Goal: Task Accomplishment & Management: Complete application form

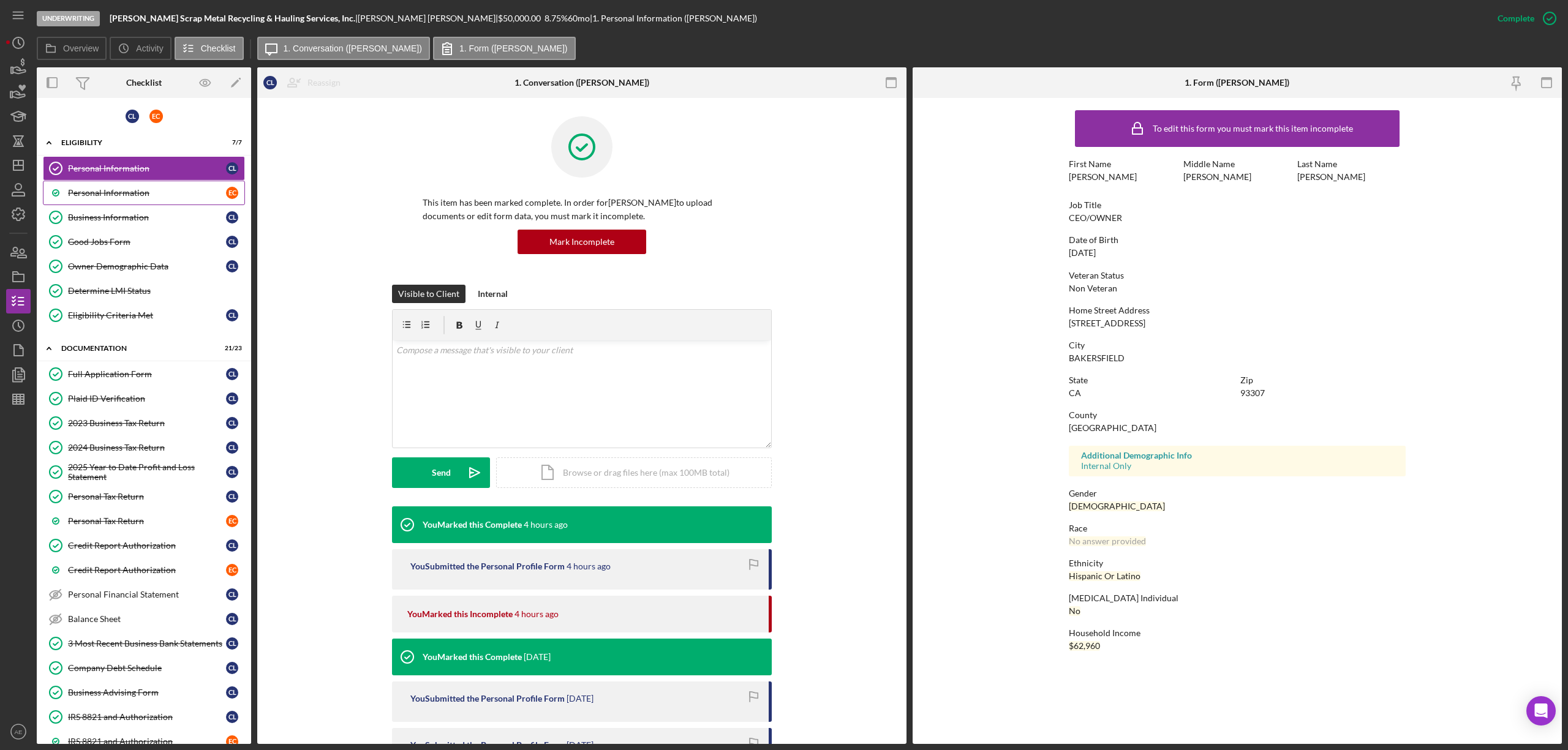
click at [201, 196] on div "Personal Information" at bounding box center [147, 193] width 158 height 10
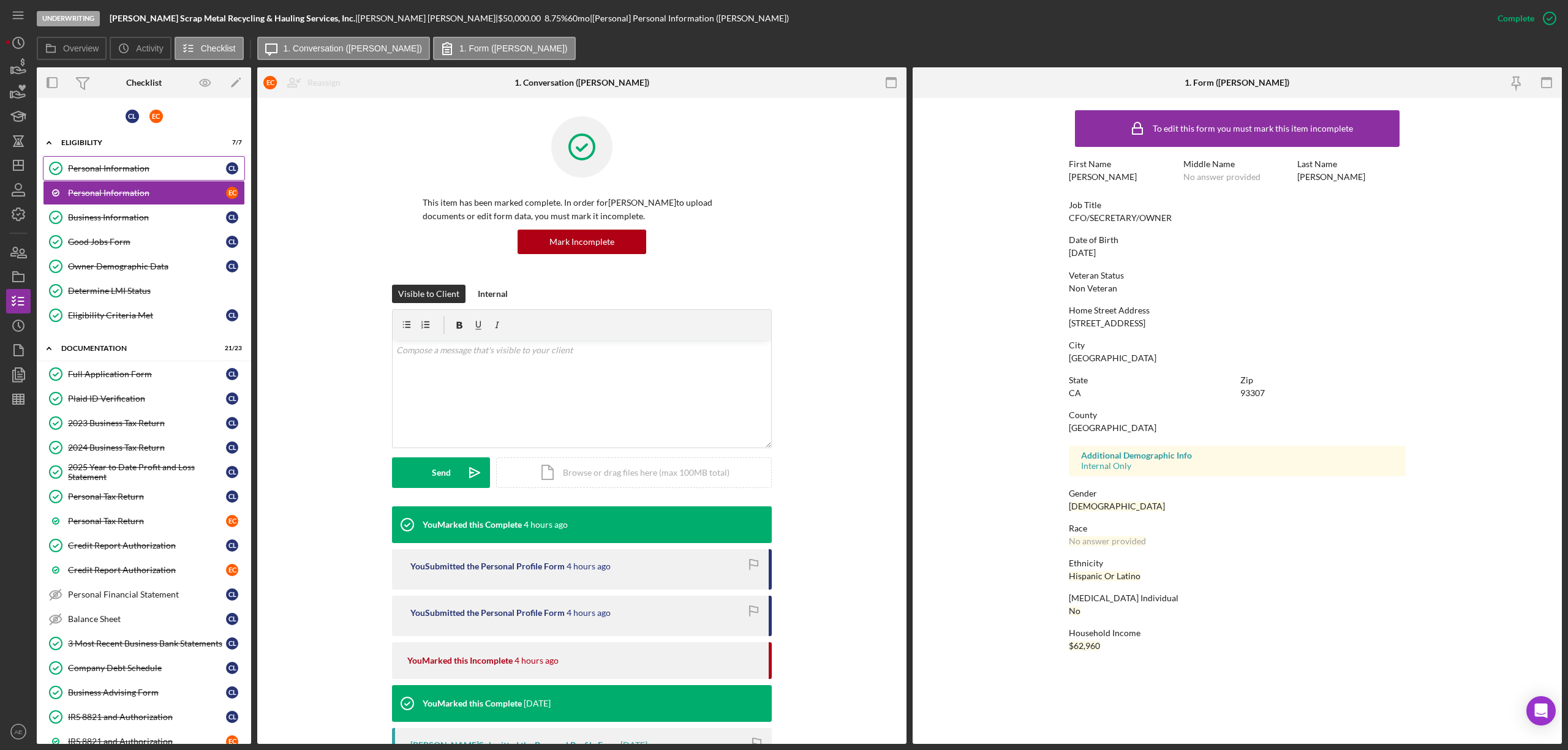
click at [196, 167] on div "Personal Information" at bounding box center [147, 168] width 158 height 10
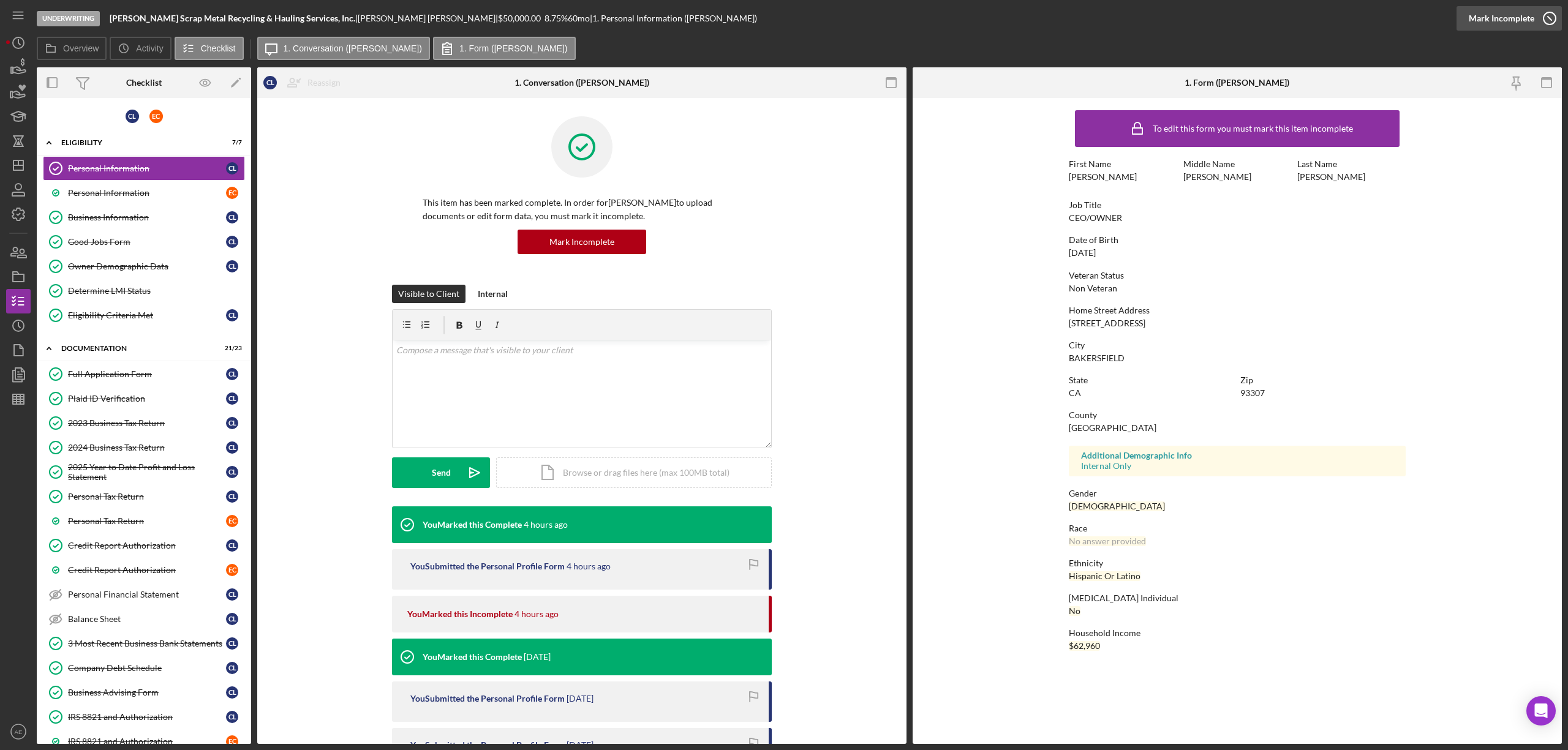
click at [1532, 15] on div "Mark Incomplete" at bounding box center [1502, 18] width 66 height 24
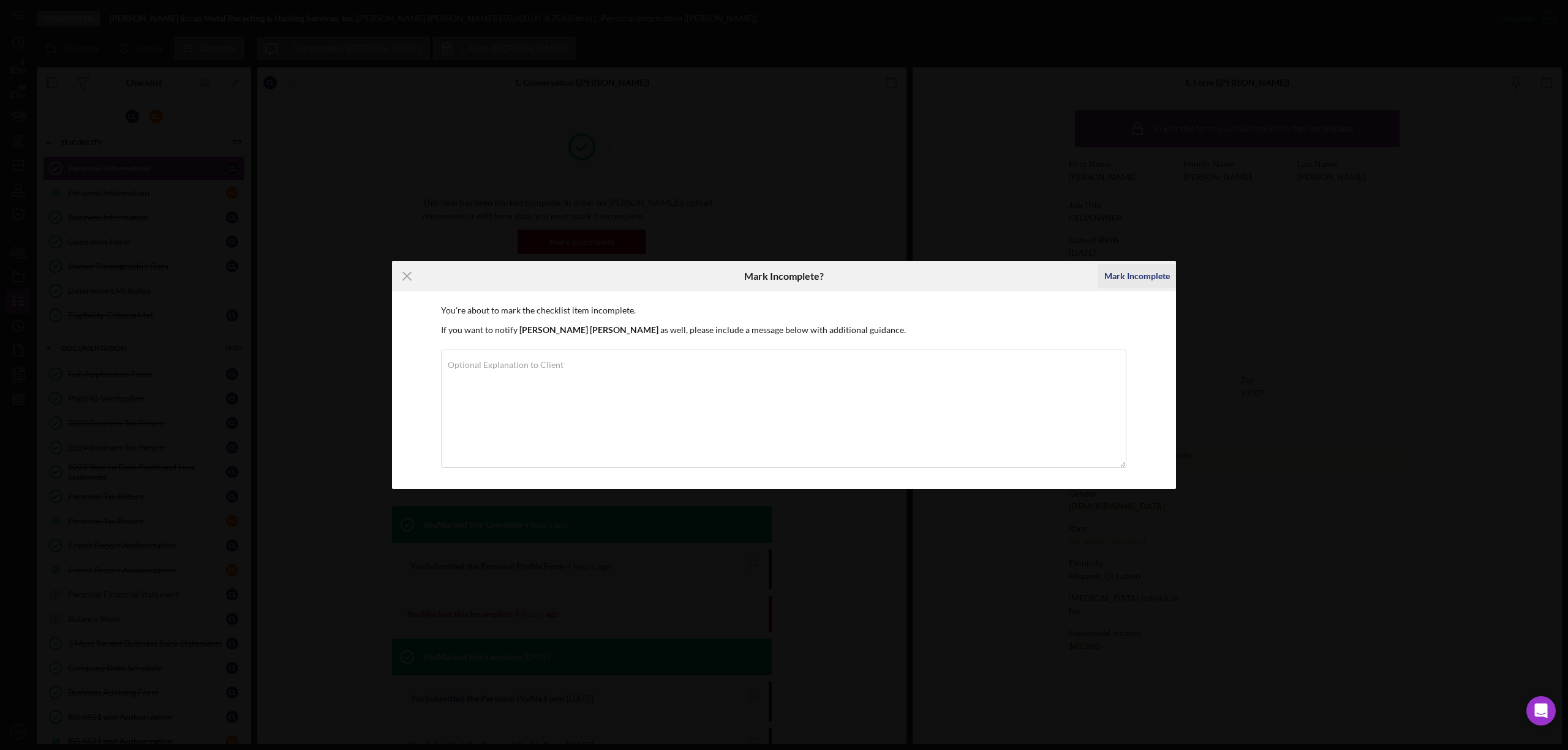
click at [1125, 272] on div "Mark Incomplete" at bounding box center [1137, 276] width 66 height 24
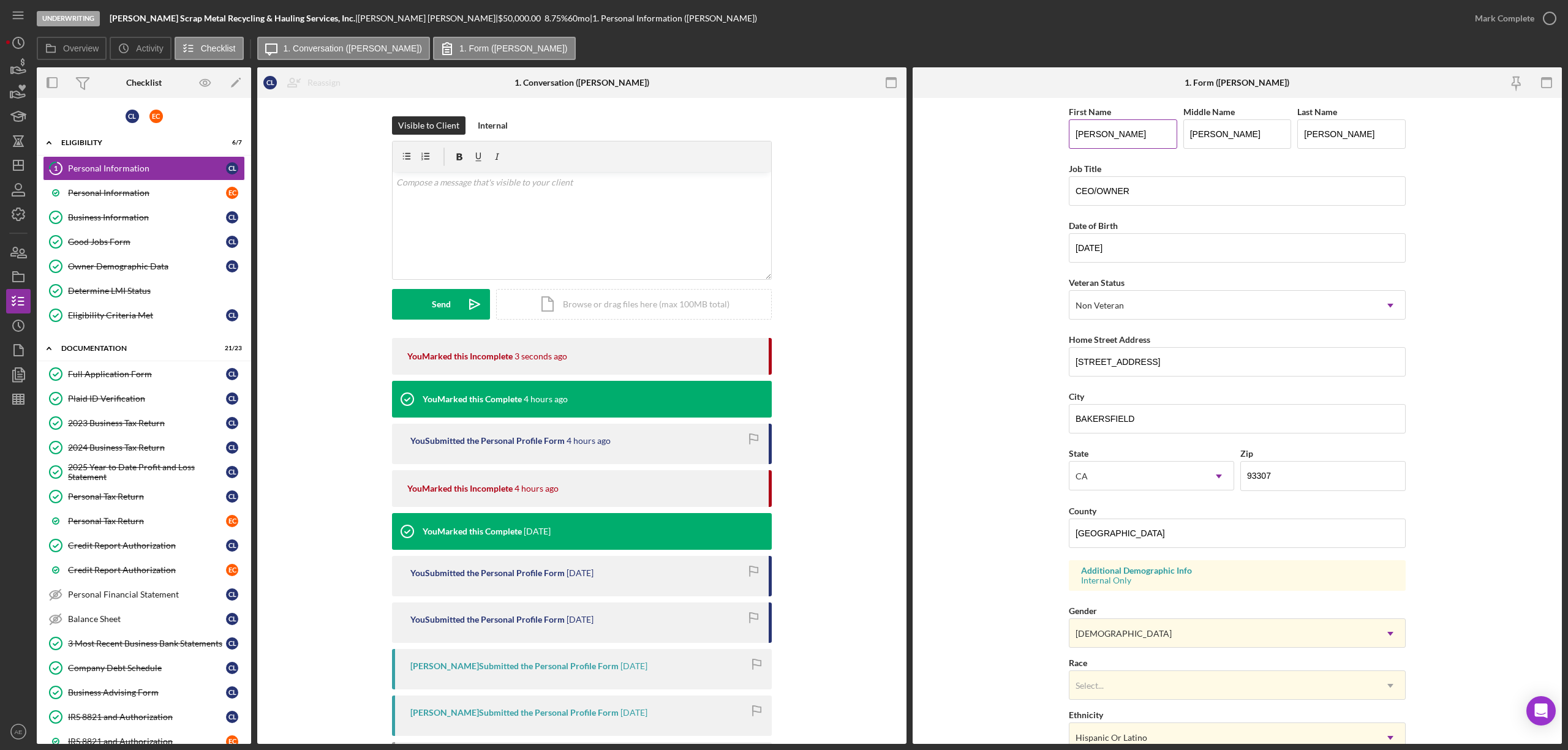
drag, startPoint x: 1145, startPoint y: 137, endPoint x: 1081, endPoint y: 136, distance: 64.0
click at [1081, 136] on input "CHRISTOPHER" at bounding box center [1123, 134] width 109 height 29
type input "[PERSON_NAME]"
drag, startPoint x: 1236, startPoint y: 128, endPoint x: 1194, endPoint y: 135, distance: 42.6
click at [1194, 135] on input "ALBERT" at bounding box center [1238, 134] width 109 height 29
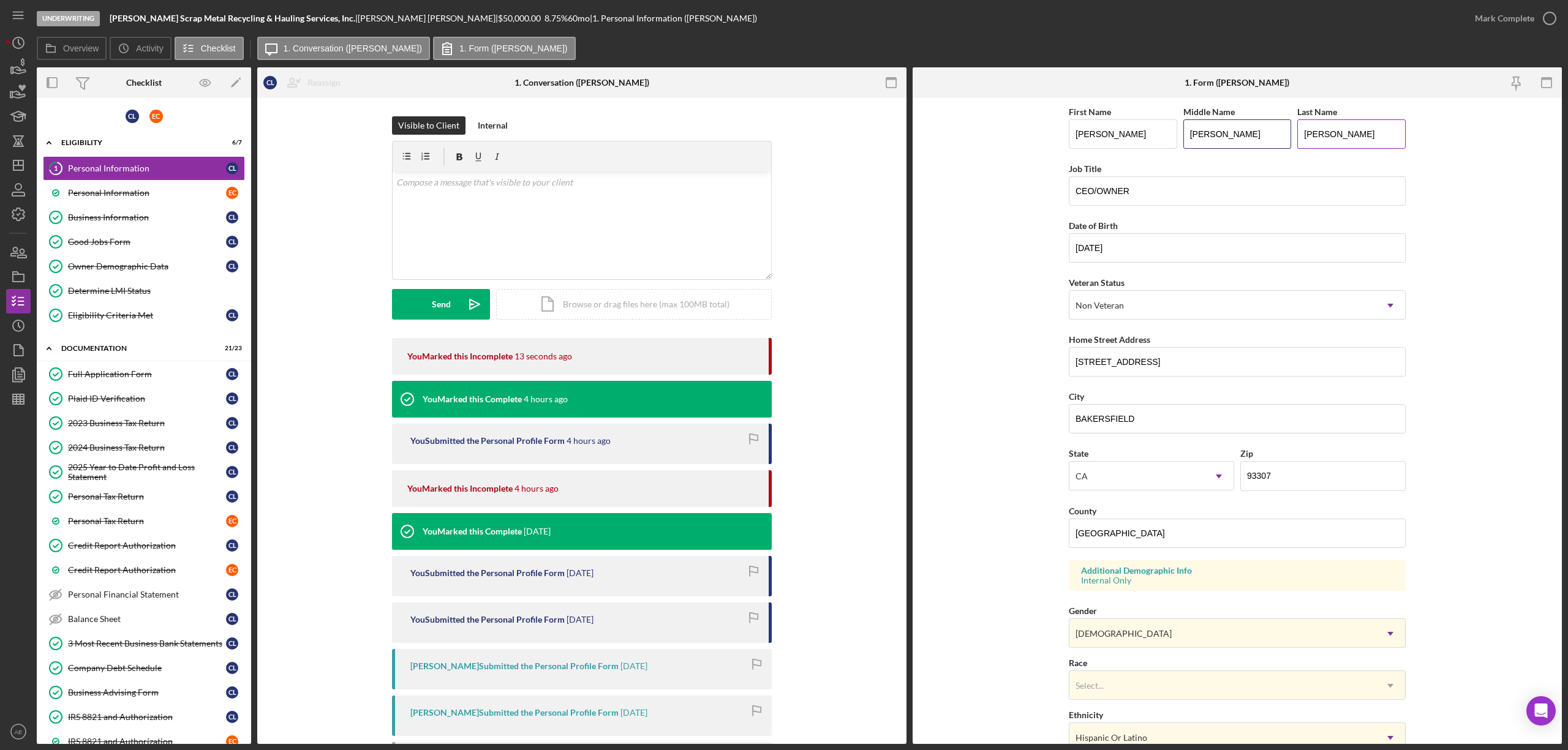
type input "Albert"
drag, startPoint x: 1331, startPoint y: 132, endPoint x: 1307, endPoint y: 133, distance: 24.0
click at [1307, 133] on input "LOPEZ" at bounding box center [1352, 134] width 109 height 29
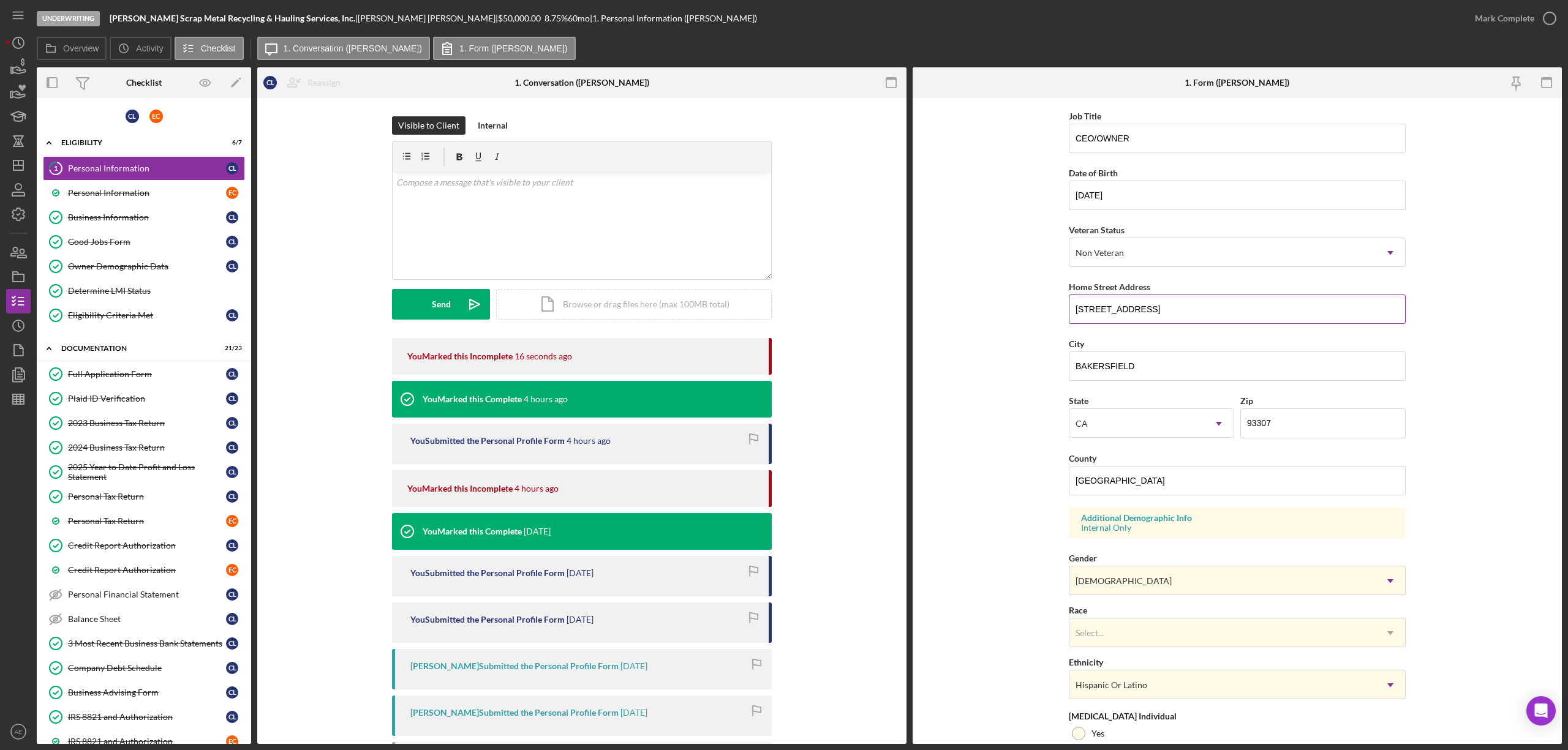
scroll to position [82, 0]
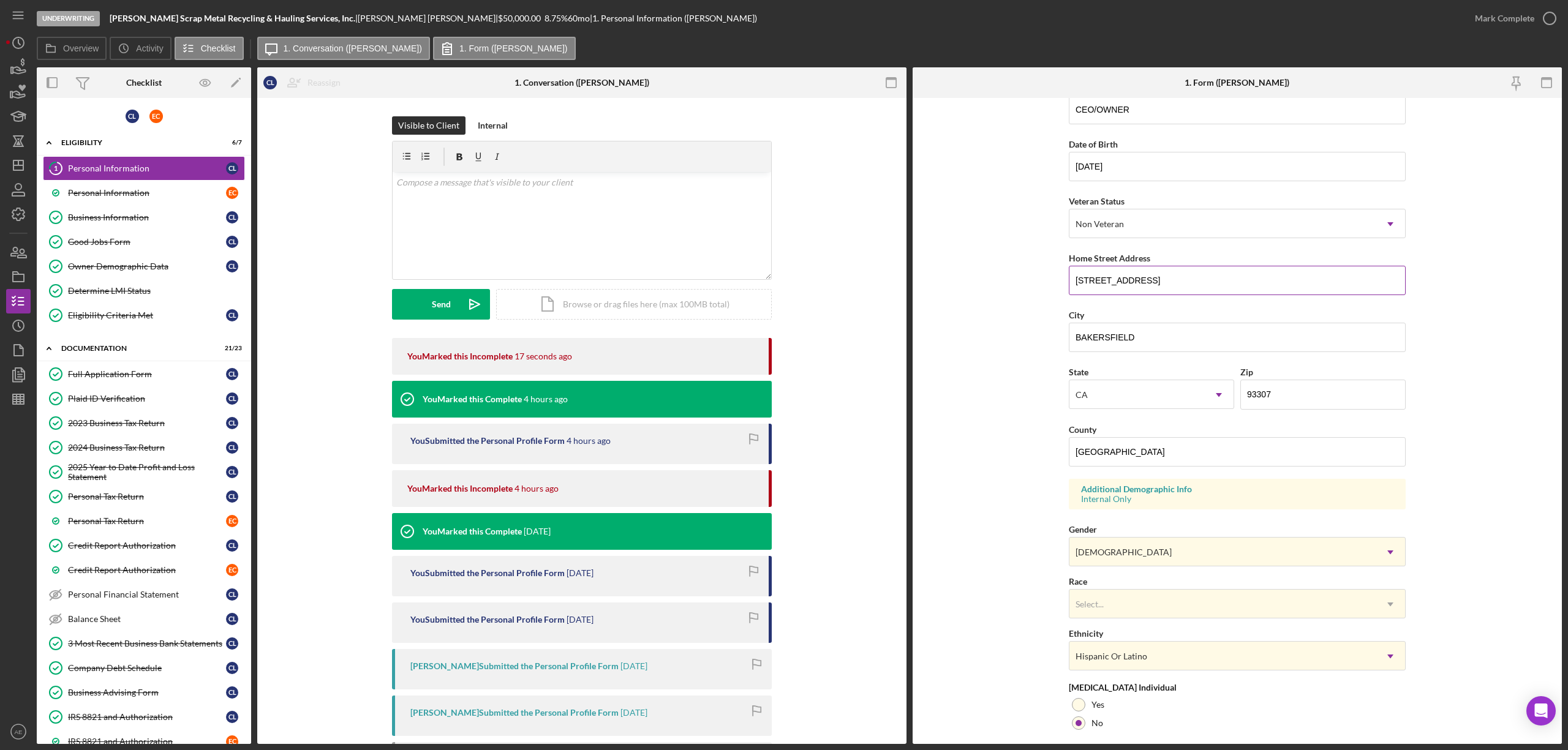
type input "[PERSON_NAME]"
click at [1148, 283] on input "1613 MADISON ST" at bounding box center [1237, 280] width 337 height 29
drag, startPoint x: 1135, startPoint y: 280, endPoint x: 1103, endPoint y: 282, distance: 32.1
click at [1103, 282] on input "1613 MADISON St" at bounding box center [1237, 280] width 337 height 29
type input "1613 Madison St"
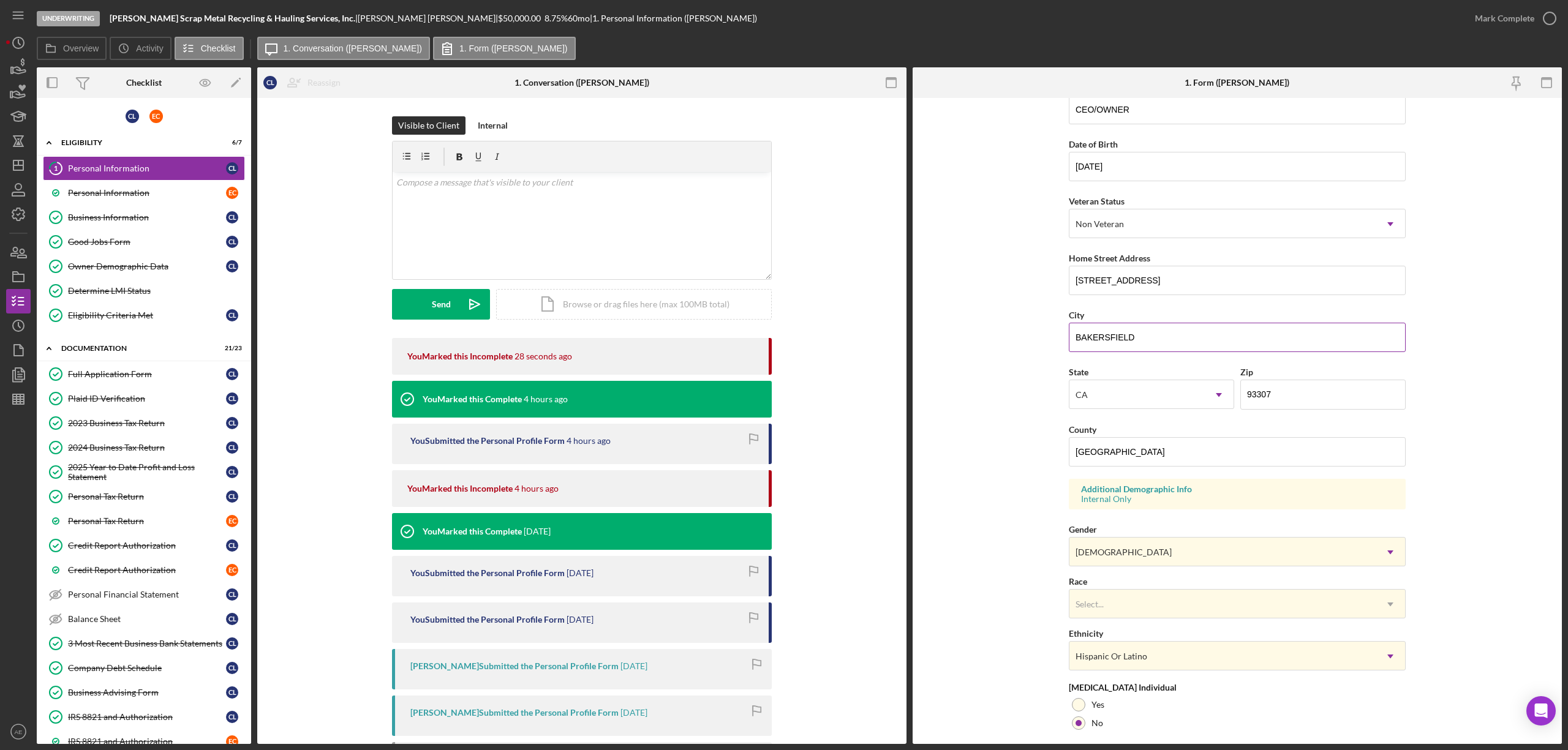
drag, startPoint x: 1125, startPoint y: 339, endPoint x: 1081, endPoint y: 338, distance: 44.0
click at [1081, 338] on input "BAKERSFIELD" at bounding box center [1237, 337] width 337 height 29
type input "Bakersfield"
drag, startPoint x: 1140, startPoint y: 456, endPoint x: 1042, endPoint y: 455, distance: 98.0
click at [1042, 455] on form "First Name Christopher Middle Name Albert Last Name Lopez Job Title CEO/OWNER D…" at bounding box center [1237, 421] width 650 height 647
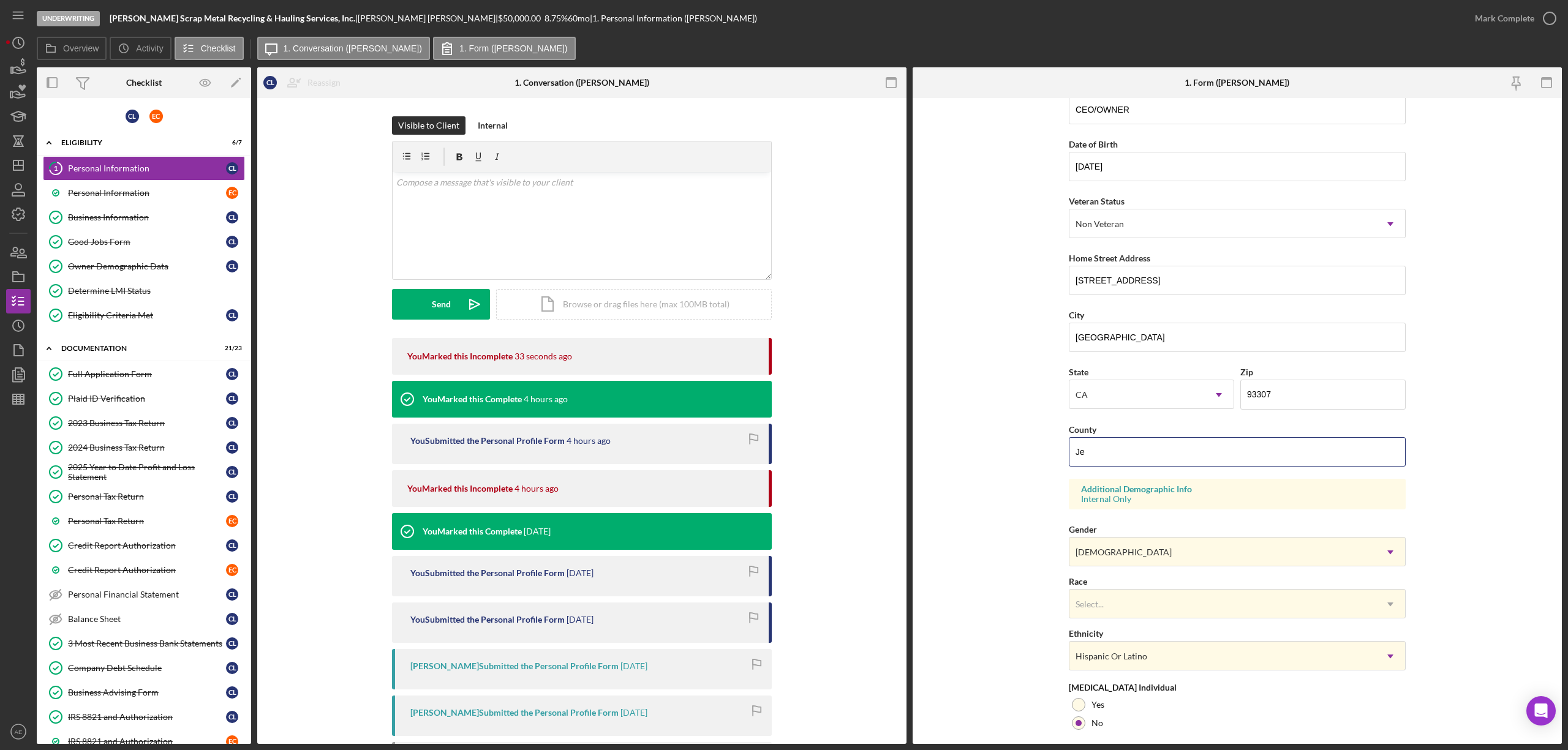
type input "J"
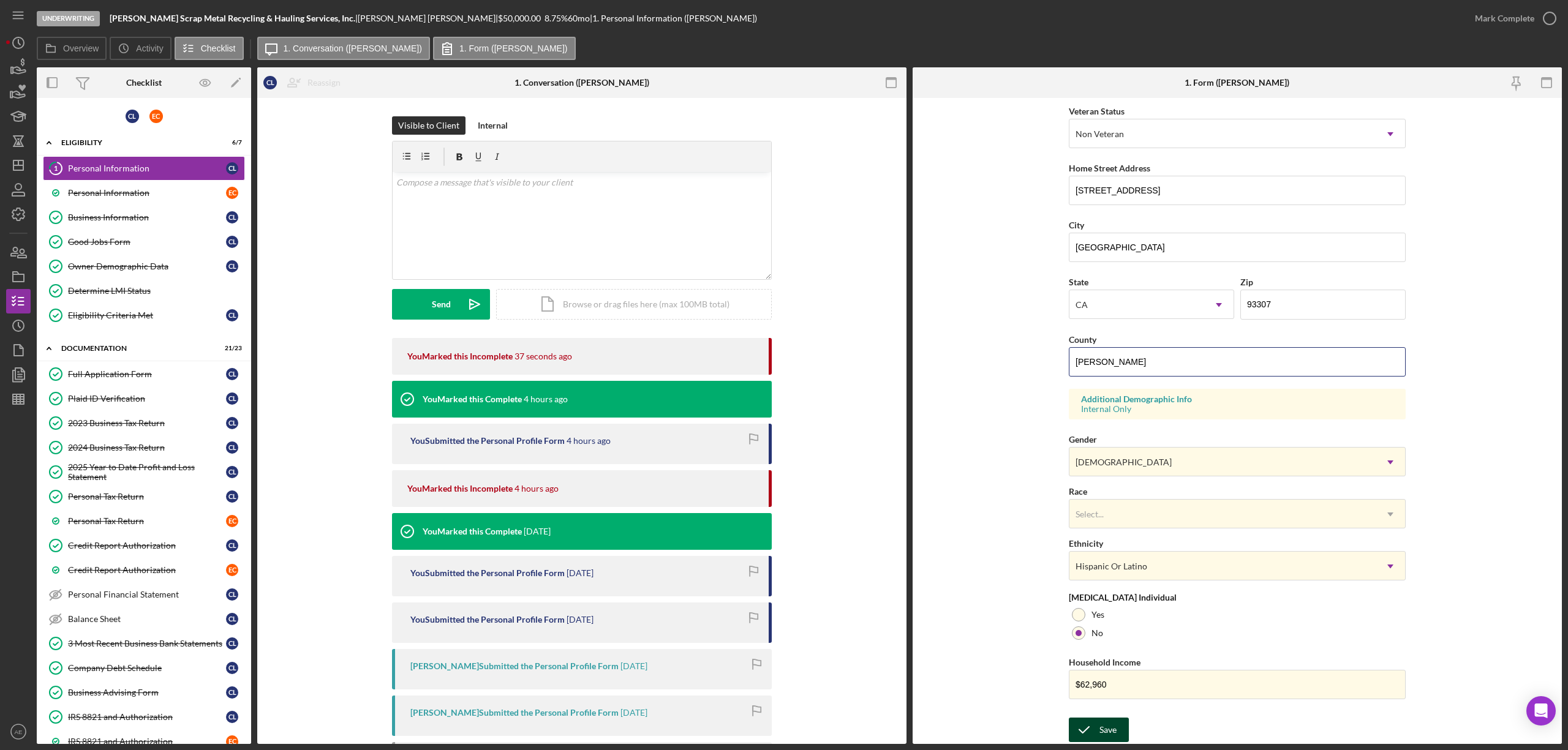
type input "Kern"
click at [1100, 724] on div "Save" at bounding box center [1108, 730] width 17 height 24
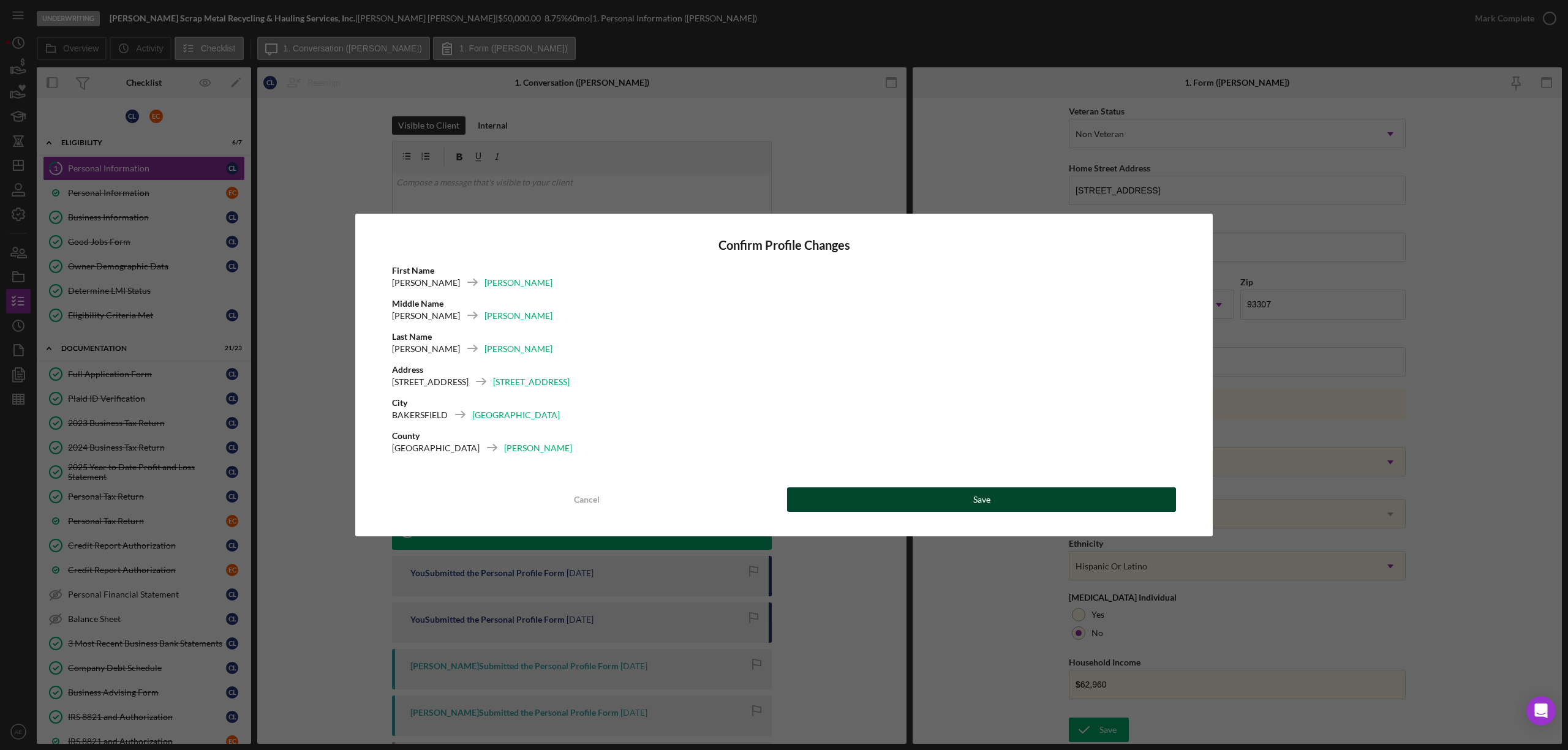
click at [1013, 493] on button "Save" at bounding box center [981, 500] width 389 height 24
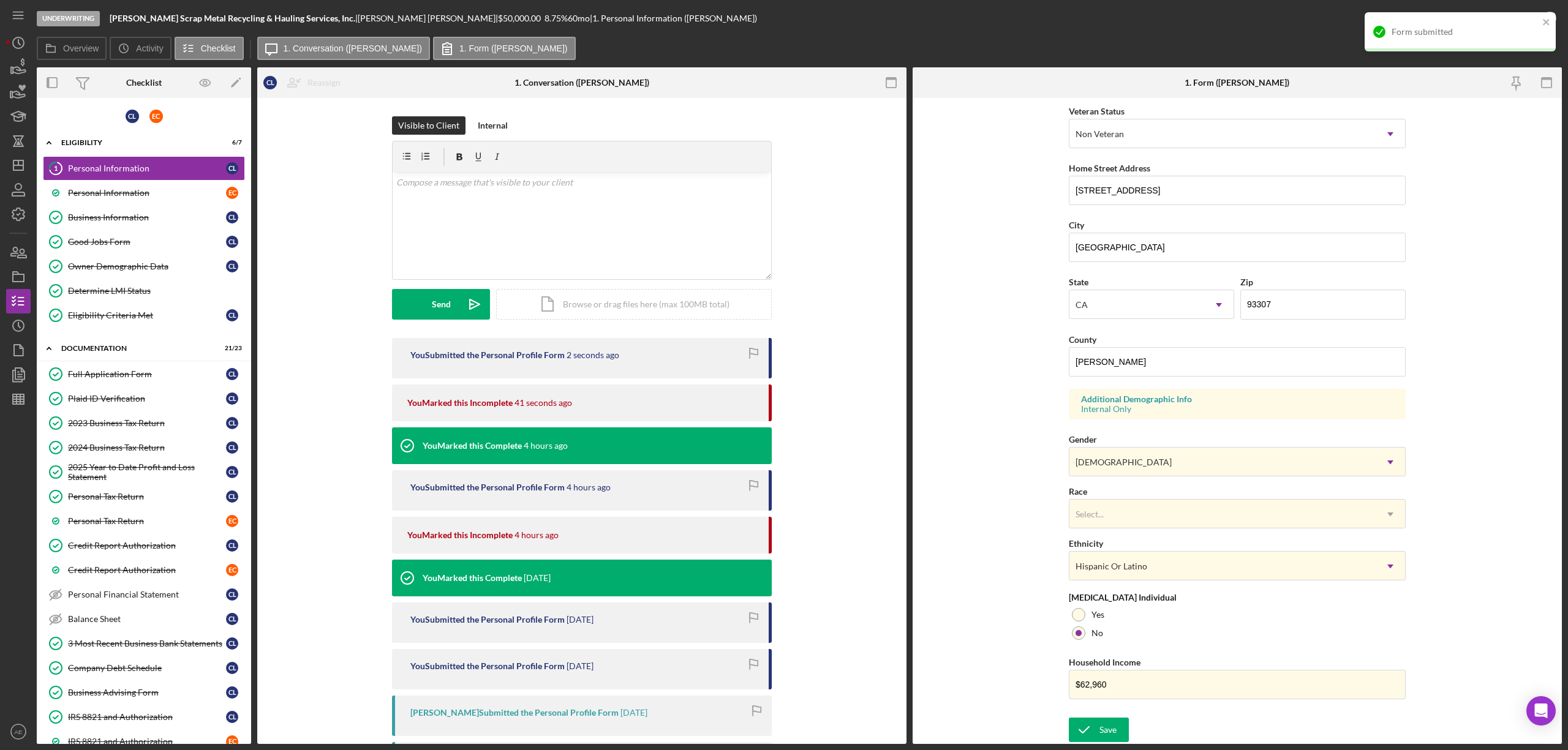
click at [1530, 25] on div "Form submitted" at bounding box center [1455, 32] width 173 height 20
click at [1524, 20] on div "Mark Complete" at bounding box center [1505, 18] width 60 height 24
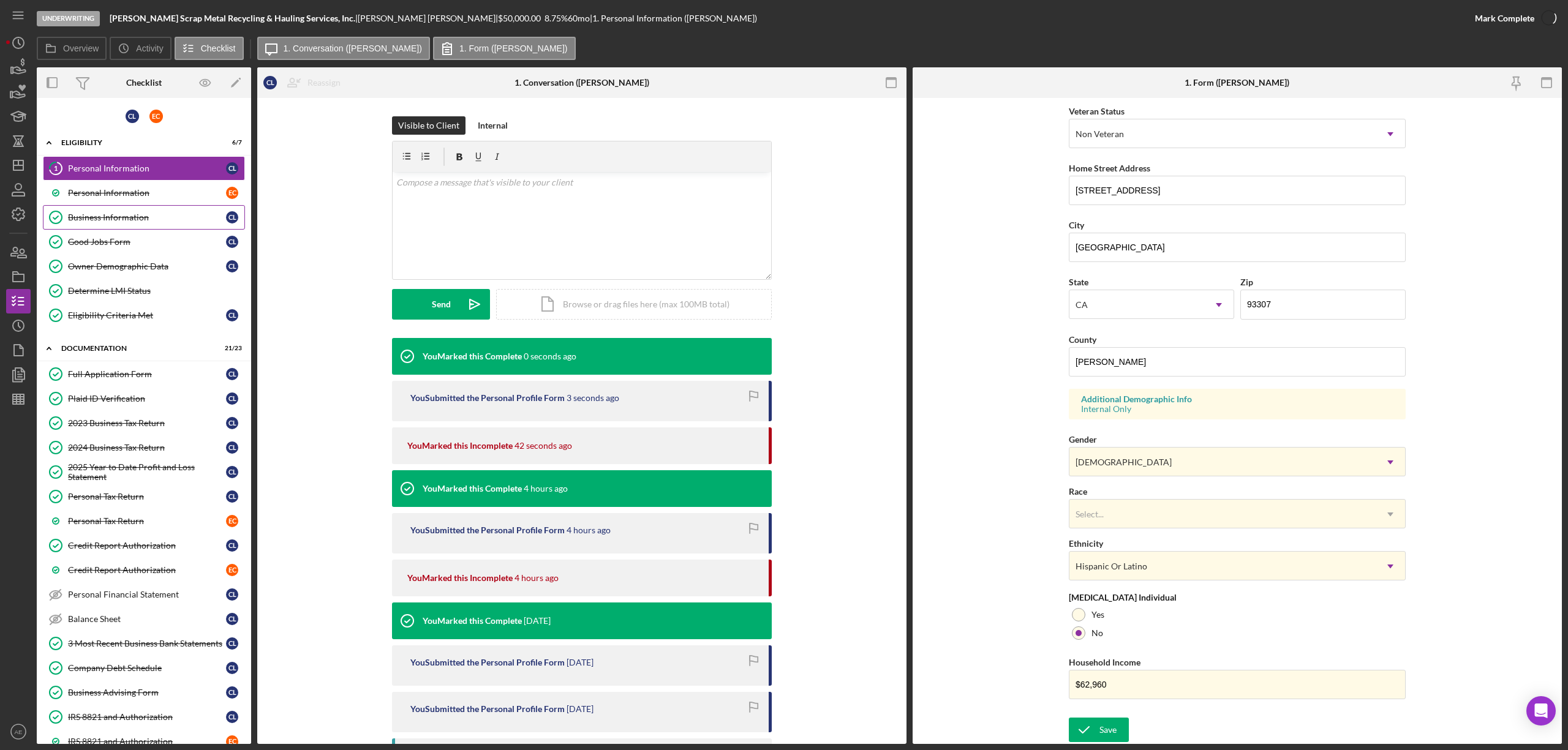
scroll to position [223, 0]
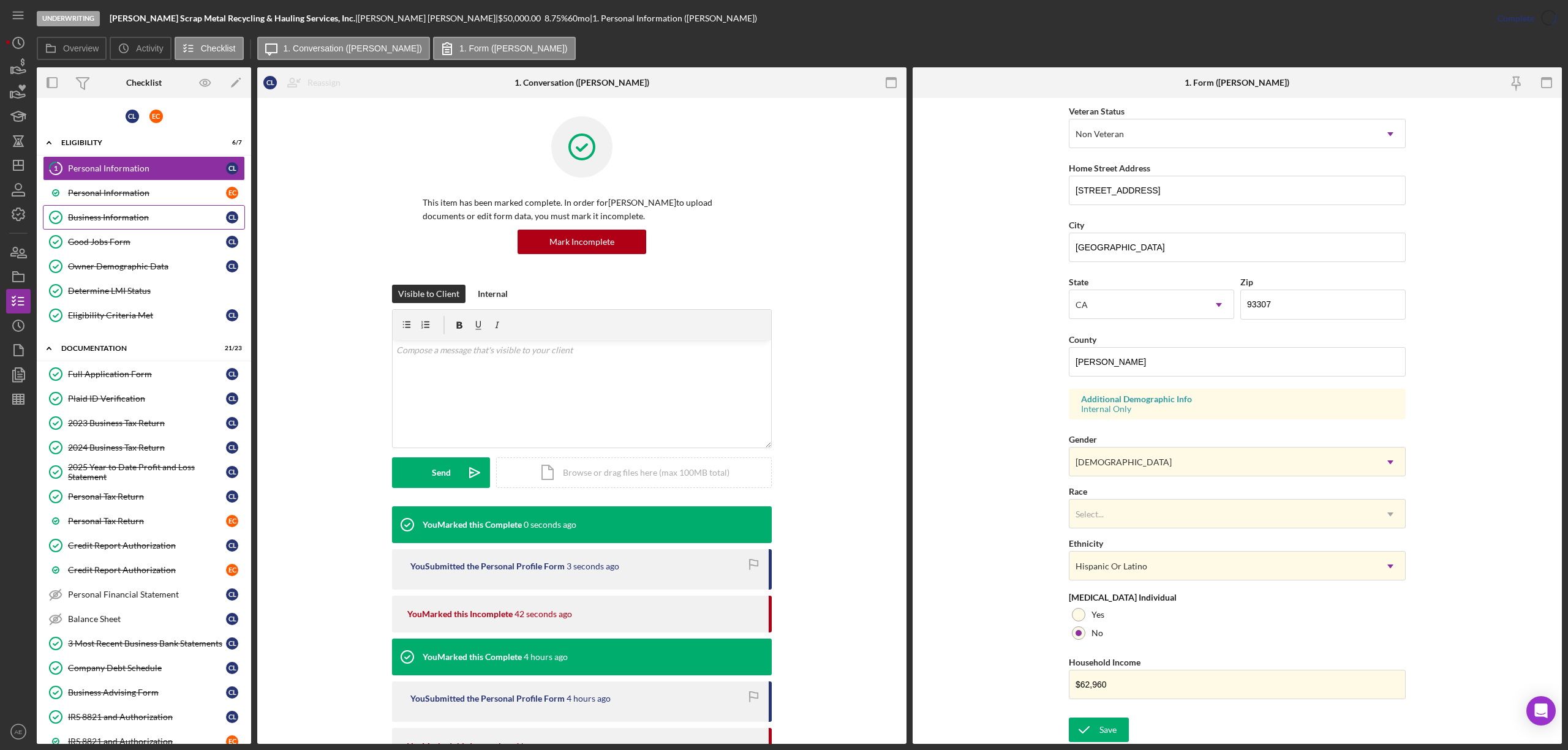
click at [130, 224] on link "Business Information Business Information C L" at bounding box center [144, 218] width 202 height 24
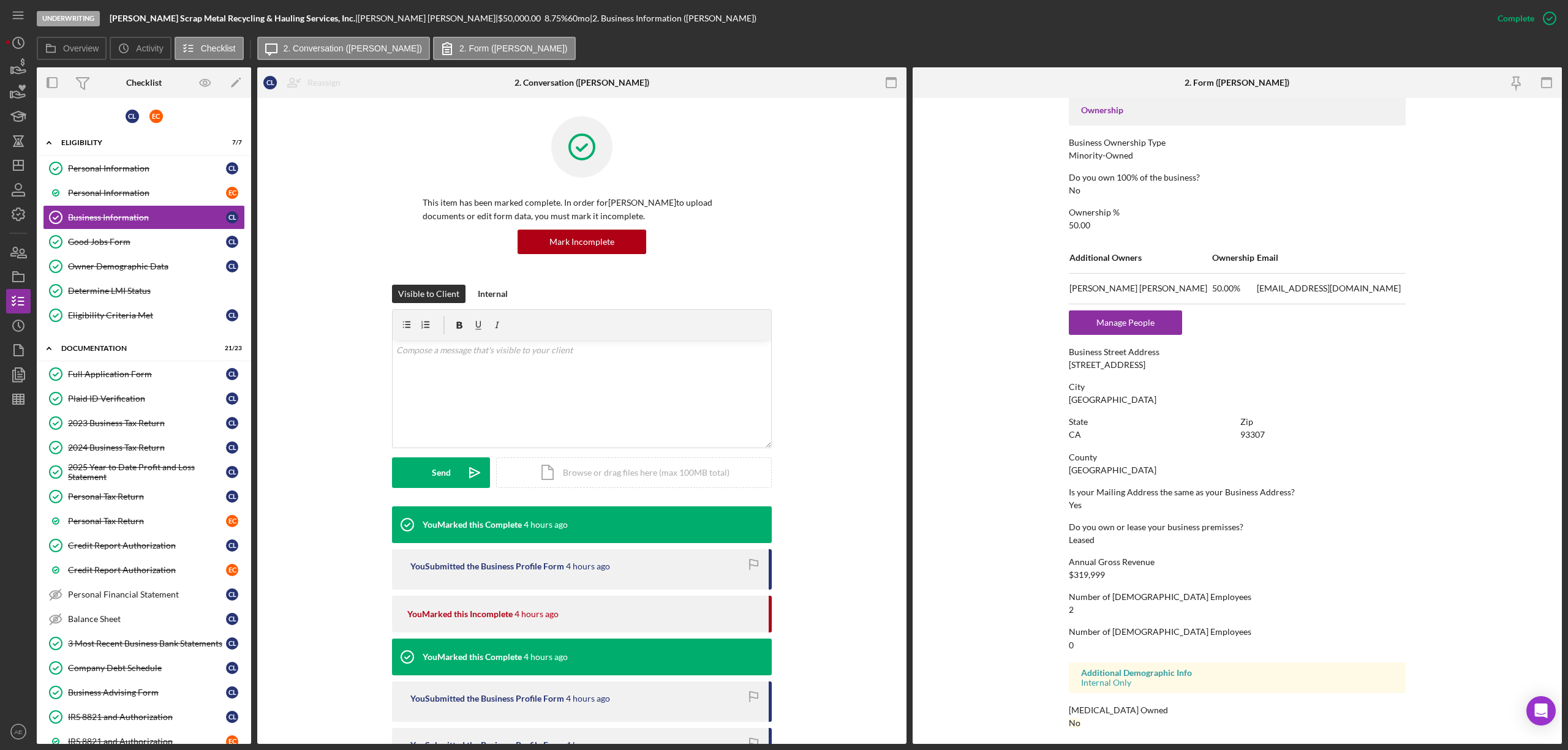
scroll to position [416, 0]
click at [165, 235] on link "Good Jobs Form Good Jobs Form C L" at bounding box center [144, 242] width 202 height 24
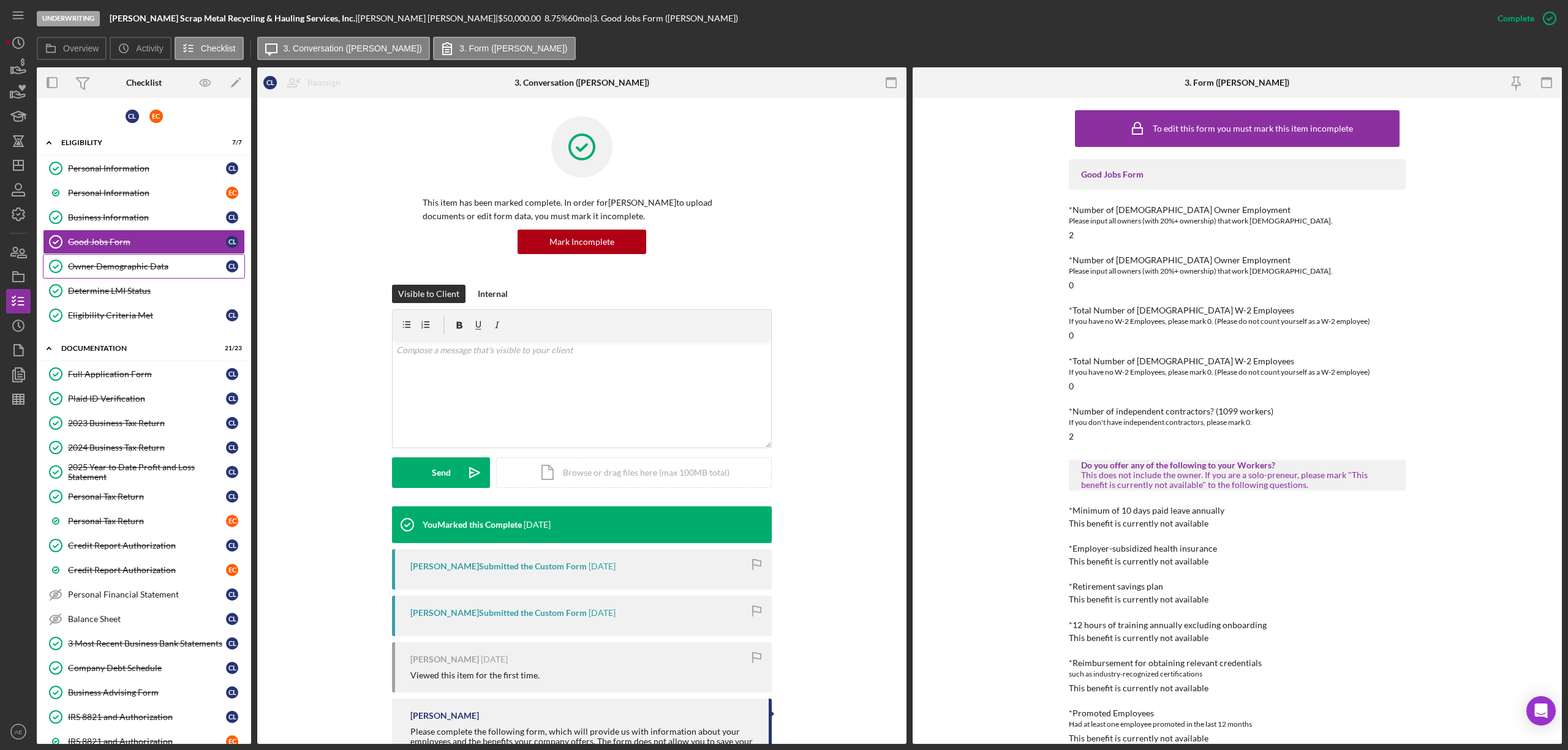
click at [165, 266] on div "Owner Demographic Data" at bounding box center [147, 266] width 158 height 10
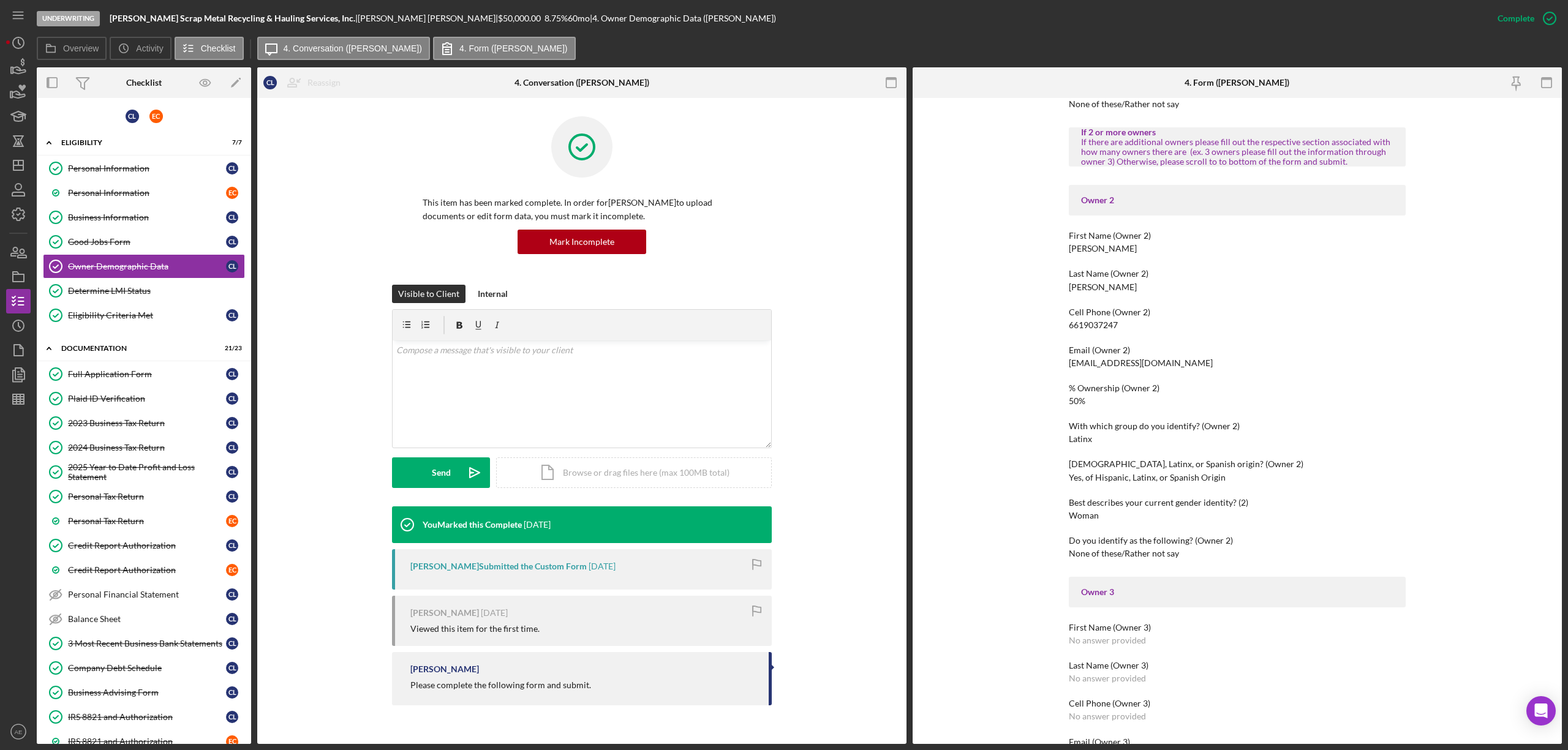
scroll to position [653, 0]
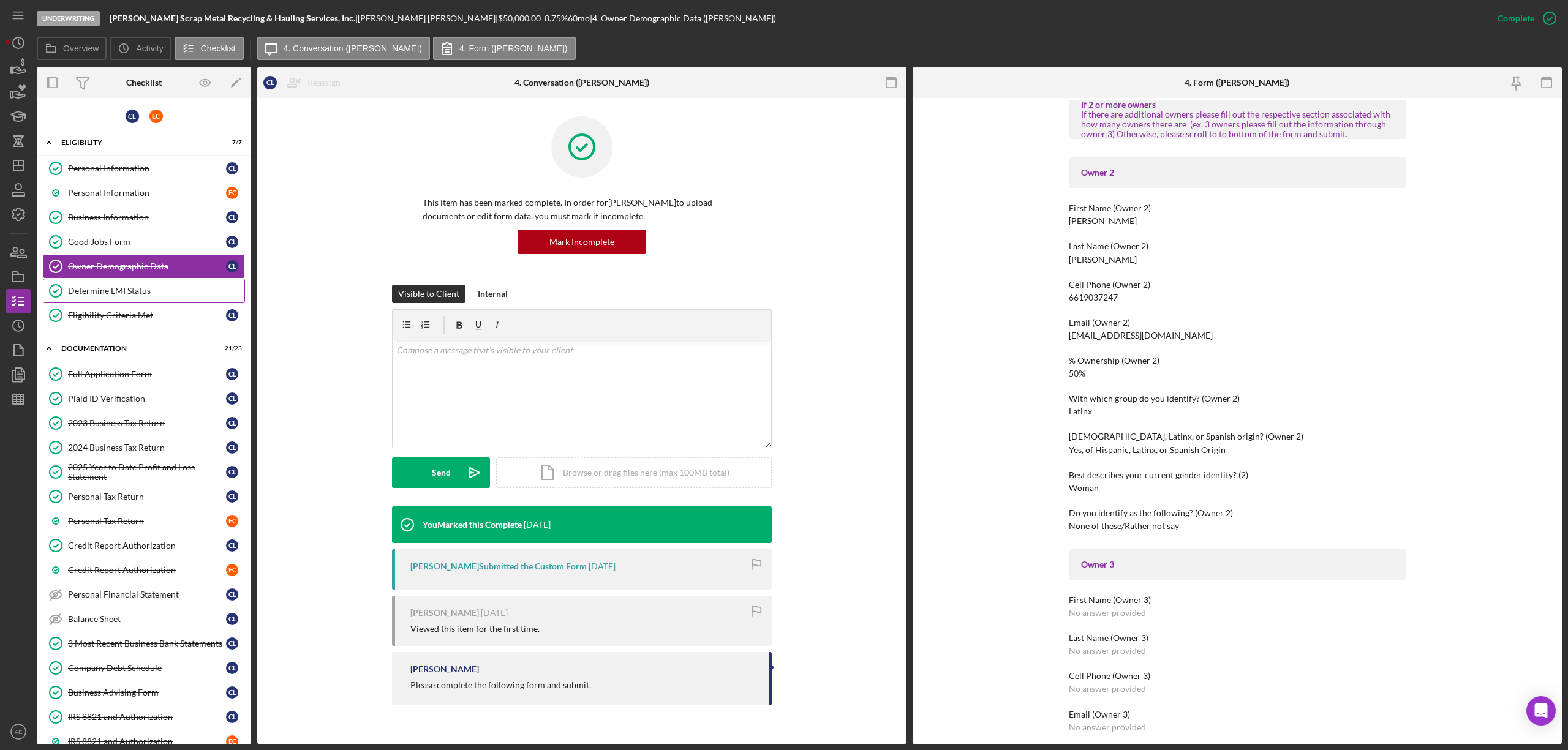
click at [193, 299] on link "Determine LMI Status Determine LMI Status" at bounding box center [144, 291] width 202 height 24
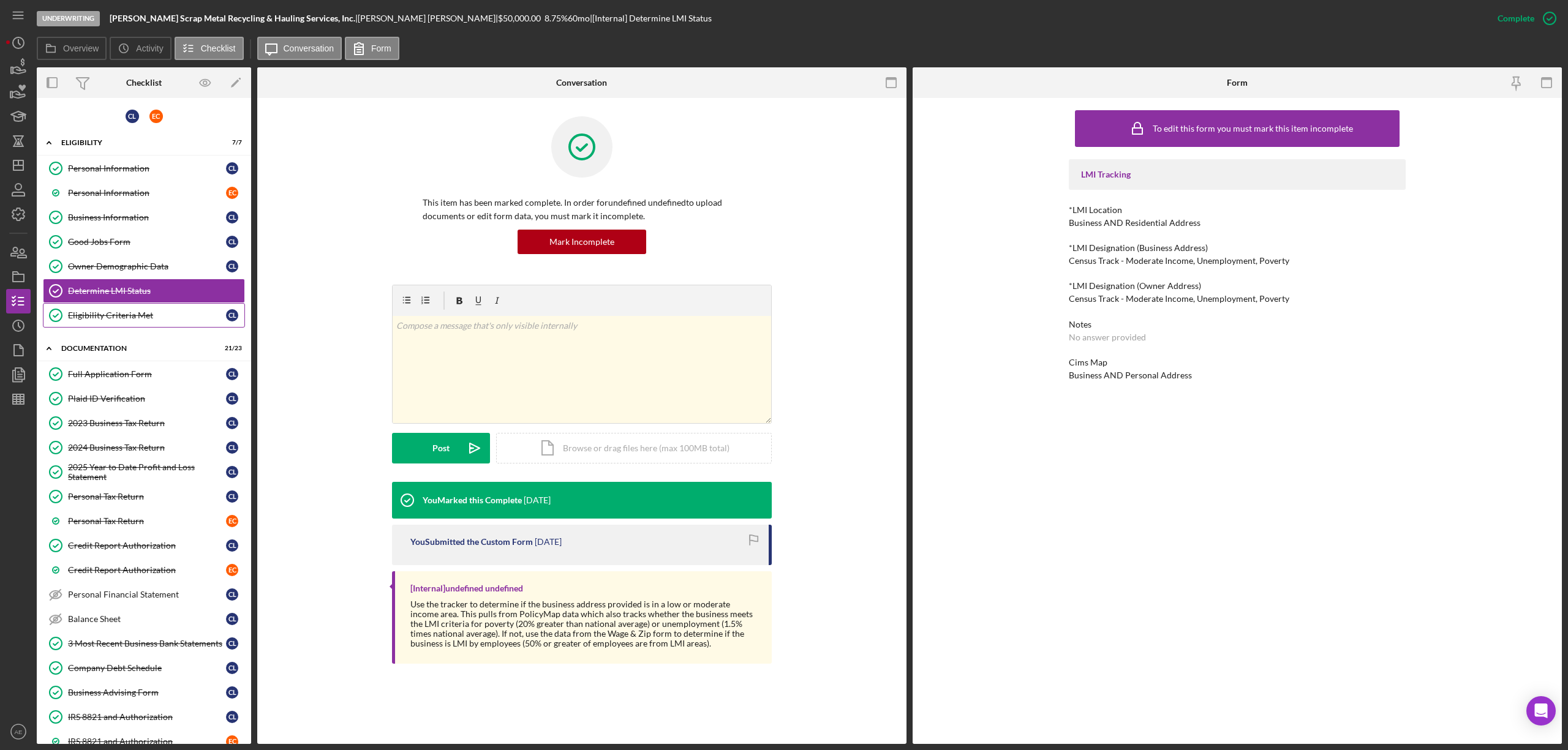
click at [190, 319] on div "Eligibility Criteria Met" at bounding box center [147, 315] width 158 height 10
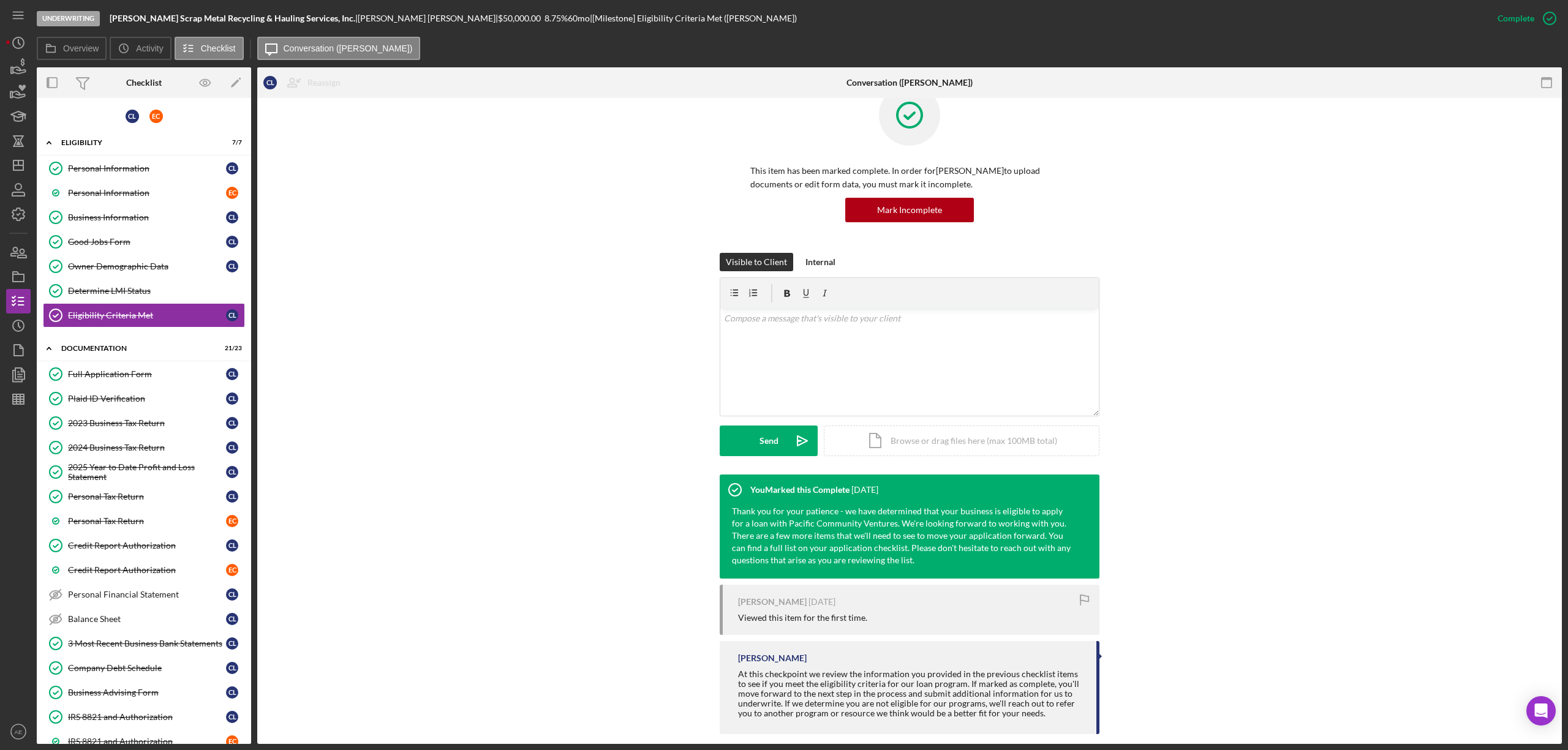
scroll to position [47, 0]
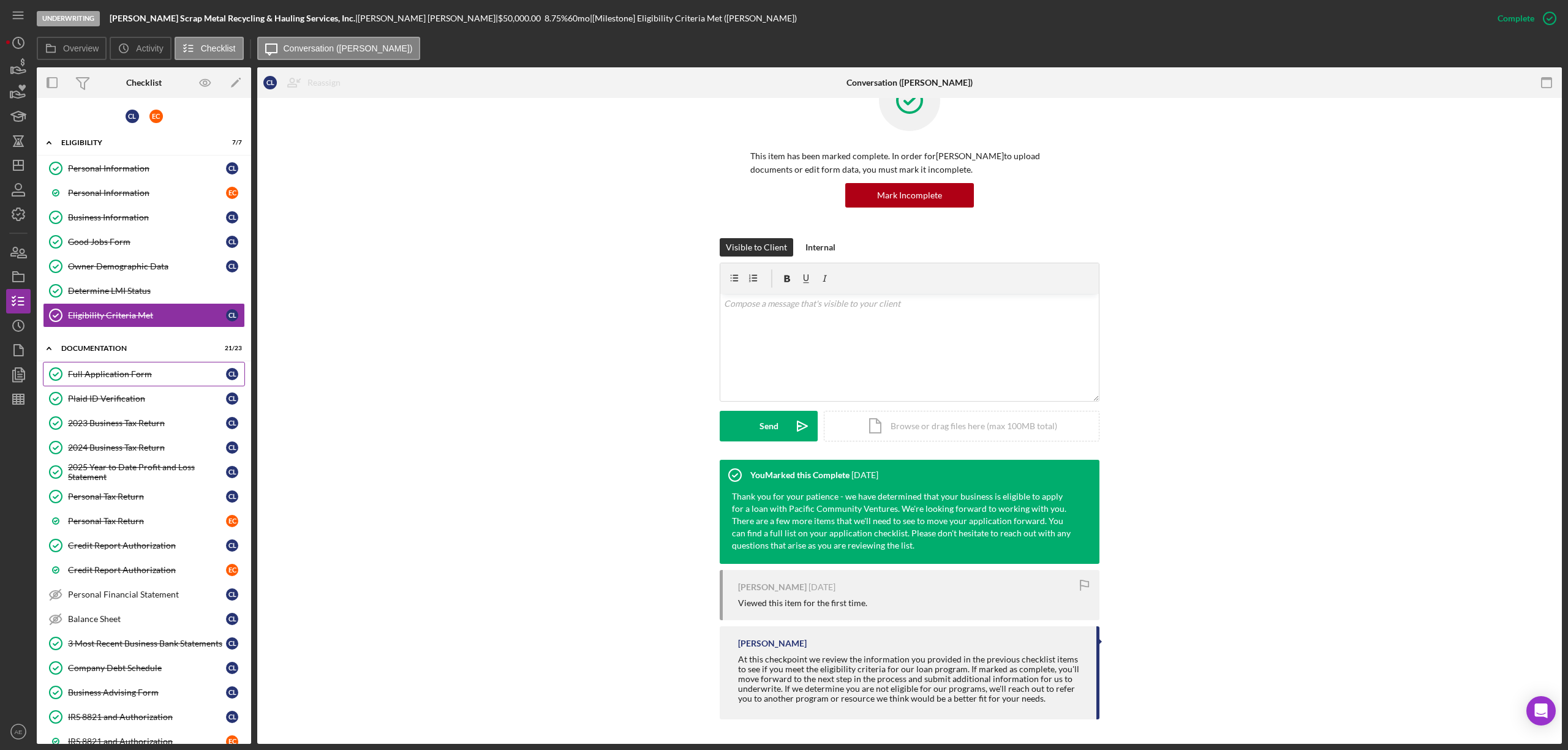
click at [154, 368] on link "Full Application Form Full Application Form C L" at bounding box center [144, 374] width 202 height 24
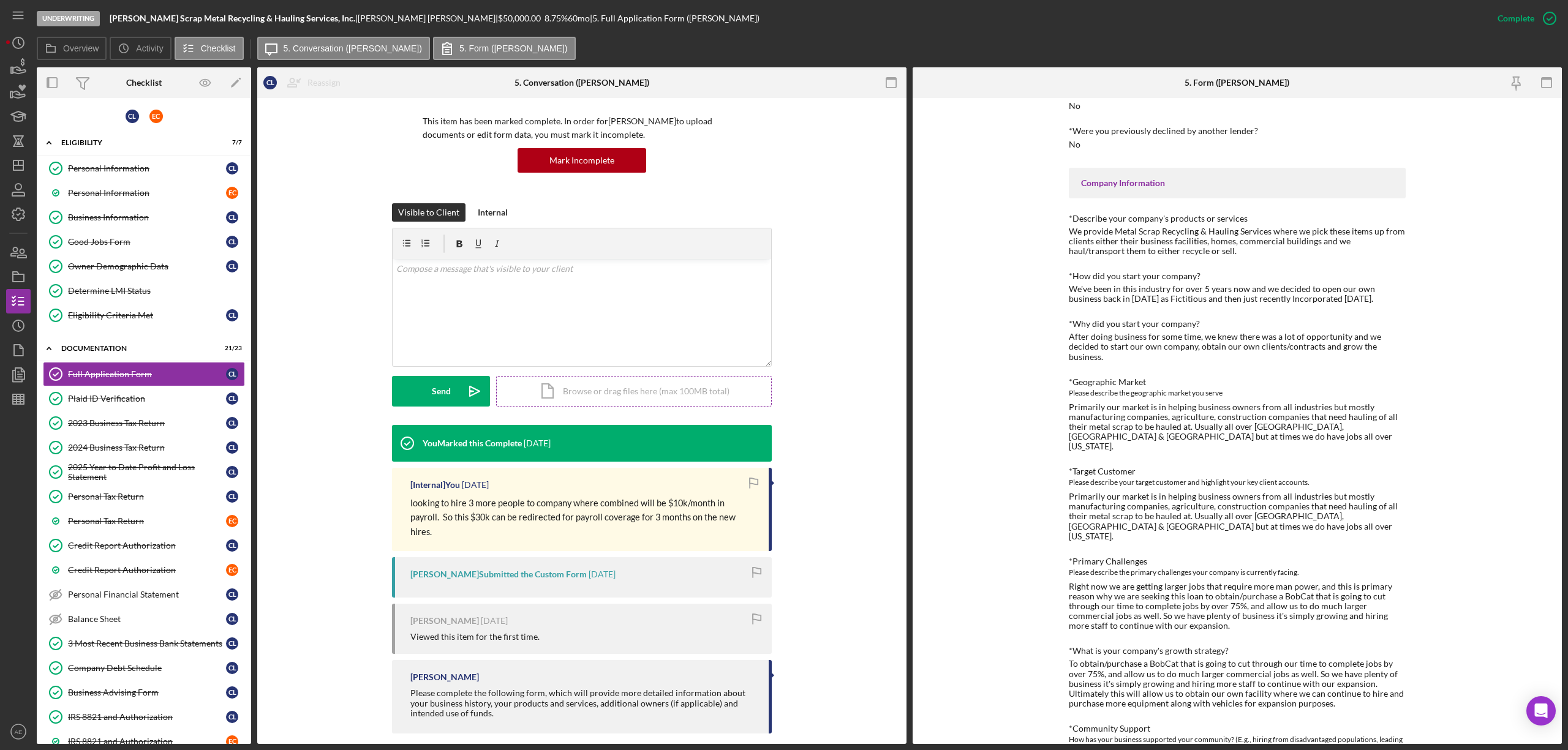
scroll to position [326, 0]
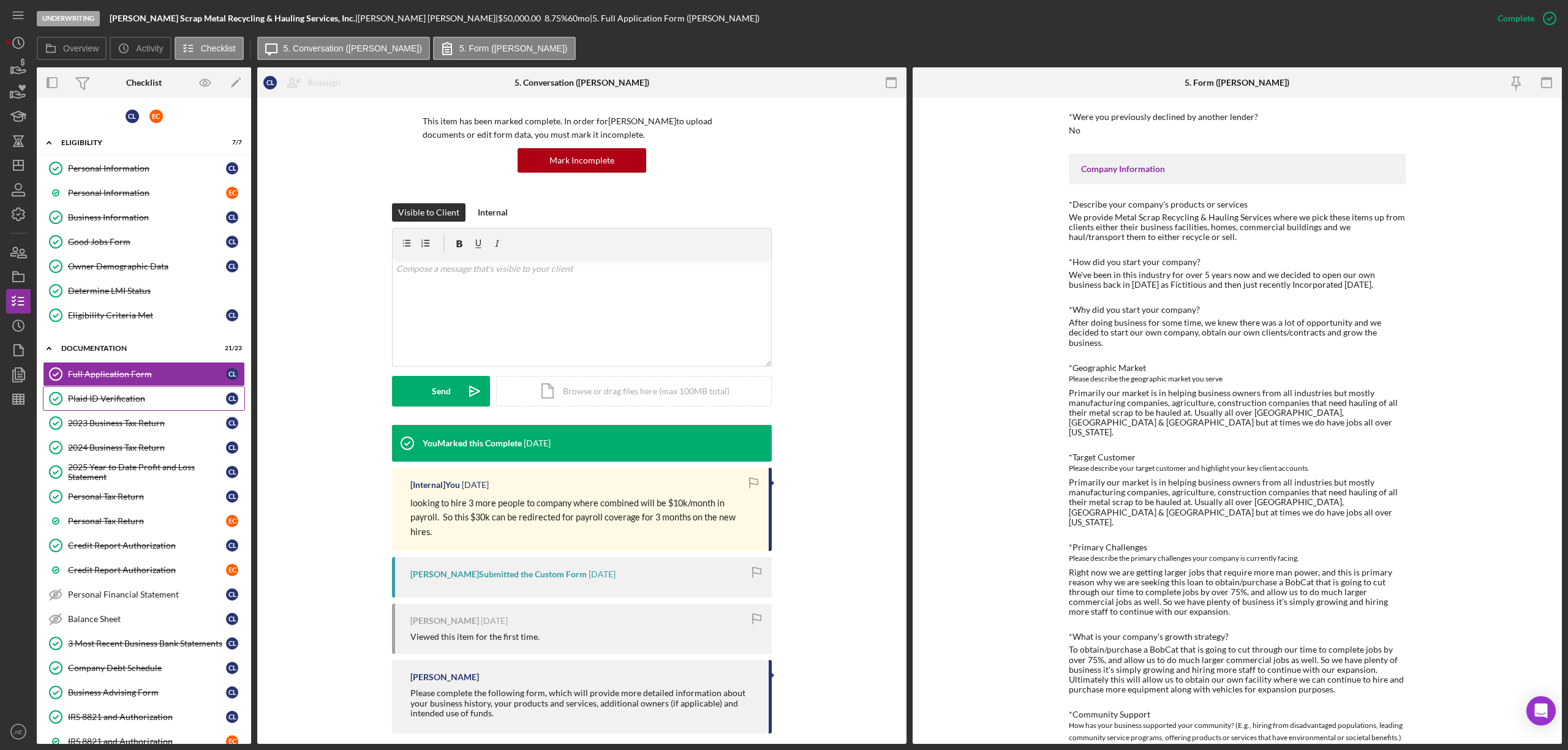
click at [114, 397] on div "Plaid ID Verification" at bounding box center [147, 398] width 158 height 10
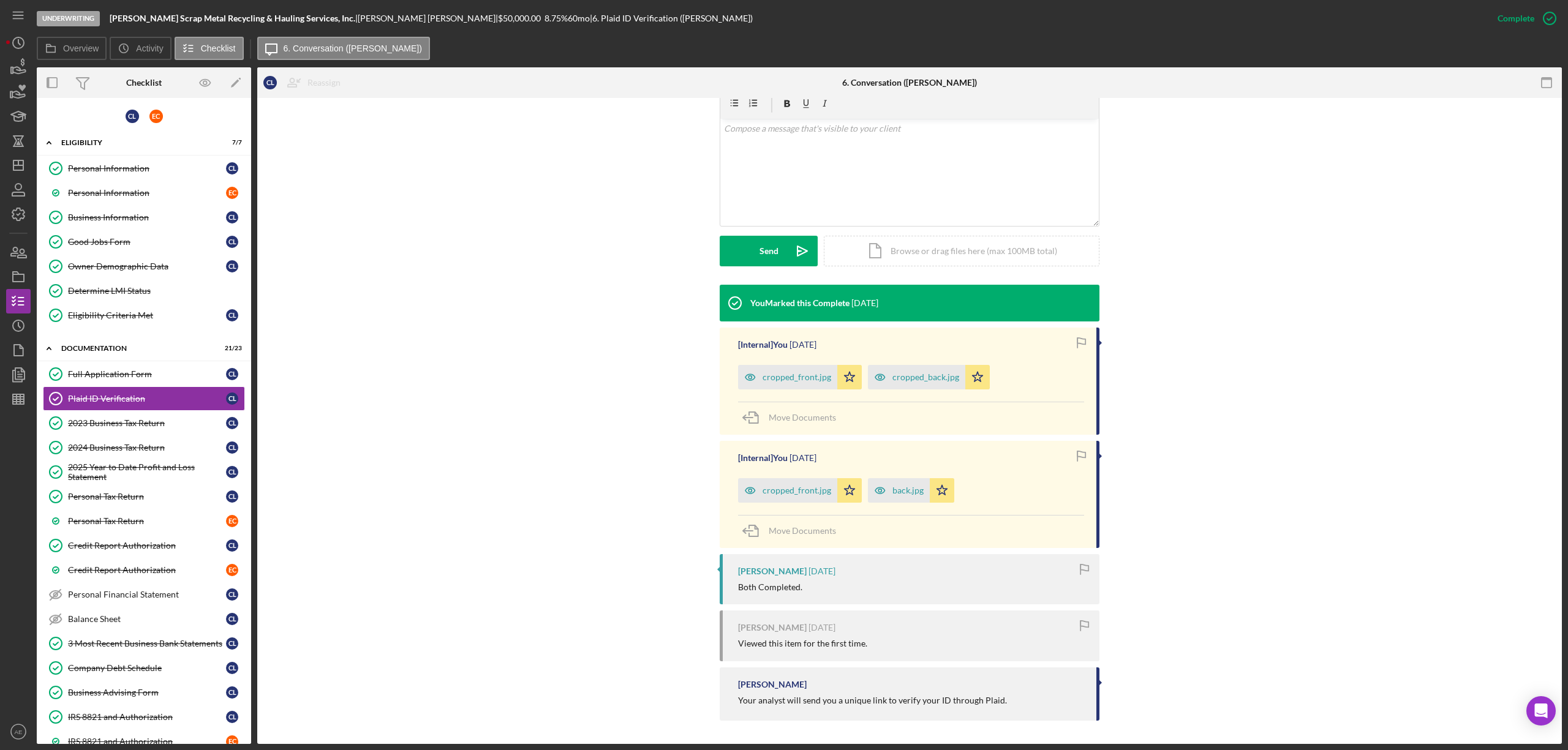
scroll to position [223, 0]
click at [187, 427] on div "2023 Business Tax Return" at bounding box center [147, 423] width 158 height 10
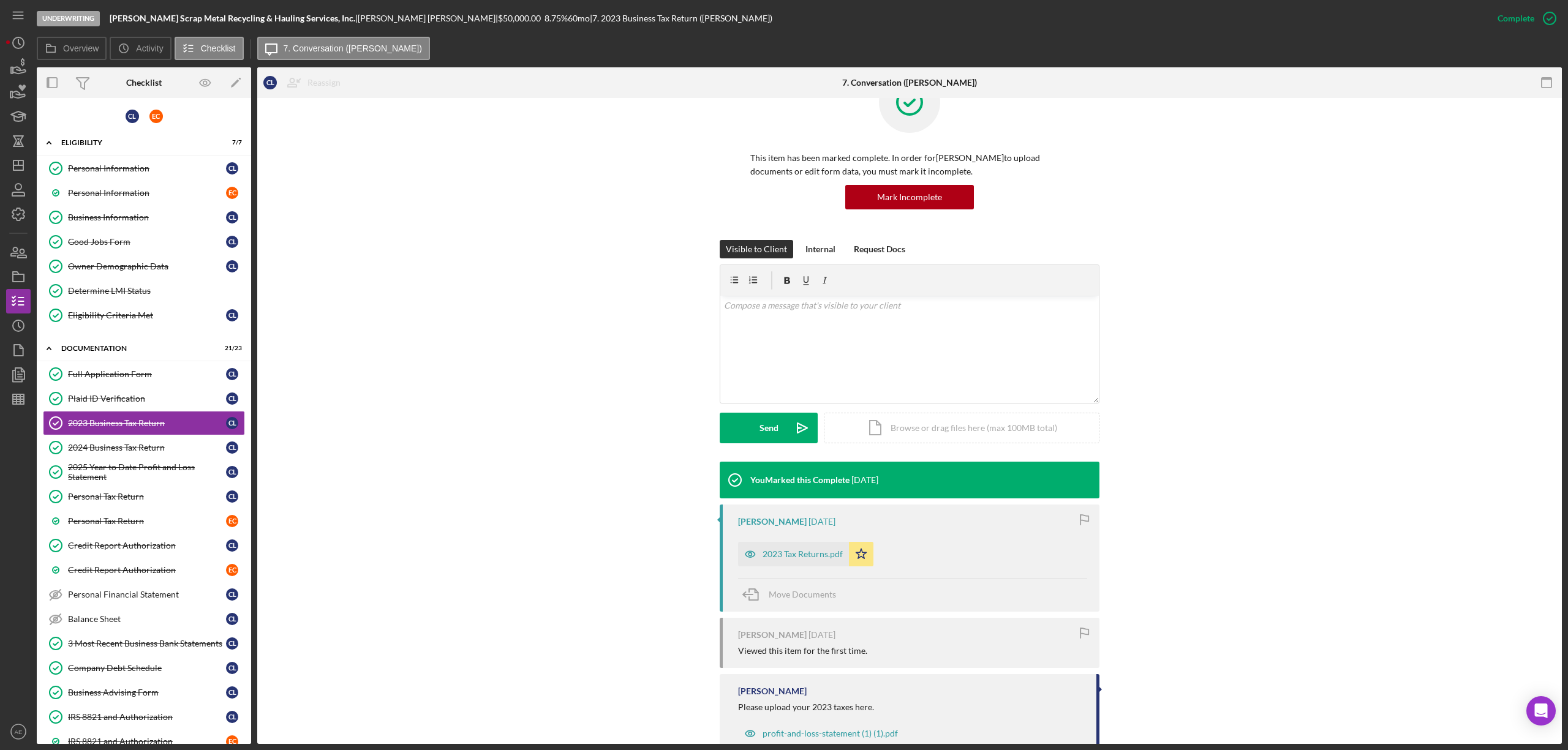
scroll to position [83, 0]
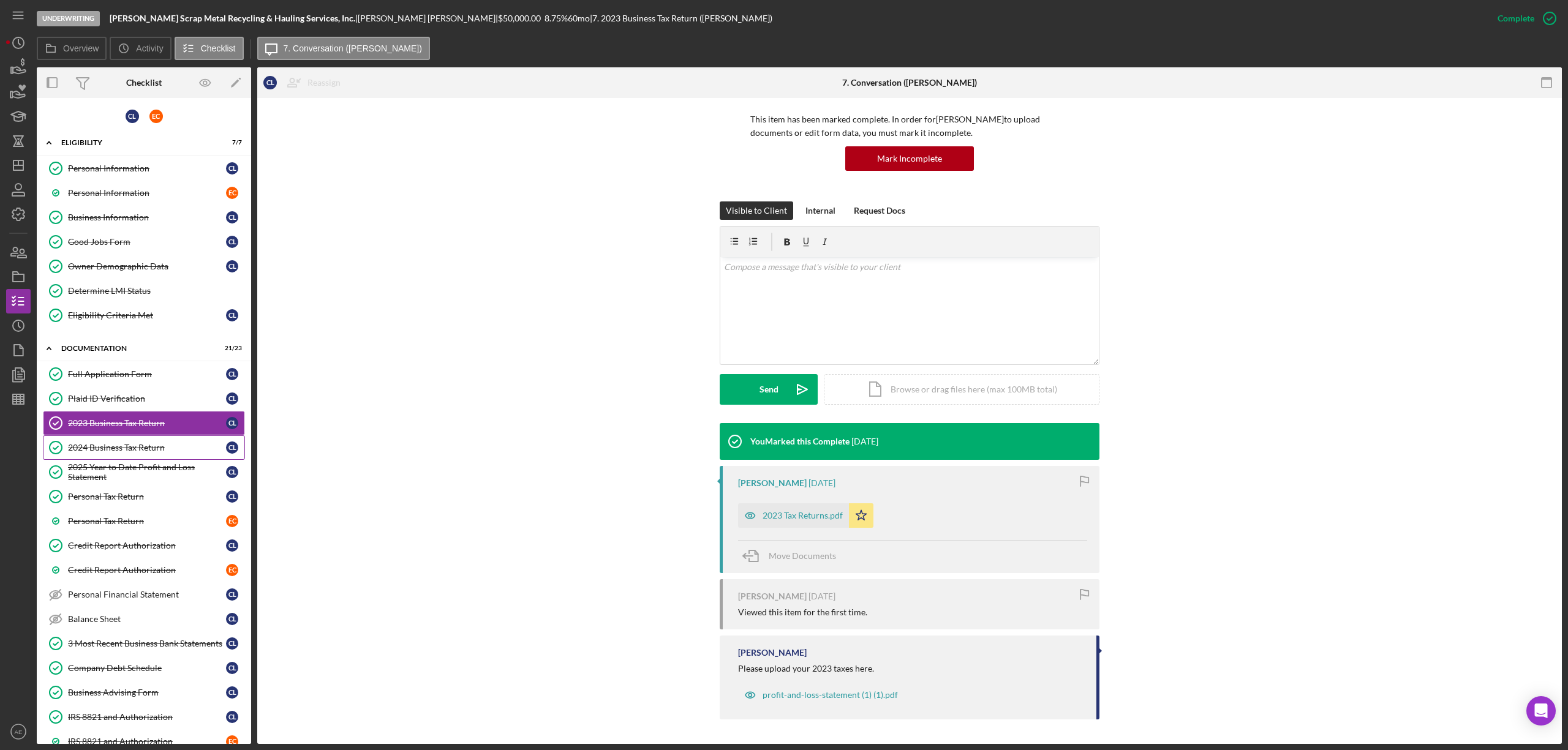
click at [194, 446] on link "2024 Business Tax Return 2024 Business Tax Return C L" at bounding box center [144, 448] width 202 height 24
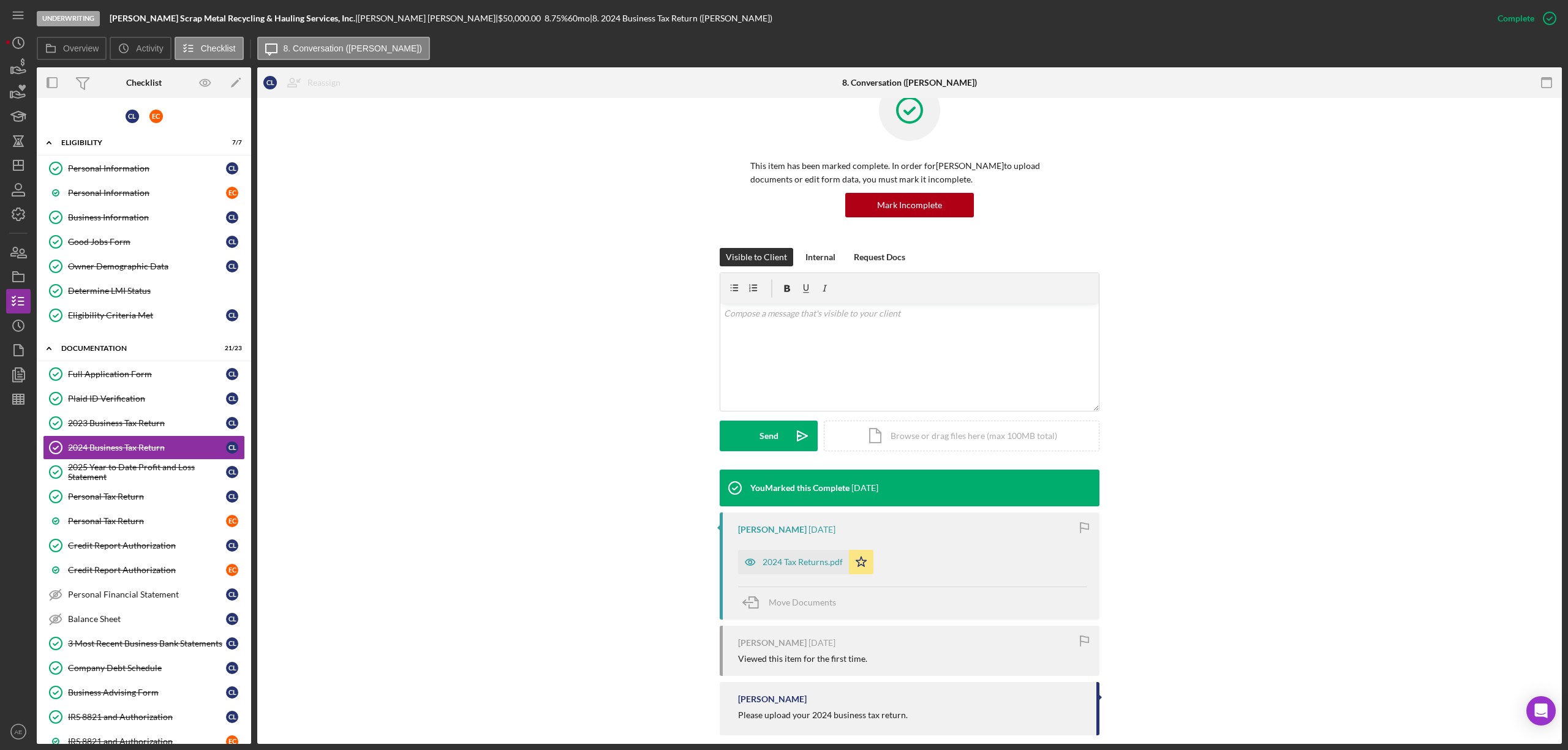
scroll to position [53, 0]
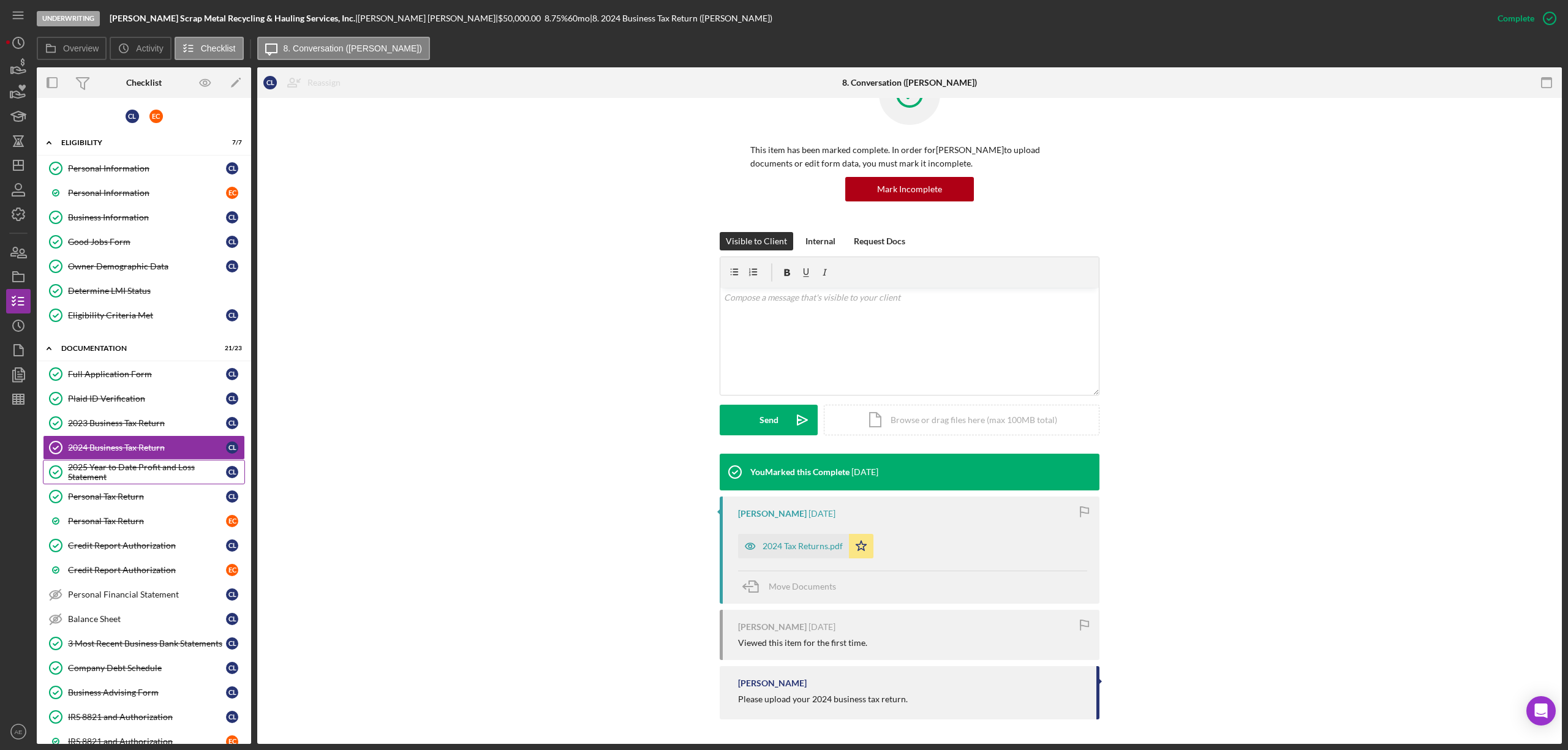
click at [187, 478] on div "2025 Year to Date Profit and Loss Statement" at bounding box center [147, 472] width 158 height 20
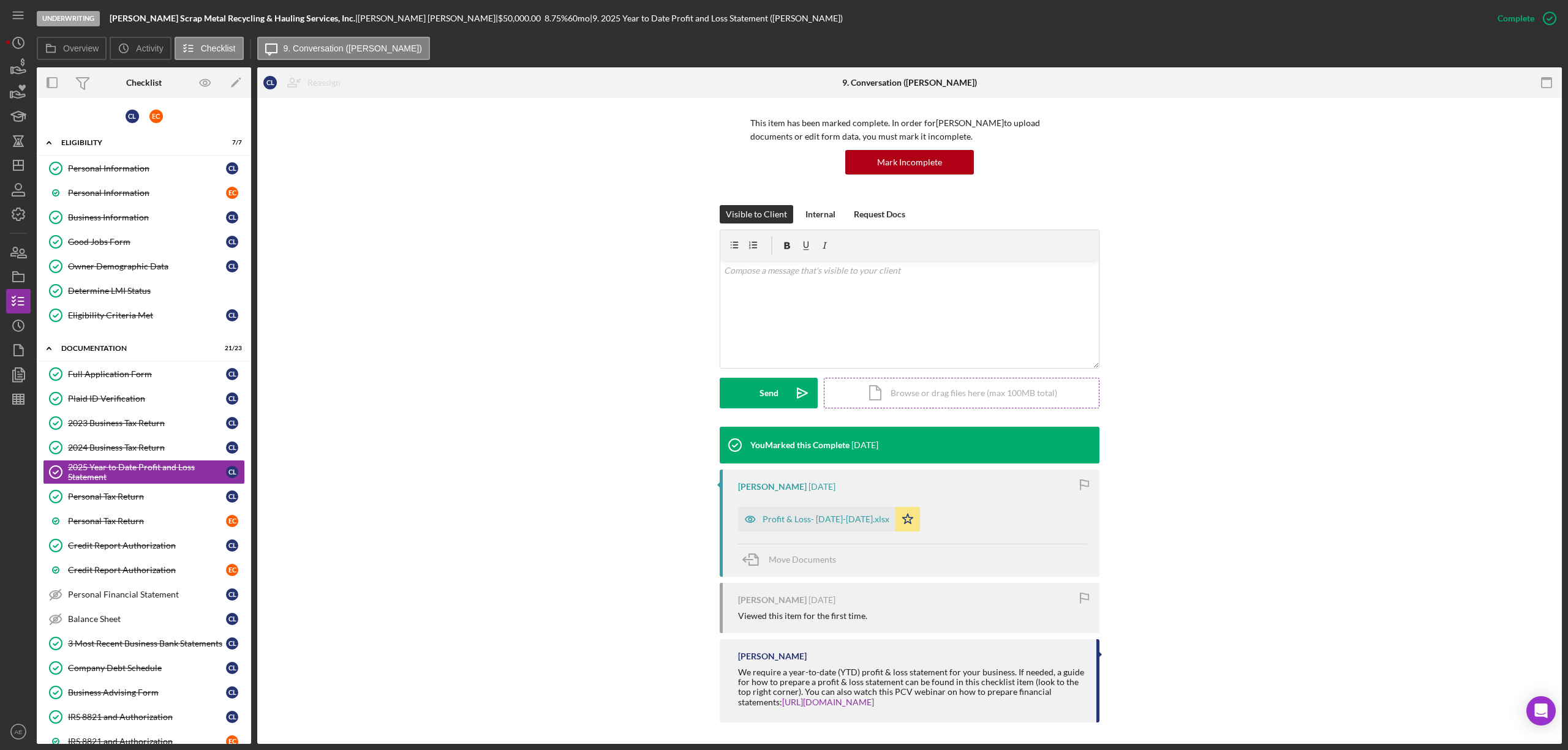
scroll to position [82, 0]
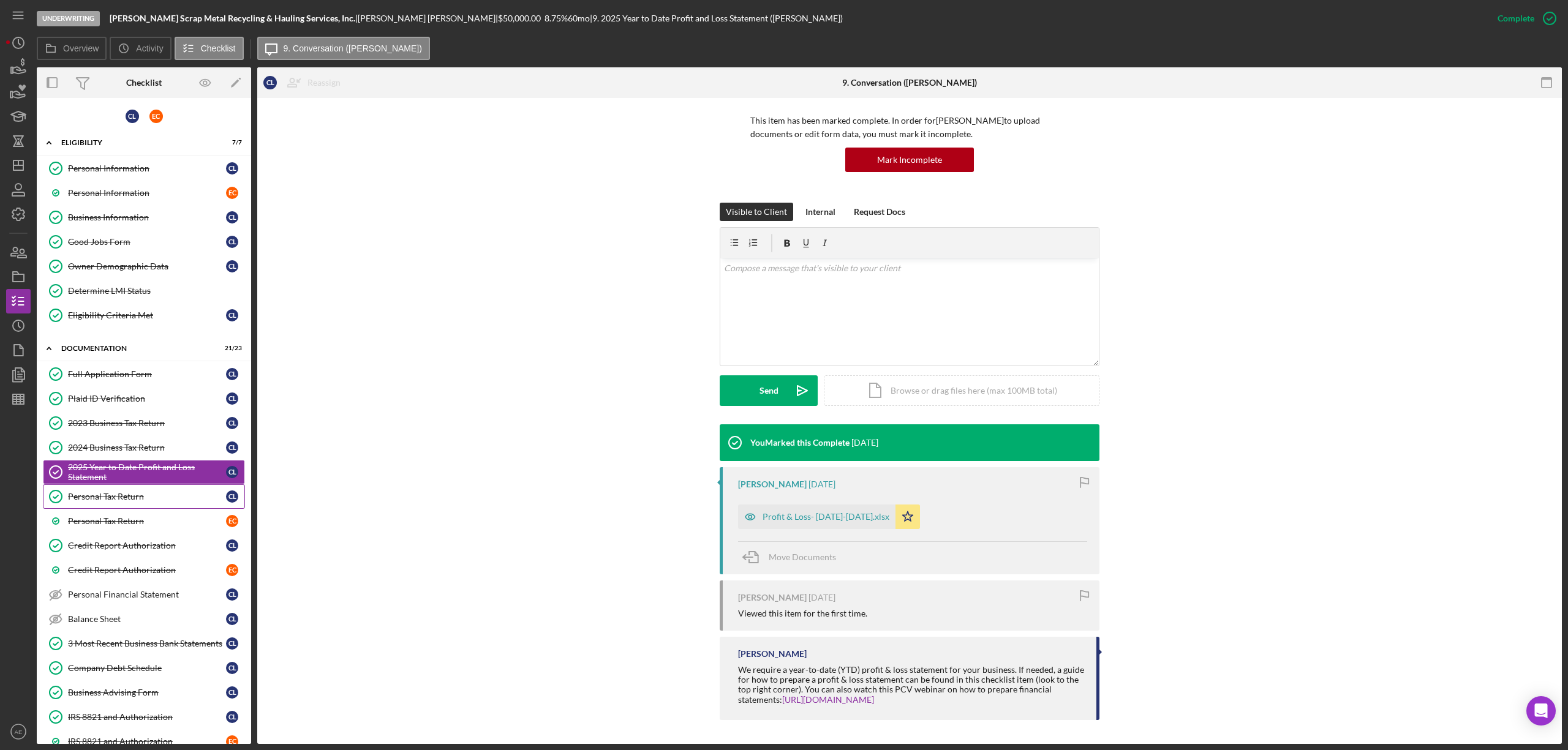
click at [180, 502] on div "Personal Tax Return" at bounding box center [147, 496] width 158 height 10
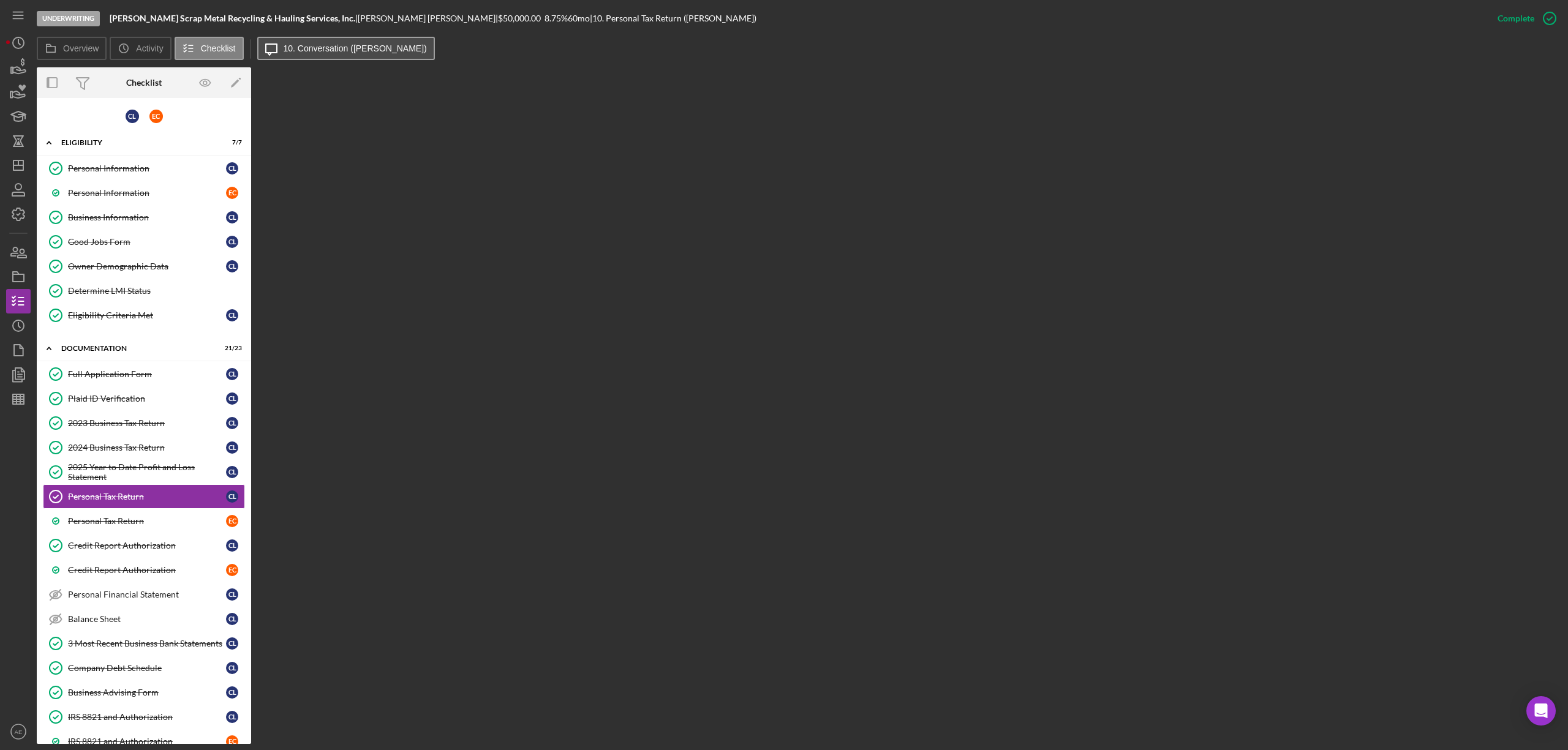
click at [365, 50] on label "10. Conversation (Christopher L.)" at bounding box center [355, 48] width 144 height 10
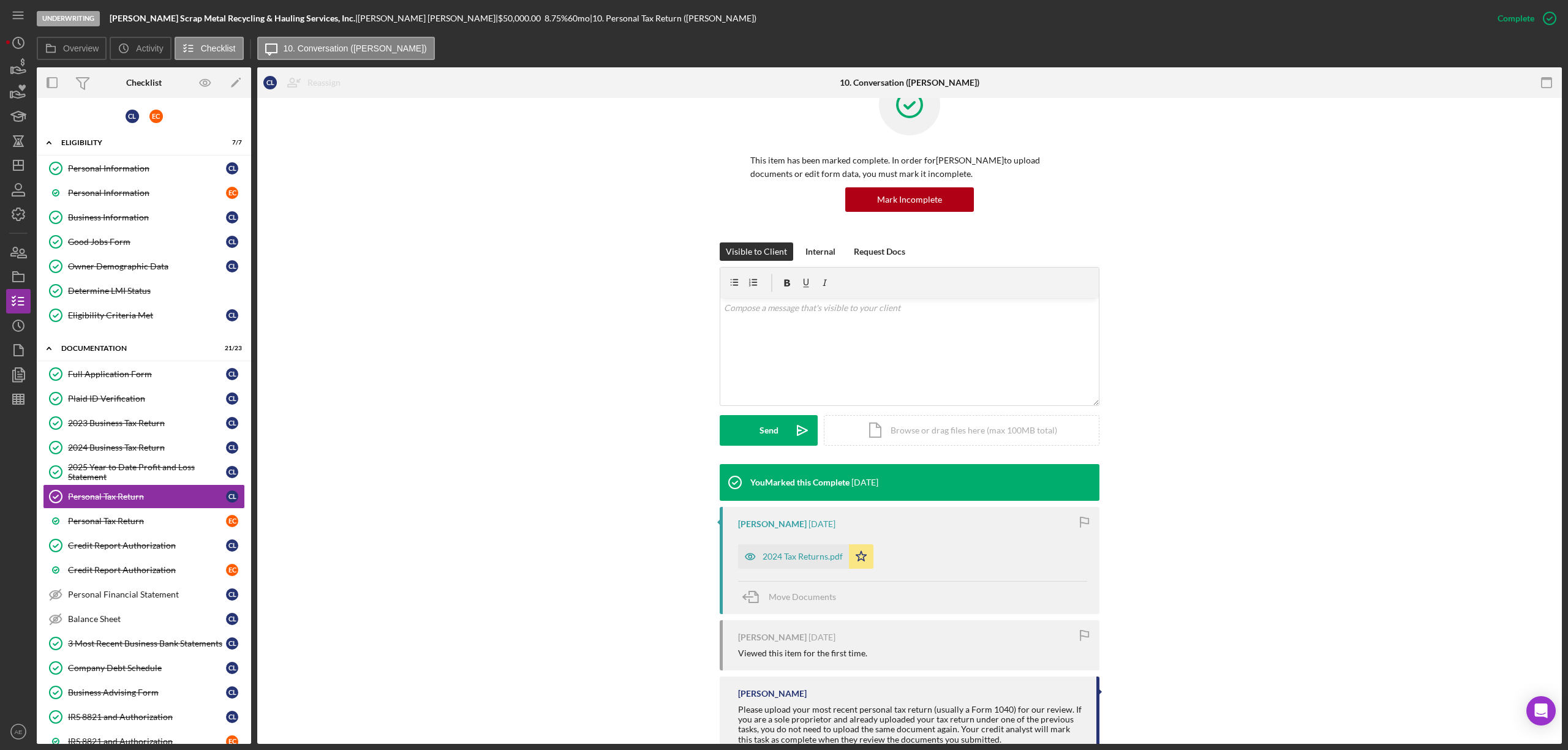
scroll to position [82, 0]
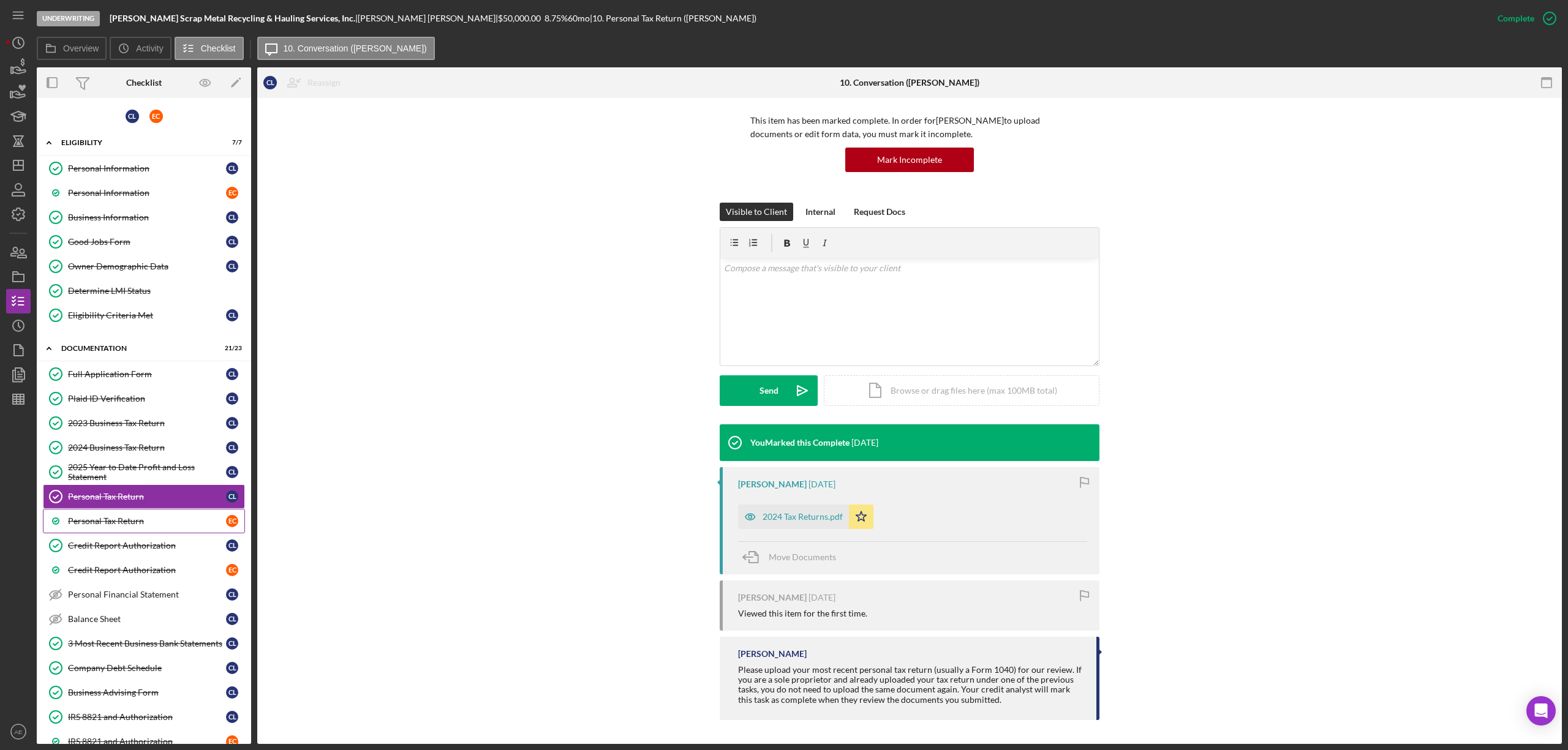
click at [144, 526] on div "Personal Tax Return" at bounding box center [147, 521] width 158 height 10
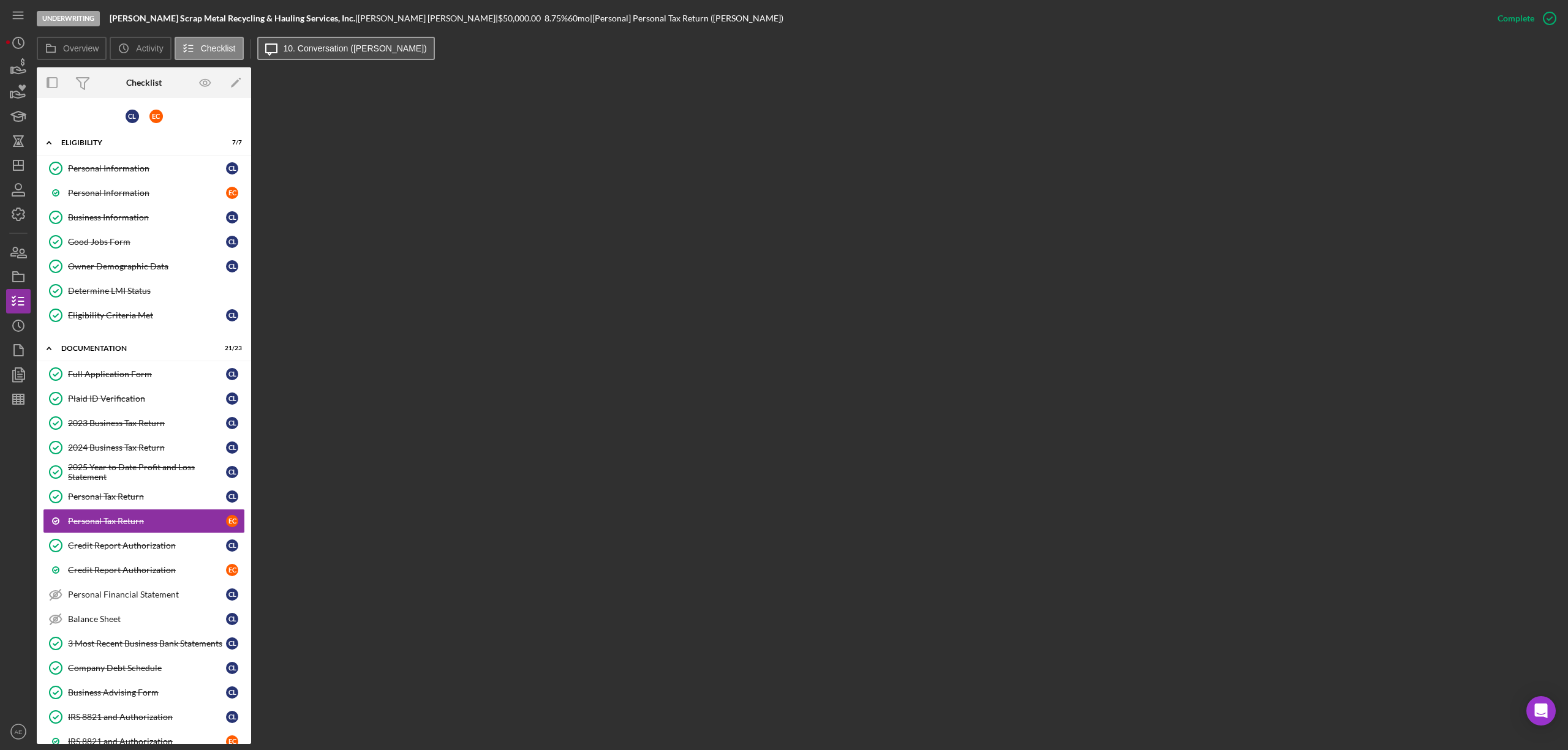
click at [346, 45] on label "10. Conversation (Eunice C.)" at bounding box center [355, 48] width 144 height 10
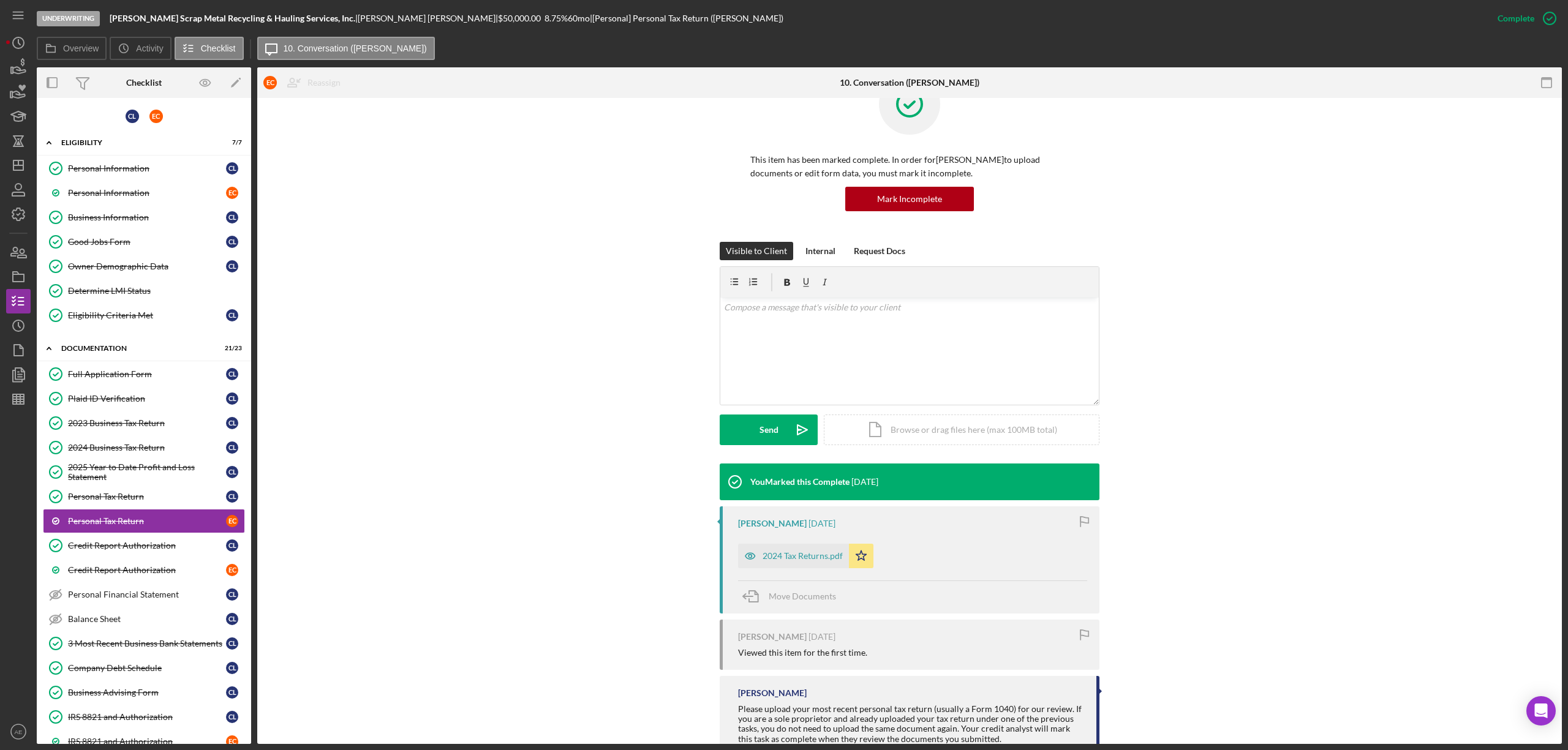
scroll to position [82, 0]
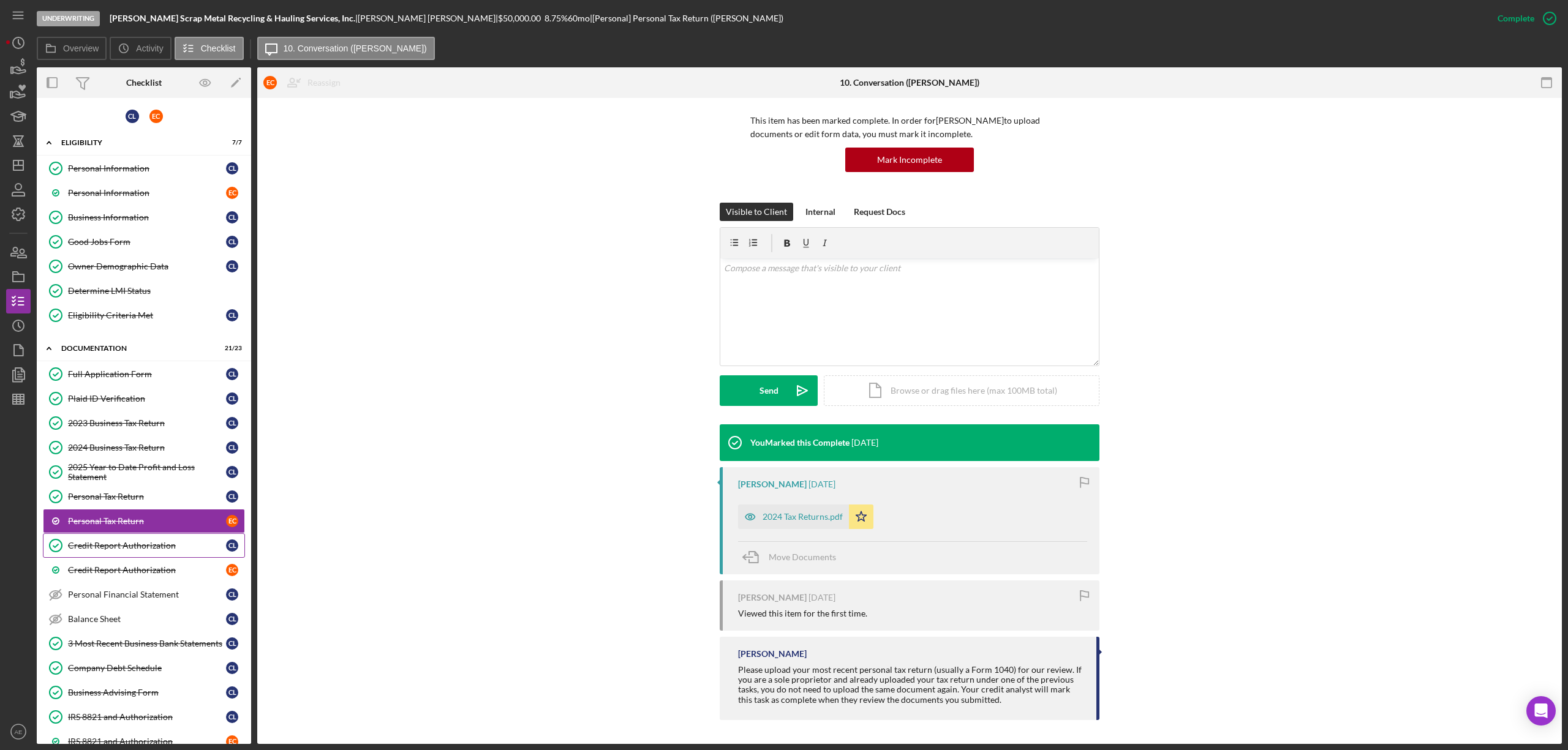
click at [130, 545] on link "Credit Report Authorization Credit Report Authorization C L" at bounding box center [144, 545] width 202 height 24
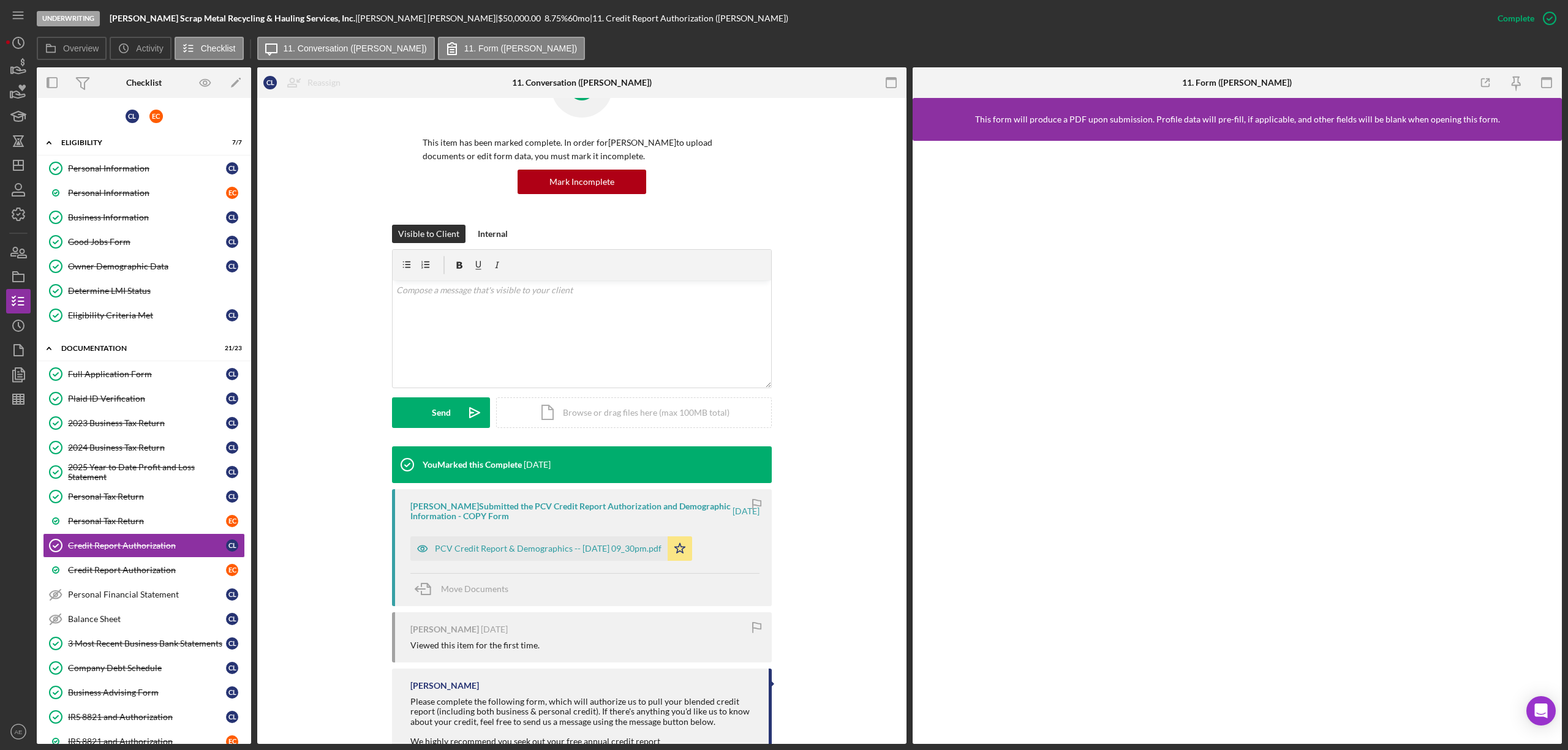
scroll to position [122, 0]
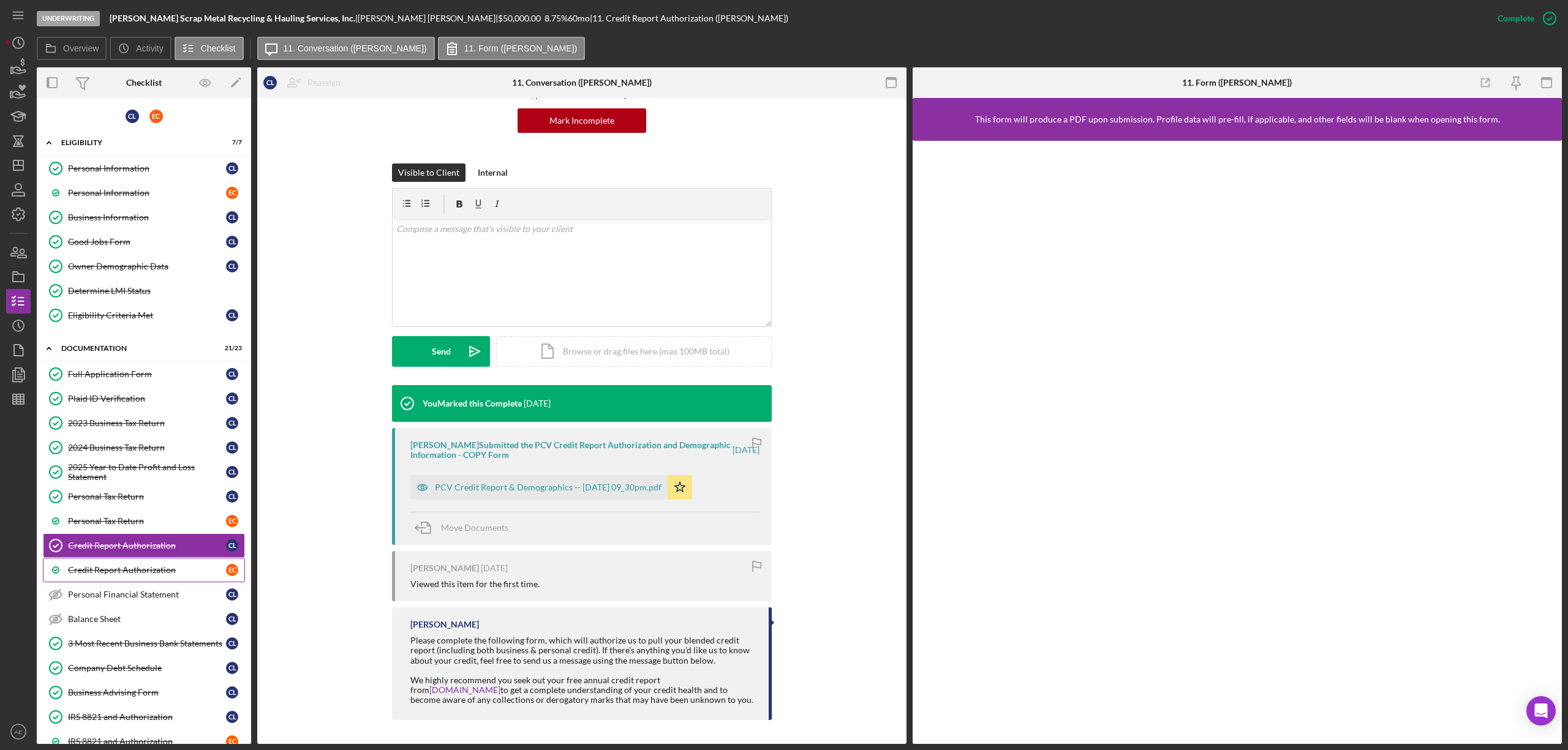
click at [144, 569] on link "Credit Report Authorization E C" at bounding box center [144, 570] width 202 height 24
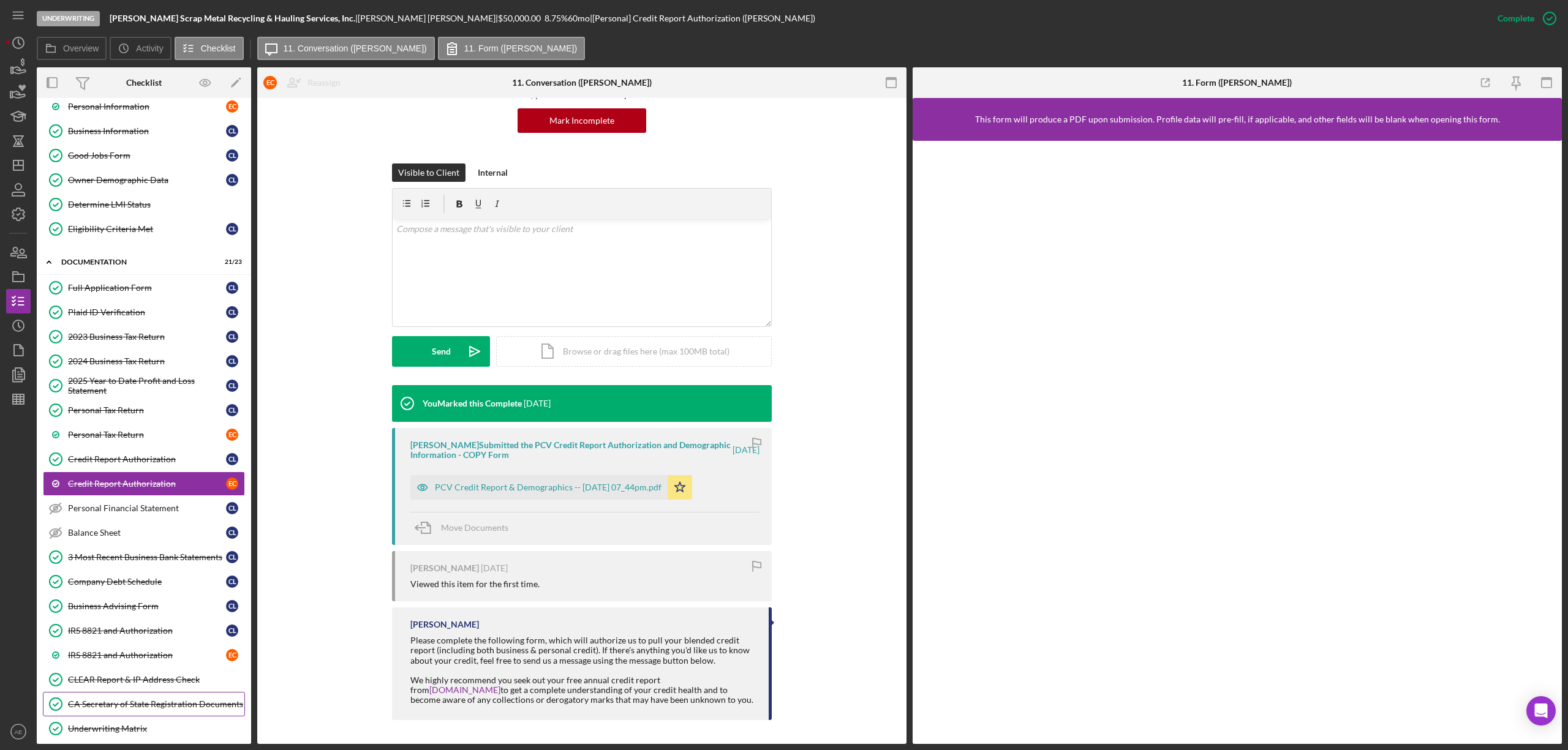
scroll to position [261, 0]
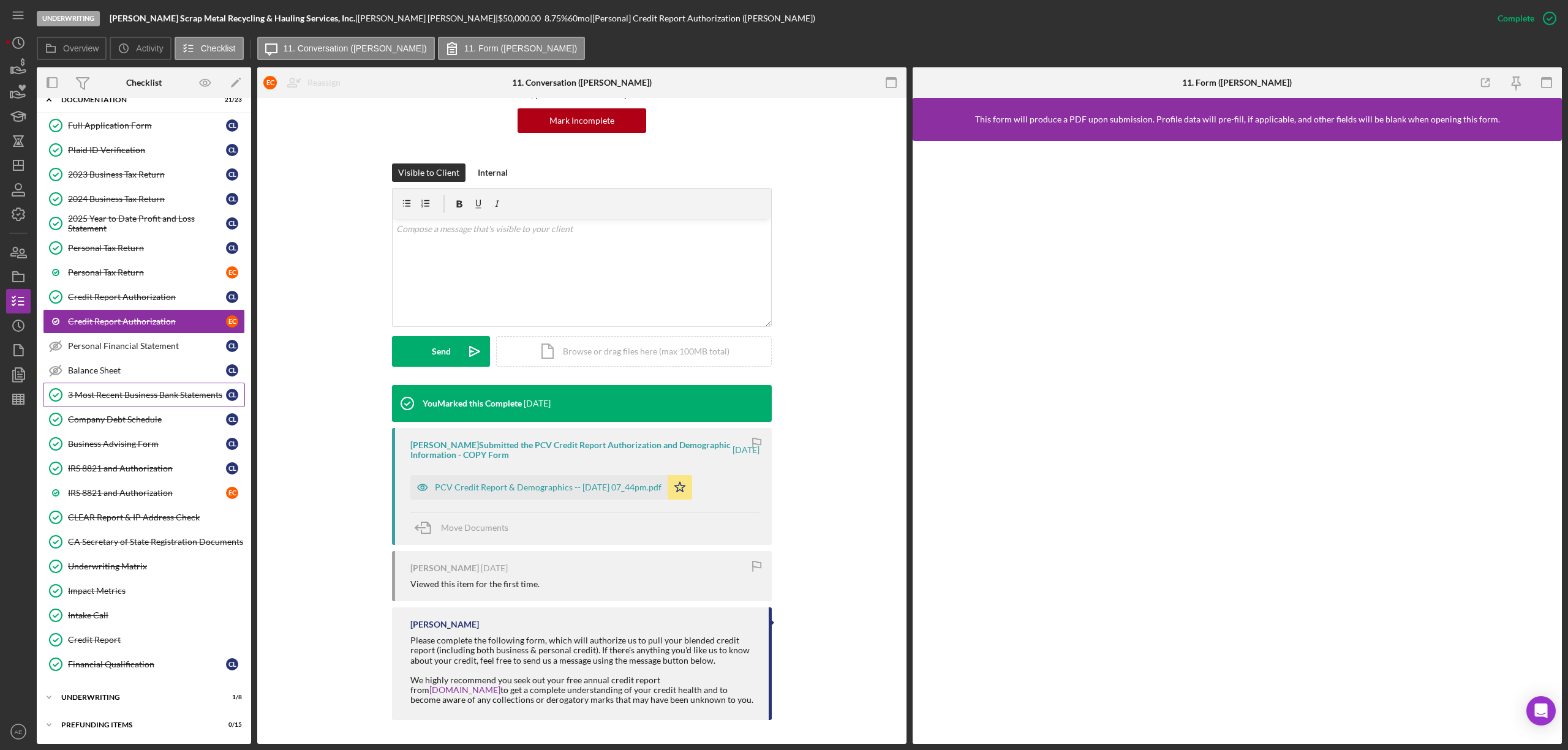
click at [128, 390] on div "3 Most Recent Business Bank Statements" at bounding box center [147, 395] width 158 height 10
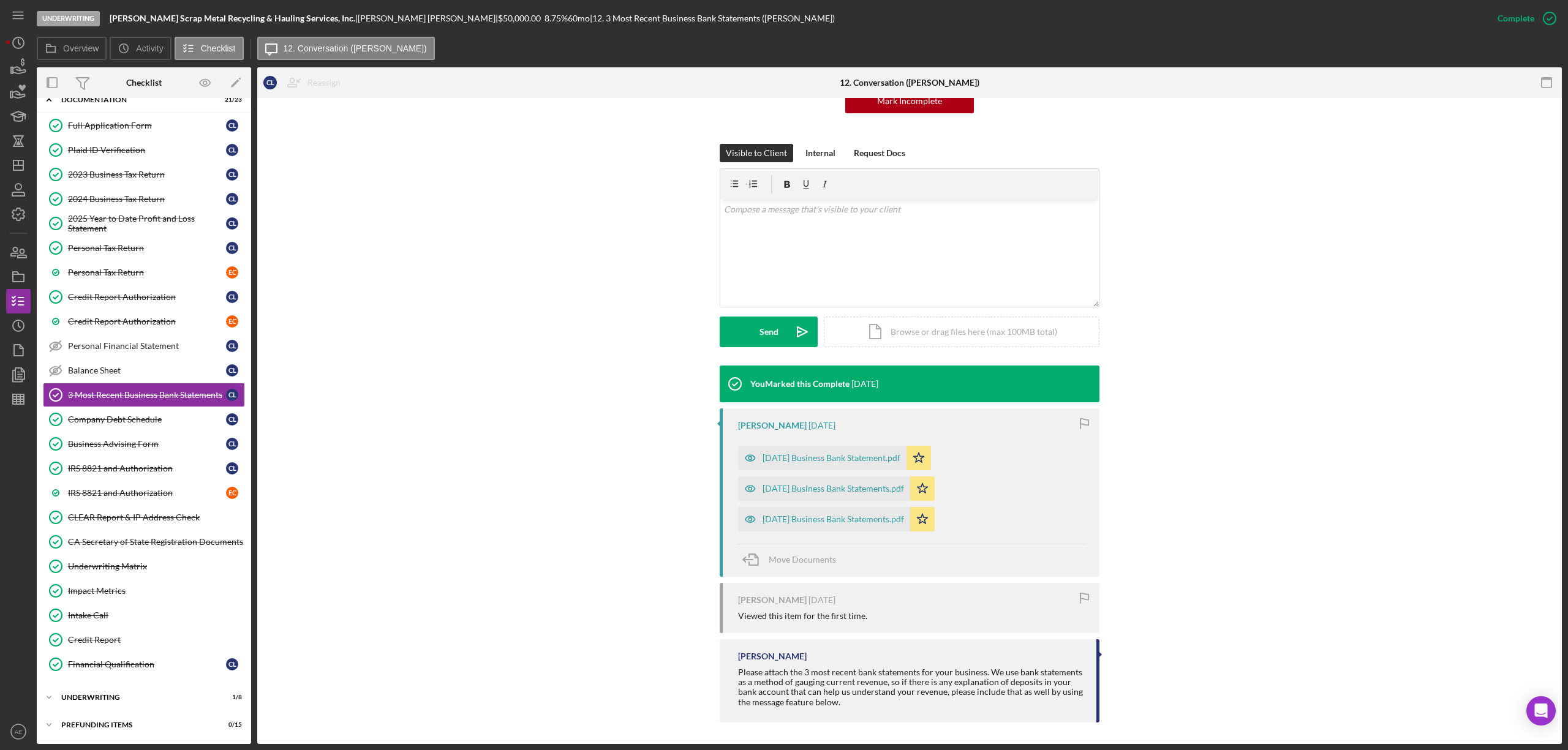
scroll to position [144, 0]
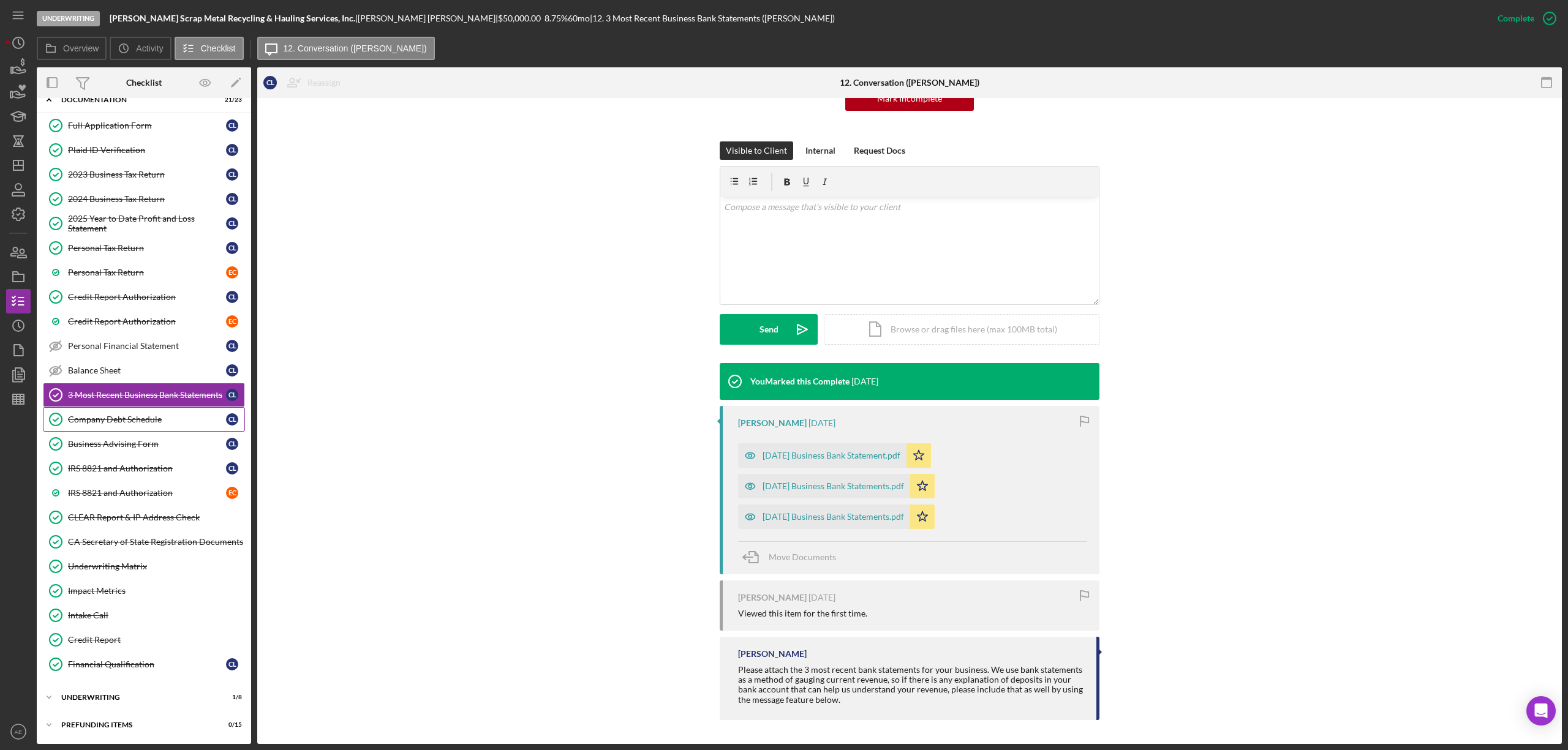
click at [145, 415] on div "Company Debt Schedule" at bounding box center [147, 419] width 158 height 10
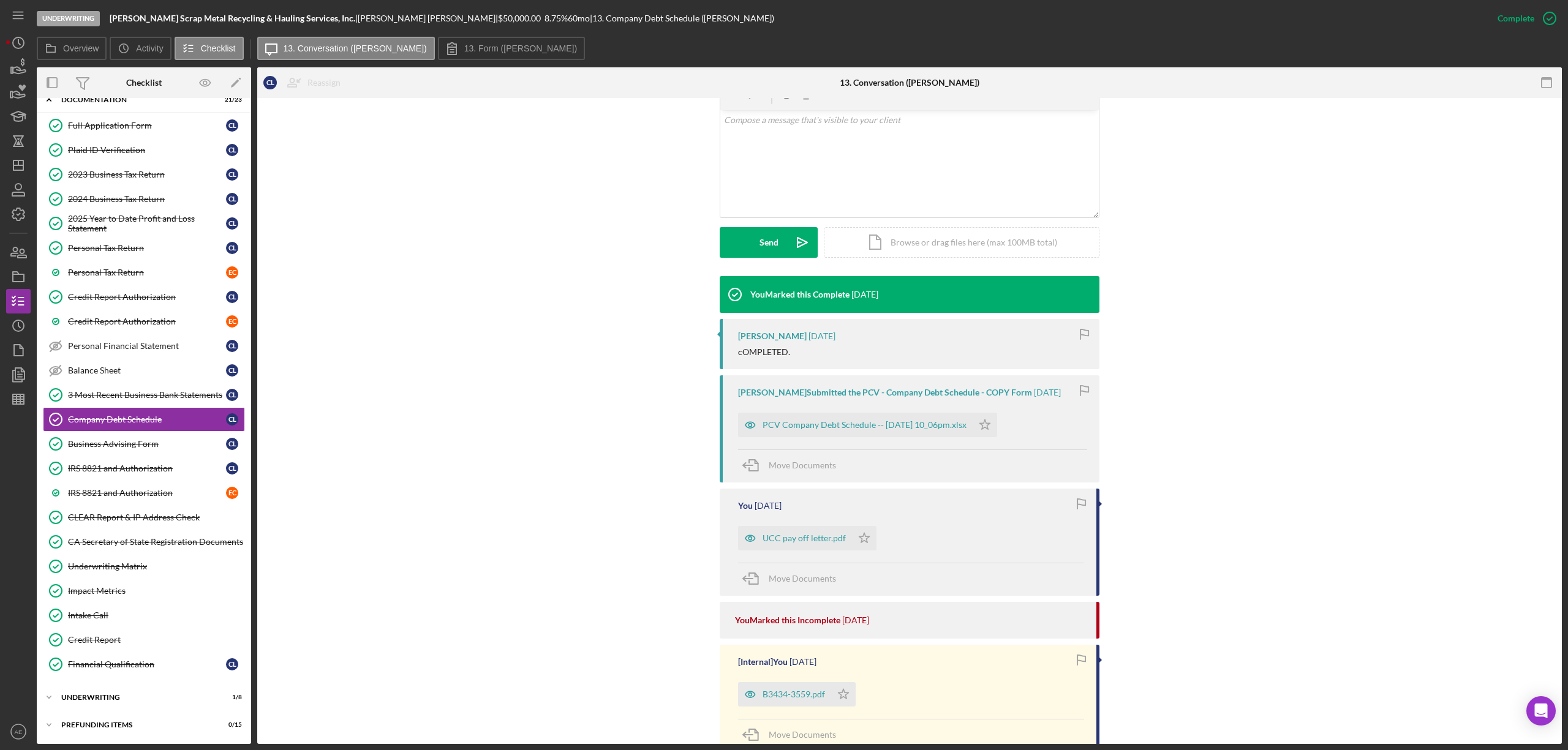
scroll to position [199, 0]
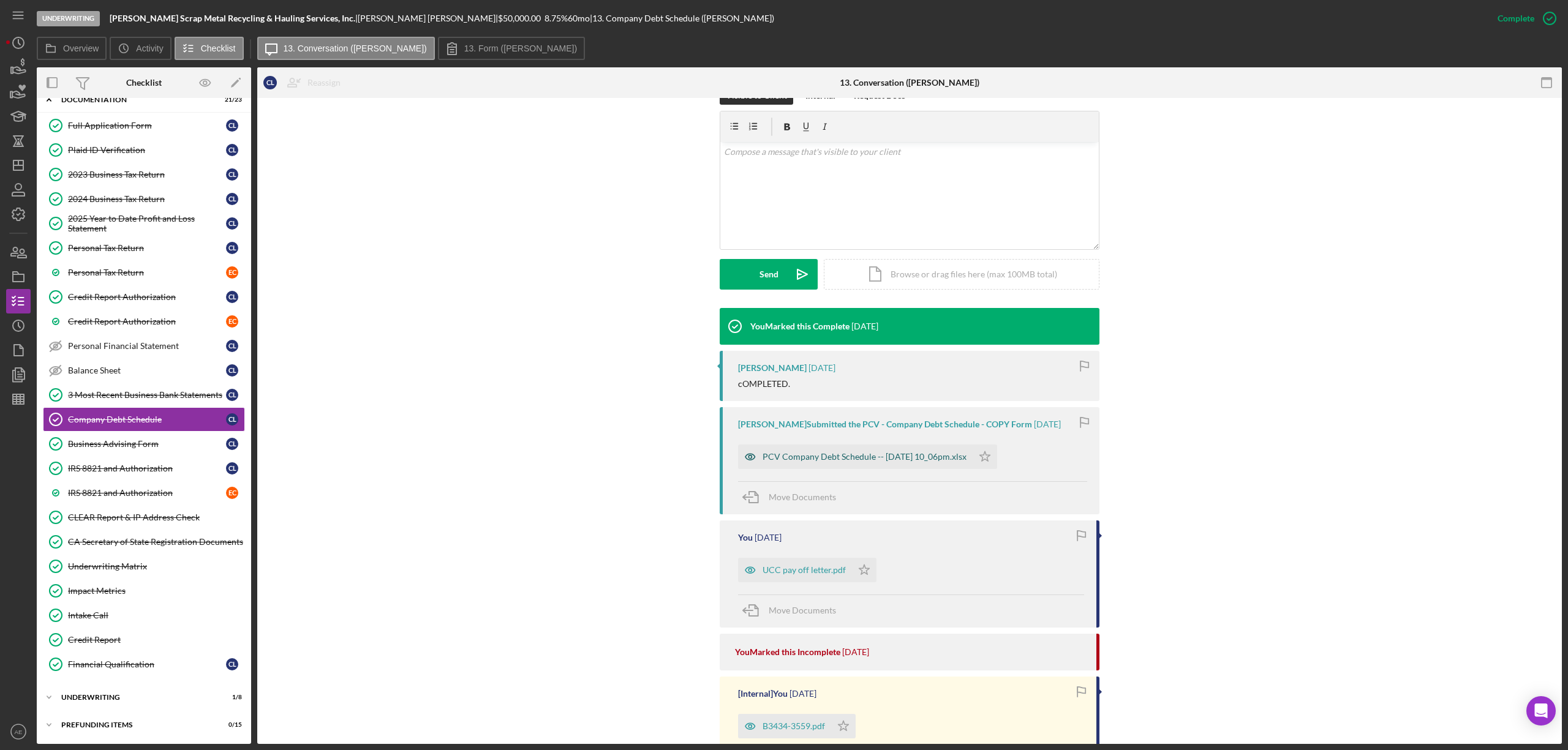
click at [745, 458] on icon "button" at bounding box center [750, 457] width 24 height 24
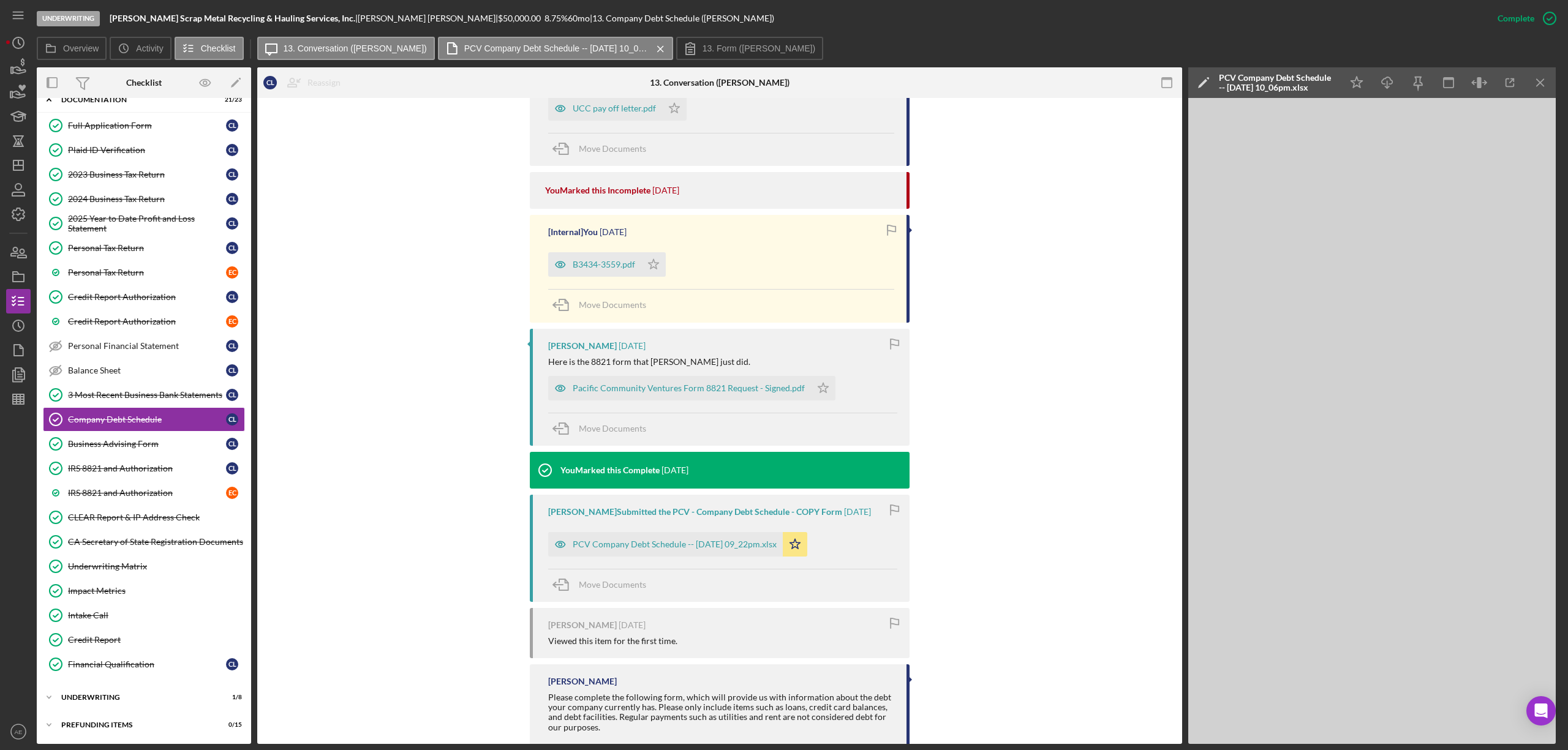
scroll to position [689, 0]
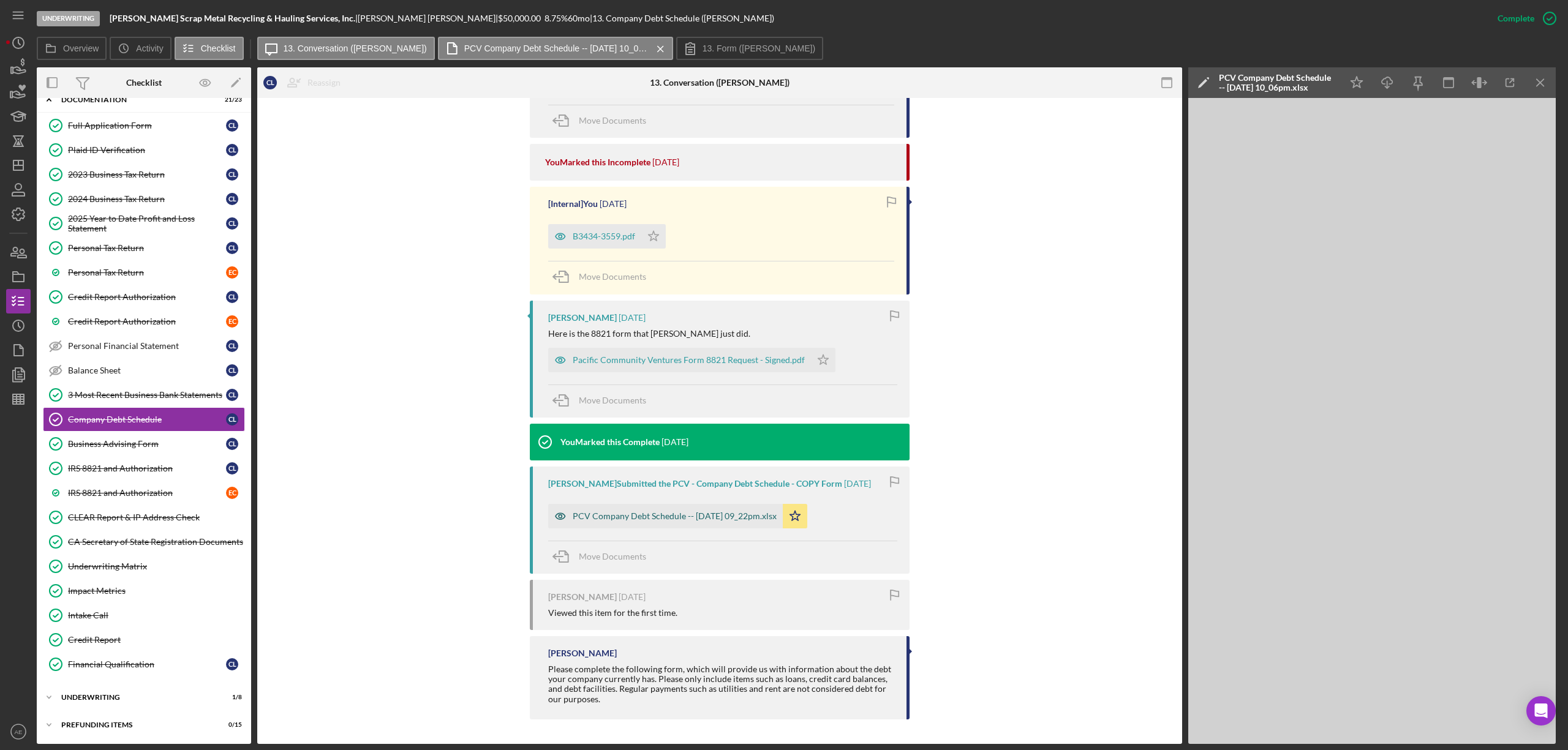
click at [561, 513] on icon "button" at bounding box center [560, 516] width 24 height 24
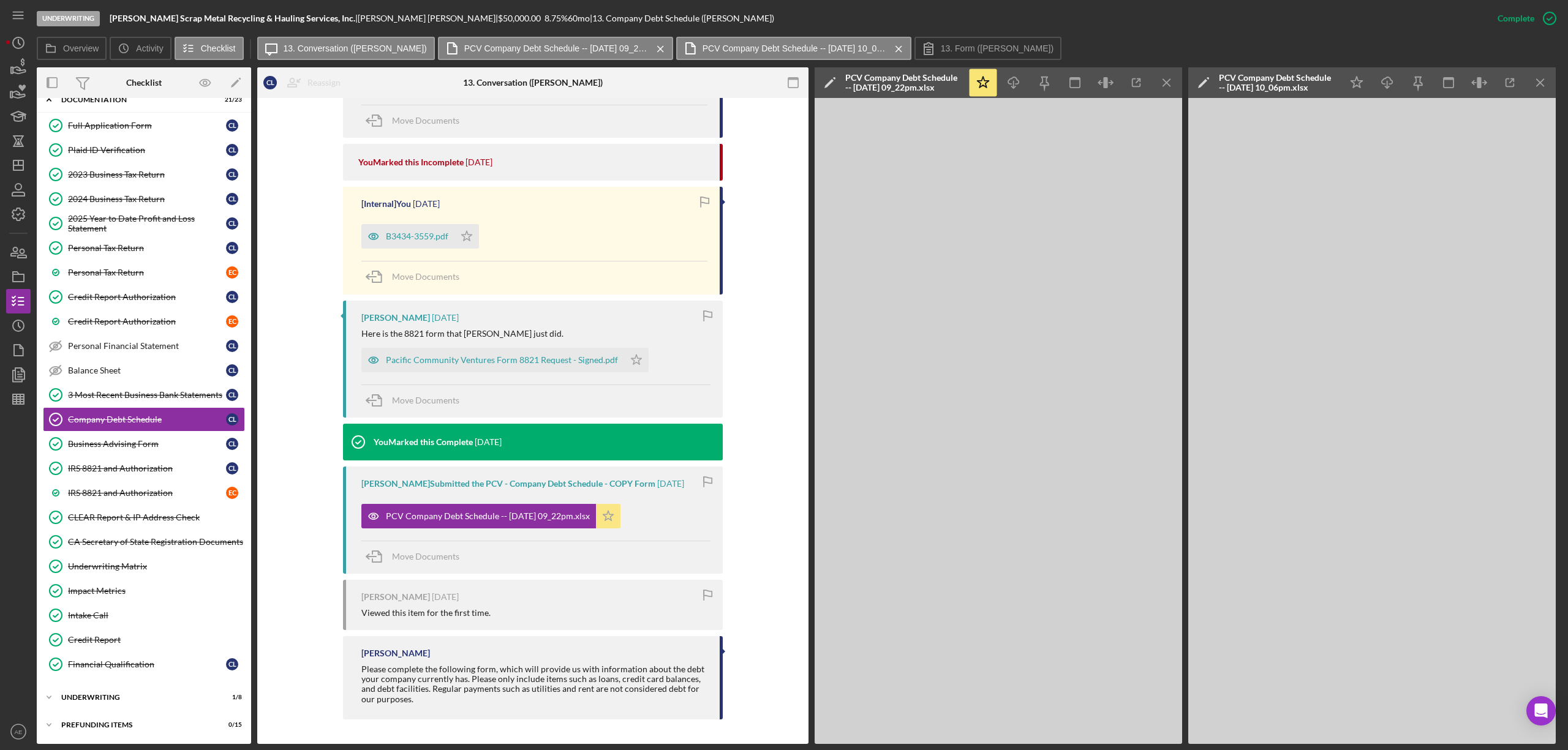
click at [620, 506] on icon "Icon/Star" at bounding box center [608, 516] width 24 height 24
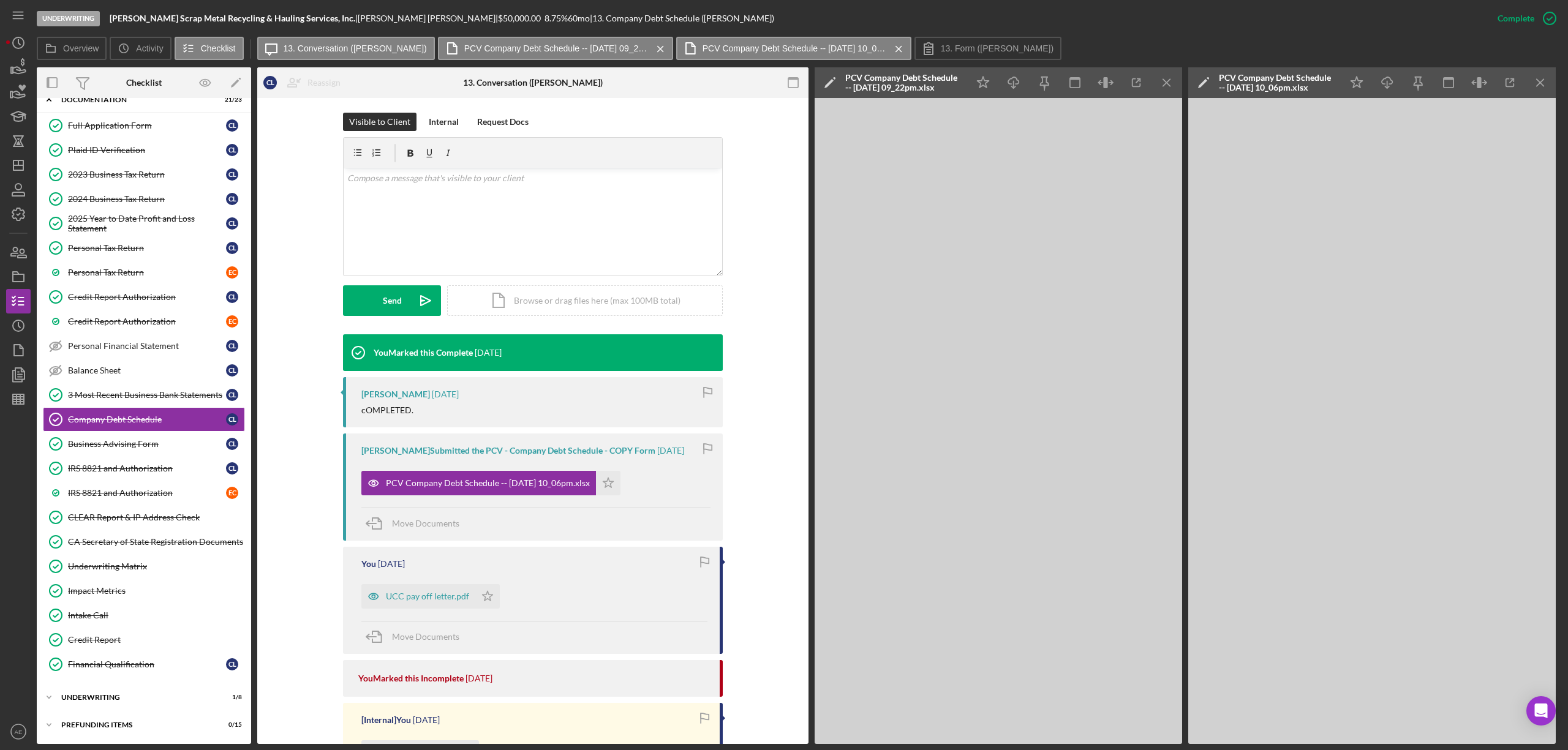
scroll to position [116, 0]
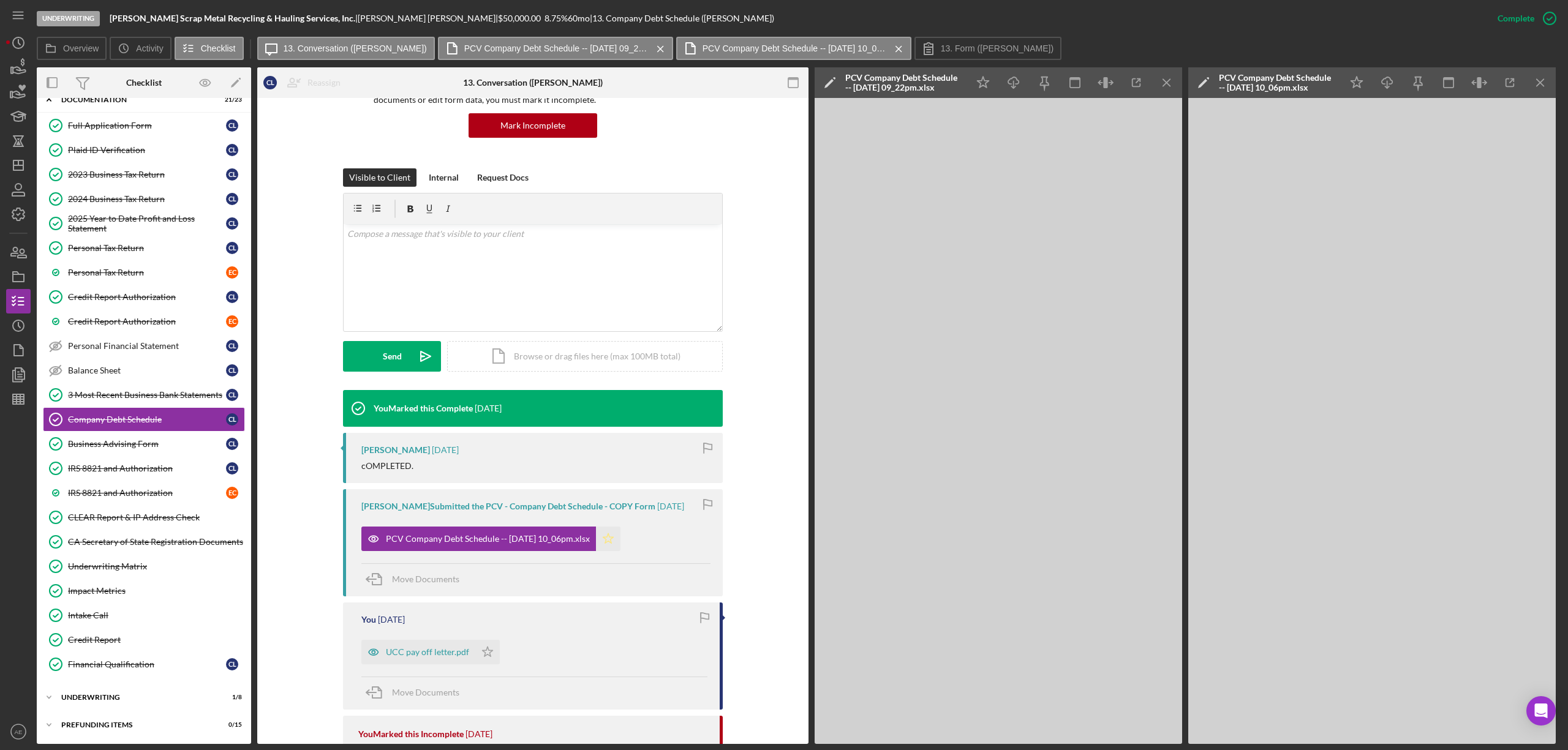
click at [616, 526] on icon "Icon/Star" at bounding box center [608, 539] width 24 height 24
click at [147, 432] on link "Business Advising Form Business Advising Form C L" at bounding box center [144, 444] width 202 height 24
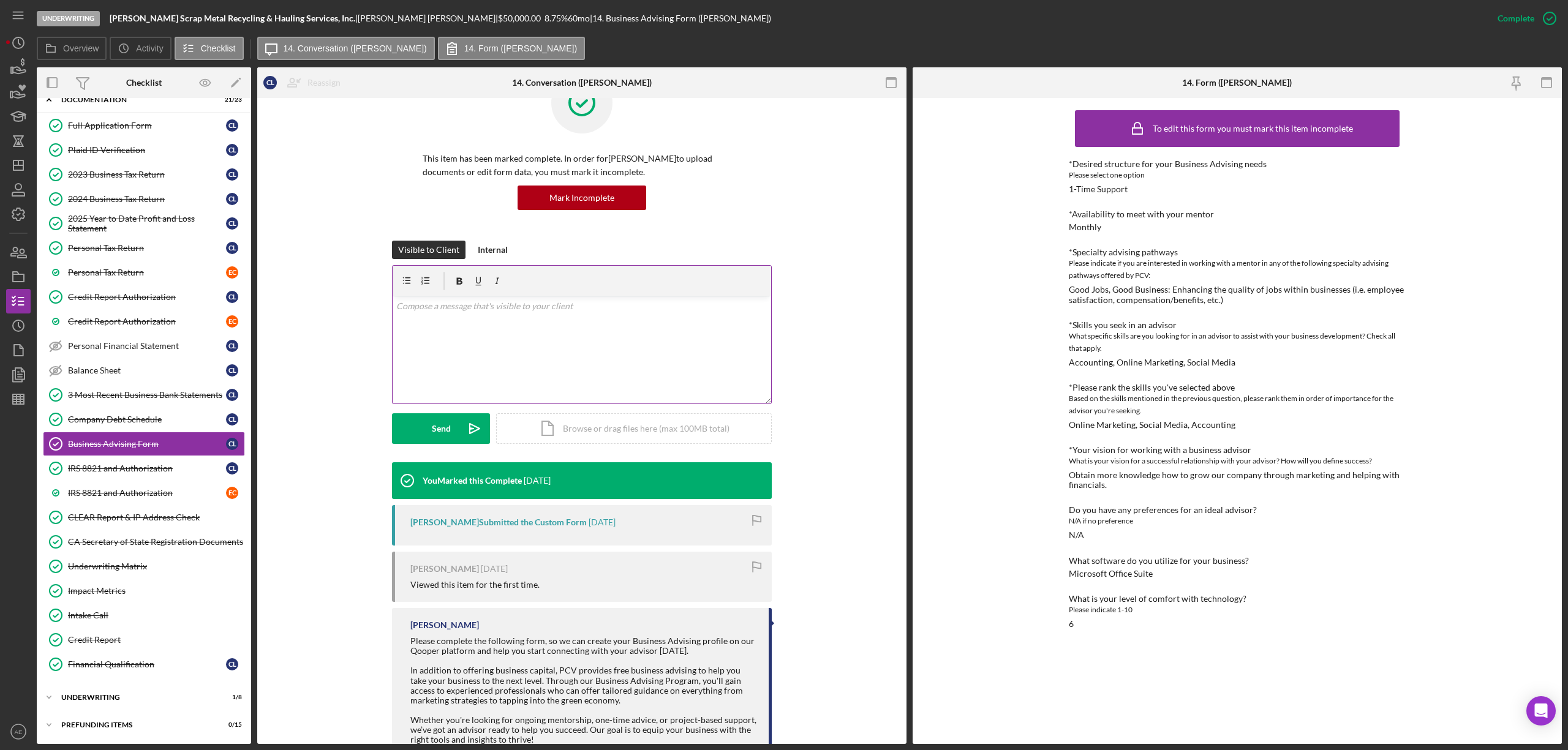
scroll to position [85, 0]
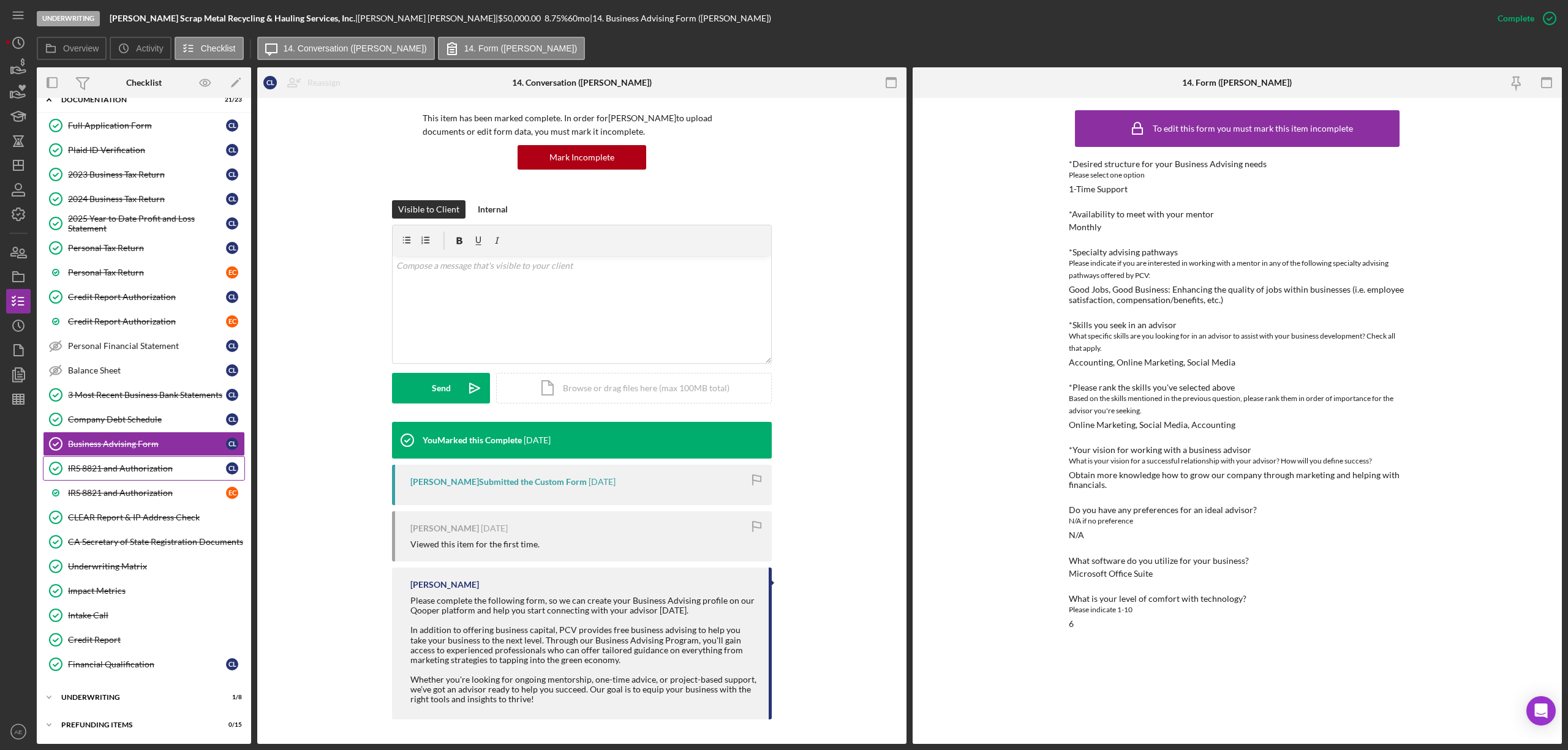
click at [109, 468] on div "IRS 8821 and Authorization" at bounding box center [147, 468] width 158 height 10
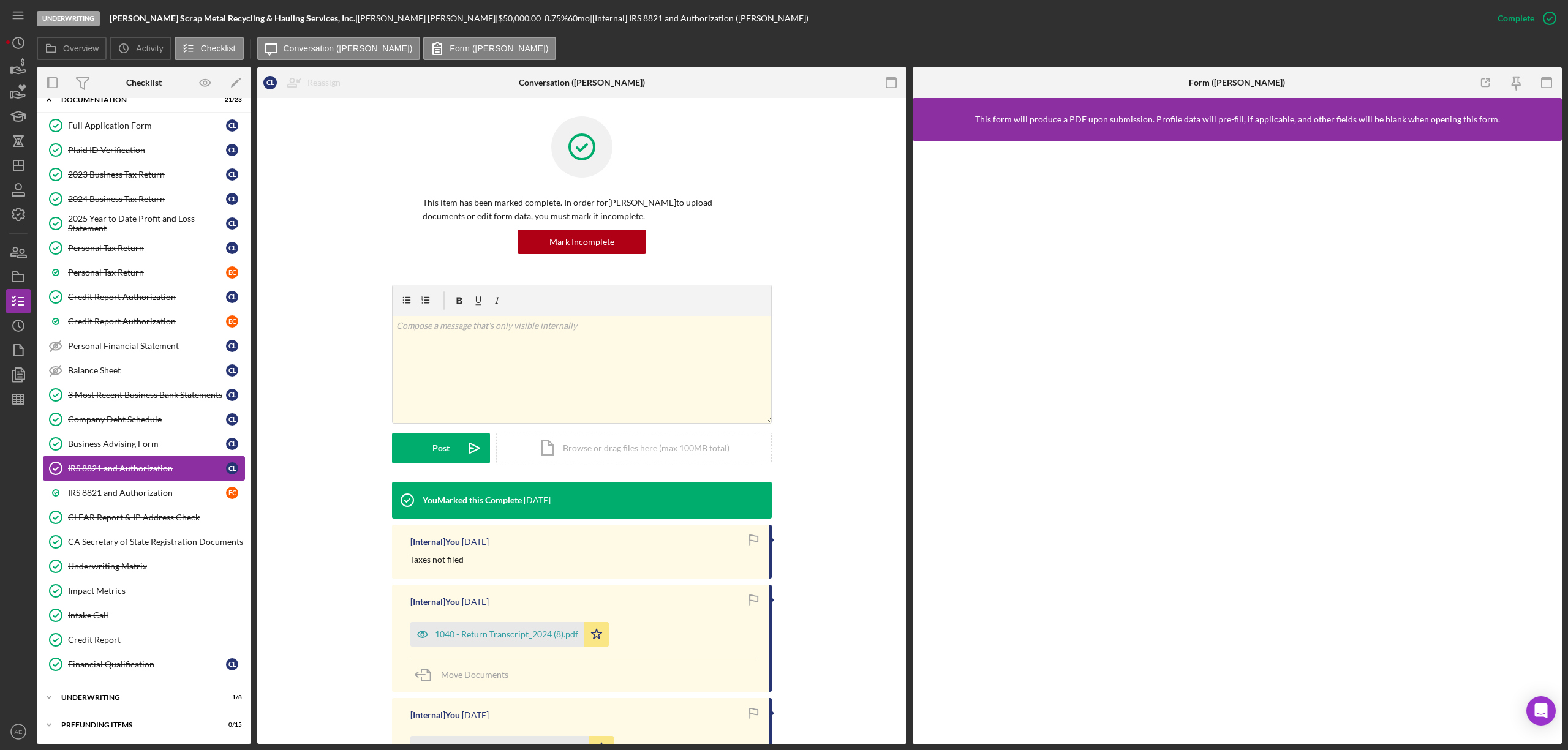
scroll to position [261, 0]
click at [119, 491] on div "IRS 8821 and Authorization" at bounding box center [147, 492] width 158 height 10
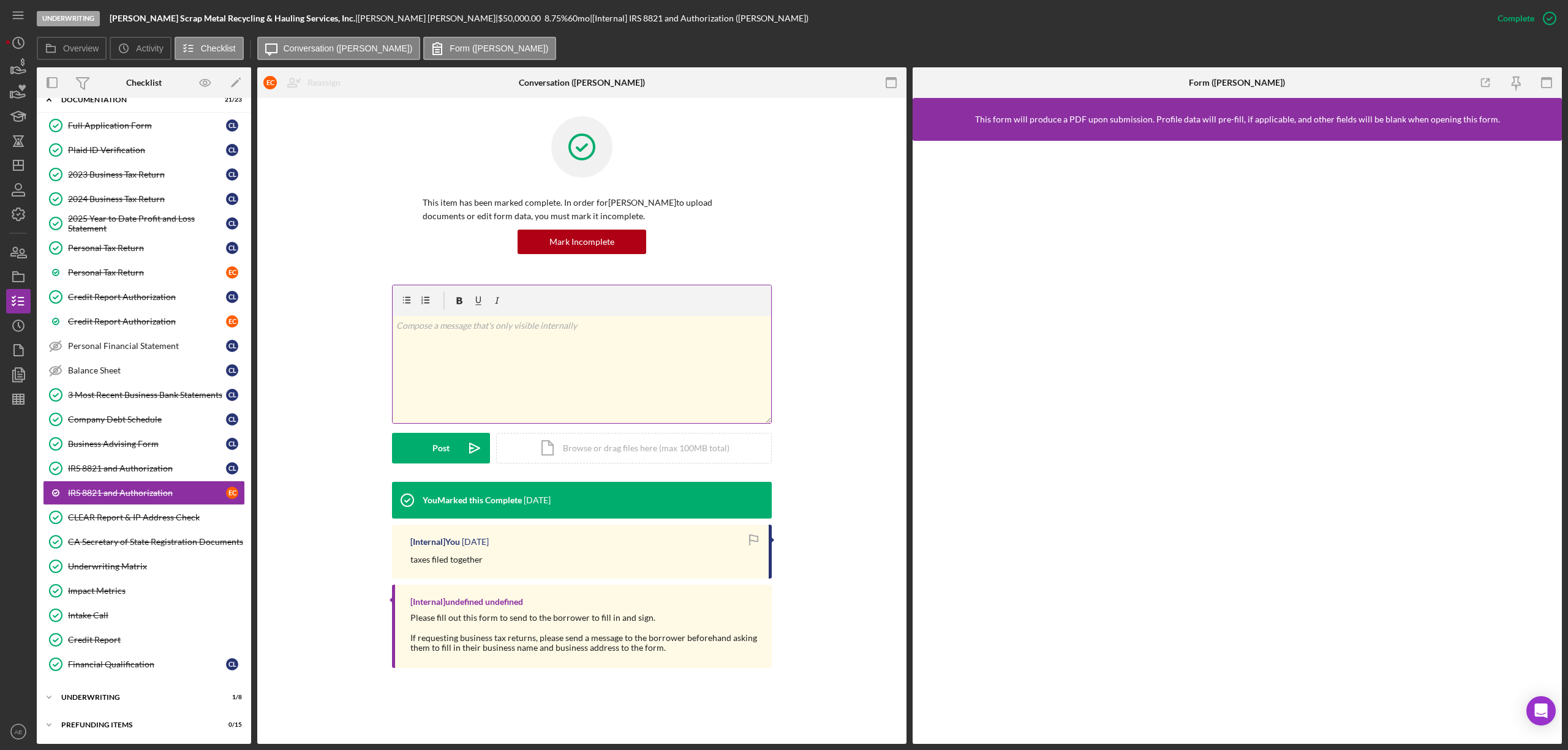
scroll to position [261, 0]
click at [121, 506] on link "CLEAR Report & IP Address Check CLEAR Report & IP Address Check" at bounding box center [144, 517] width 202 height 24
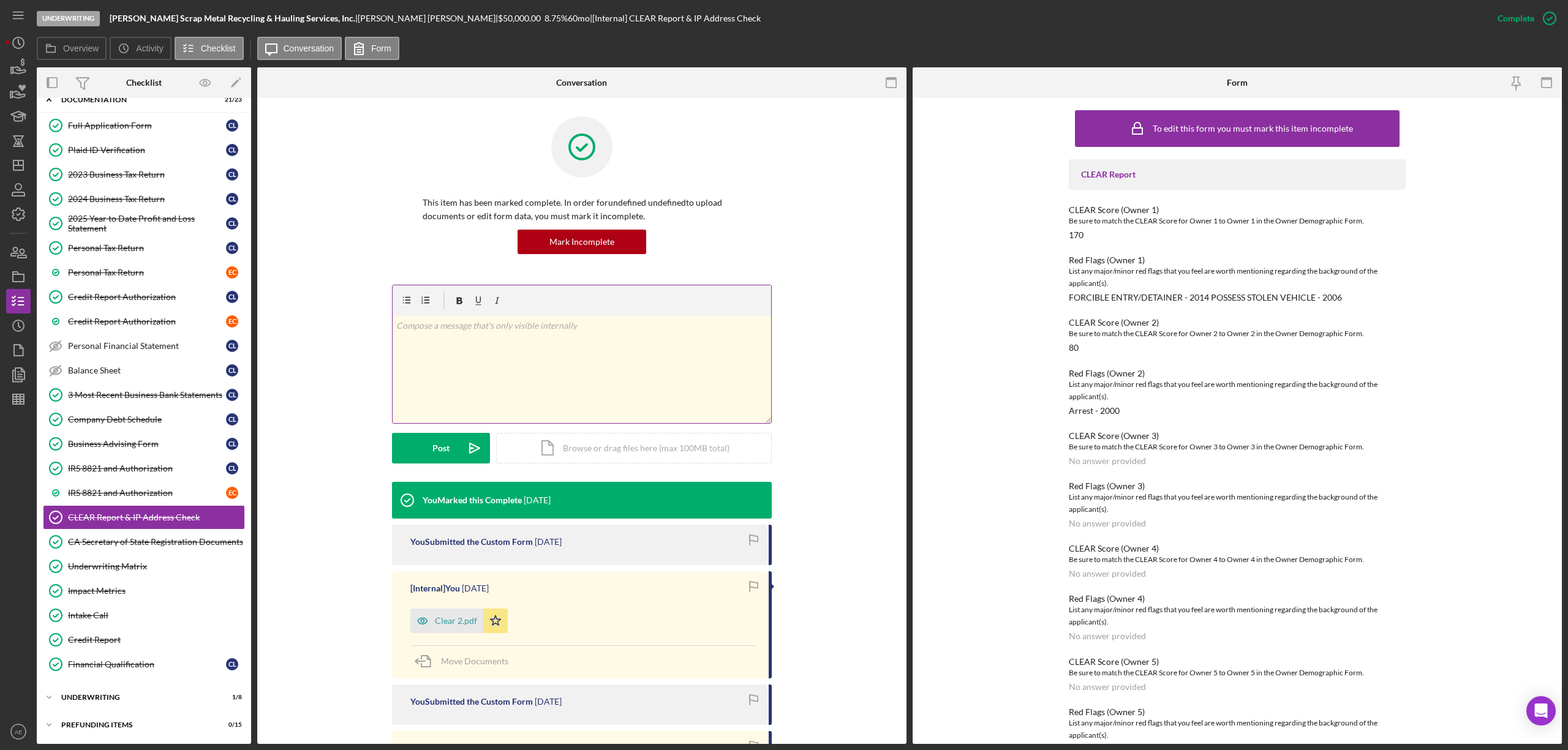
scroll to position [228, 0]
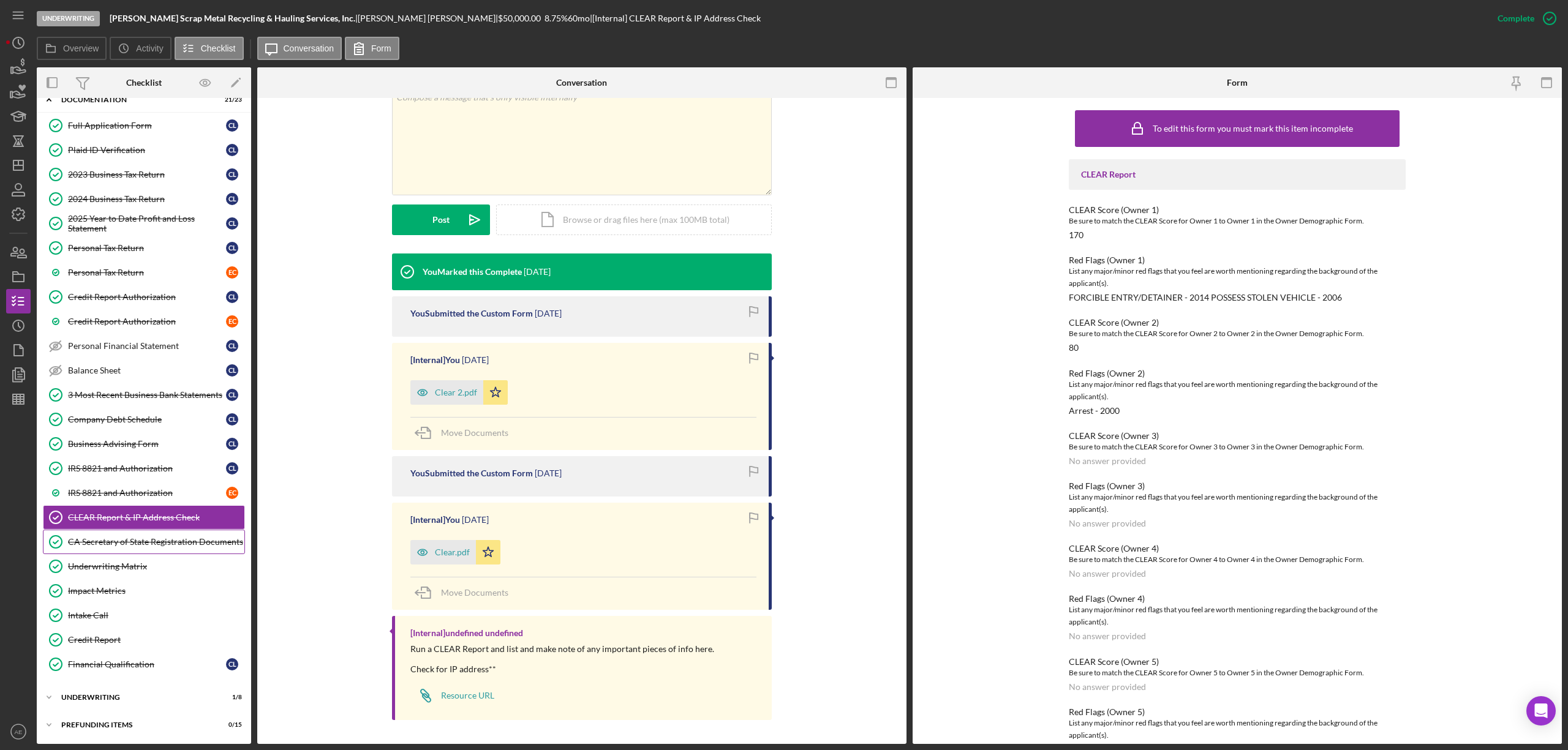
click at [119, 539] on div "CA Secretary of State Registration Documents" at bounding box center [156, 542] width 177 height 10
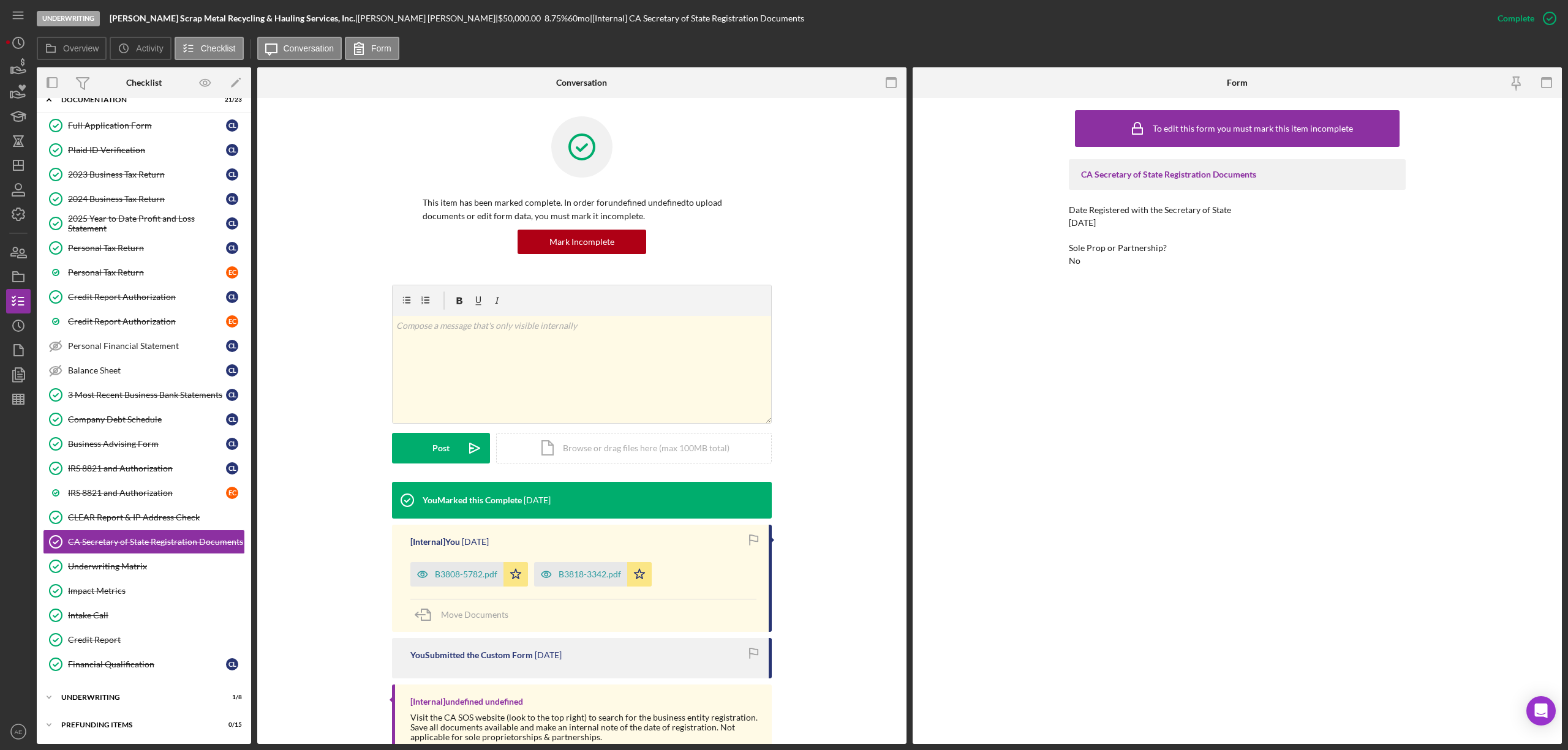
scroll to position [89, 0]
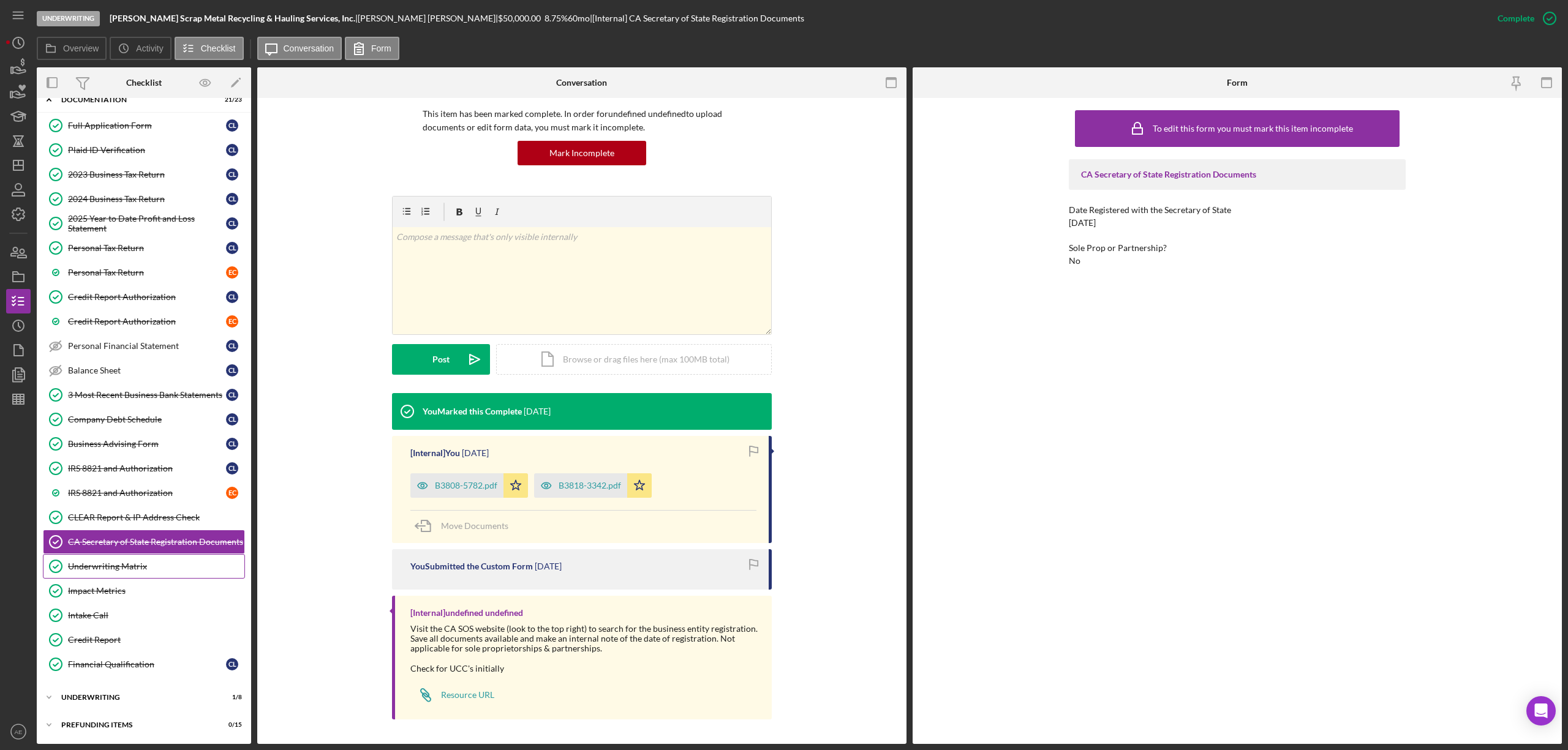
click at [160, 559] on link "Underwriting Matrix Underwriting Matrix" at bounding box center [144, 566] width 202 height 24
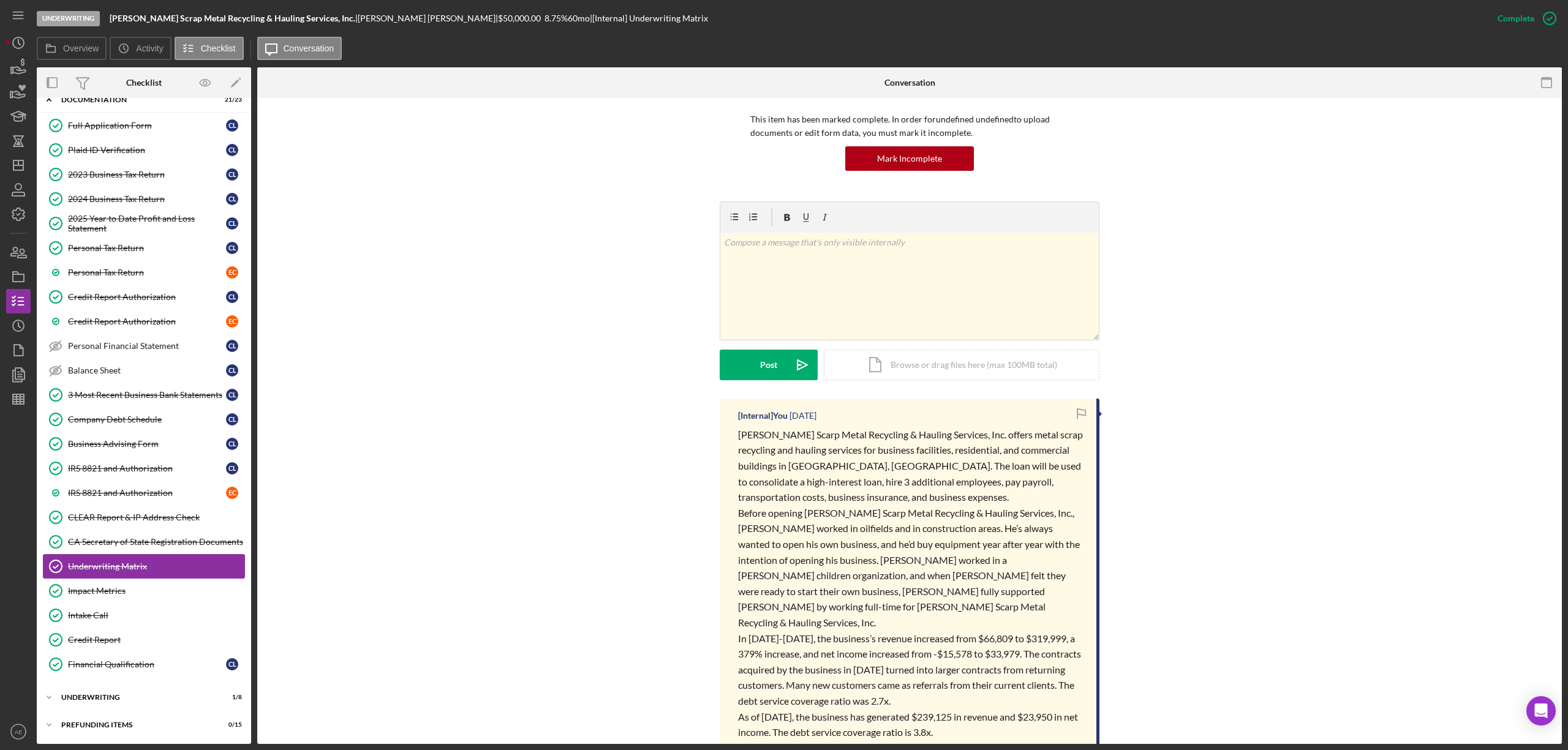
scroll to position [82, 0]
click at [118, 542] on div "CA Secretary of State Registration Documents" at bounding box center [156, 542] width 177 height 10
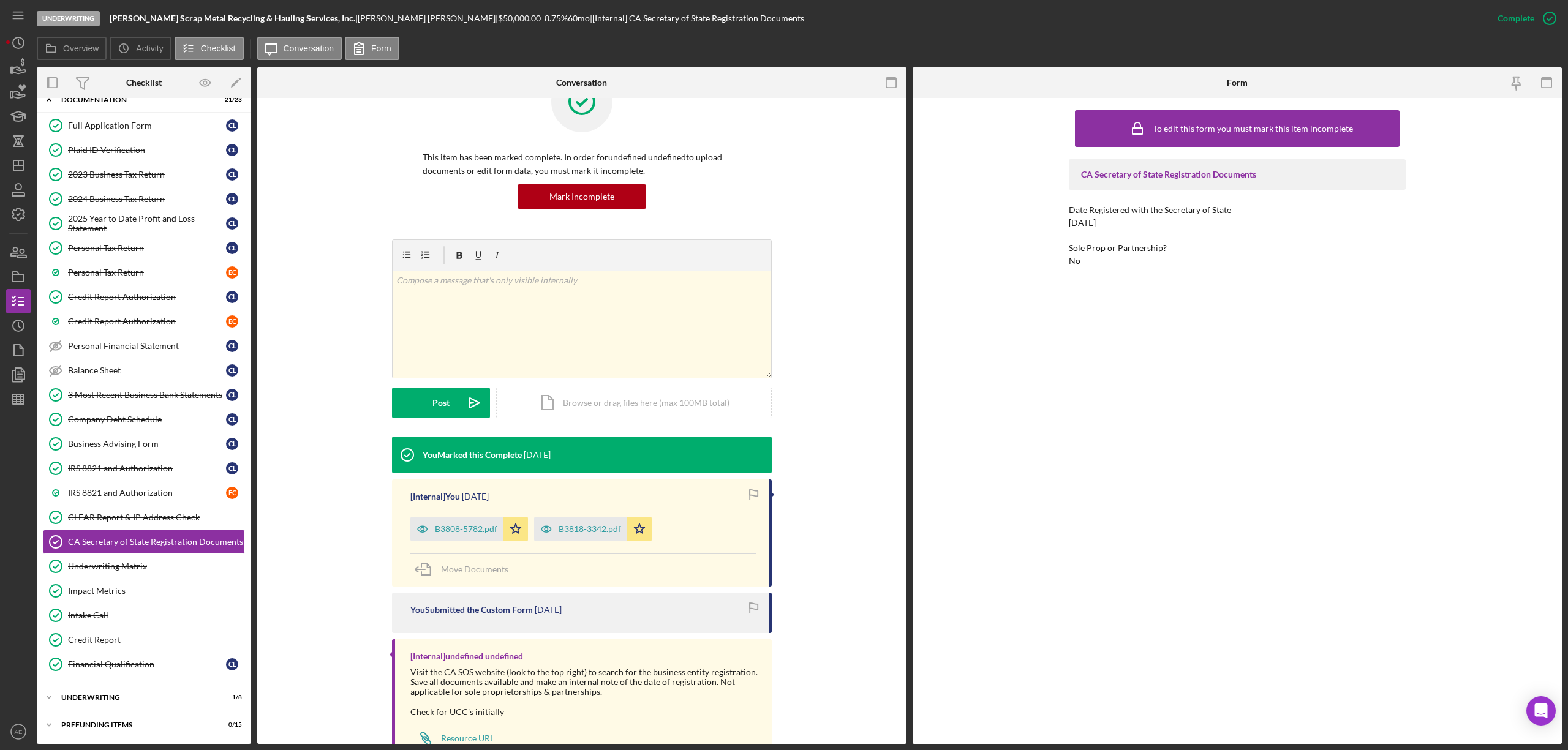
scroll to position [89, 0]
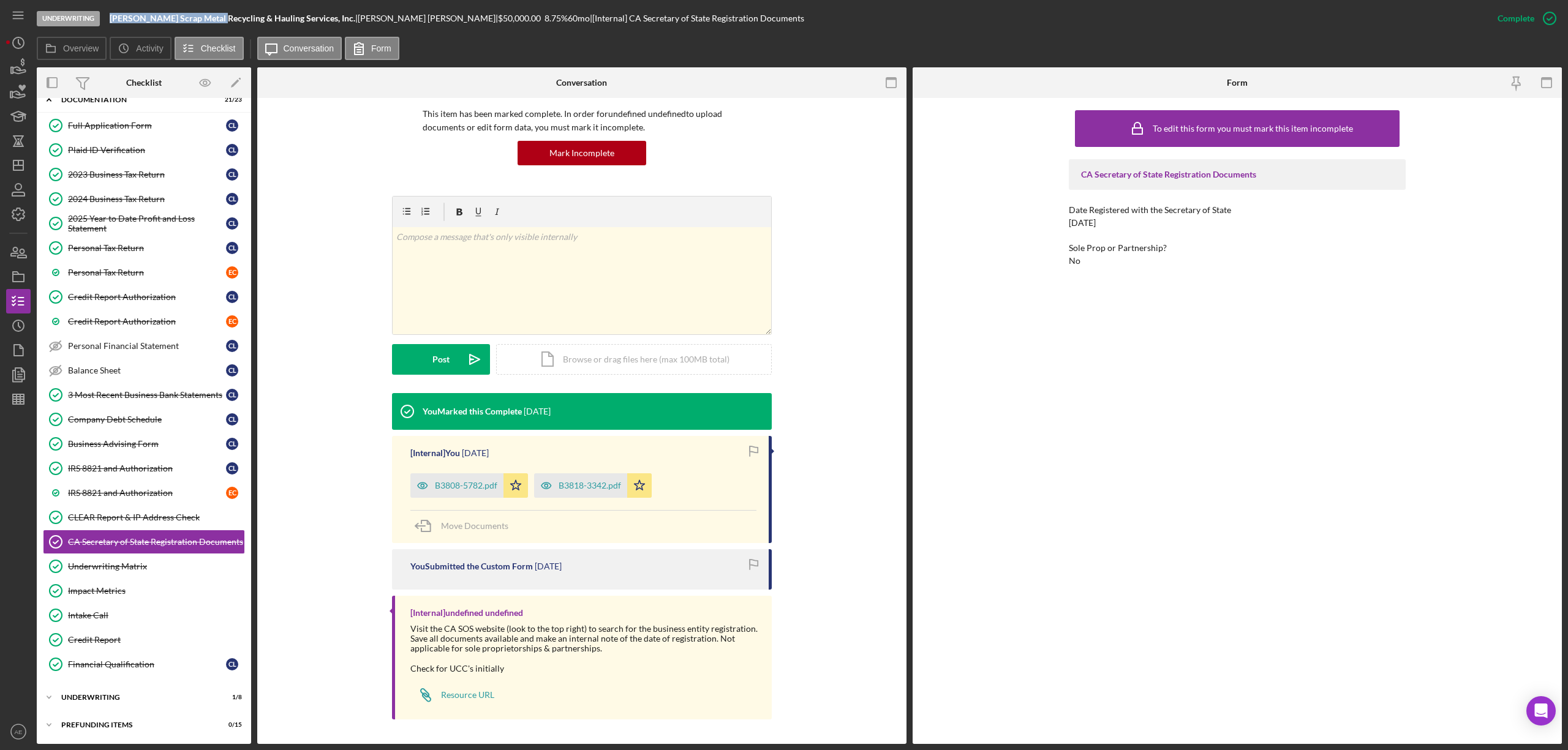
drag, startPoint x: 111, startPoint y: 18, endPoint x: 214, endPoint y: 22, distance: 103.1
click at [213, 22] on b "[PERSON_NAME] Scrap Metal Recycling & Hauling Services, Inc." at bounding box center [232, 18] width 245 height 11
copy b "Lopez Scrap Metal Recyclin"
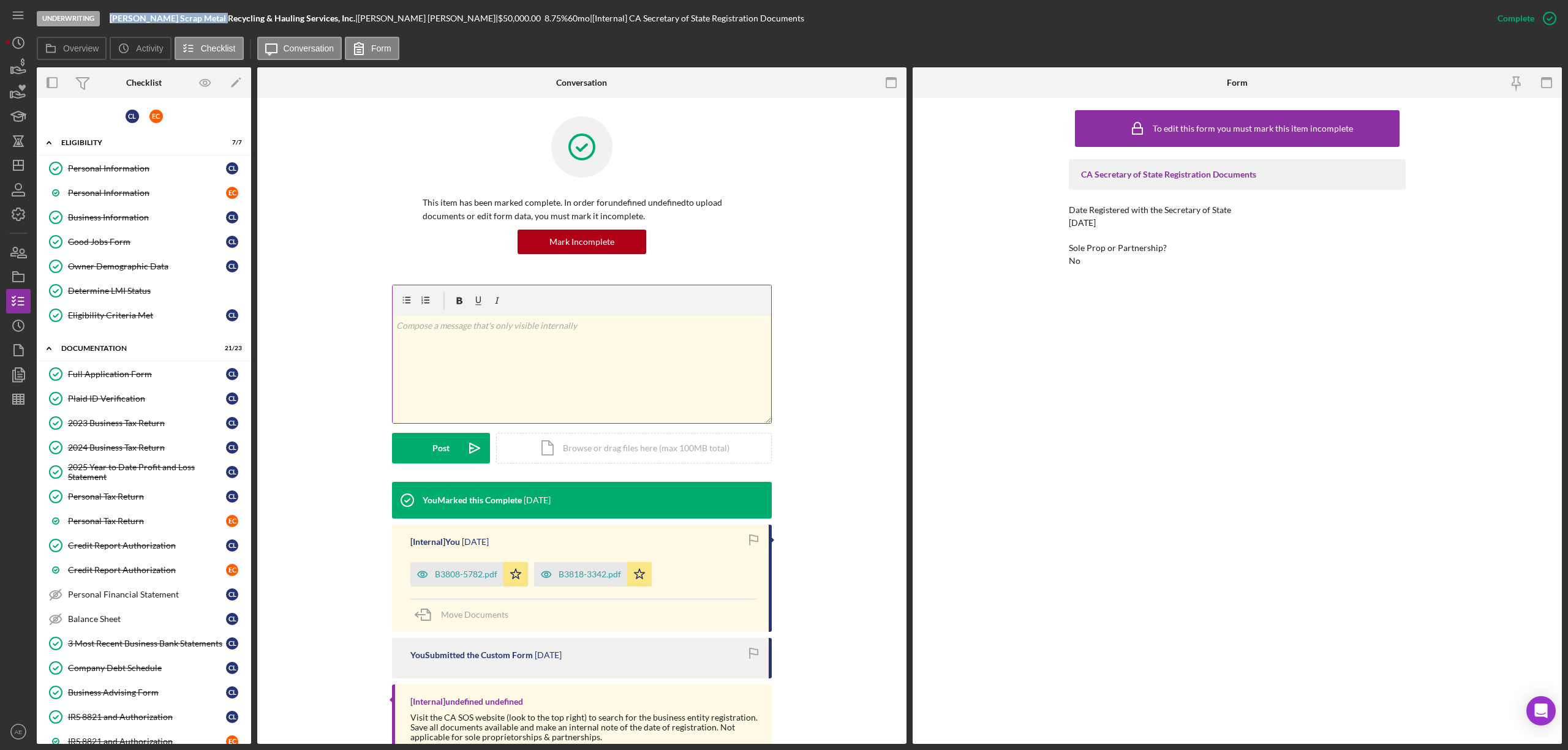
scroll to position [89, 0]
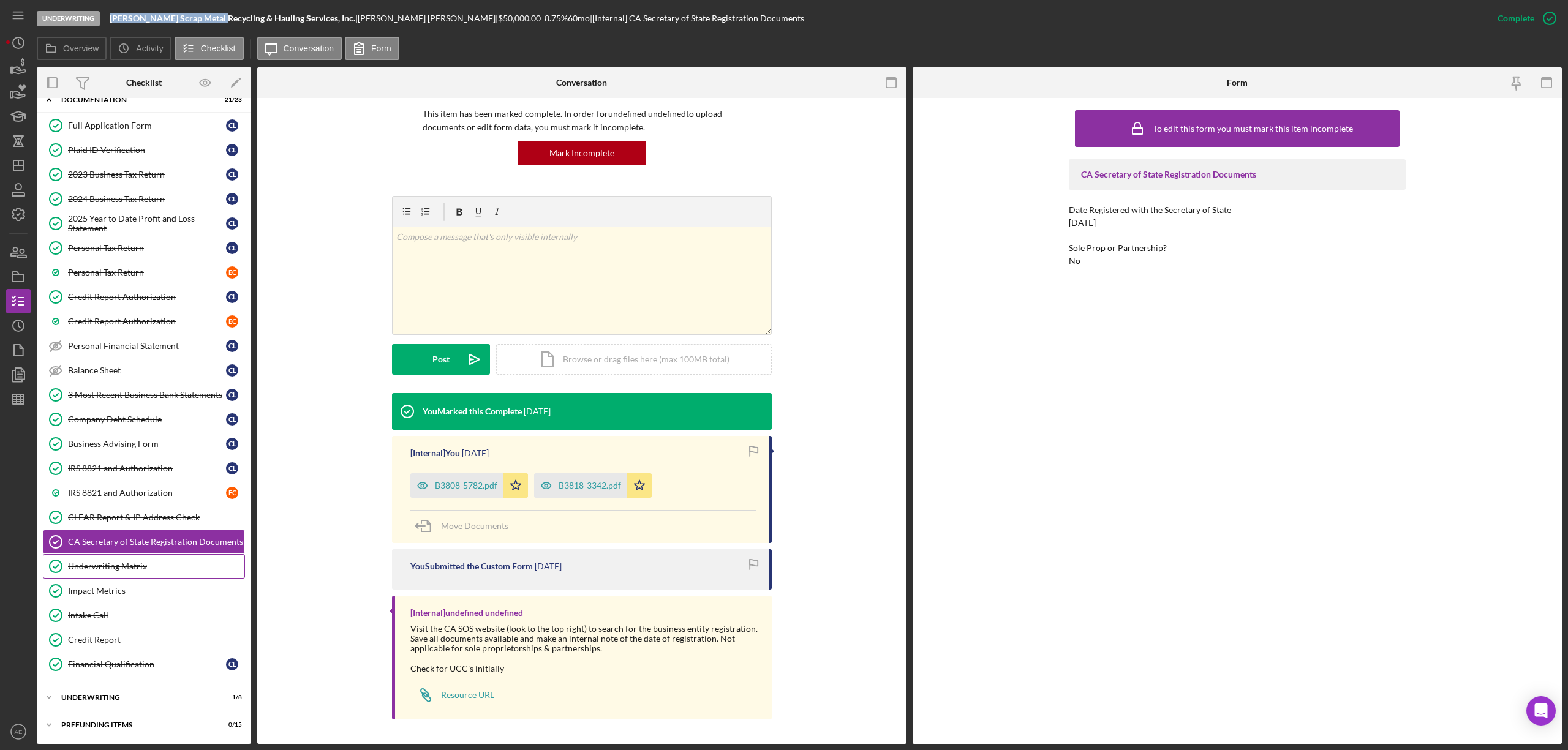
click at [155, 574] on link "Underwriting Matrix Underwriting Matrix" at bounding box center [144, 566] width 202 height 24
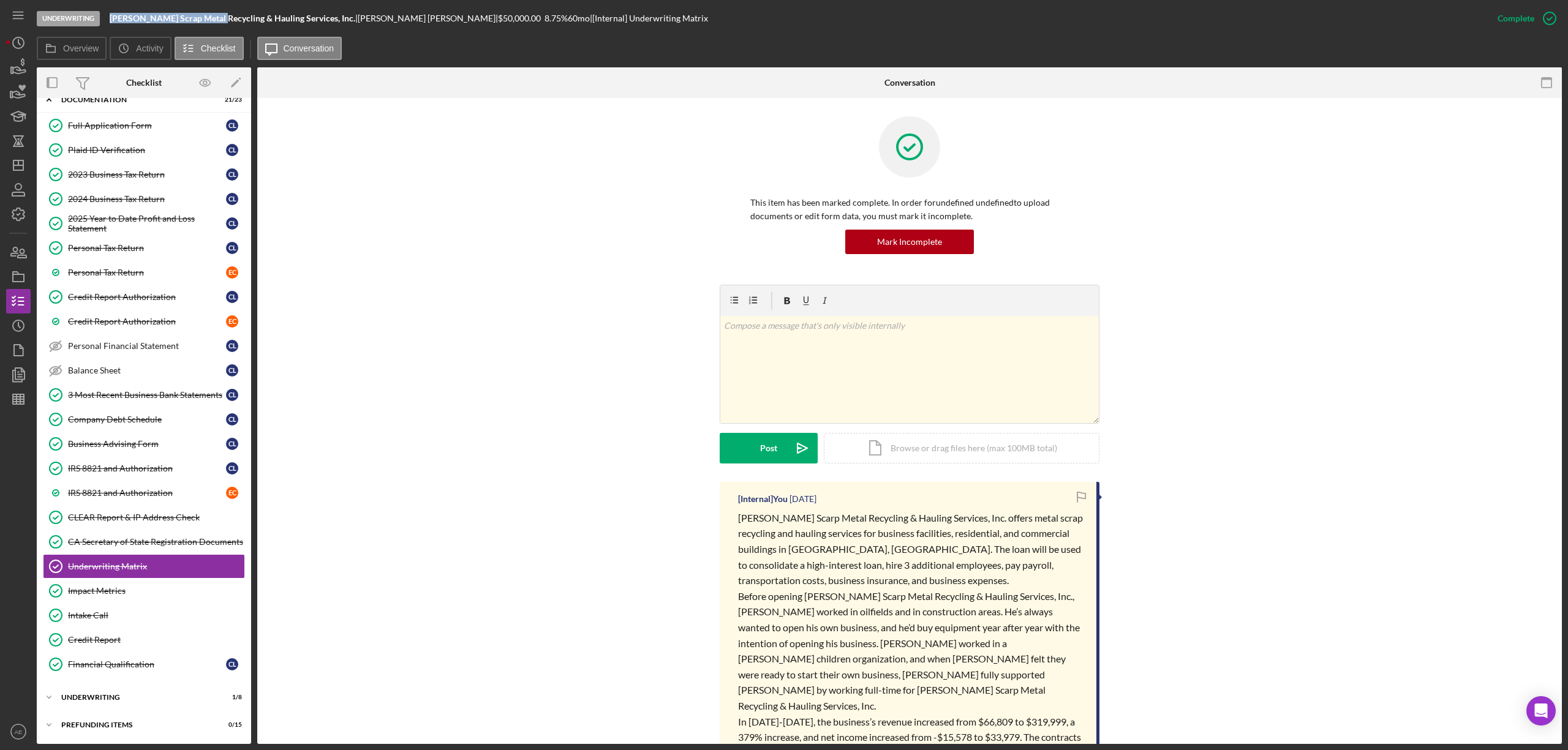
scroll to position [326, 0]
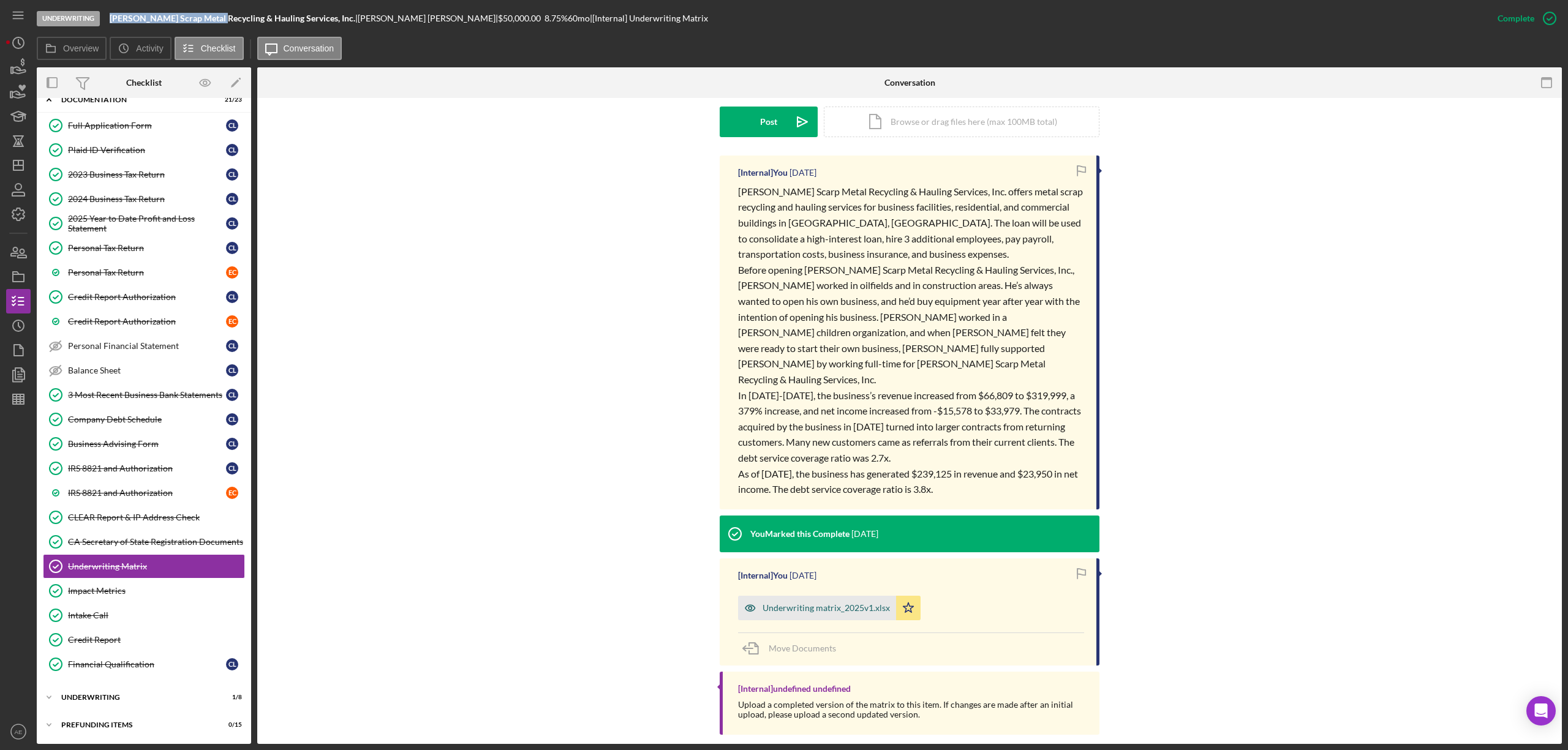
click at [751, 596] on icon "button" at bounding box center [750, 608] width 24 height 24
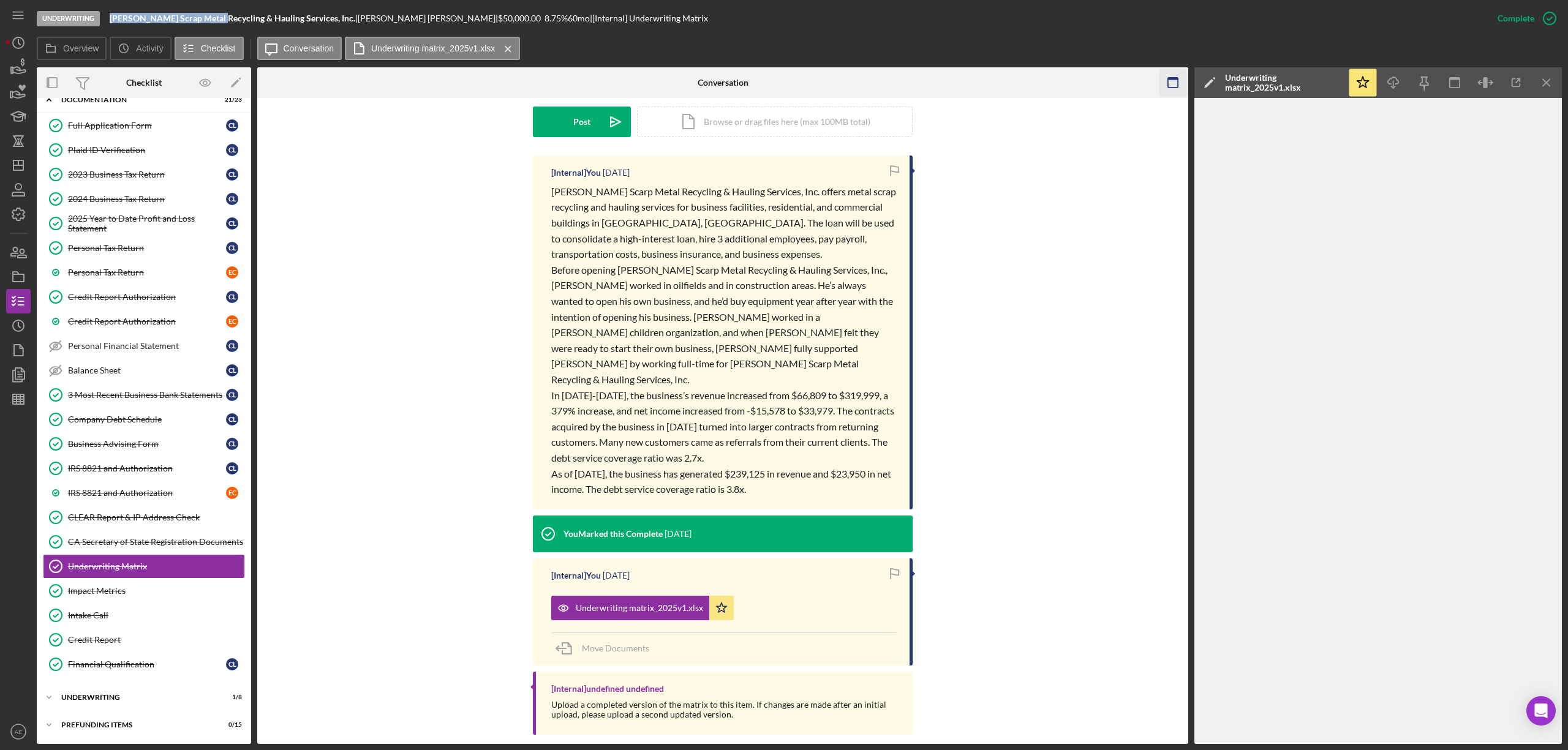
click at [1165, 86] on icon "button" at bounding box center [1173, 83] width 27 height 27
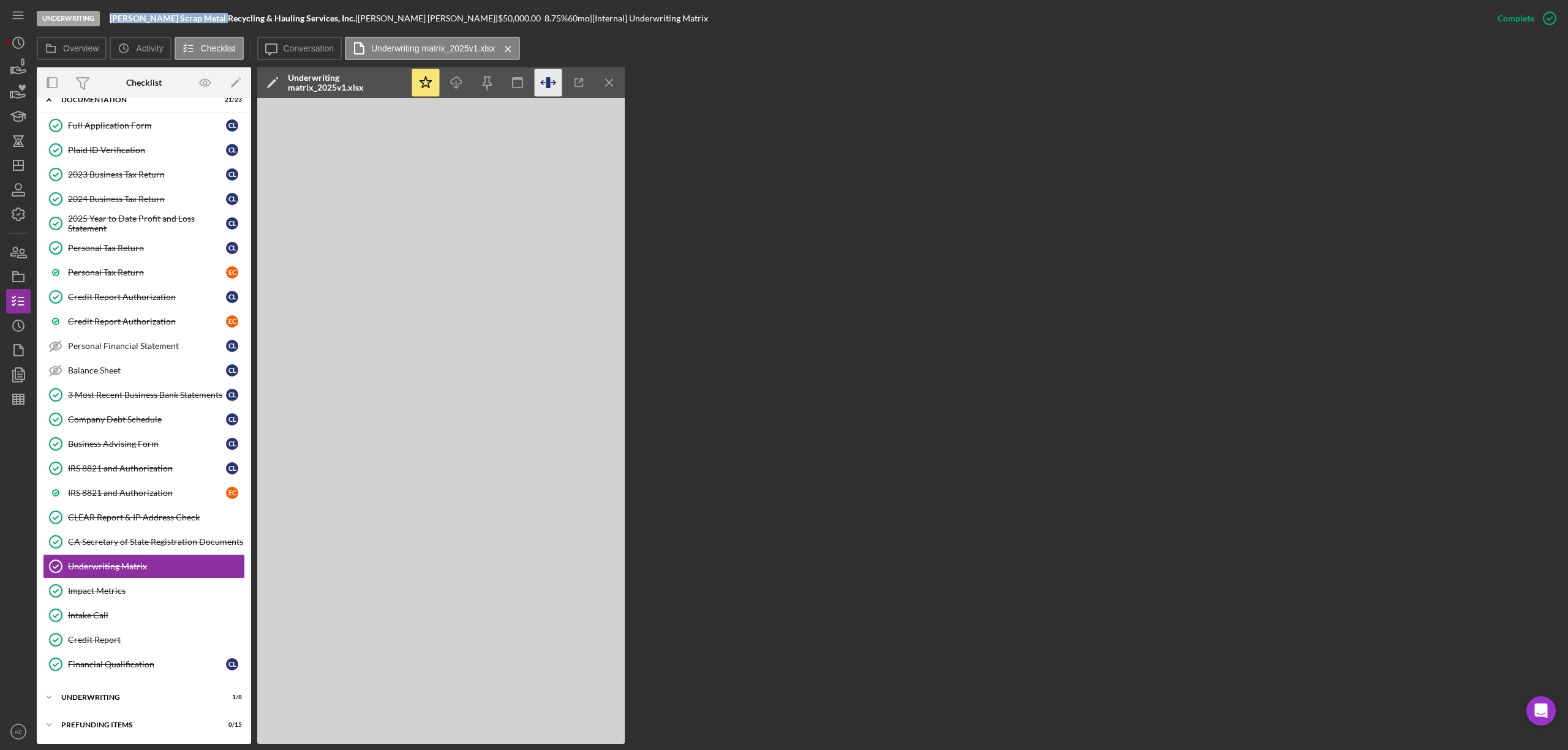
click at [552, 79] on icon "button" at bounding box center [548, 83] width 27 height 27
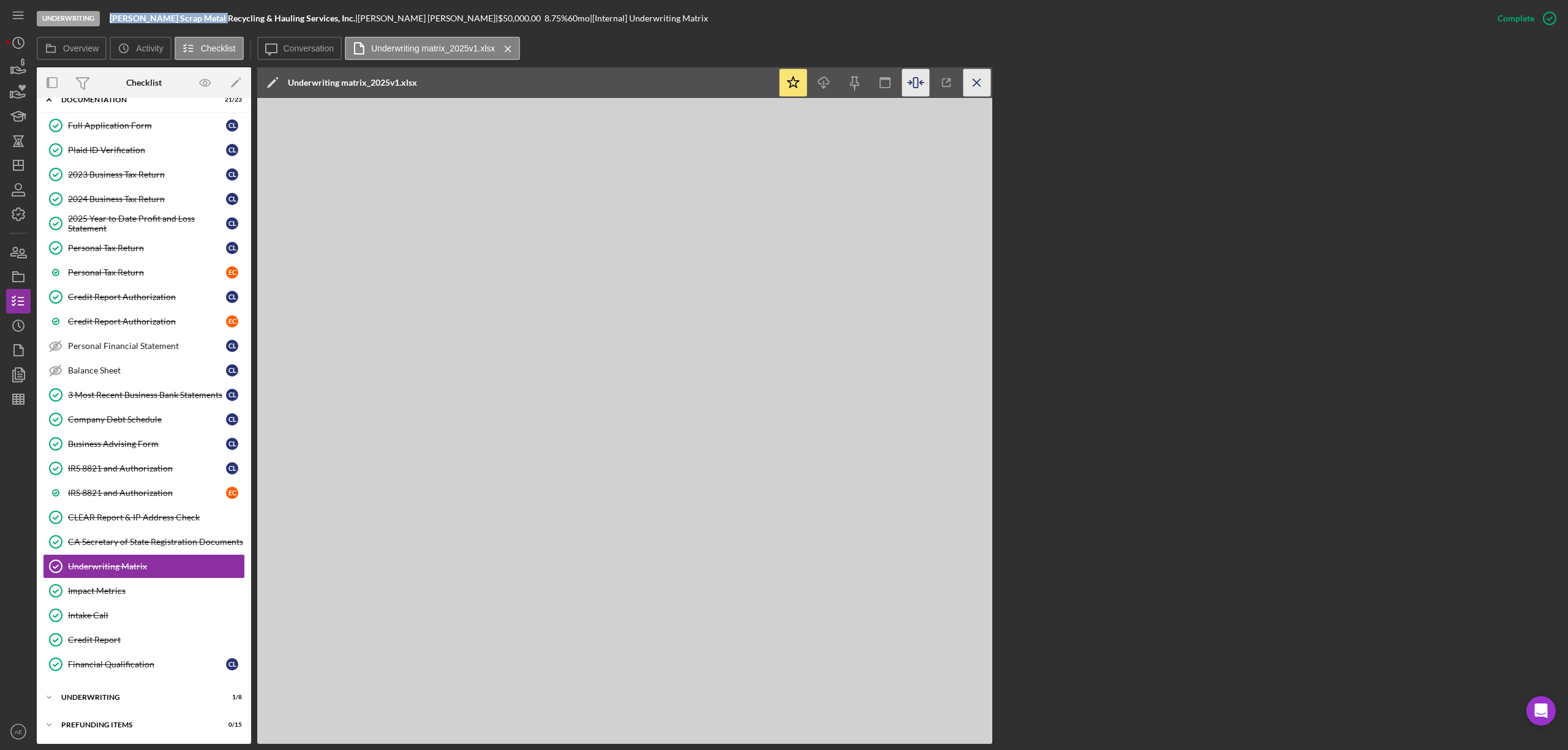
click at [968, 89] on icon "Icon/Menu Close" at bounding box center [977, 83] width 27 height 27
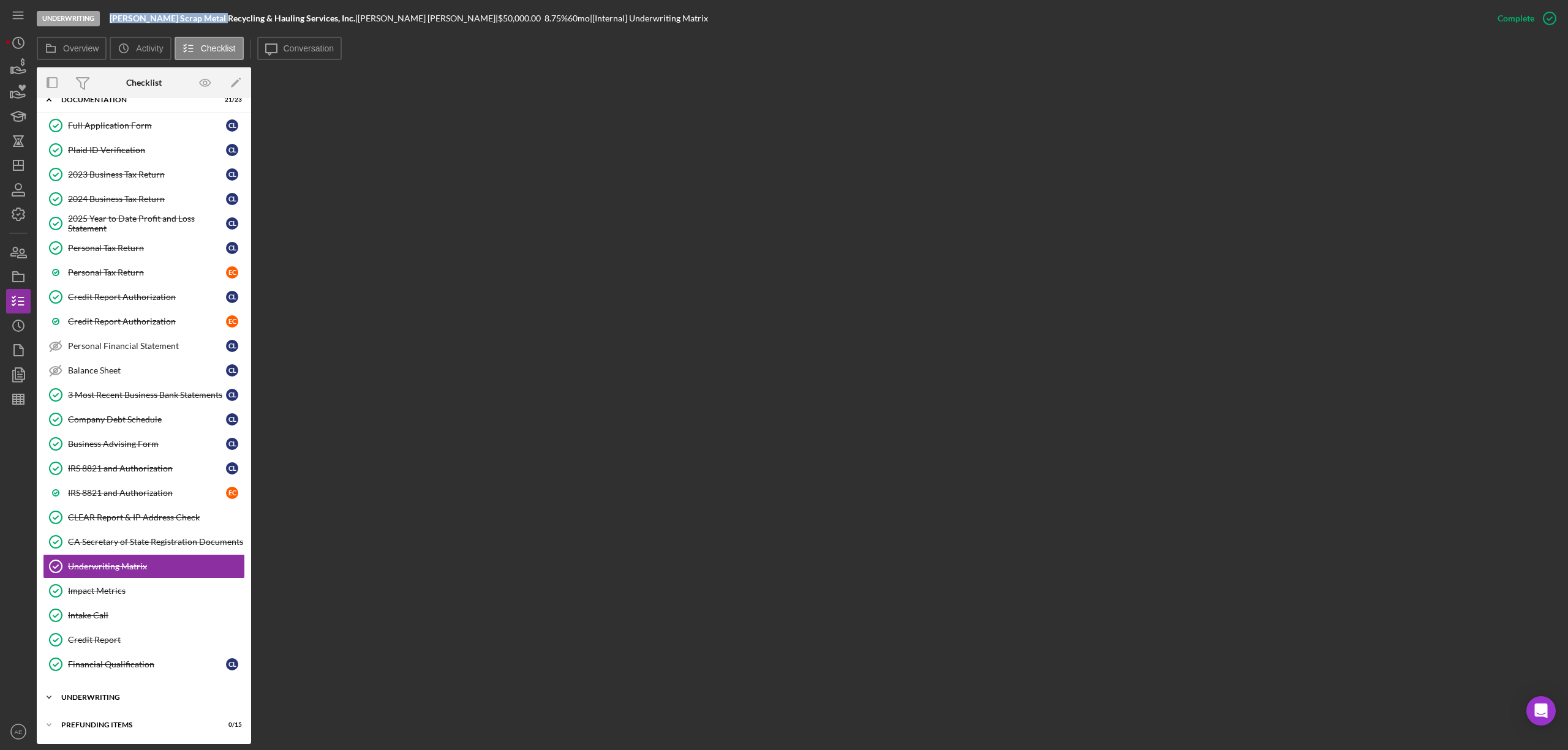
click at [131, 694] on div "Underwriting" at bounding box center [148, 698] width 174 height 8
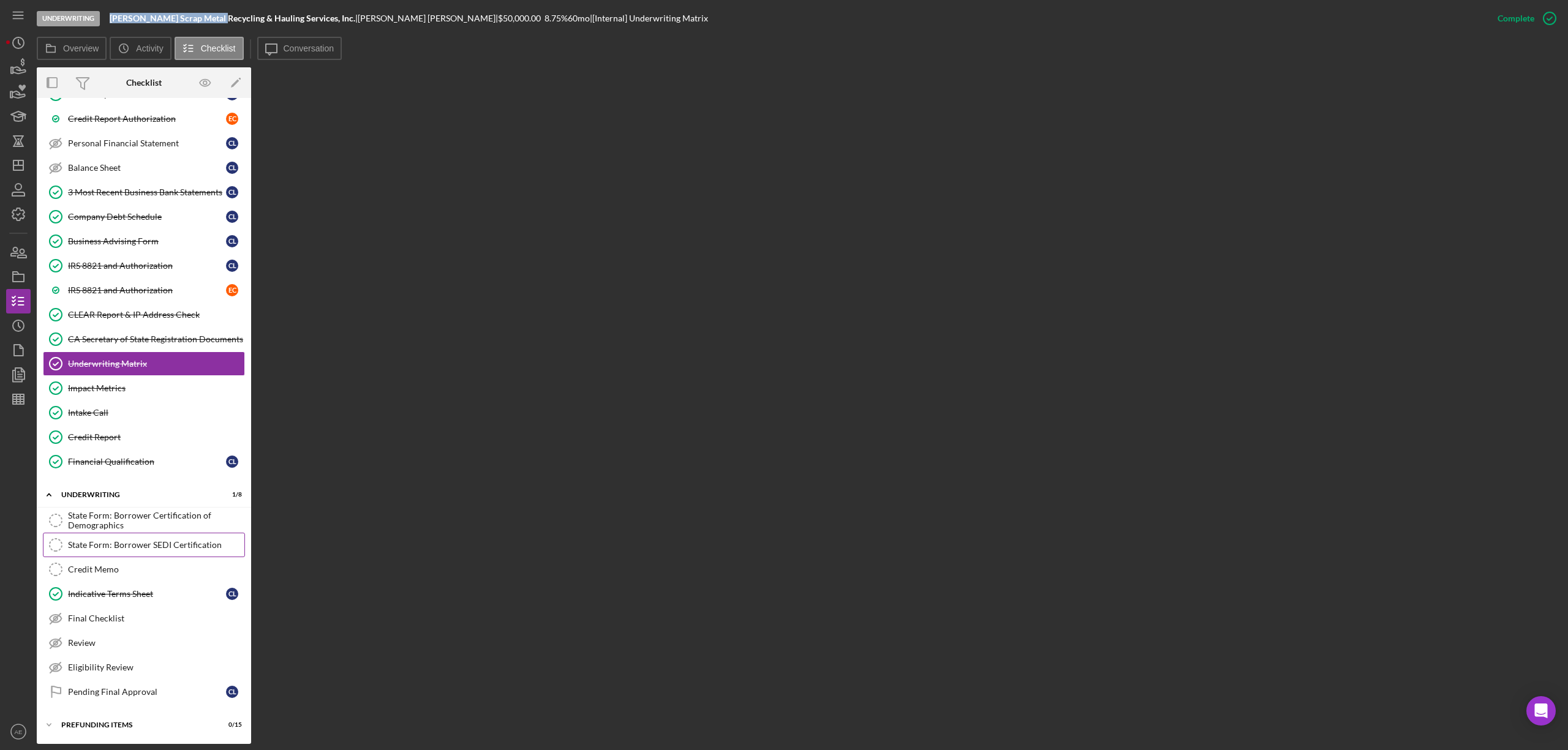
scroll to position [466, 0]
click at [325, 35] on div "Underwriting Lopez Scrap Metal Recycling & Hauling Services, Inc. | Christopher…" at bounding box center [761, 18] width 1449 height 37
click at [316, 47] on label "Conversation" at bounding box center [308, 48] width 51 height 10
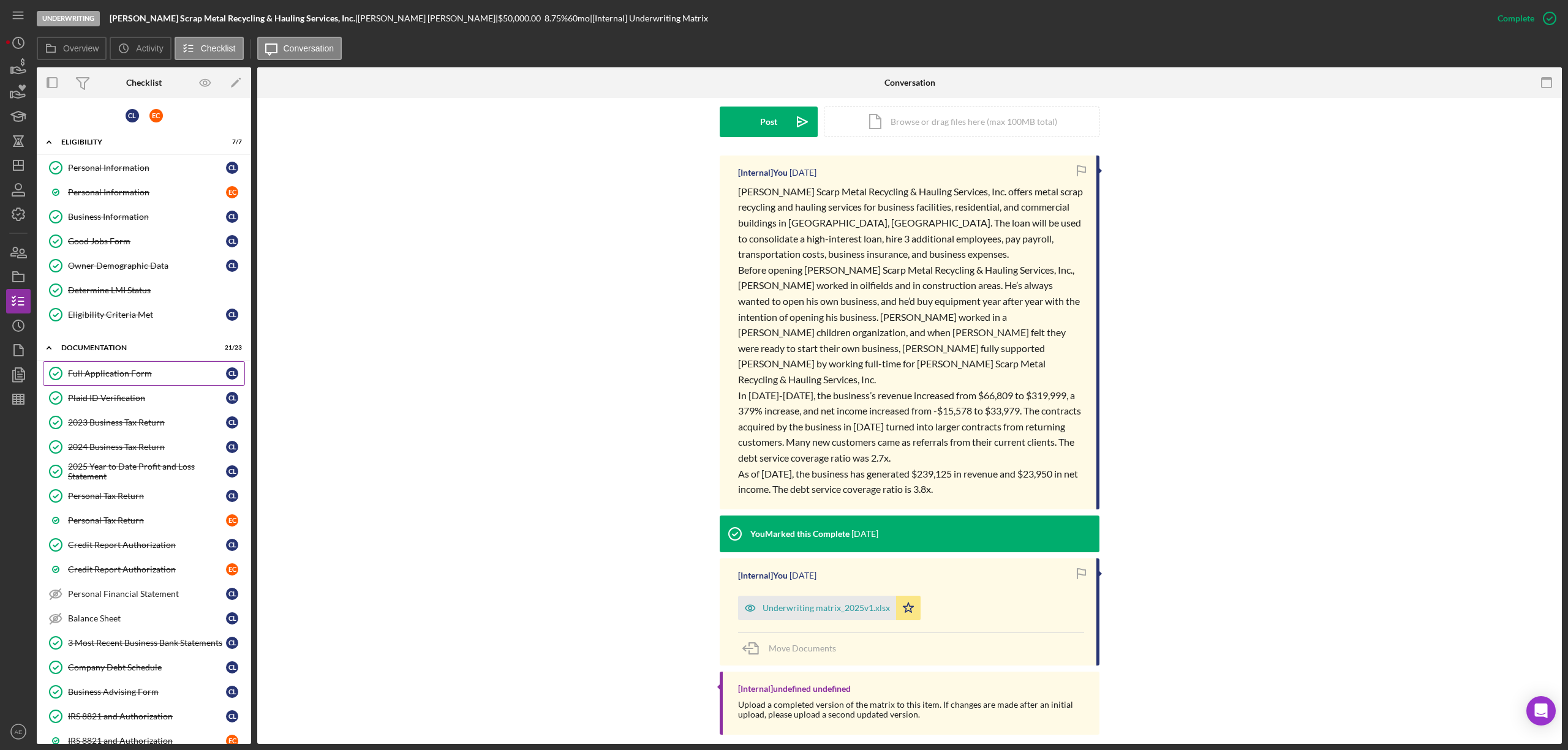
scroll to position [0, 0]
drag, startPoint x: 109, startPoint y: 14, endPoint x: 307, endPoint y: 20, distance: 198.1
click at [307, 20] on div "Underwriting Lopez Scrap Metal Recycling & Hauling Services, Inc. | Christopher…" at bounding box center [761, 18] width 1449 height 37
copy b "Lopez Scrap Metal Recycling & Hauling Services, Inc"
drag, startPoint x: 241, startPoint y: 15, endPoint x: 226, endPoint y: 18, distance: 15.3
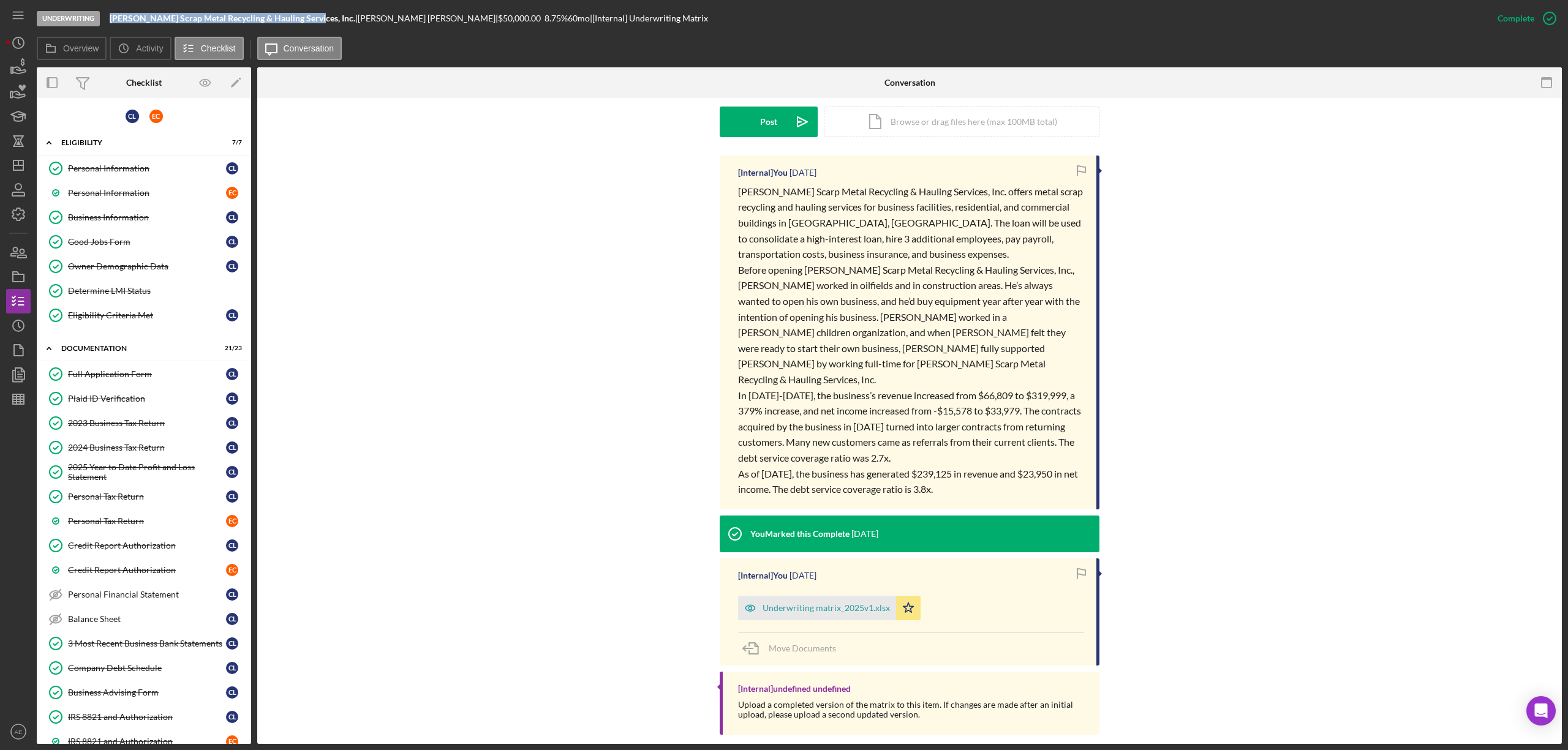
click at [241, 15] on b "[PERSON_NAME] Scrap Metal Recycling & Hauling Services, Inc." at bounding box center [232, 18] width 245 height 11
drag, startPoint x: 111, startPoint y: 15, endPoint x: 309, endPoint y: 16, distance: 198.0
click at [309, 16] on b "[PERSON_NAME] Scrap Metal Recycling & Hauling Services, Inc." at bounding box center [232, 18] width 245 height 11
copy b "[PERSON_NAME] Scrap Metal Recycling & Hauling Services, Inc."
click at [18, 344] on icon "button" at bounding box center [18, 350] width 31 height 31
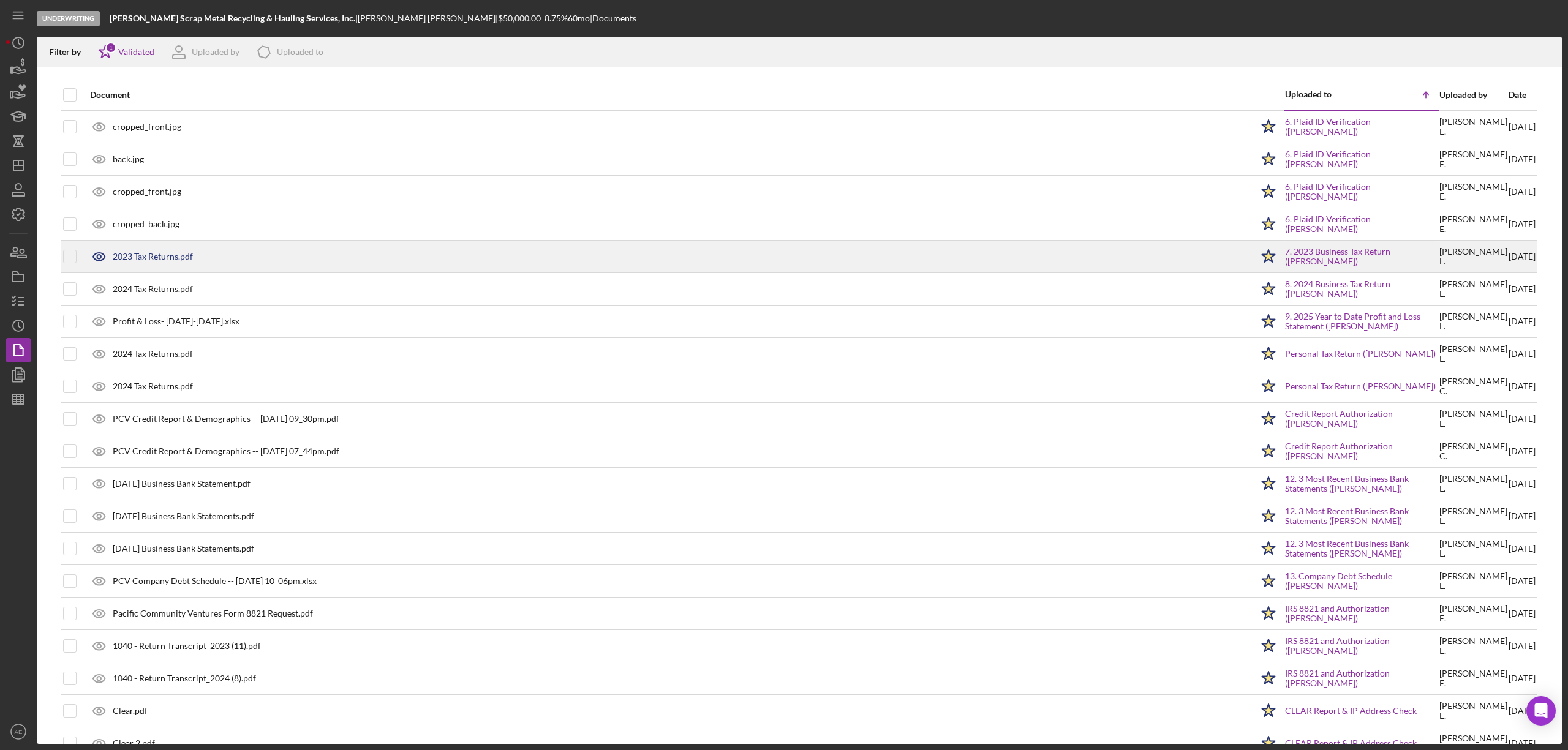
click at [177, 251] on div "2023 Tax Returns.pdf" at bounding box center [668, 257] width 1168 height 31
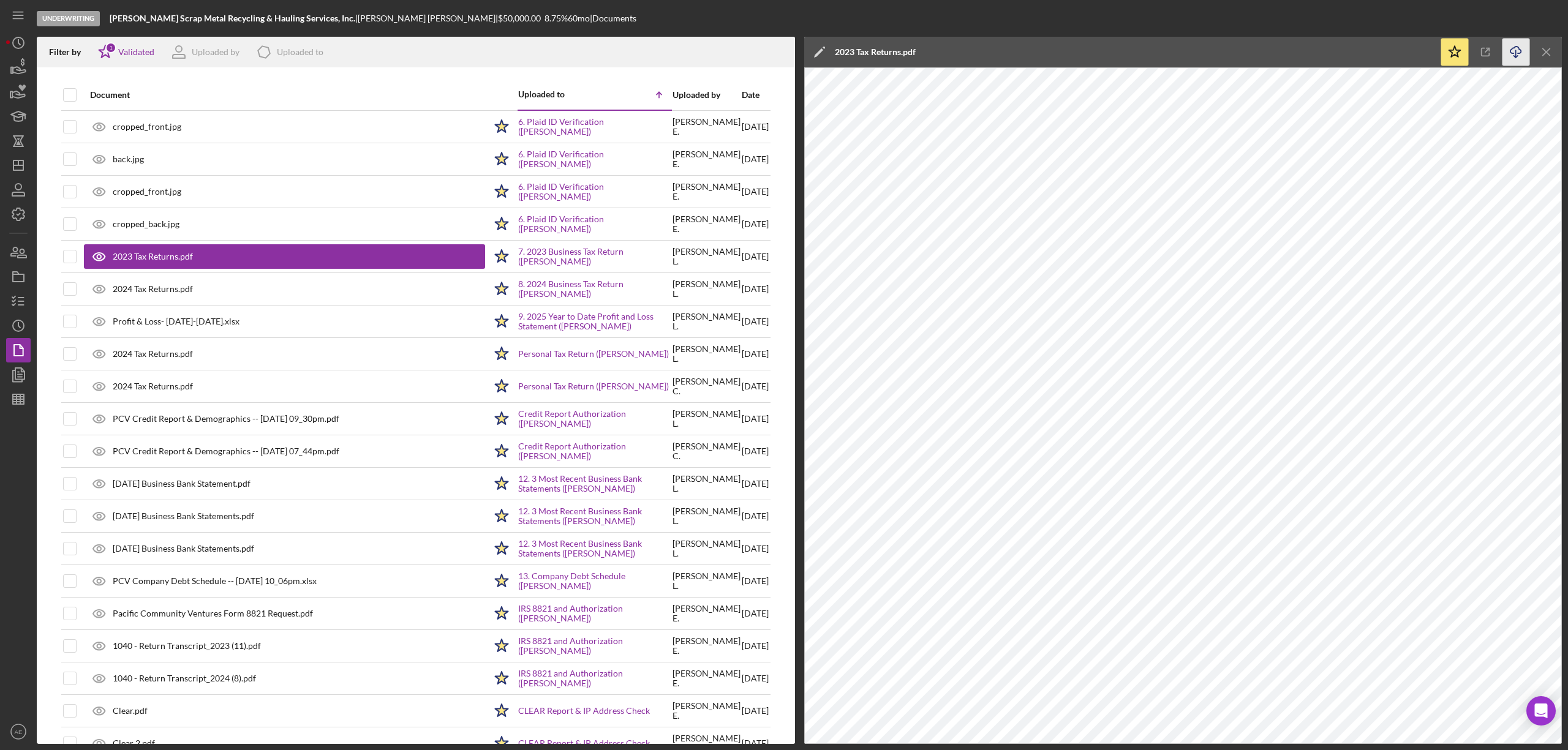
click at [1512, 53] on icon "button" at bounding box center [1516, 50] width 11 height 7
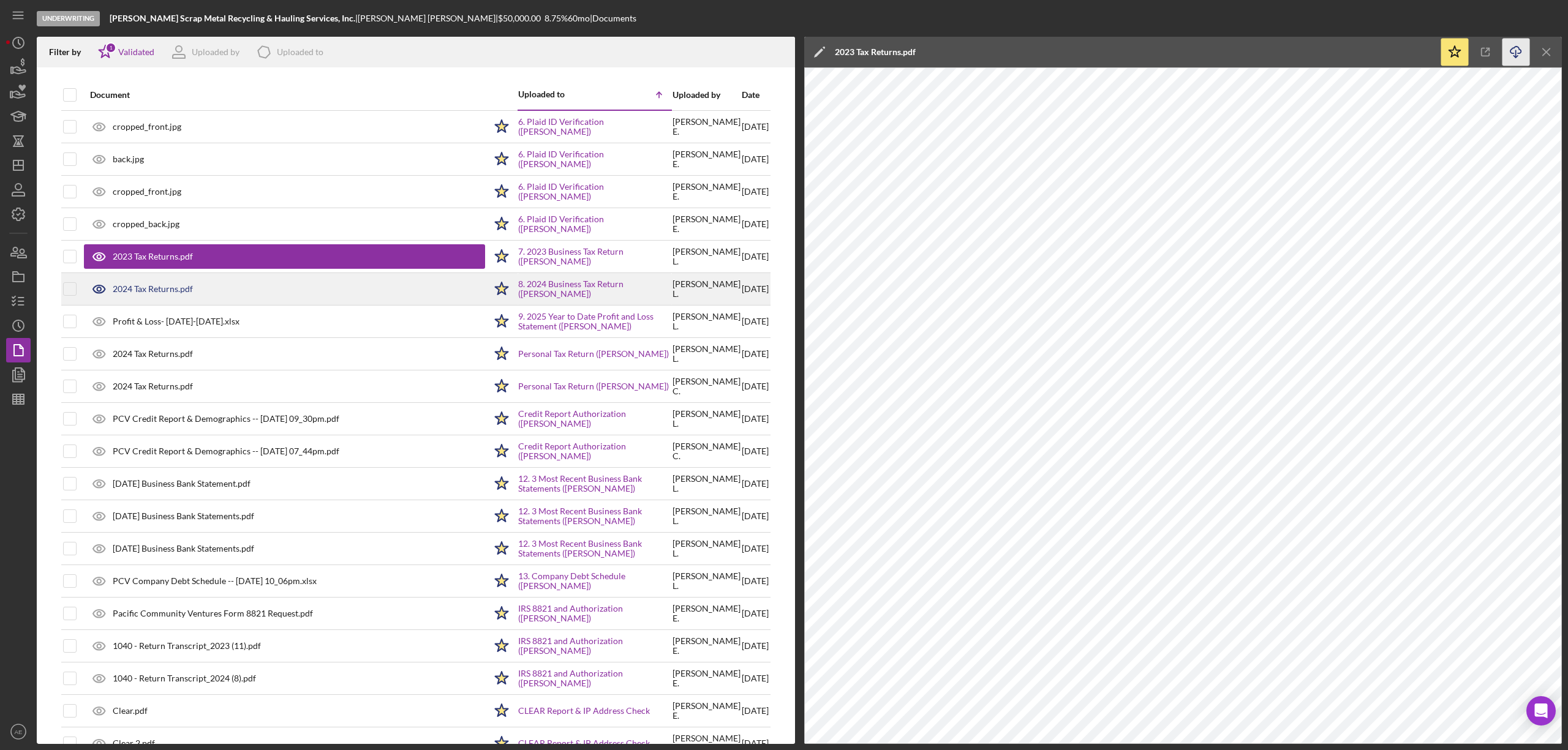
click at [167, 282] on div "2024 Tax Returns.pdf" at bounding box center [284, 289] width 401 height 31
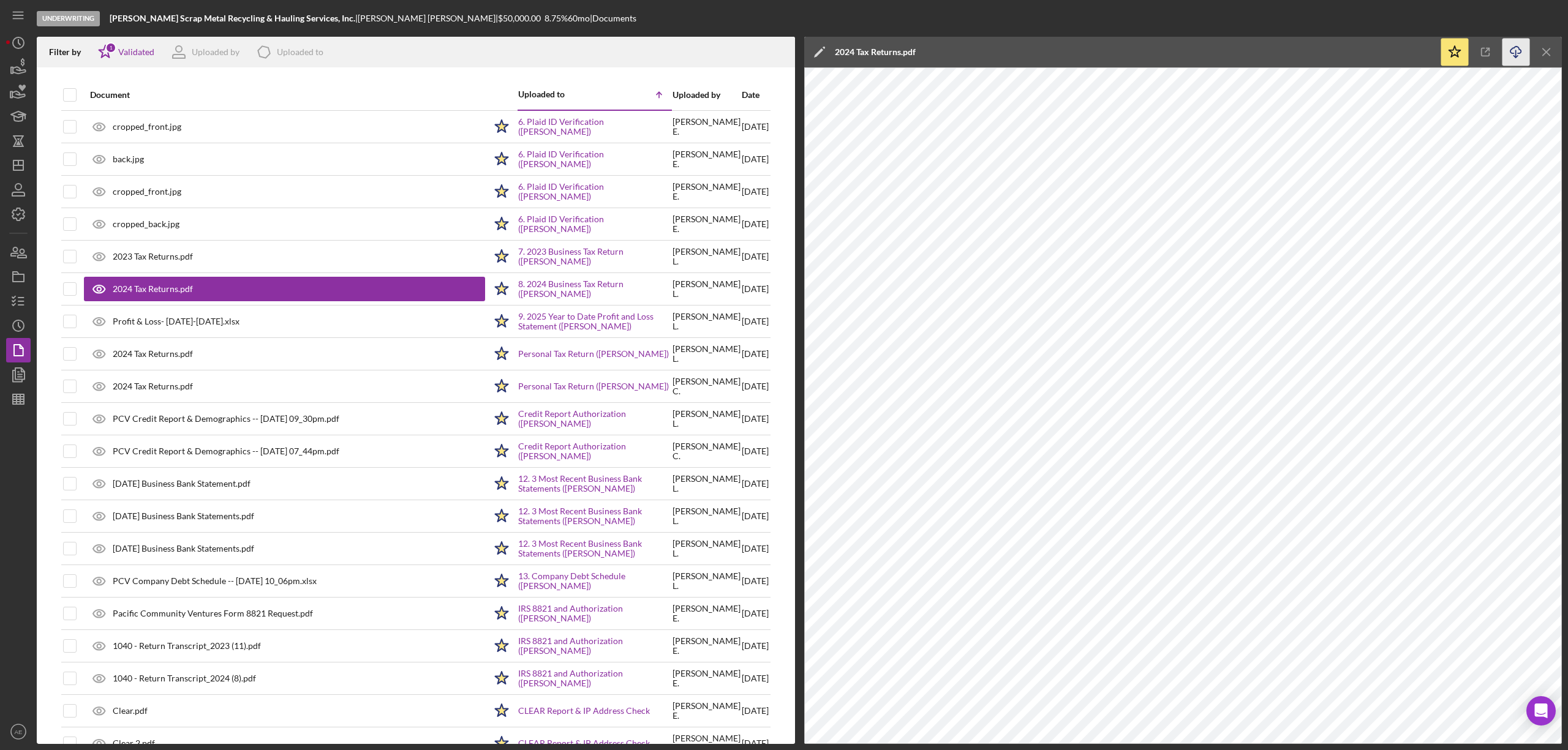
click at [1512, 55] on icon "Icon/Download" at bounding box center [1516, 52] width 27 height 27
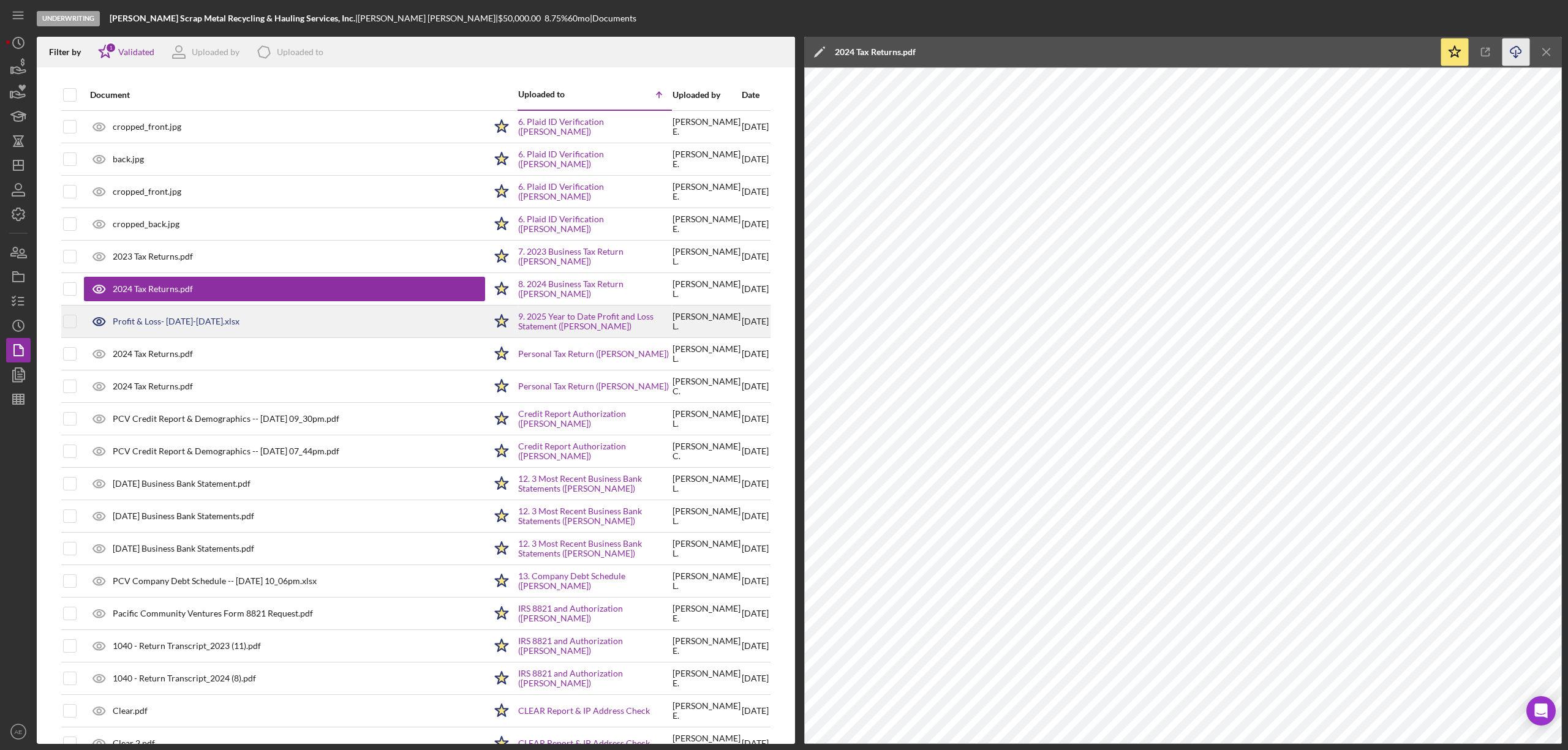
click at [169, 319] on div "Profit & Loss- January-June 2025.xlsx" at bounding box center [176, 321] width 127 height 10
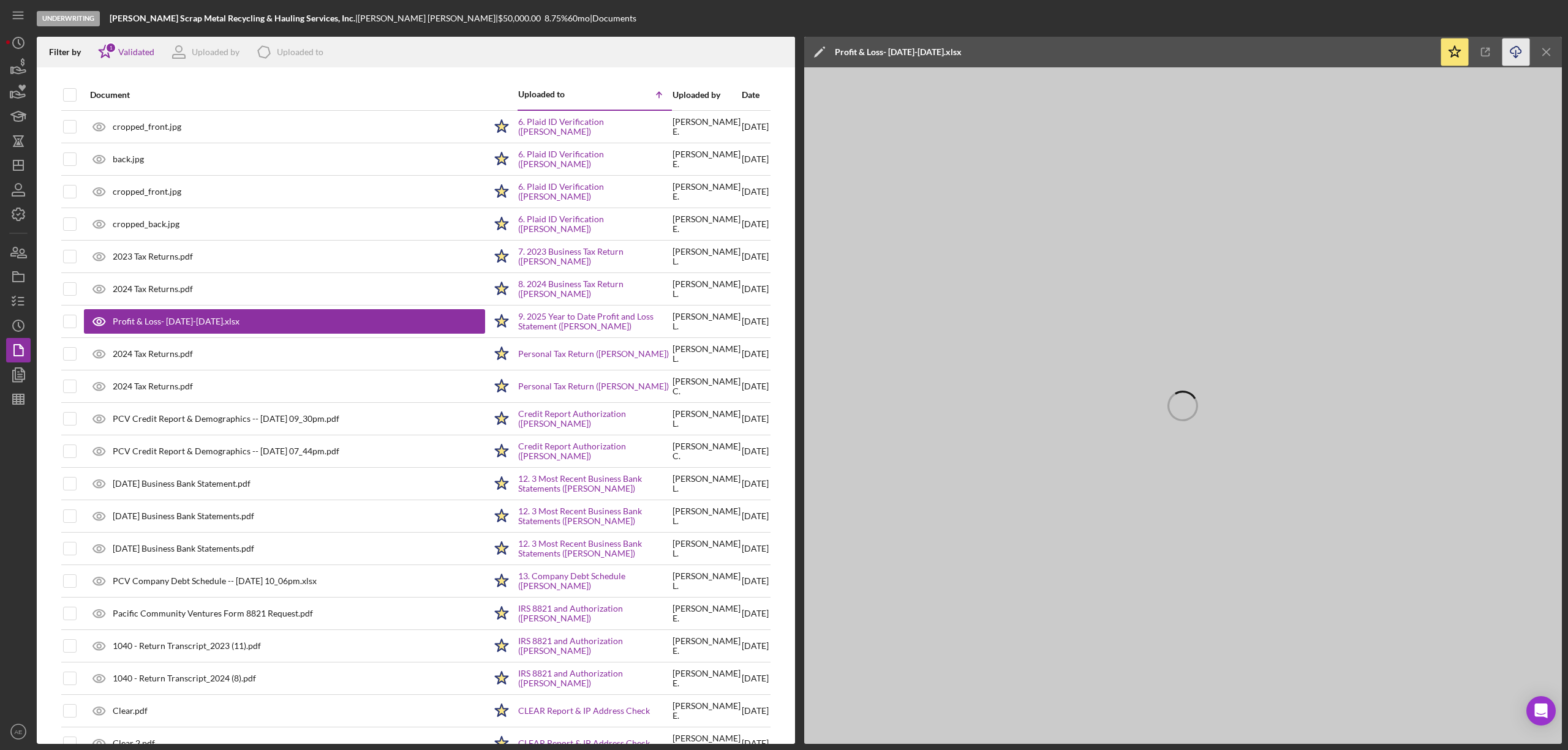
click at [1514, 39] on icon "Icon/Download" at bounding box center [1516, 52] width 27 height 27
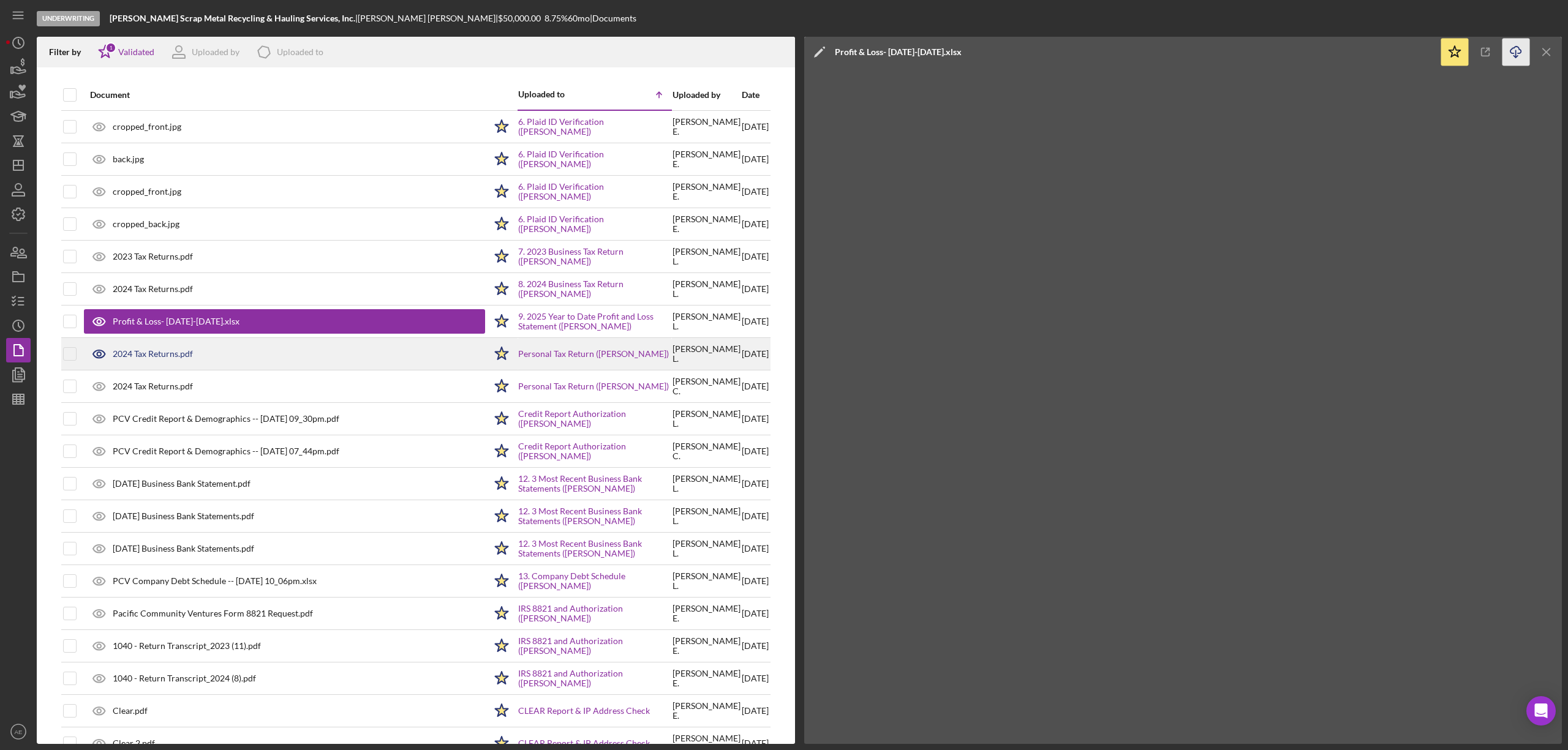
click at [192, 358] on div "2024 Tax Returns.pdf" at bounding box center [153, 353] width 80 height 10
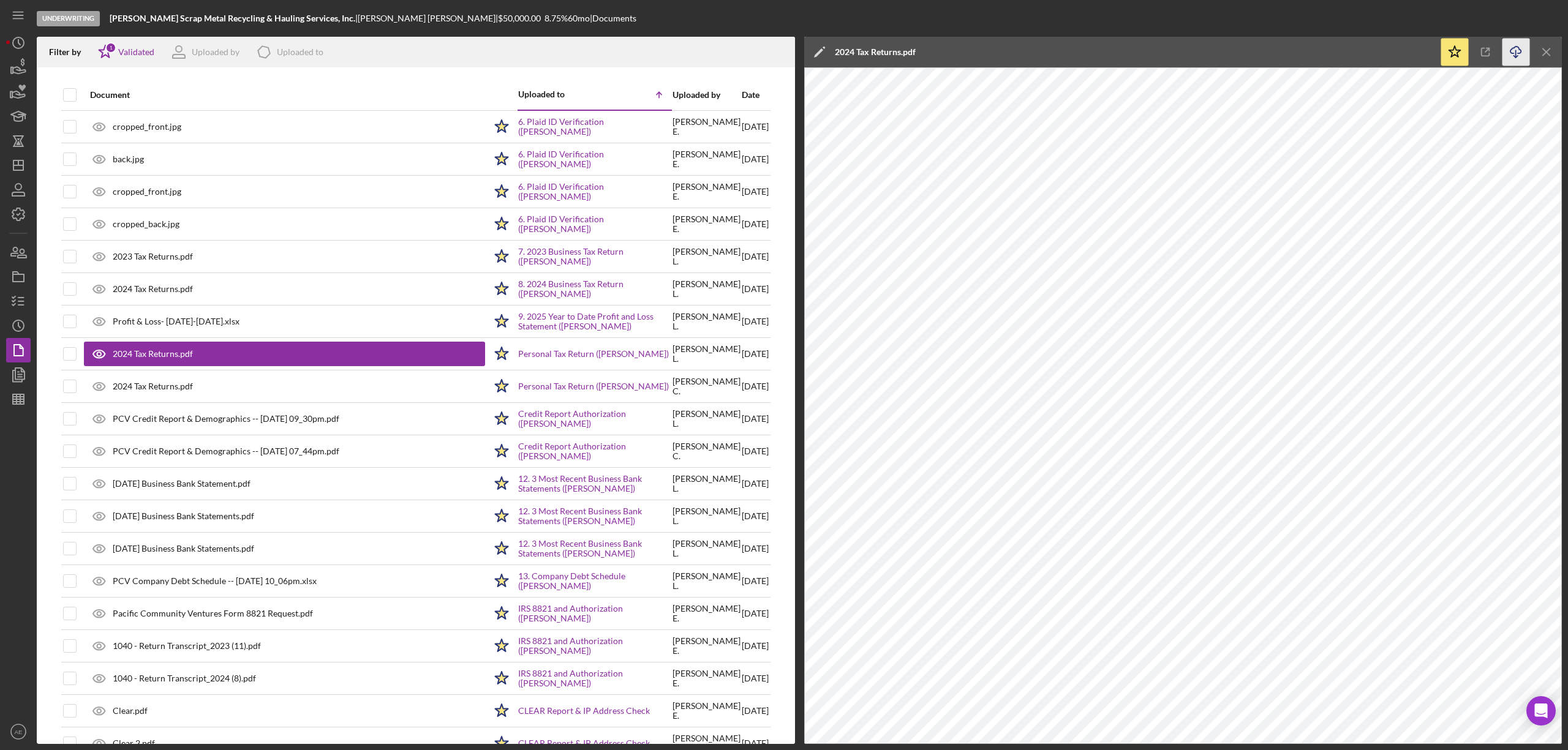
click at [1518, 54] on icon "Icon/Download" at bounding box center [1516, 52] width 27 height 27
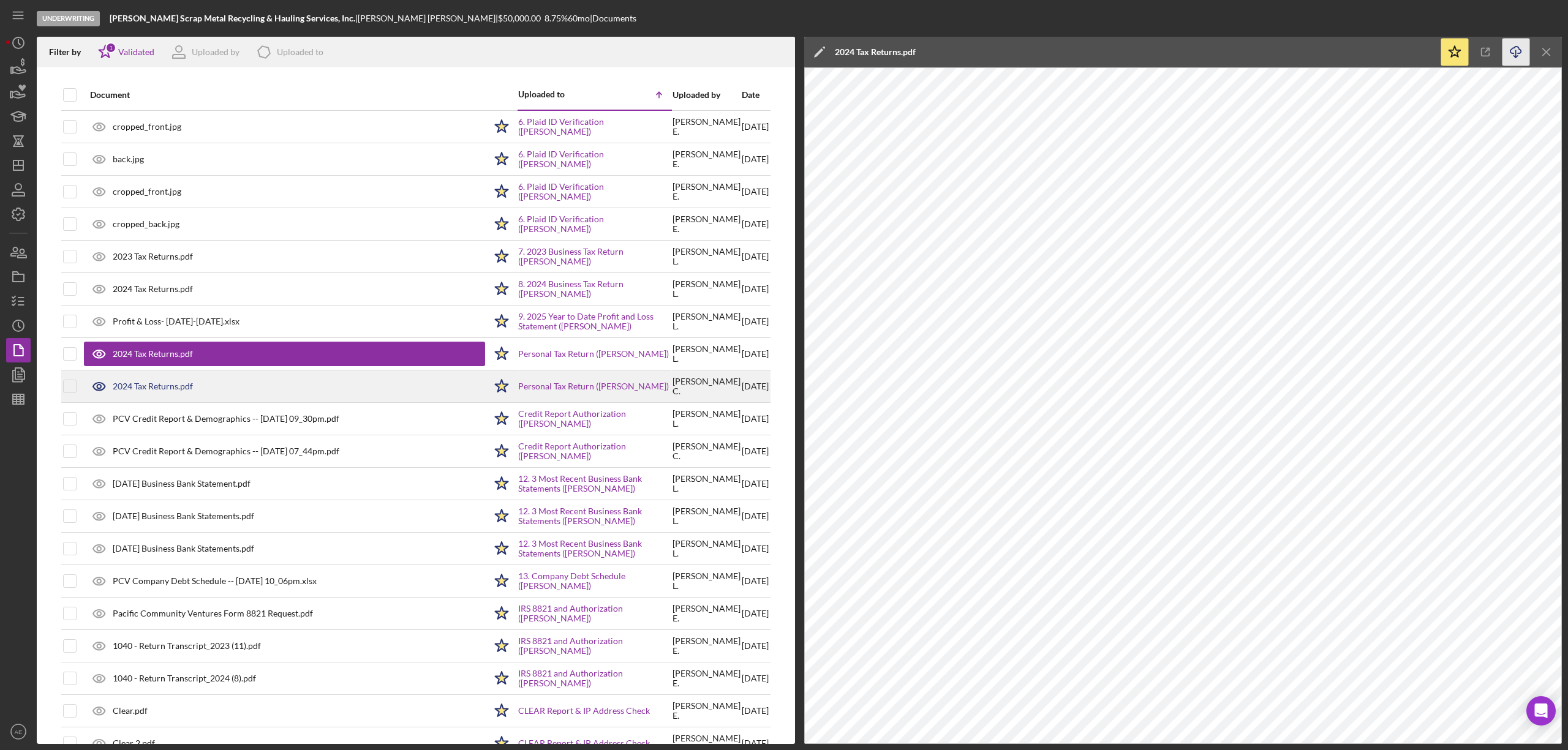
click at [140, 378] on div "2024 Tax Returns.pdf" at bounding box center [284, 386] width 401 height 31
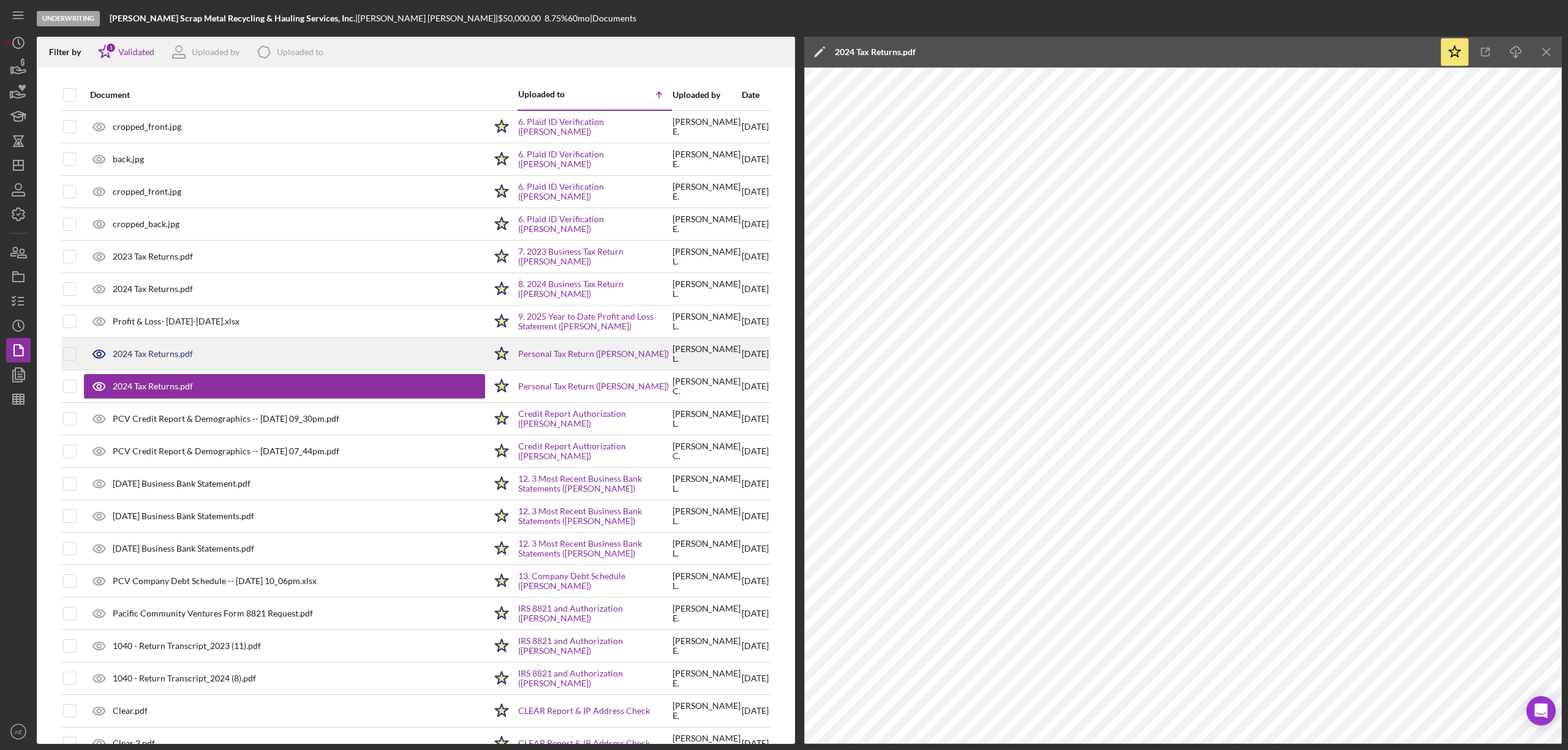
click at [160, 354] on div "2024 Tax Returns.pdf" at bounding box center [153, 353] width 80 height 10
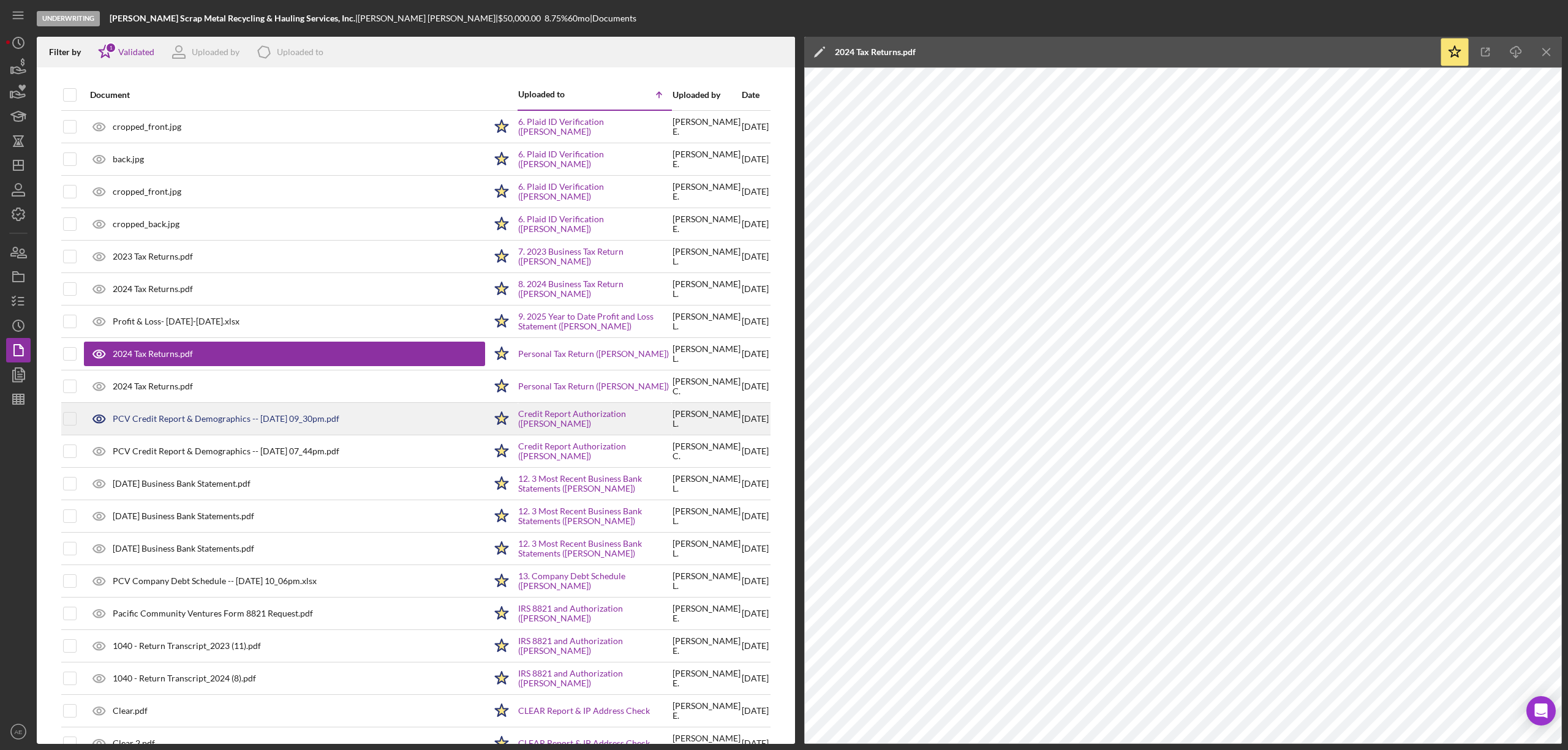
click at [164, 417] on div "PCV Credit Report & Demographics -- 2025-07-09 09_30pm.pdf" at bounding box center [226, 418] width 227 height 10
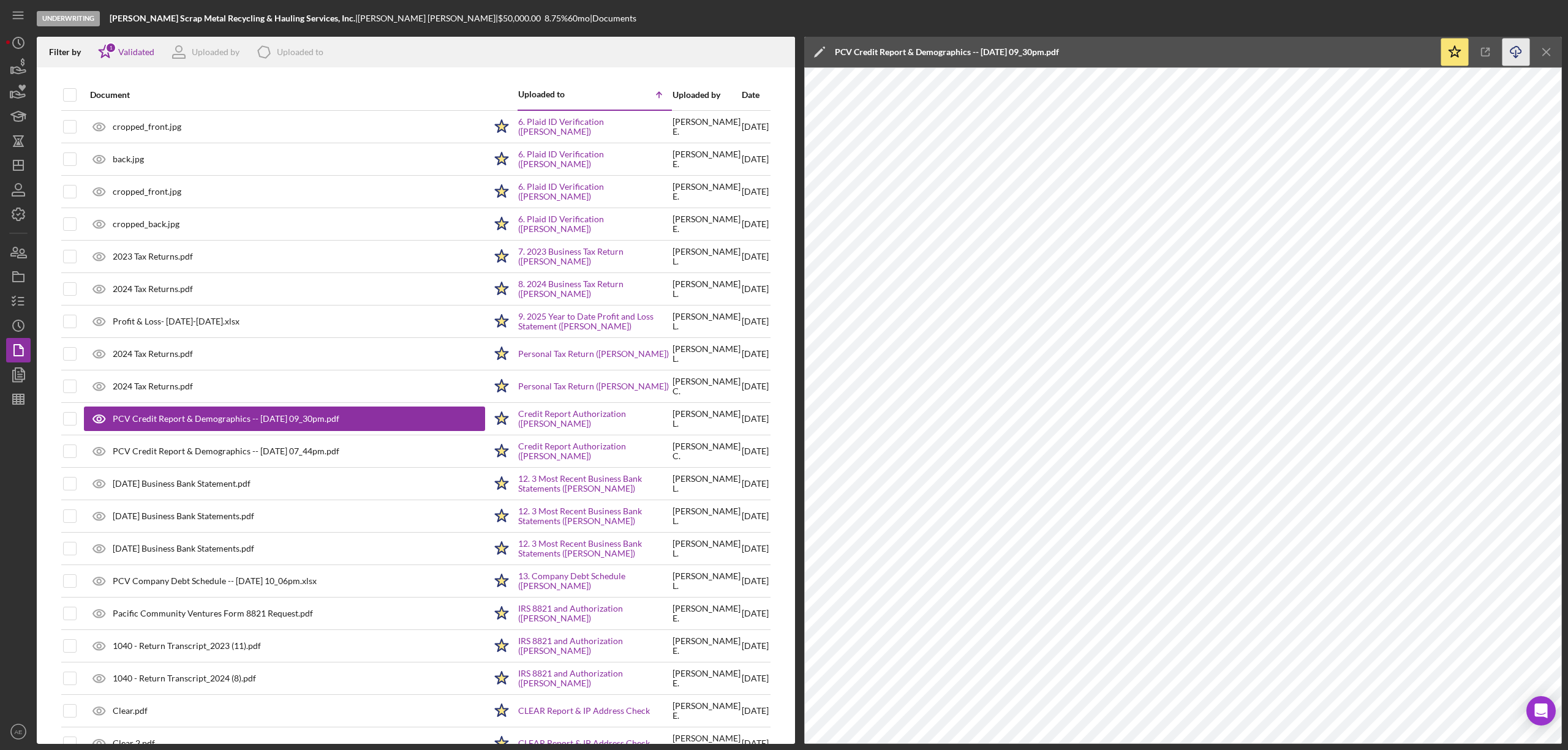
click at [1509, 55] on icon "Icon/Download" at bounding box center [1516, 52] width 27 height 27
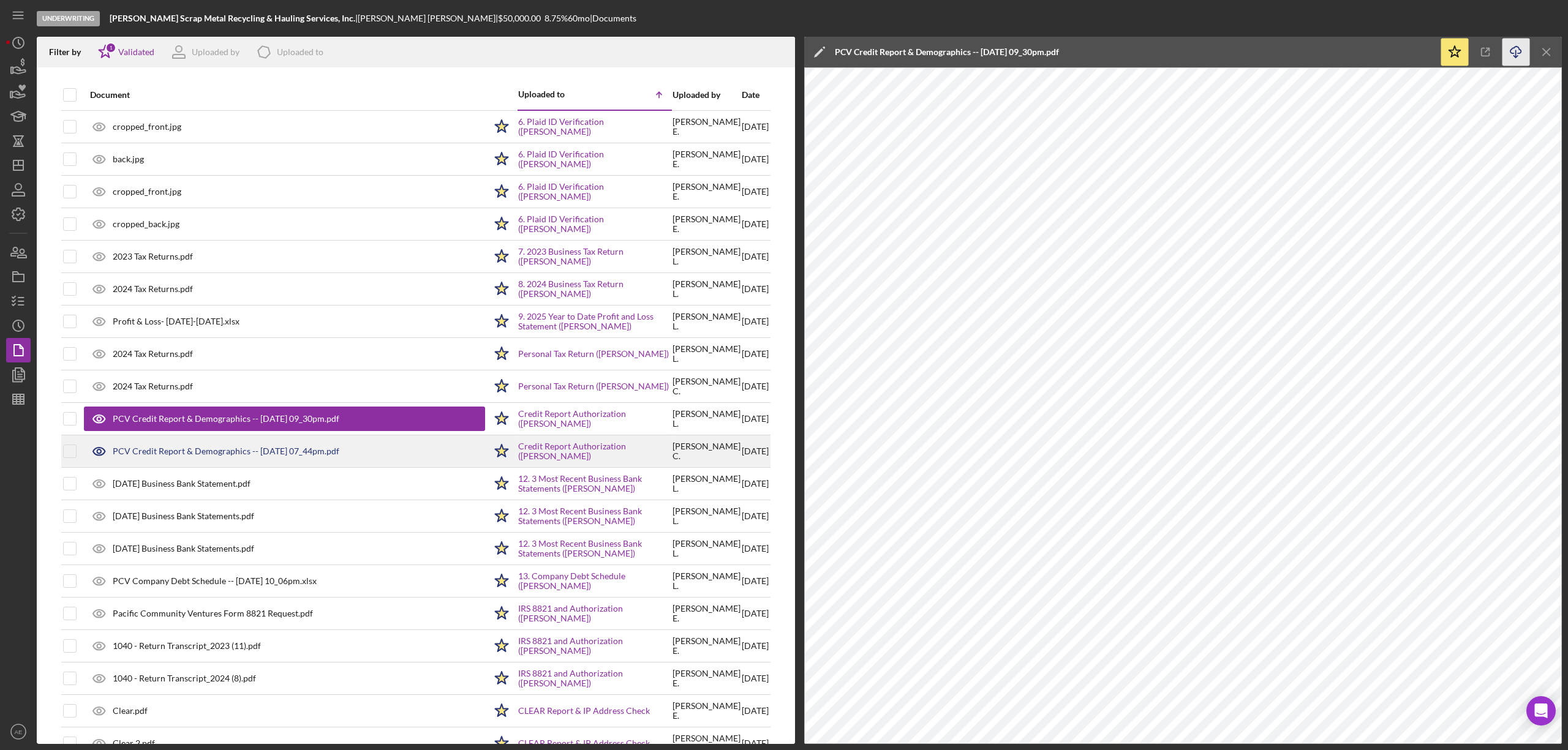
drag, startPoint x: 304, startPoint y: 455, endPoint x: 331, endPoint y: 449, distance: 27.7
click at [304, 455] on div "PCV Credit Report & Demographics -- 2025-07-11 07_44pm.pdf" at bounding box center [226, 451] width 227 height 10
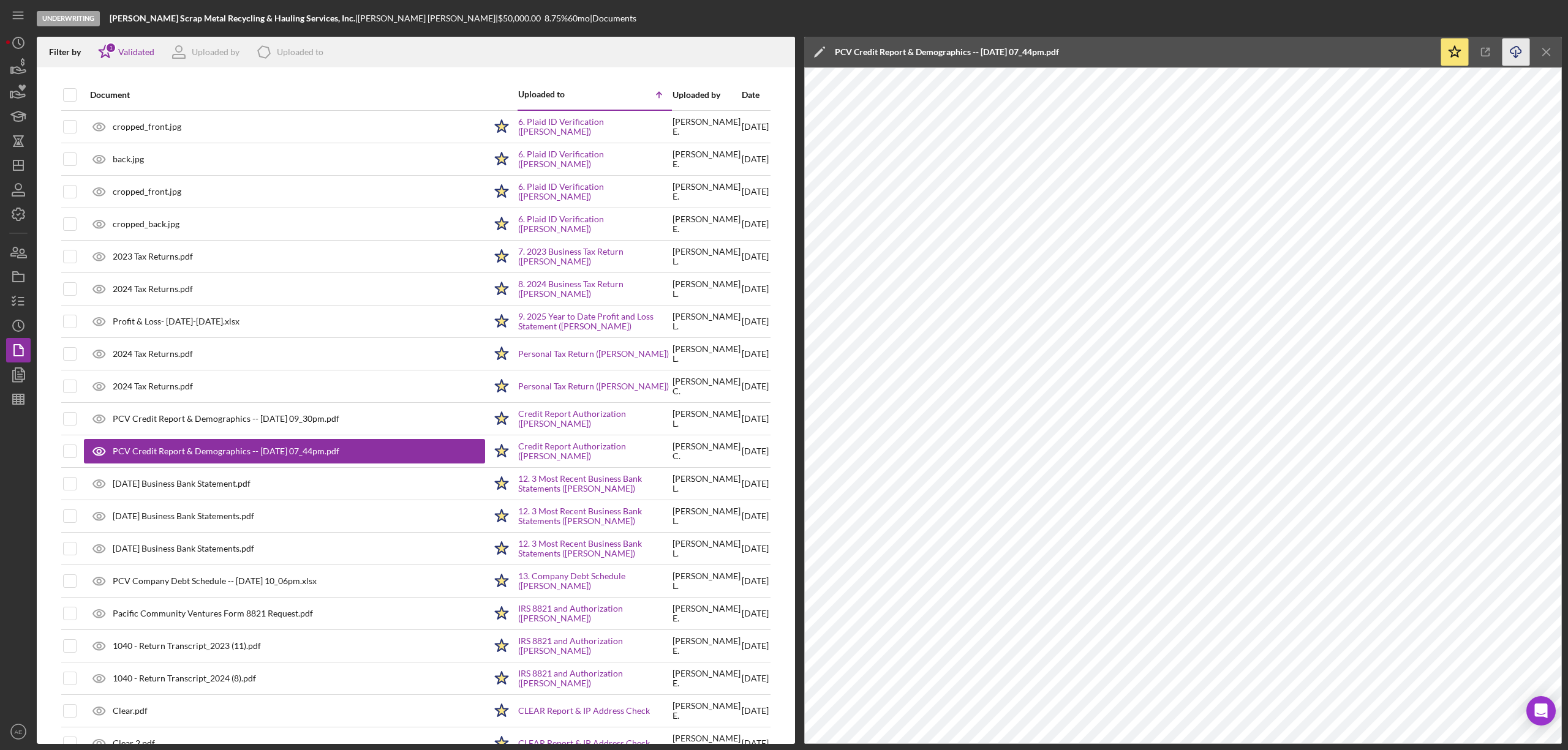
click at [1516, 52] on line "button" at bounding box center [1516, 53] width 0 height 7
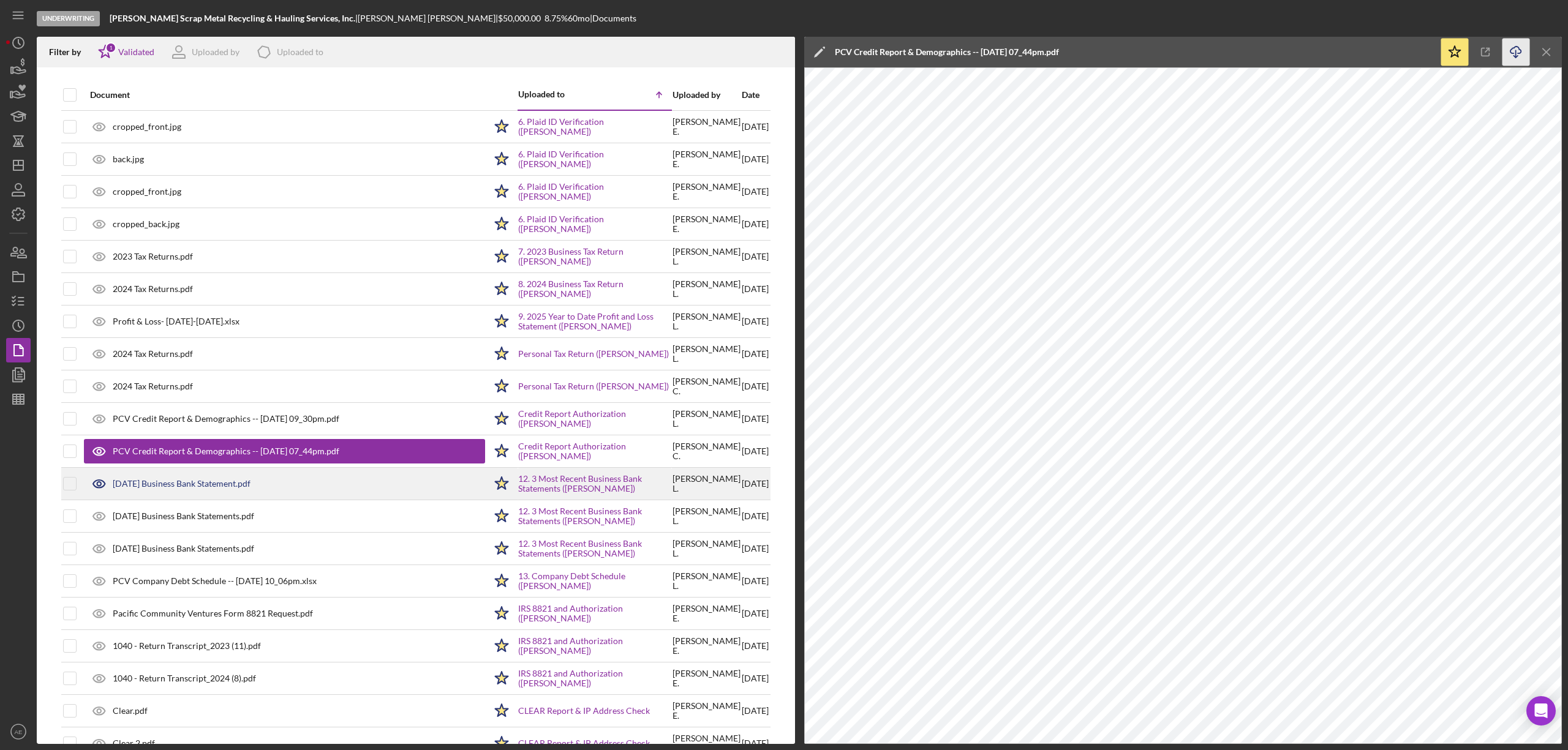
click at [232, 486] on div "April 2025 Business Bank Statement.pdf" at bounding box center [181, 483] width 137 height 10
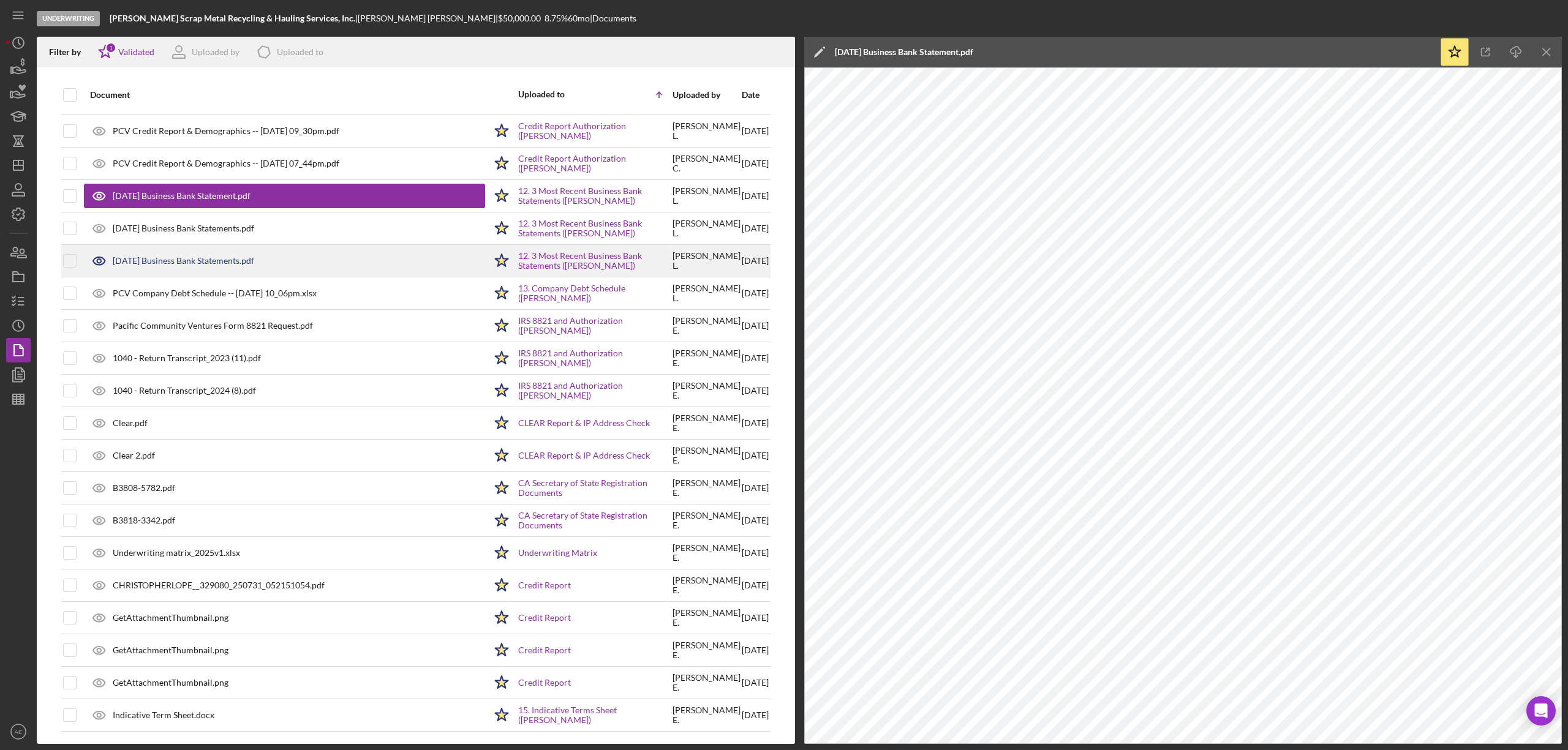
scroll to position [293, 0]
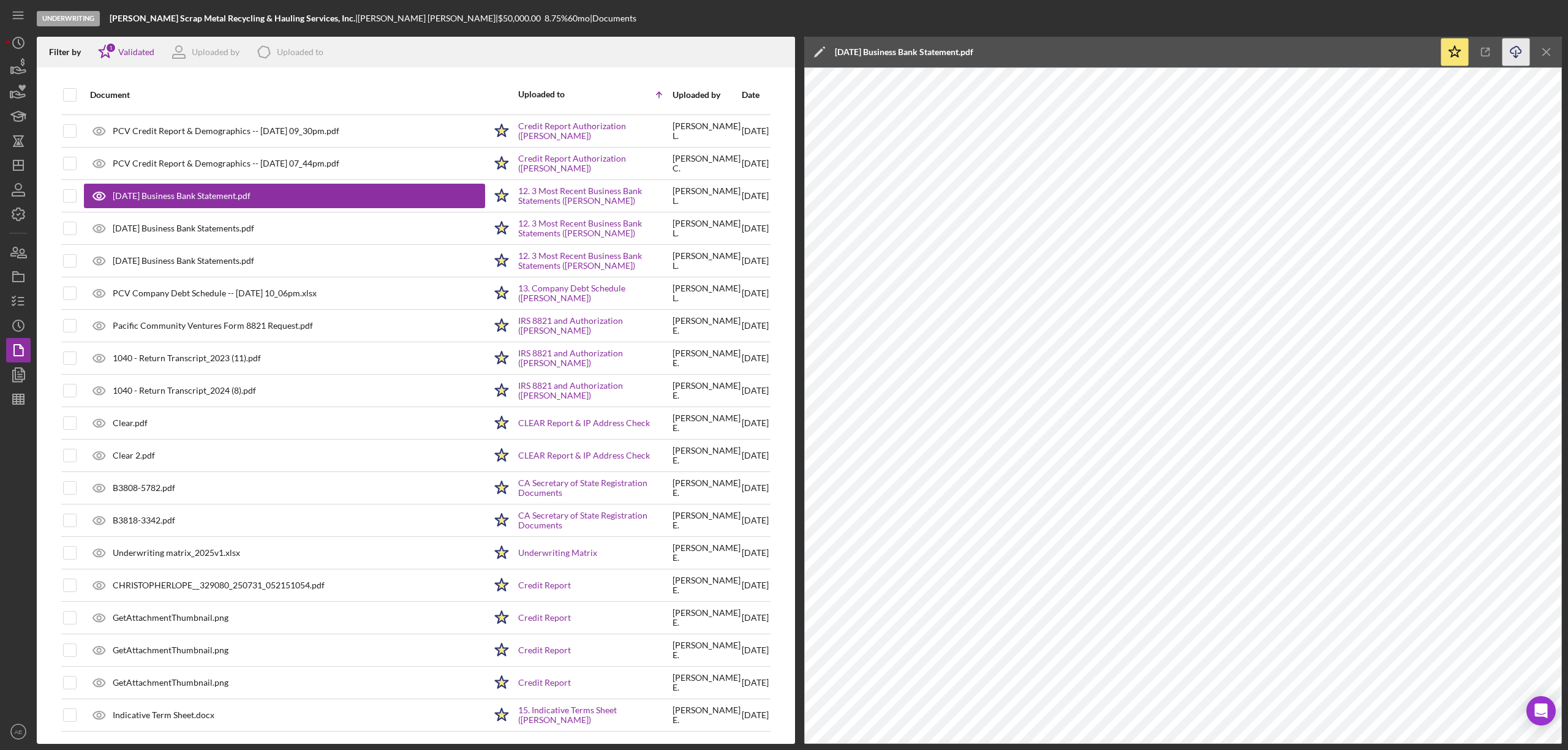
click at [1505, 54] on icon "Icon/Download" at bounding box center [1516, 52] width 27 height 27
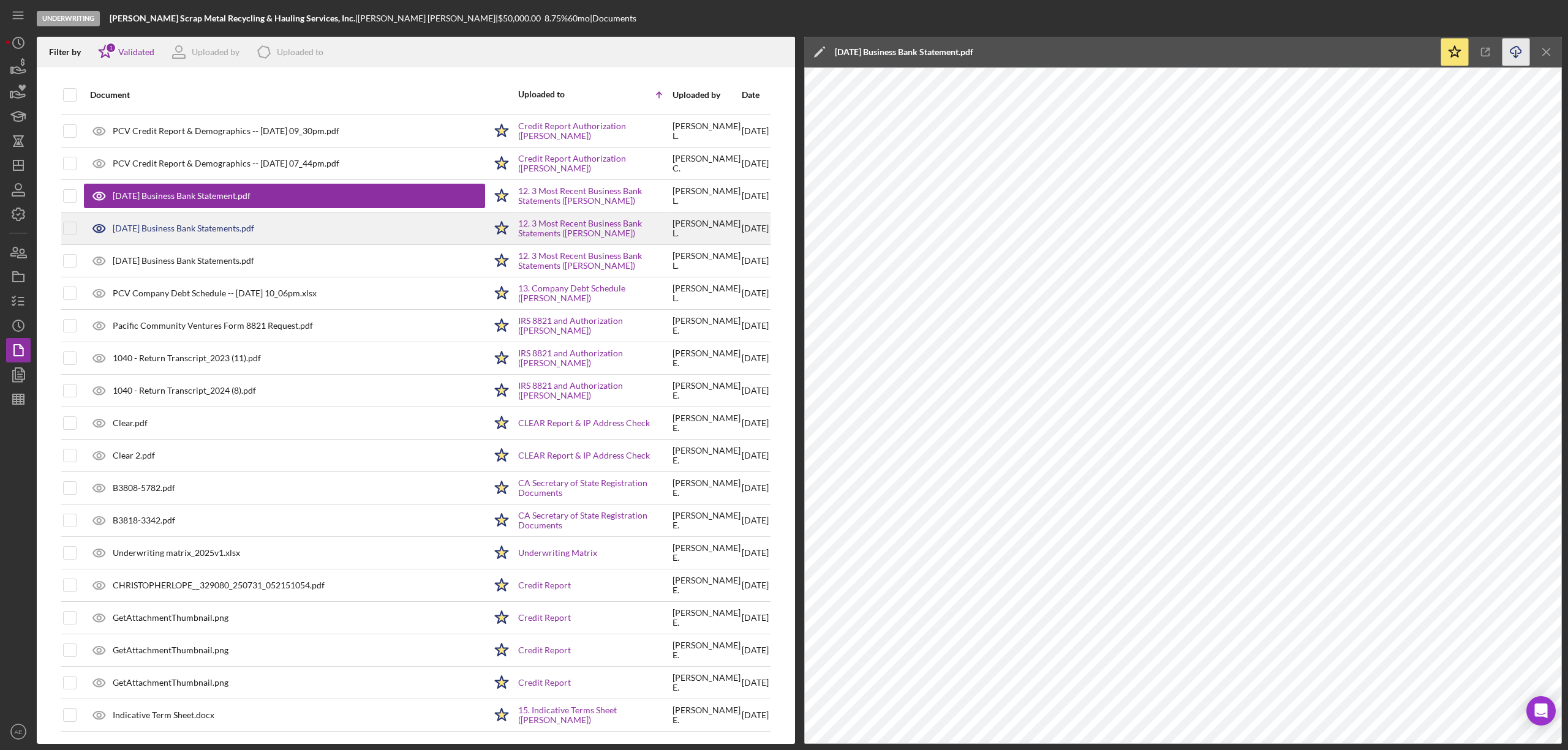
click at [205, 231] on div "March 2025 Business Bank Statements.pdf" at bounding box center [284, 228] width 401 height 31
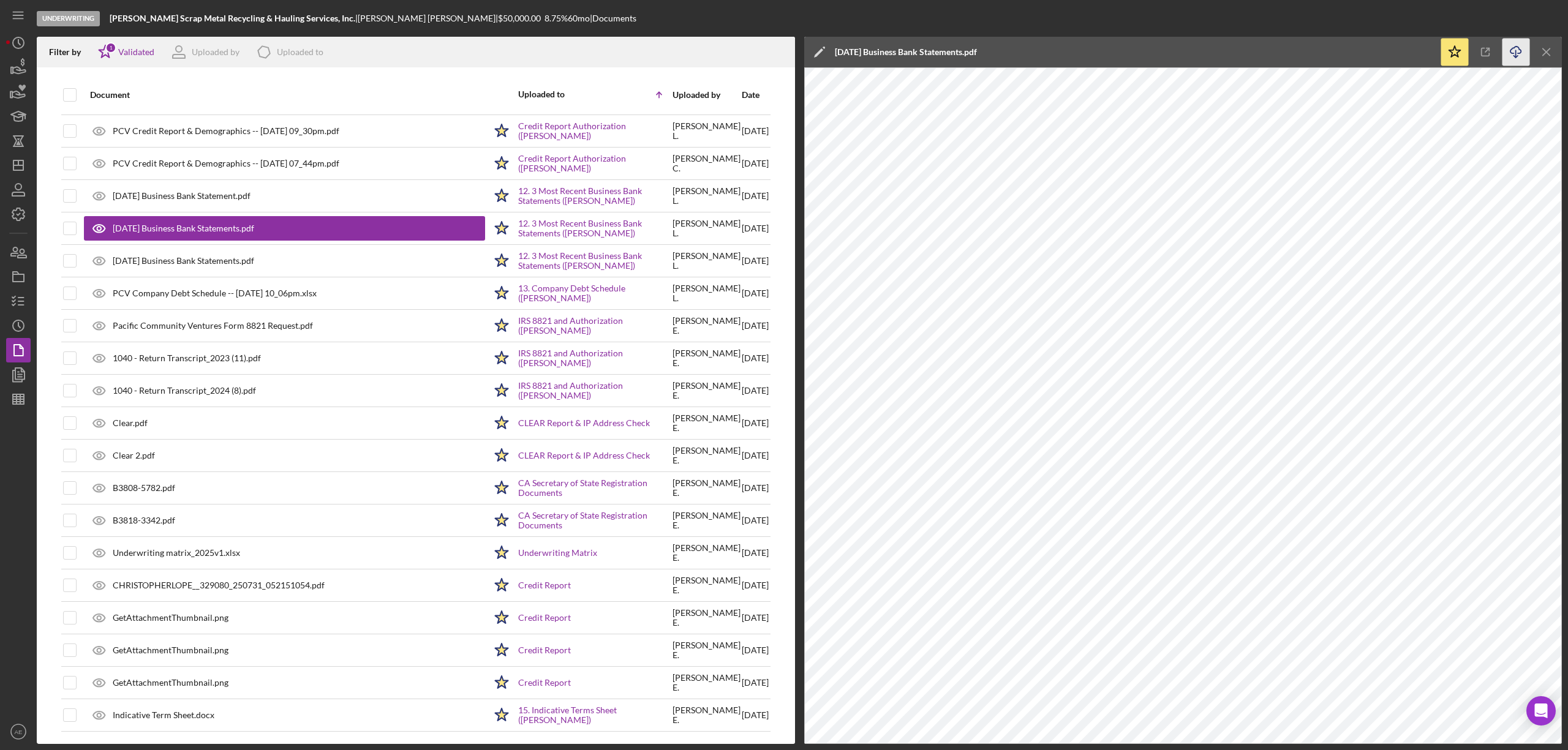
click at [1513, 55] on icon "Icon/Download" at bounding box center [1516, 52] width 27 height 27
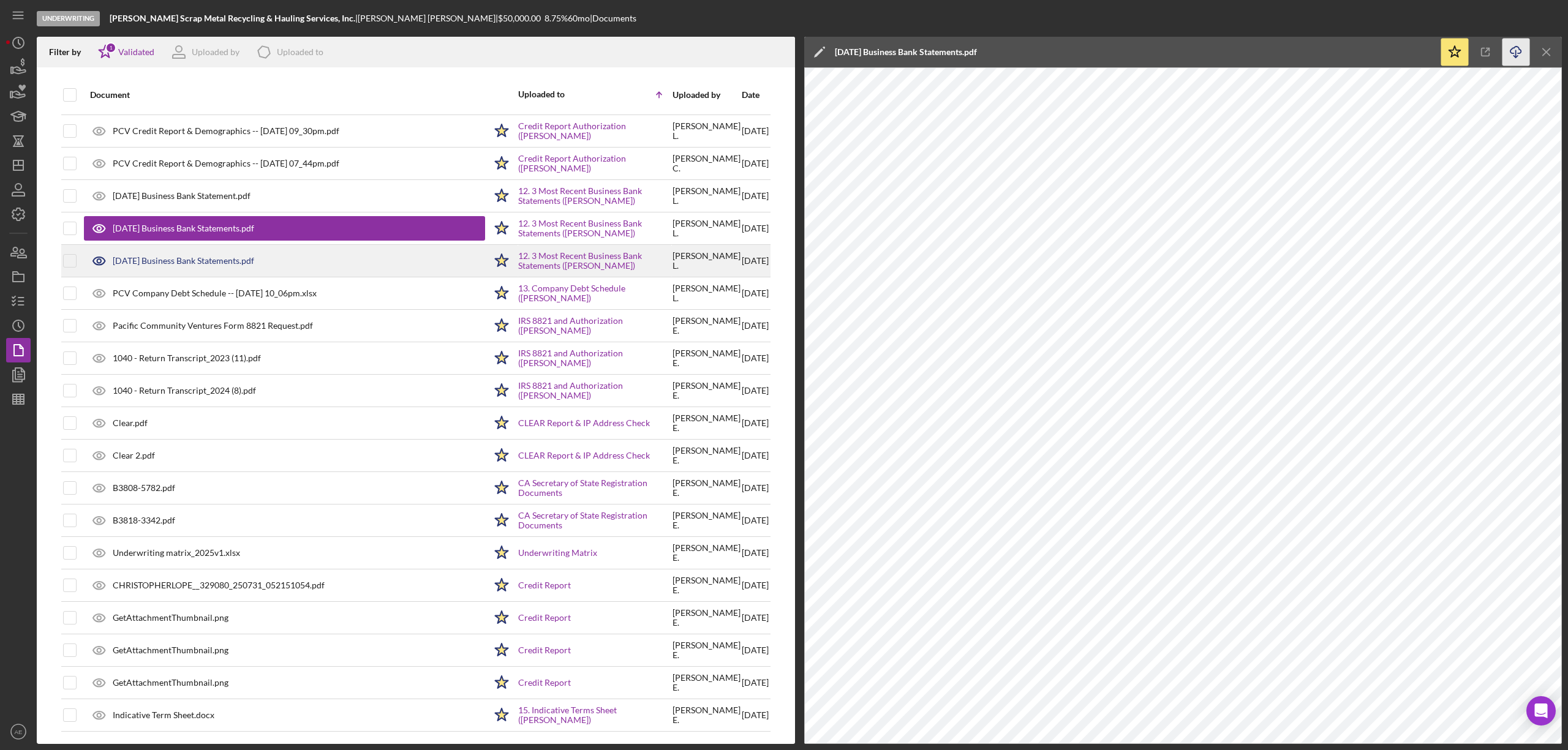
click at [217, 258] on div "May 2025 Business Bank Statements.pdf" at bounding box center [183, 261] width 141 height 10
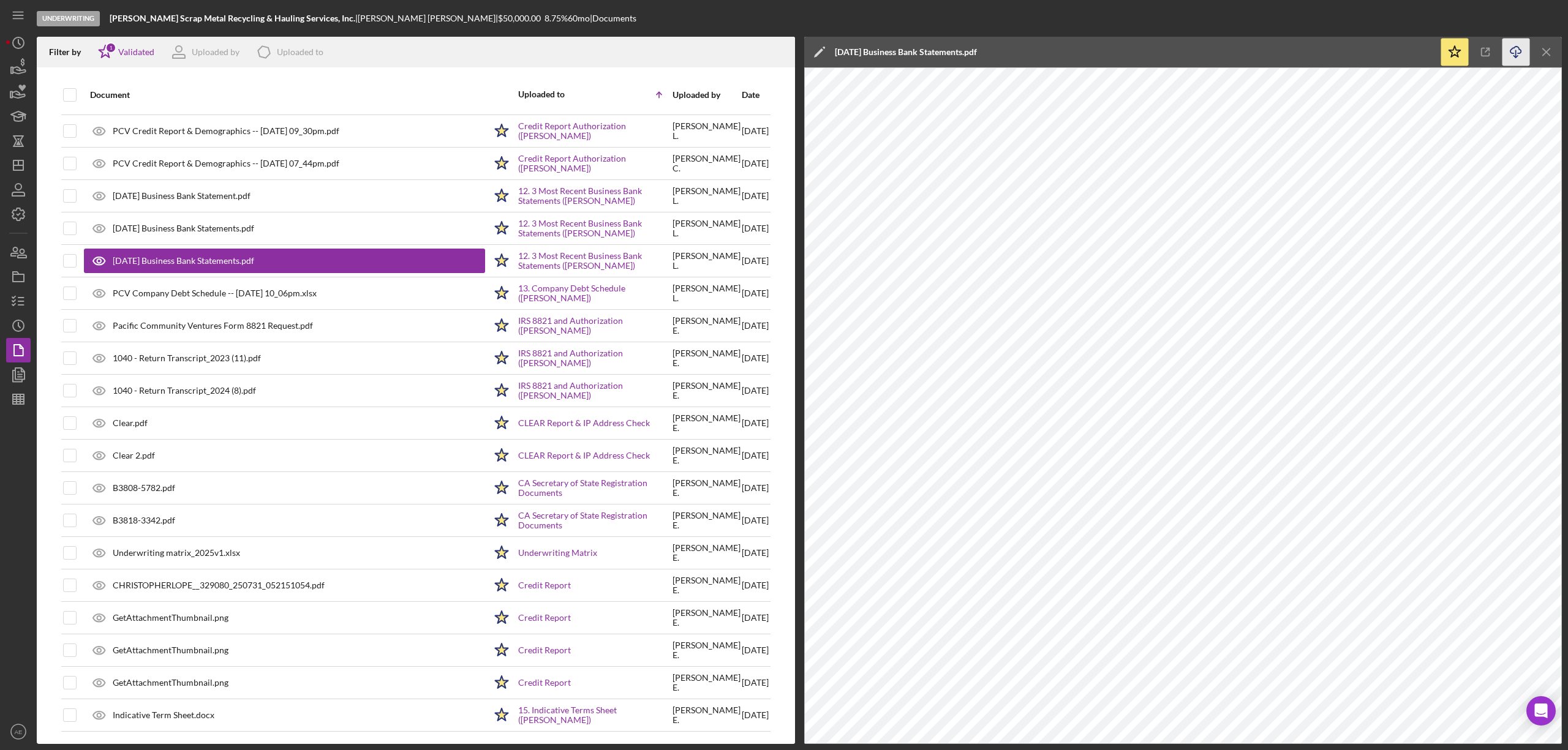
click at [1510, 57] on icon "Icon/Download" at bounding box center [1516, 52] width 27 height 27
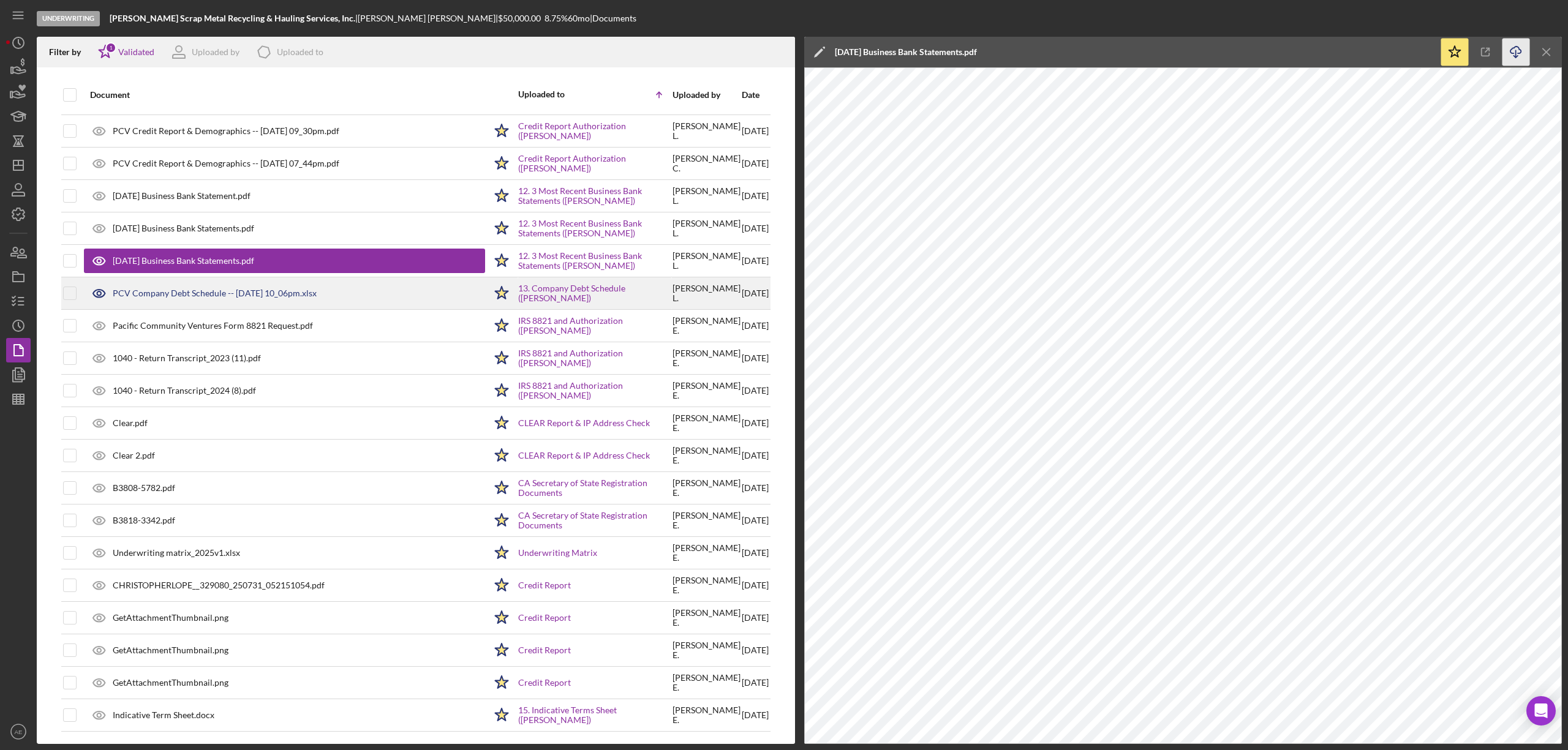
click at [277, 292] on div "PCV Company Debt Schedule -- 2025-08-15 10_06pm.xlsx" at bounding box center [215, 293] width 204 height 10
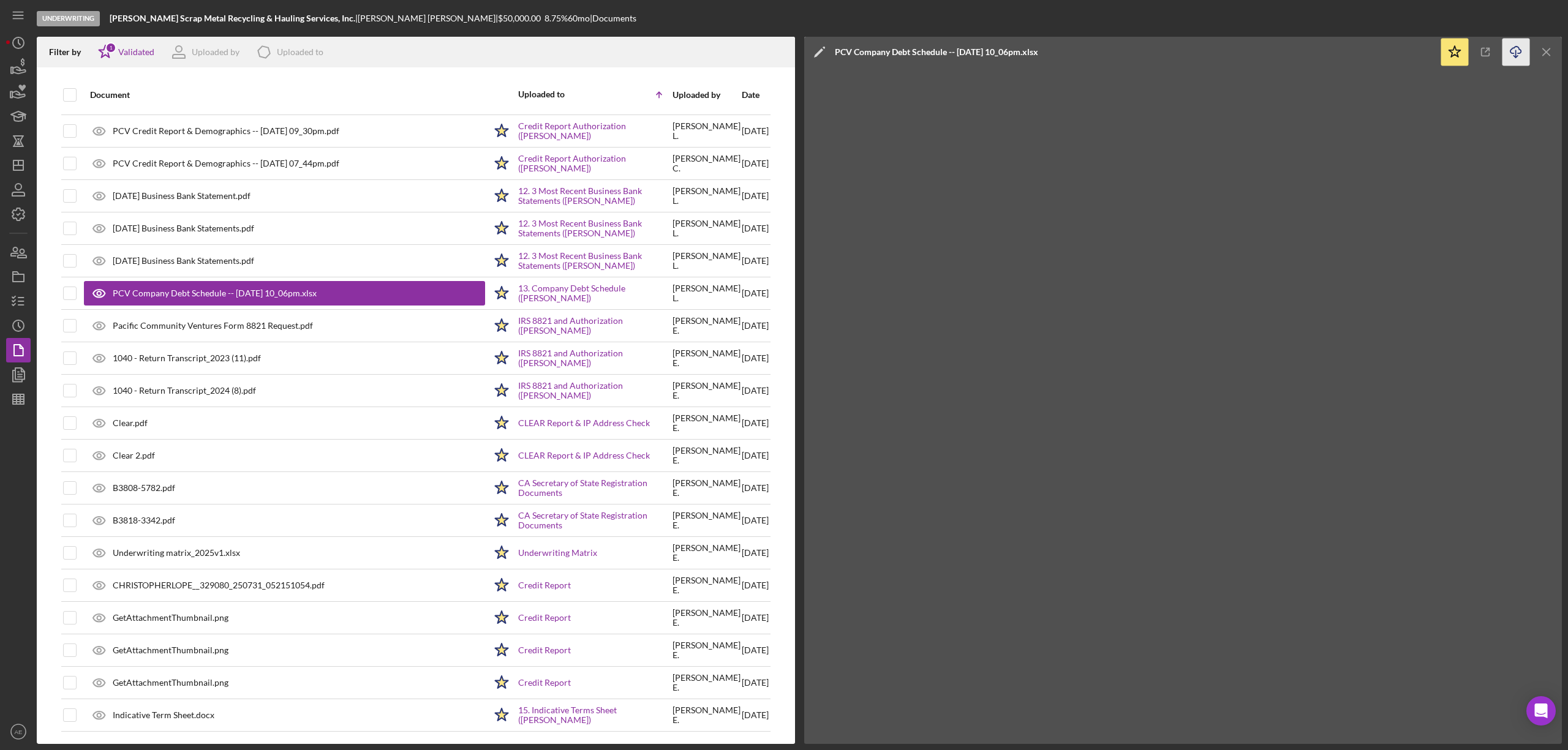
click at [1508, 55] on icon "Icon/Download" at bounding box center [1516, 52] width 27 height 27
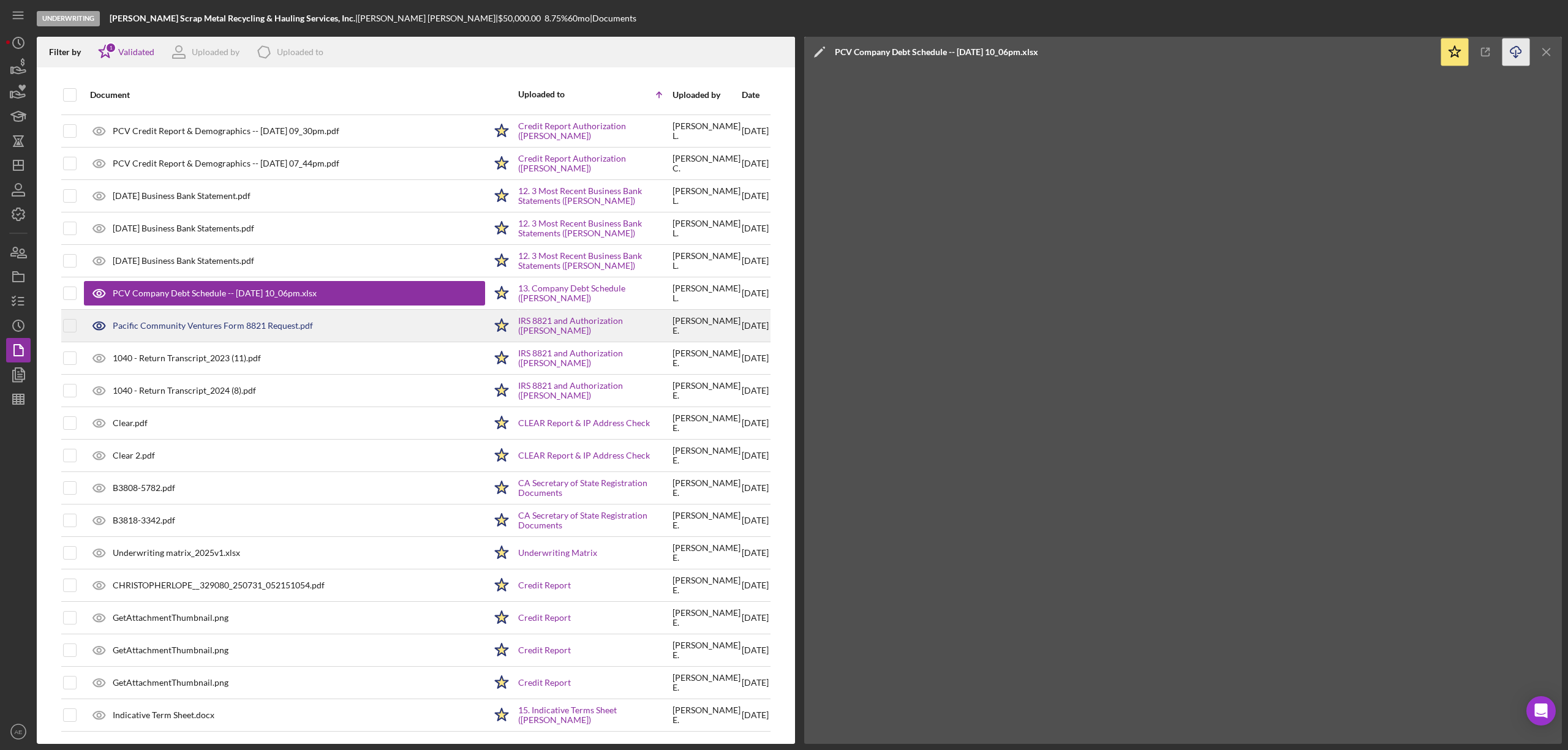
click at [194, 321] on div "Pacific Community Ventures Form 8821 Request.pdf" at bounding box center [212, 326] width 200 height 10
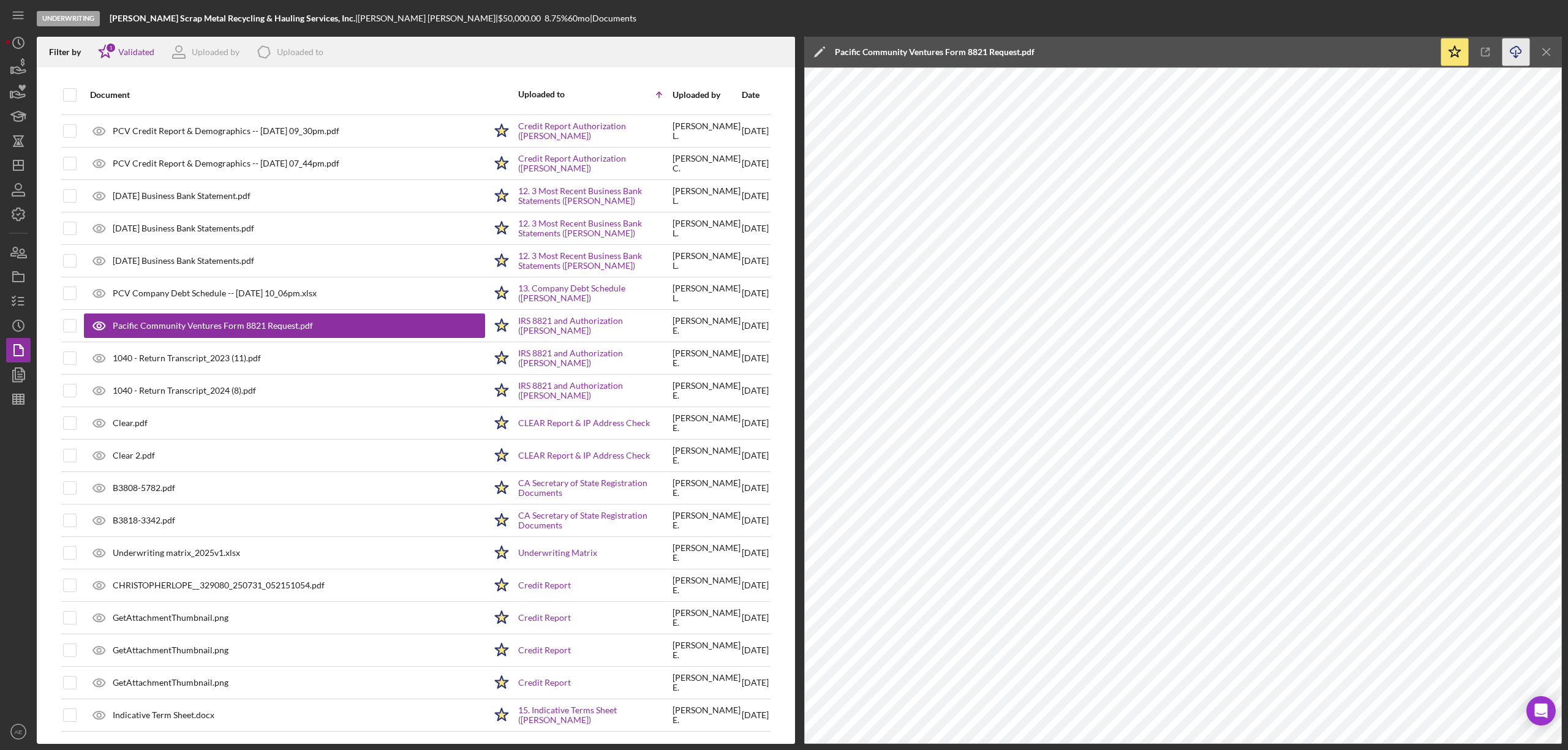
click at [1514, 48] on icon "Icon/Download" at bounding box center [1516, 52] width 27 height 27
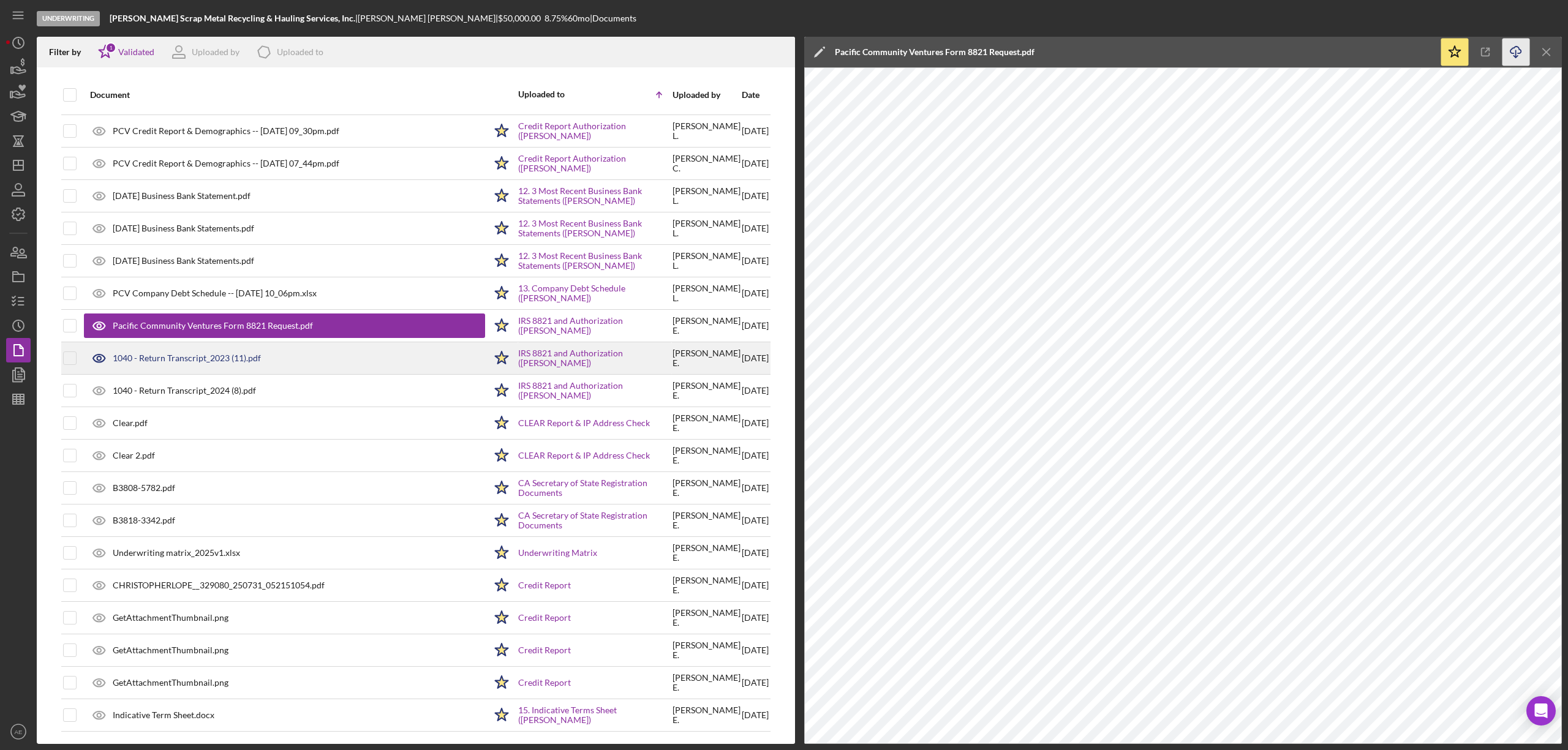
click at [235, 356] on div "1040 - Return Transcript_2023 (11).pdf" at bounding box center [187, 358] width 148 height 10
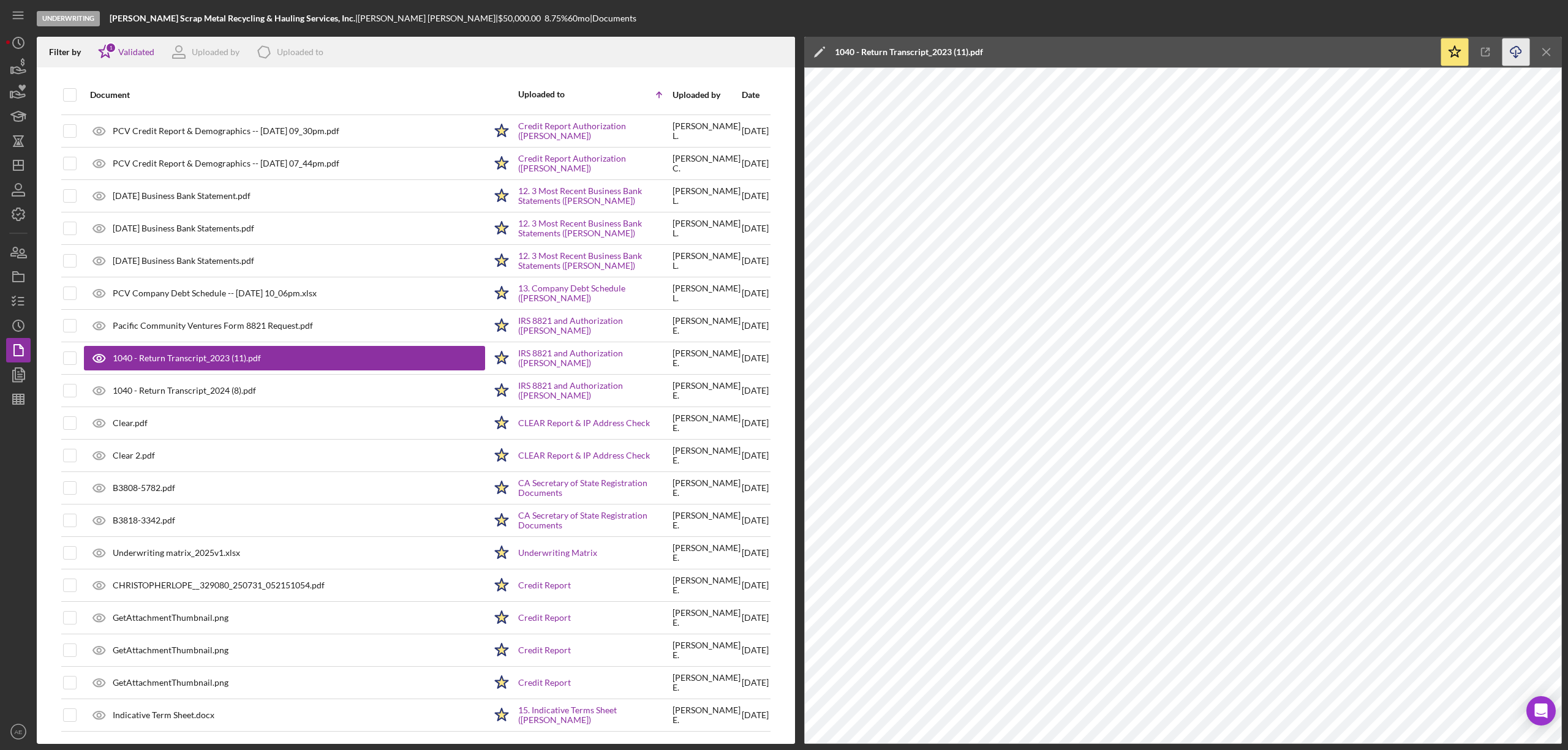
click at [1520, 59] on icon "Icon/Download" at bounding box center [1516, 52] width 27 height 27
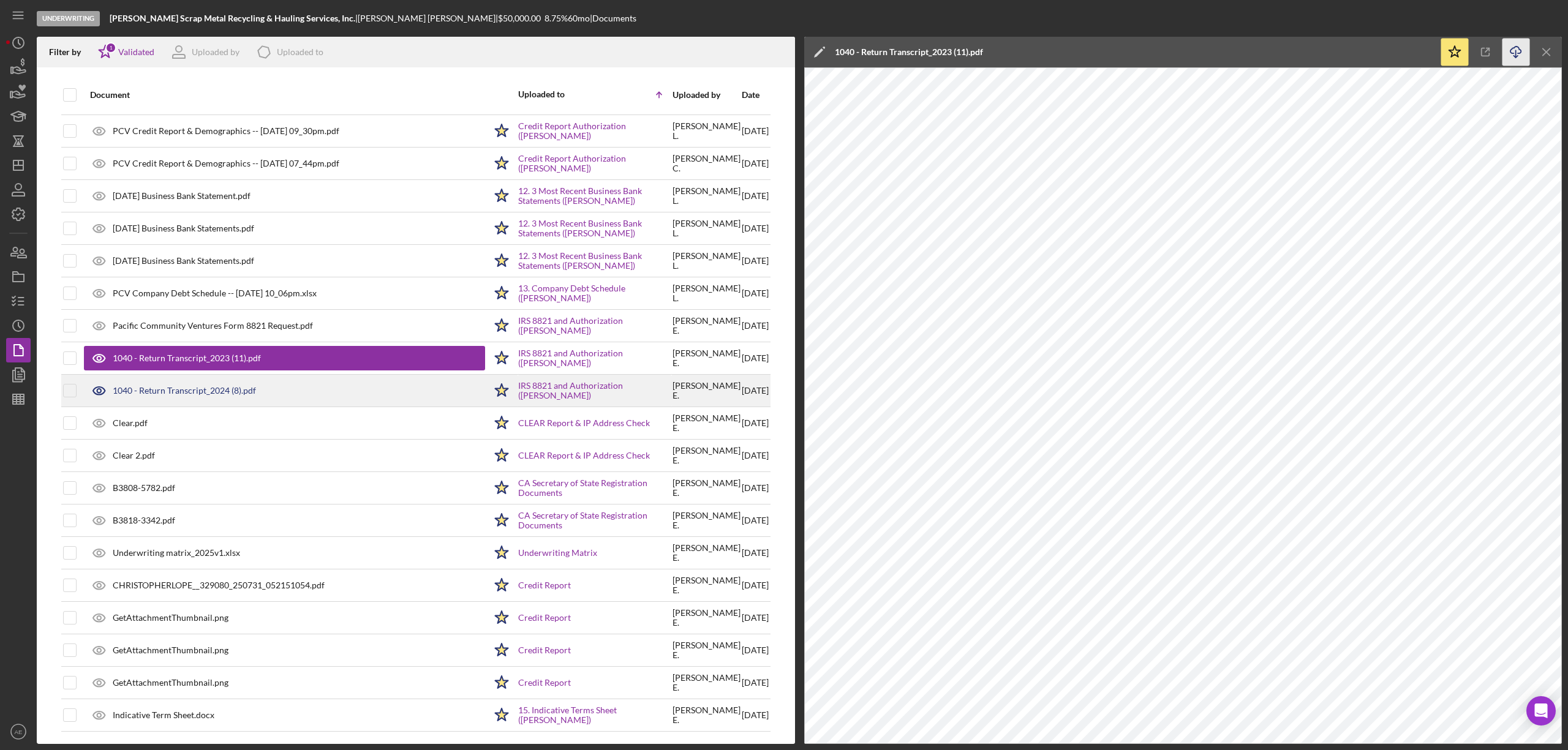
click at [230, 390] on div "1040 - Return Transcript_2024 (8).pdf" at bounding box center [184, 390] width 144 height 10
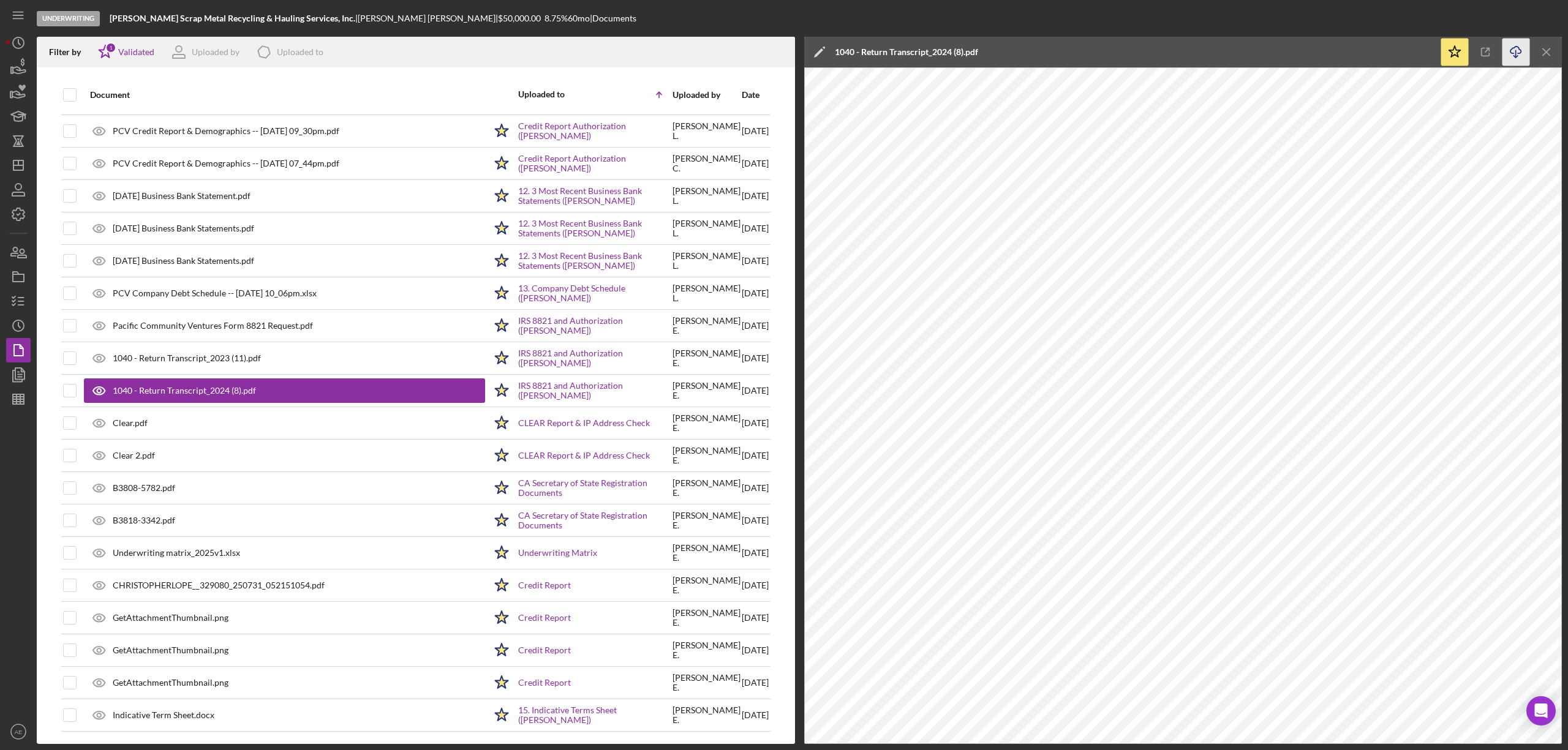
click at [1518, 57] on icon "Icon/Download" at bounding box center [1516, 52] width 27 height 27
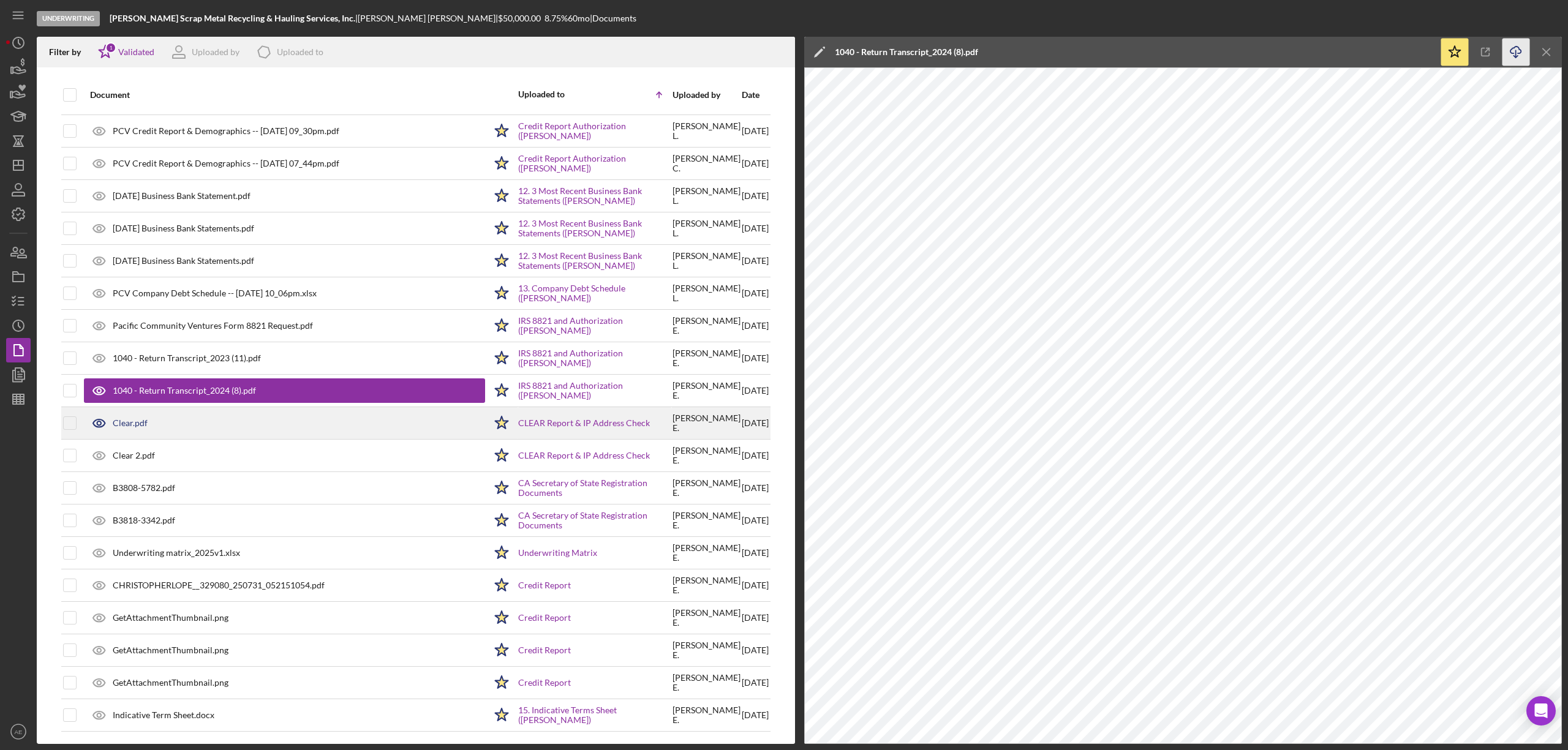
click at [155, 417] on div "Clear.pdf" at bounding box center [284, 423] width 401 height 31
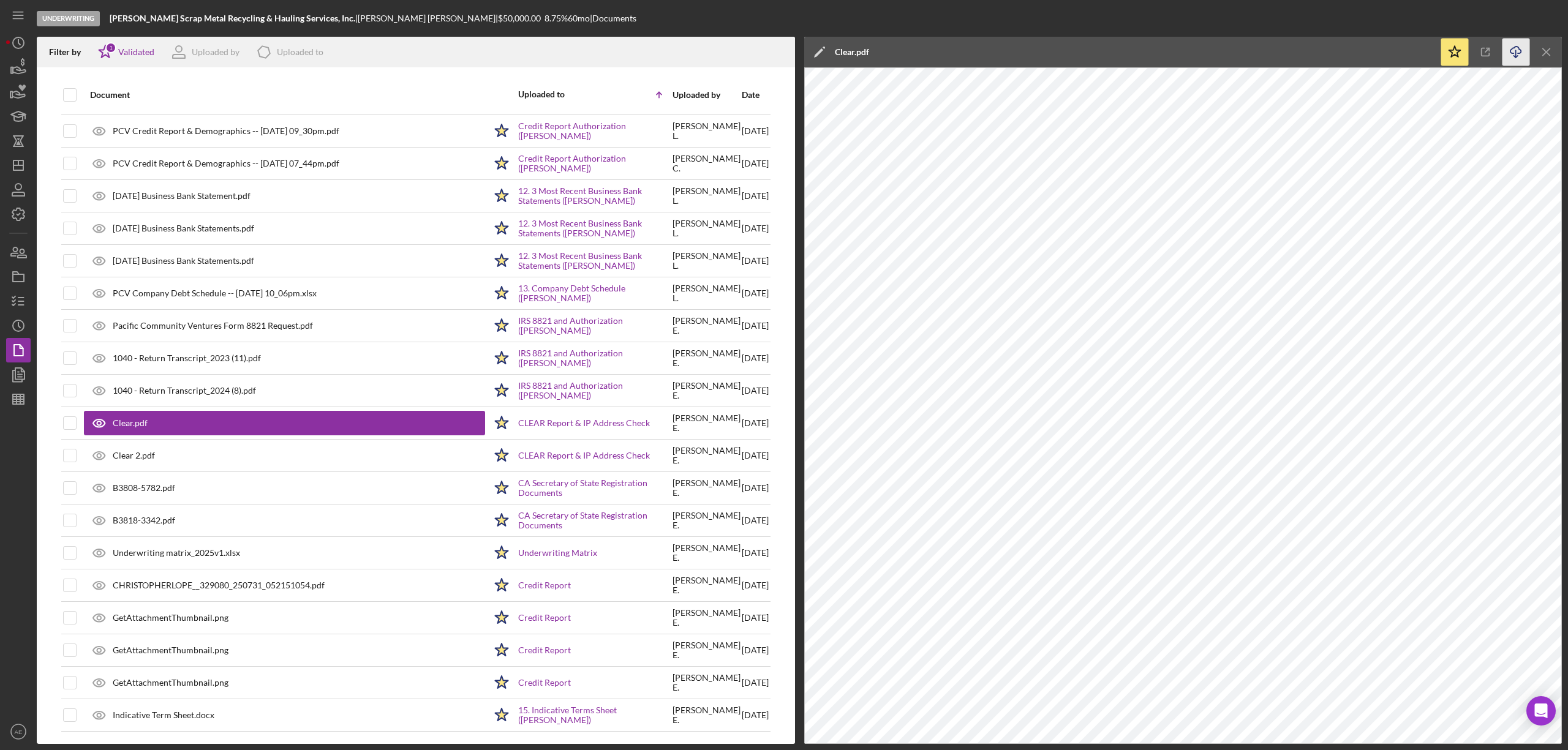
click at [1513, 57] on icon "Icon/Download" at bounding box center [1516, 52] width 27 height 27
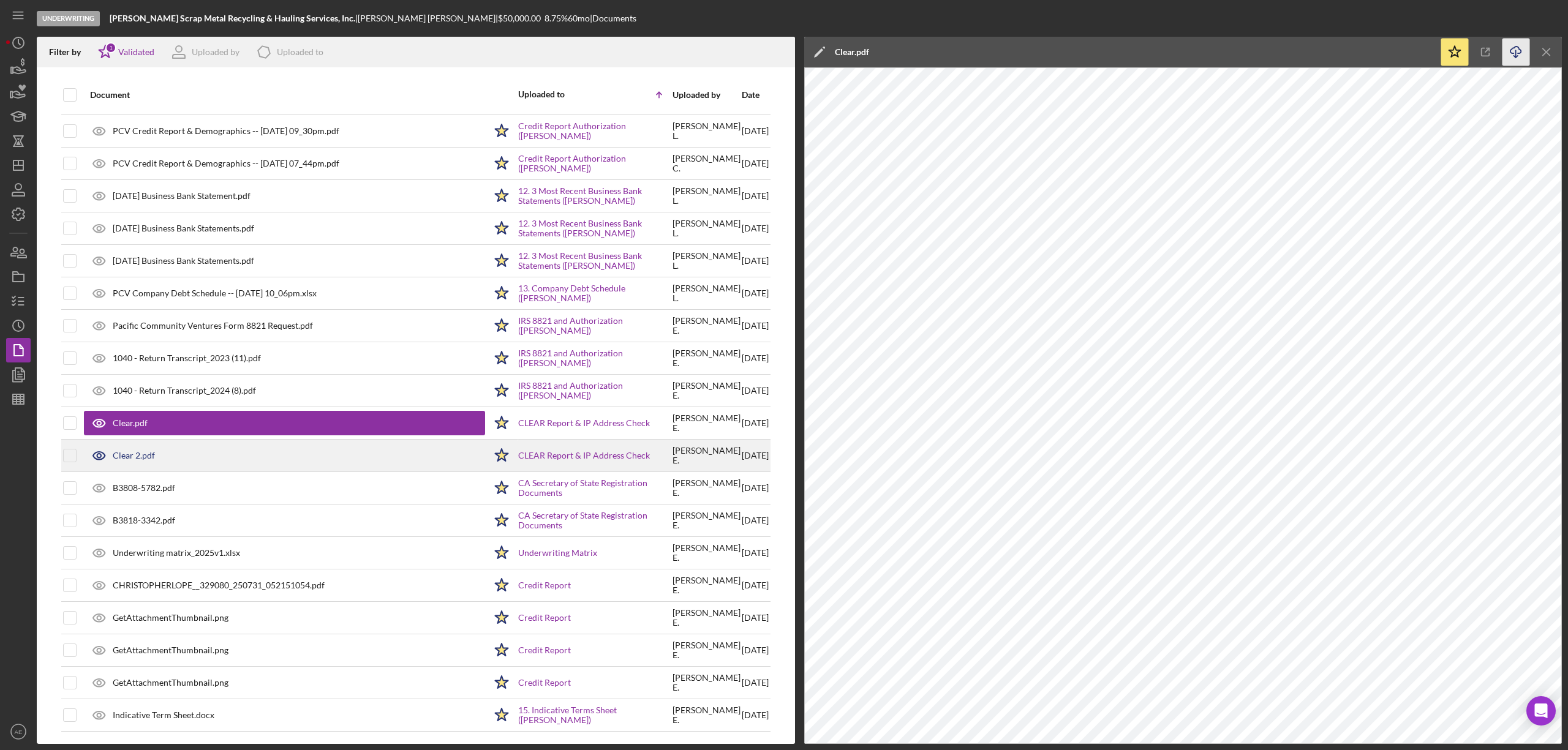
click at [183, 459] on div "Clear 2.pdf" at bounding box center [284, 455] width 401 height 31
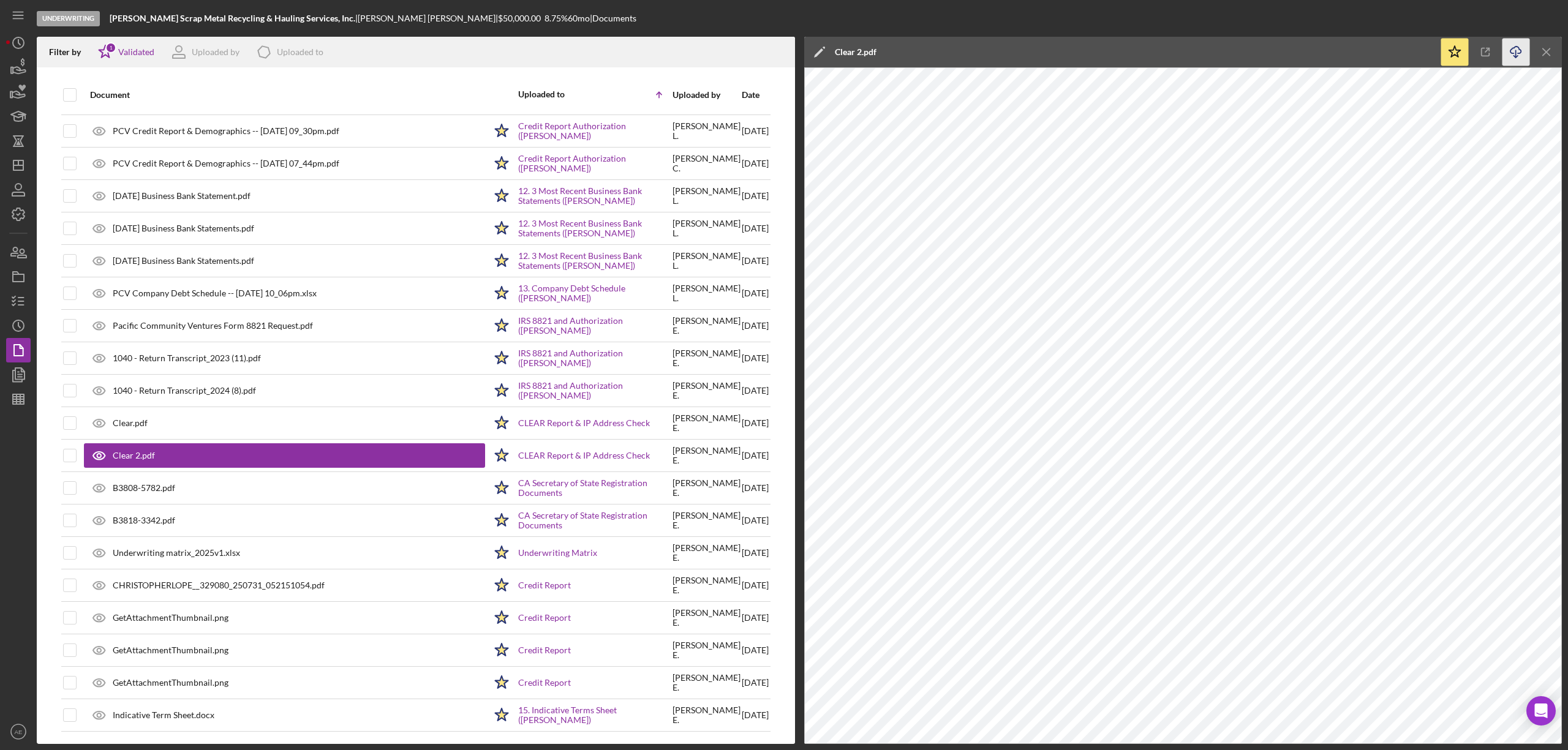
click at [1514, 51] on icon "Icon/Download" at bounding box center [1516, 52] width 27 height 27
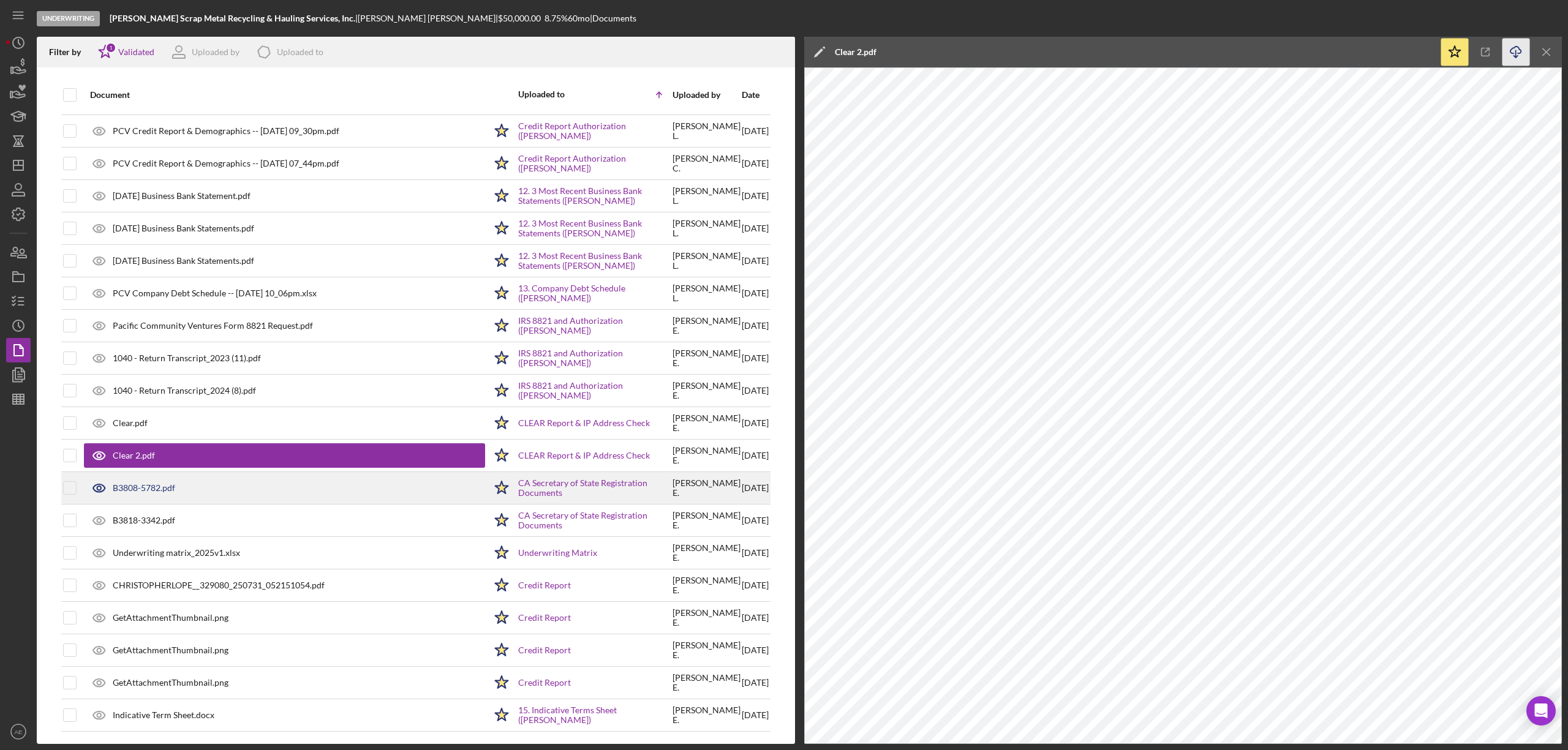
drag, startPoint x: 187, startPoint y: 485, endPoint x: 207, endPoint y: 474, distance: 22.8
click at [187, 485] on div "B3808-5782.pdf" at bounding box center [284, 488] width 401 height 31
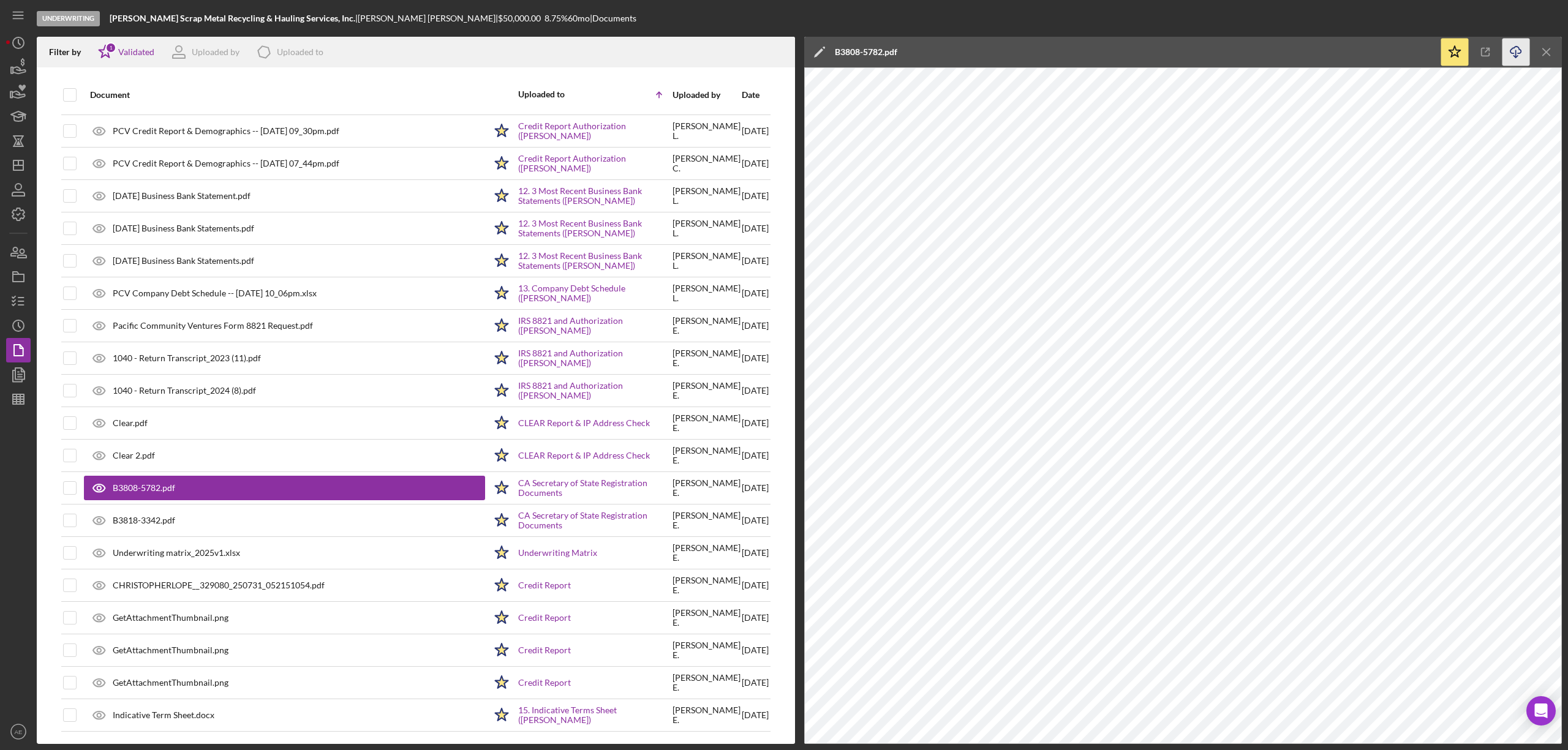
click at [1513, 50] on icon "Icon/Download" at bounding box center [1516, 52] width 27 height 27
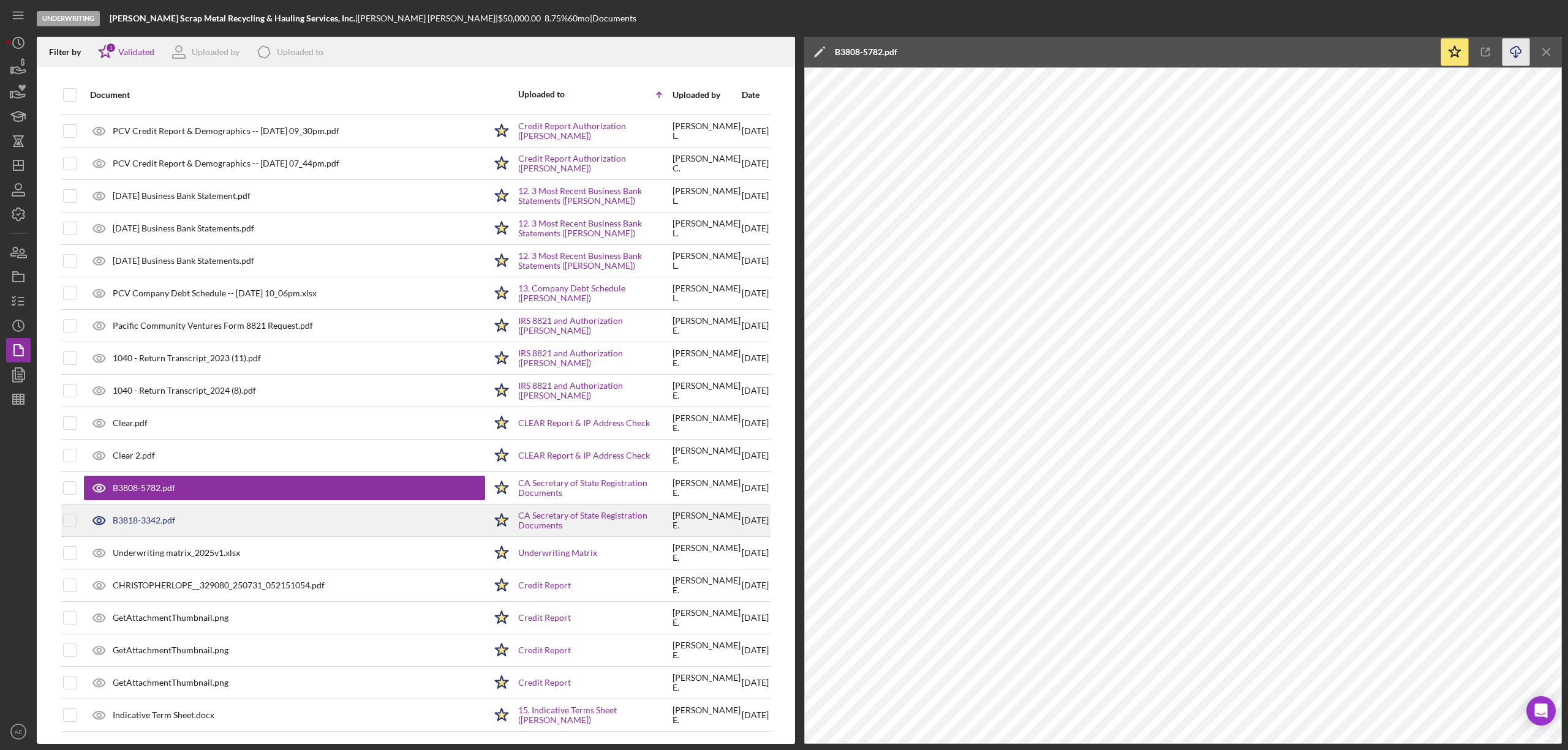
drag, startPoint x: 157, startPoint y: 517, endPoint x: 164, endPoint y: 514, distance: 7.6
click at [157, 517] on div "B3818-3342.pdf" at bounding box center [144, 520] width 63 height 10
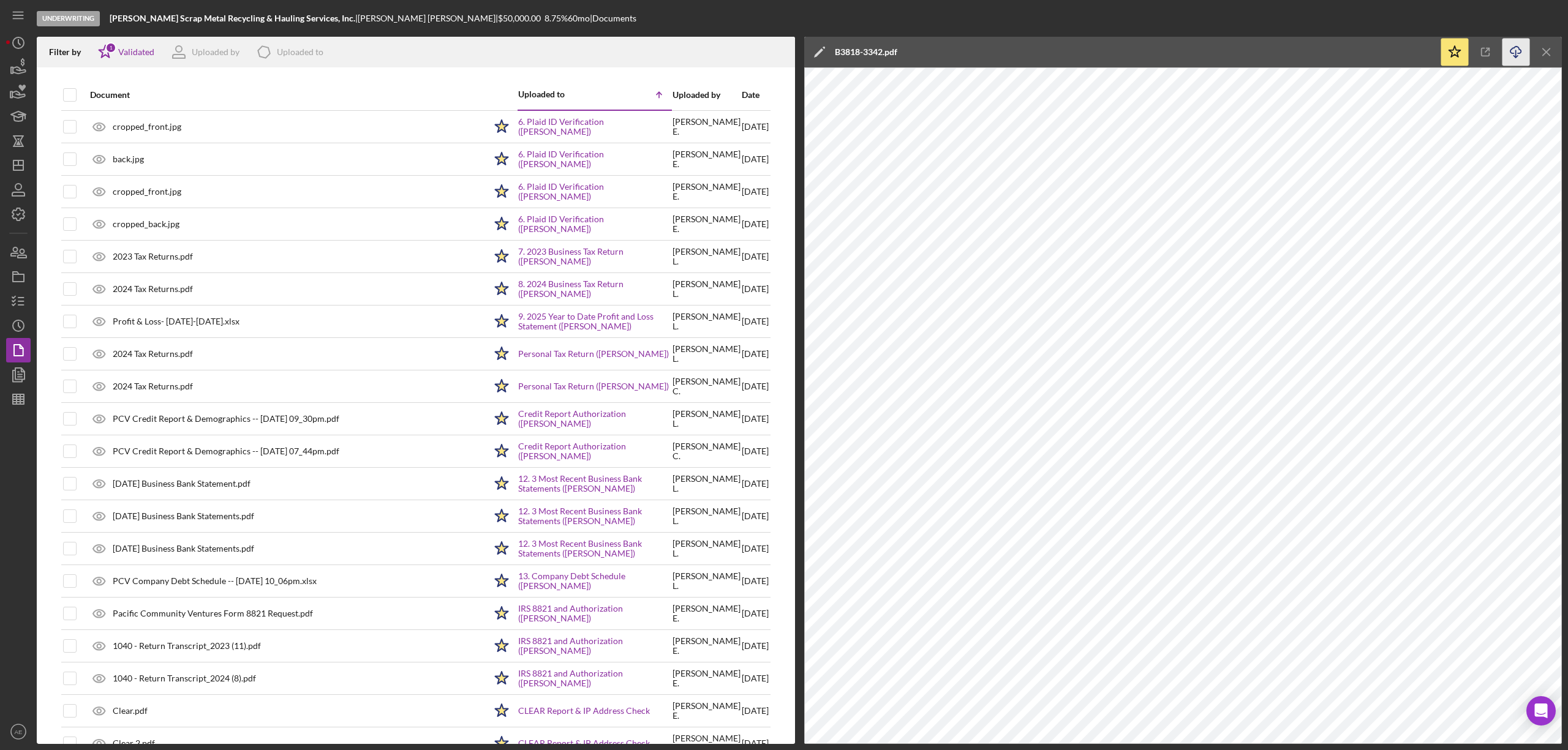
click at [1510, 44] on icon "Icon/Download" at bounding box center [1516, 52] width 27 height 27
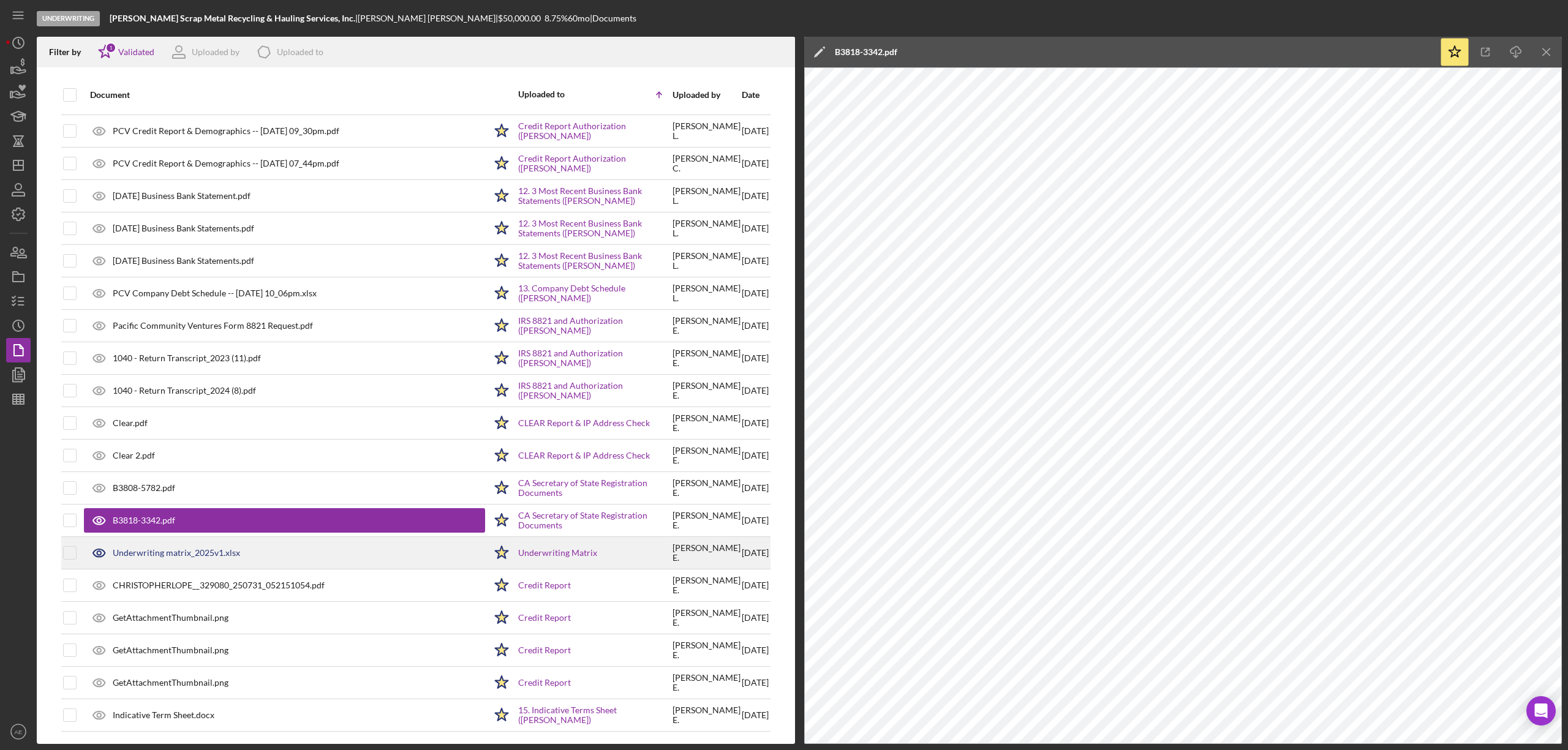
click at [211, 549] on div "Underwriting matrix_2025v1.xlsx" at bounding box center [176, 553] width 128 height 10
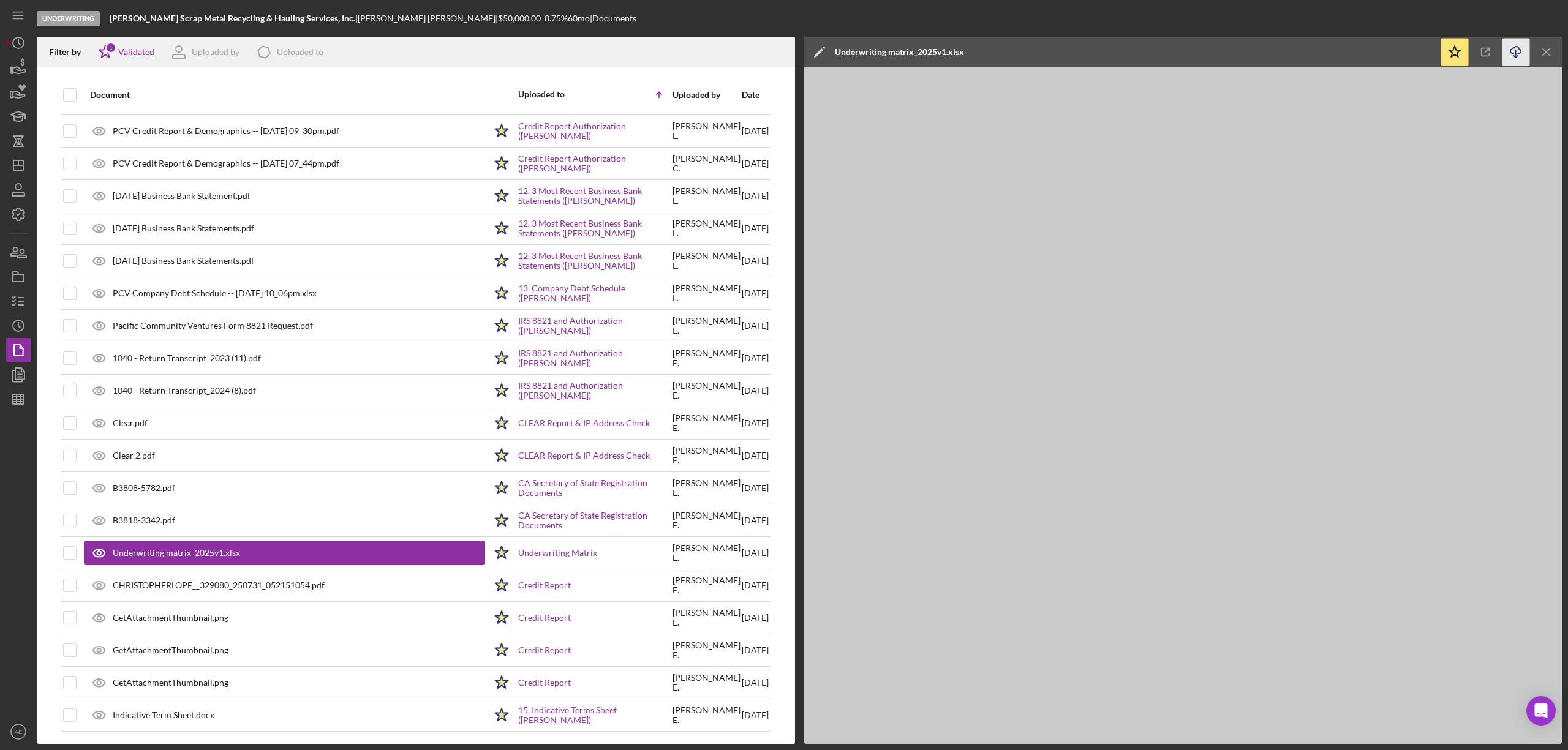
click at [1516, 57] on line "button" at bounding box center [1516, 53] width 0 height 7
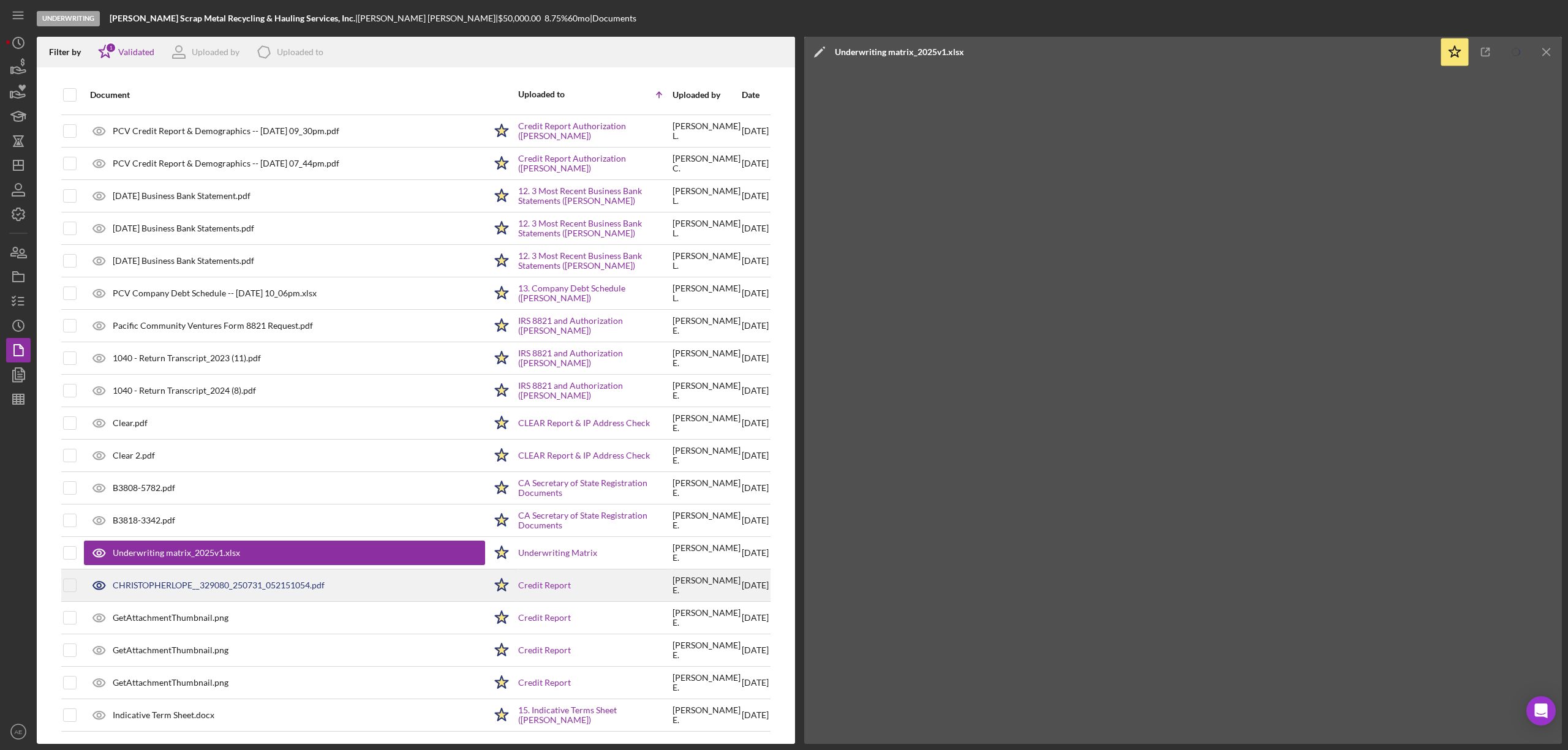
click at [270, 586] on div "CHRISTOPHERLOPE__329080_250731_052151054.pdf" at bounding box center [218, 585] width 212 height 10
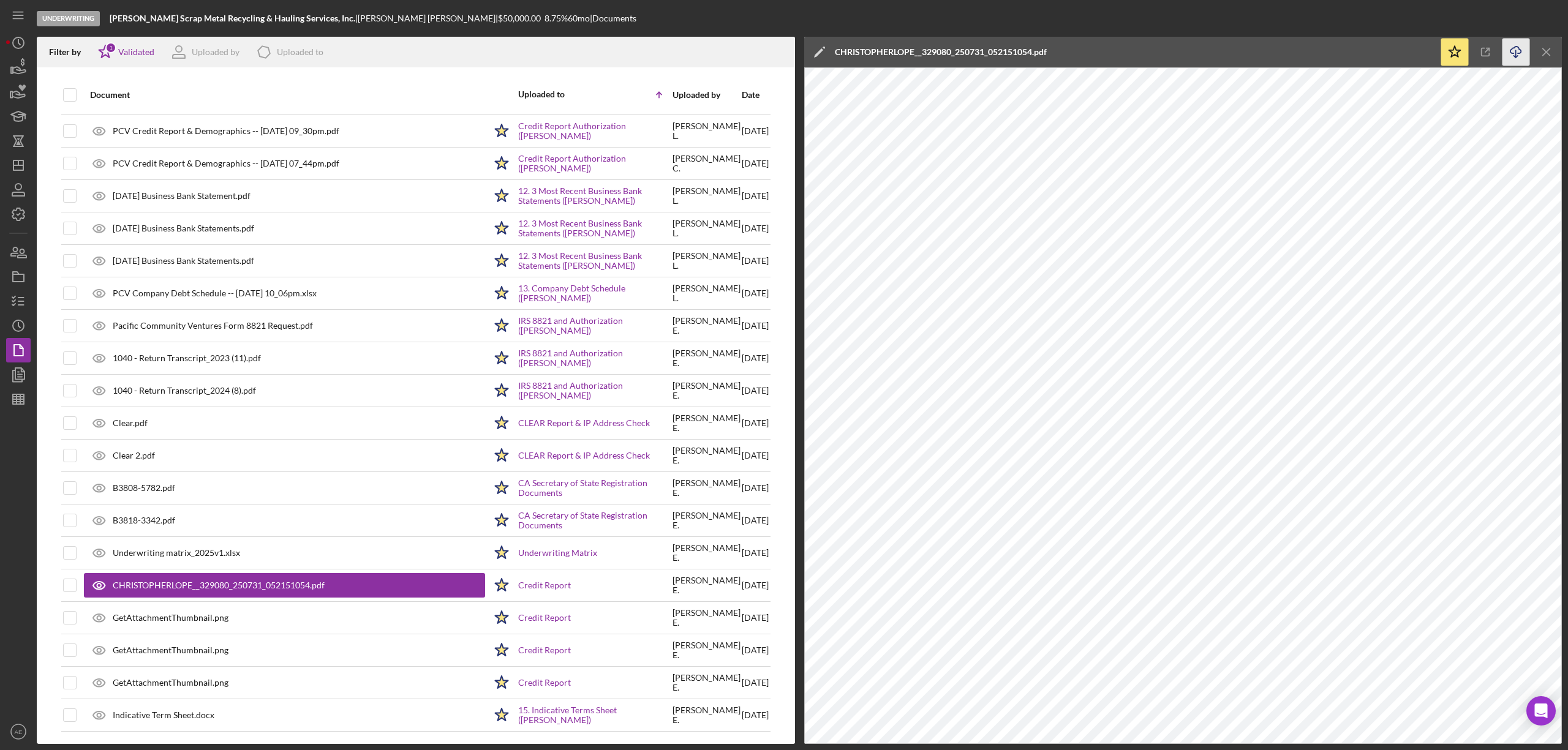
click at [1518, 50] on icon "Icon/Download" at bounding box center [1516, 52] width 27 height 27
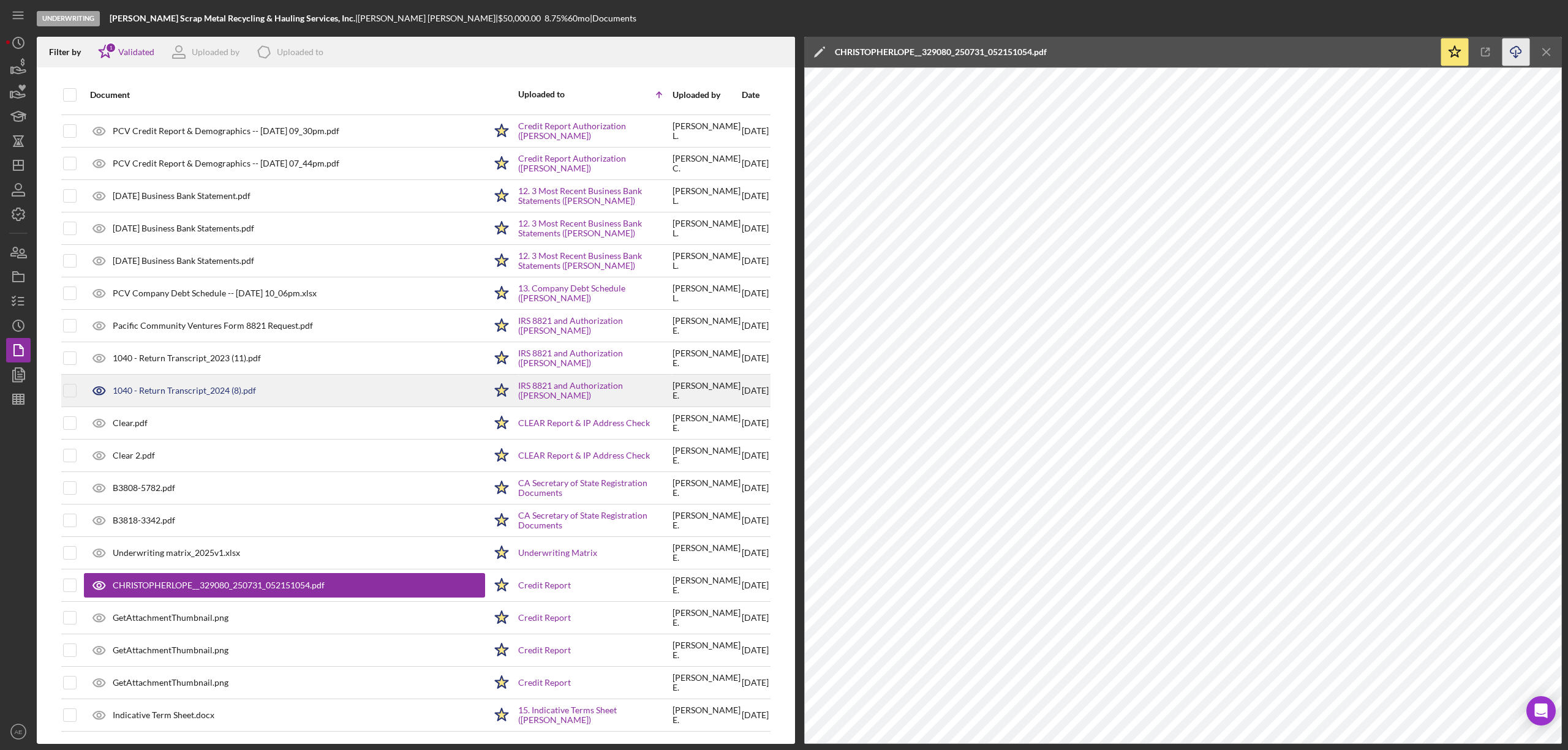
drag, startPoint x: 218, startPoint y: 554, endPoint x: 660, endPoint y: 378, distance: 475.8
click at [218, 554] on div "Underwriting matrix_2025v1.xlsx" at bounding box center [176, 553] width 128 height 10
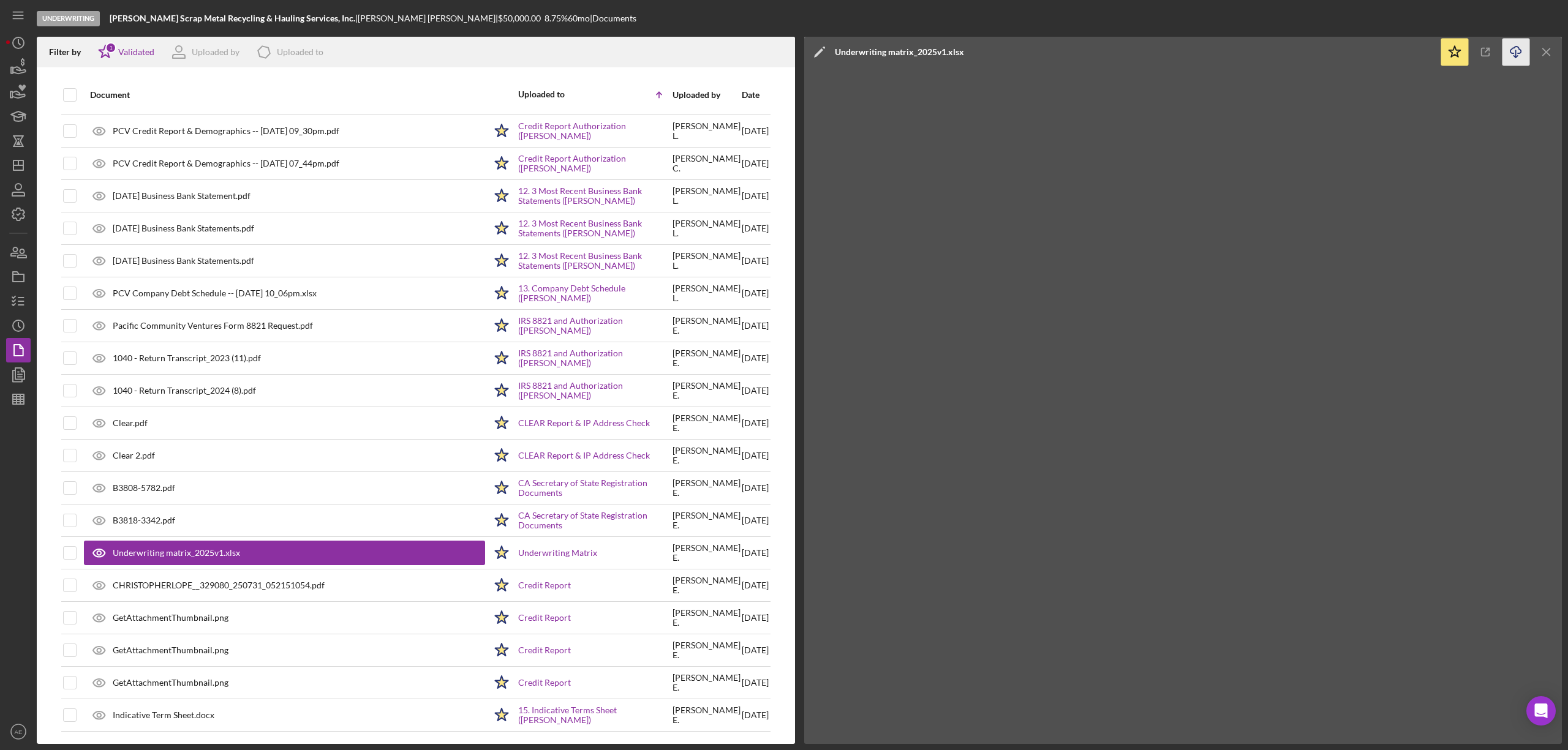
click at [1508, 47] on icon "Icon/Download" at bounding box center [1516, 52] width 27 height 27
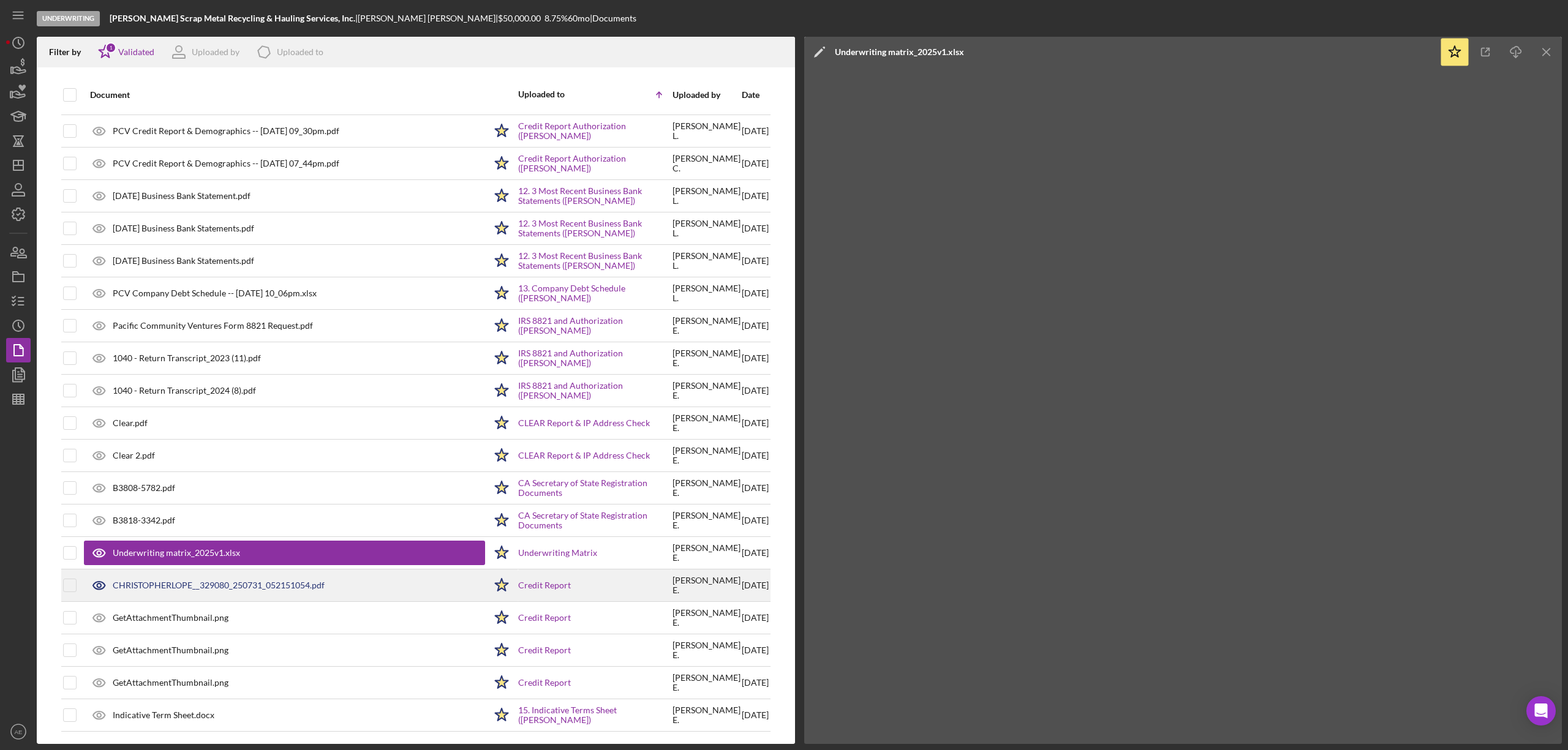
click at [245, 583] on div "CHRISTOPHERLOPE__329080_250731_052151054.pdf" at bounding box center [218, 585] width 212 height 10
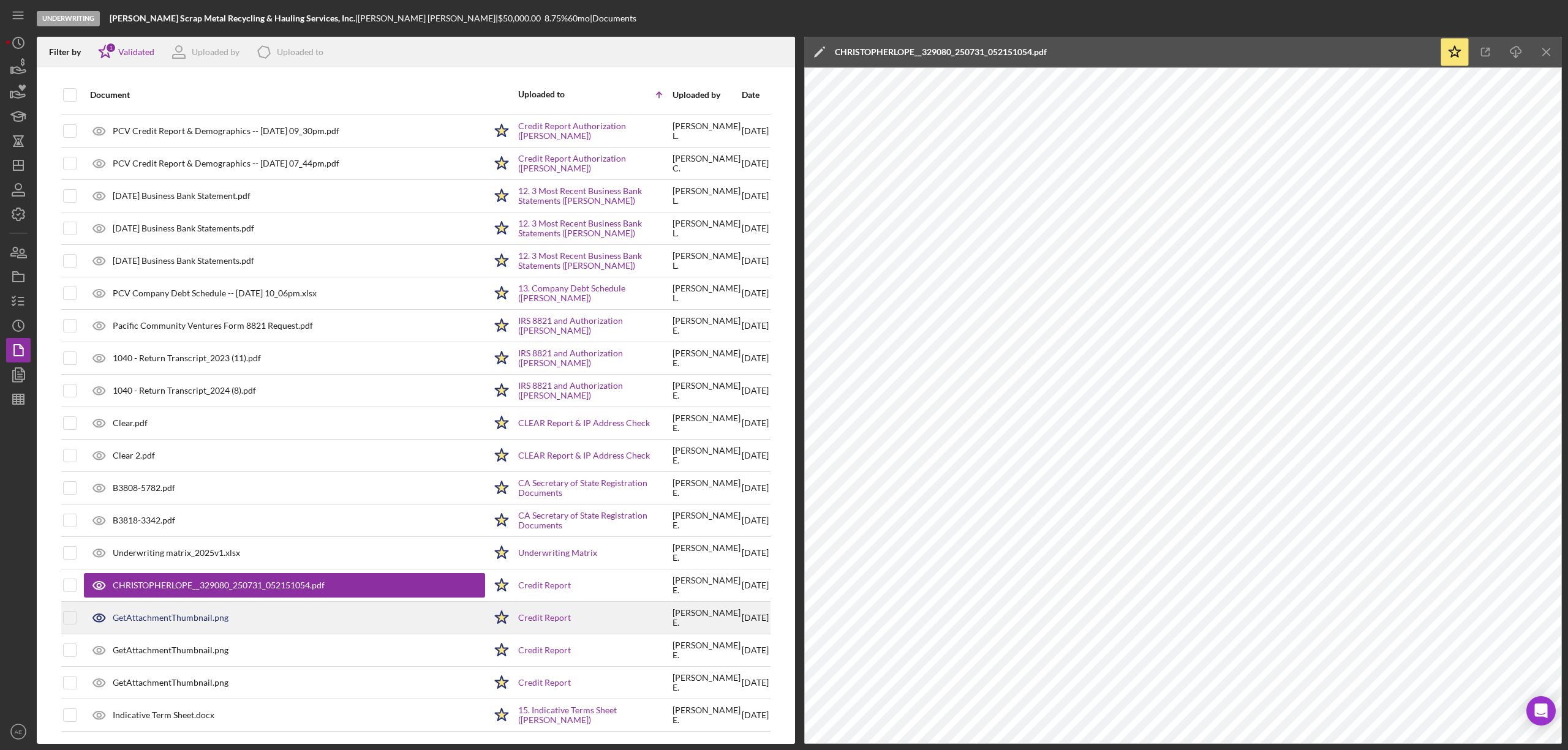
click at [231, 615] on div "GetAttachmentThumbnail.png" at bounding box center [284, 618] width 401 height 31
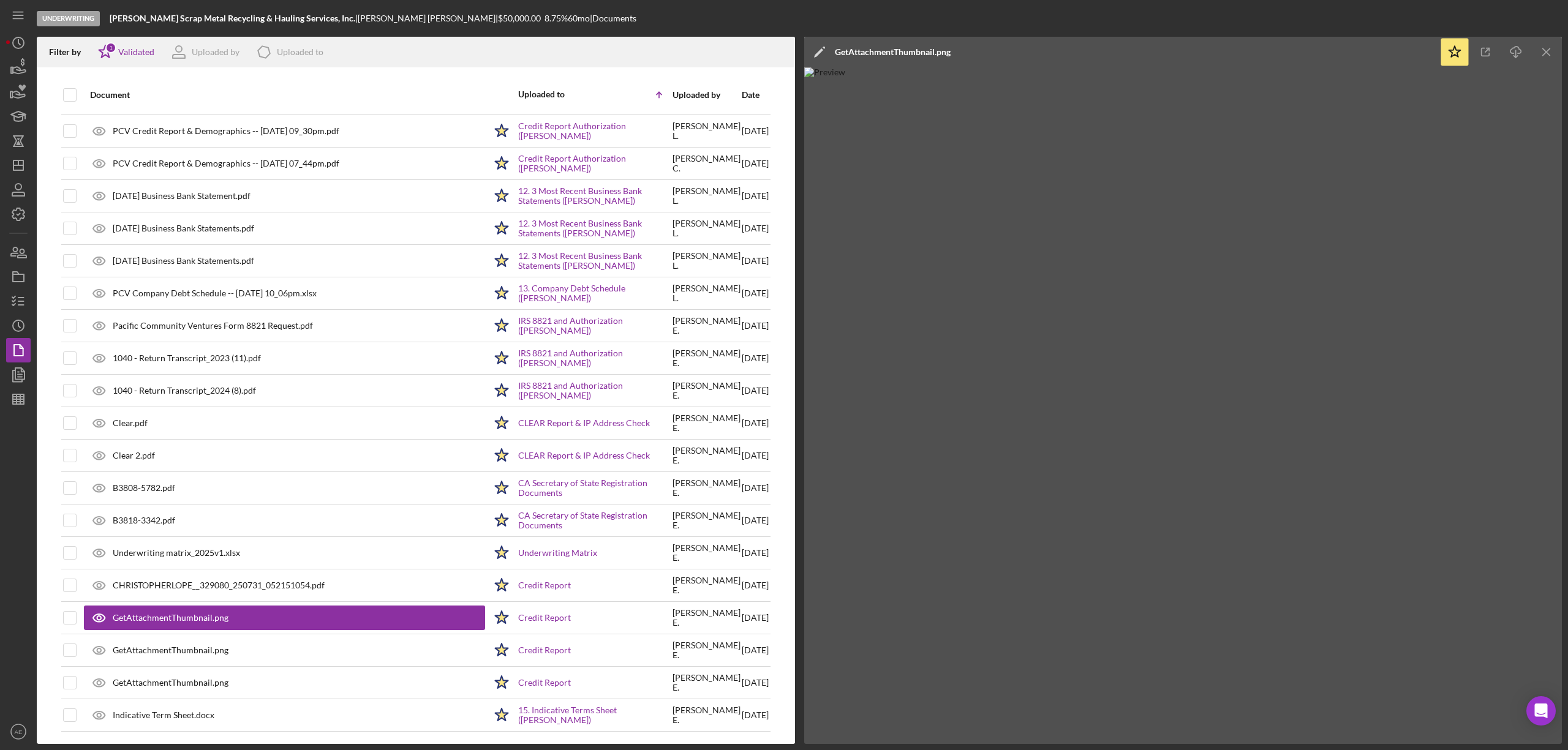
drag, startPoint x: 1511, startPoint y: 50, endPoint x: 1421, endPoint y: 100, distance: 103.0
click at [1511, 50] on icon "Icon/Download" at bounding box center [1516, 52] width 27 height 27
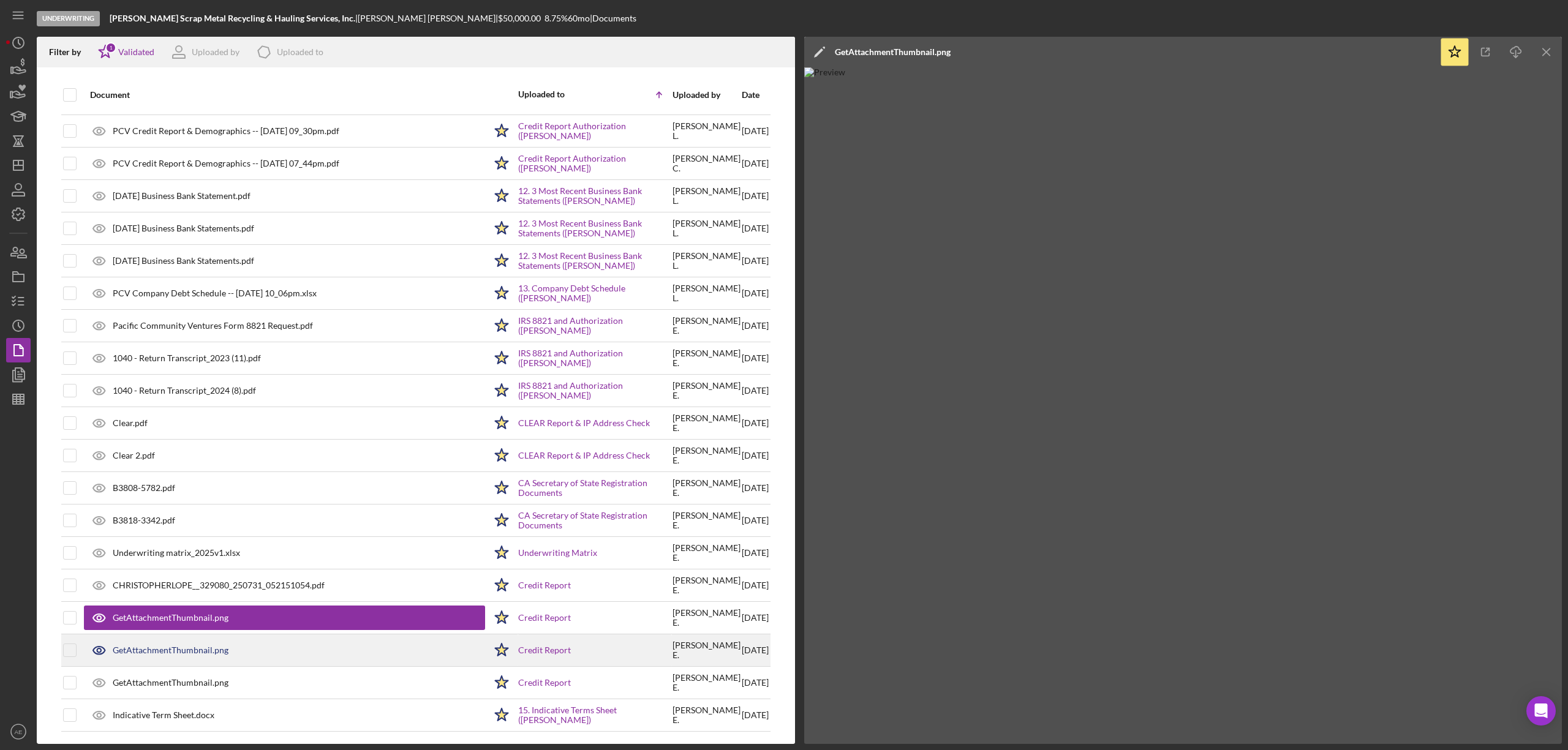
drag, startPoint x: 185, startPoint y: 643, endPoint x: 215, endPoint y: 635, distance: 31.0
click at [185, 643] on div "GetAttachmentThumbnail.png" at bounding box center [284, 650] width 401 height 31
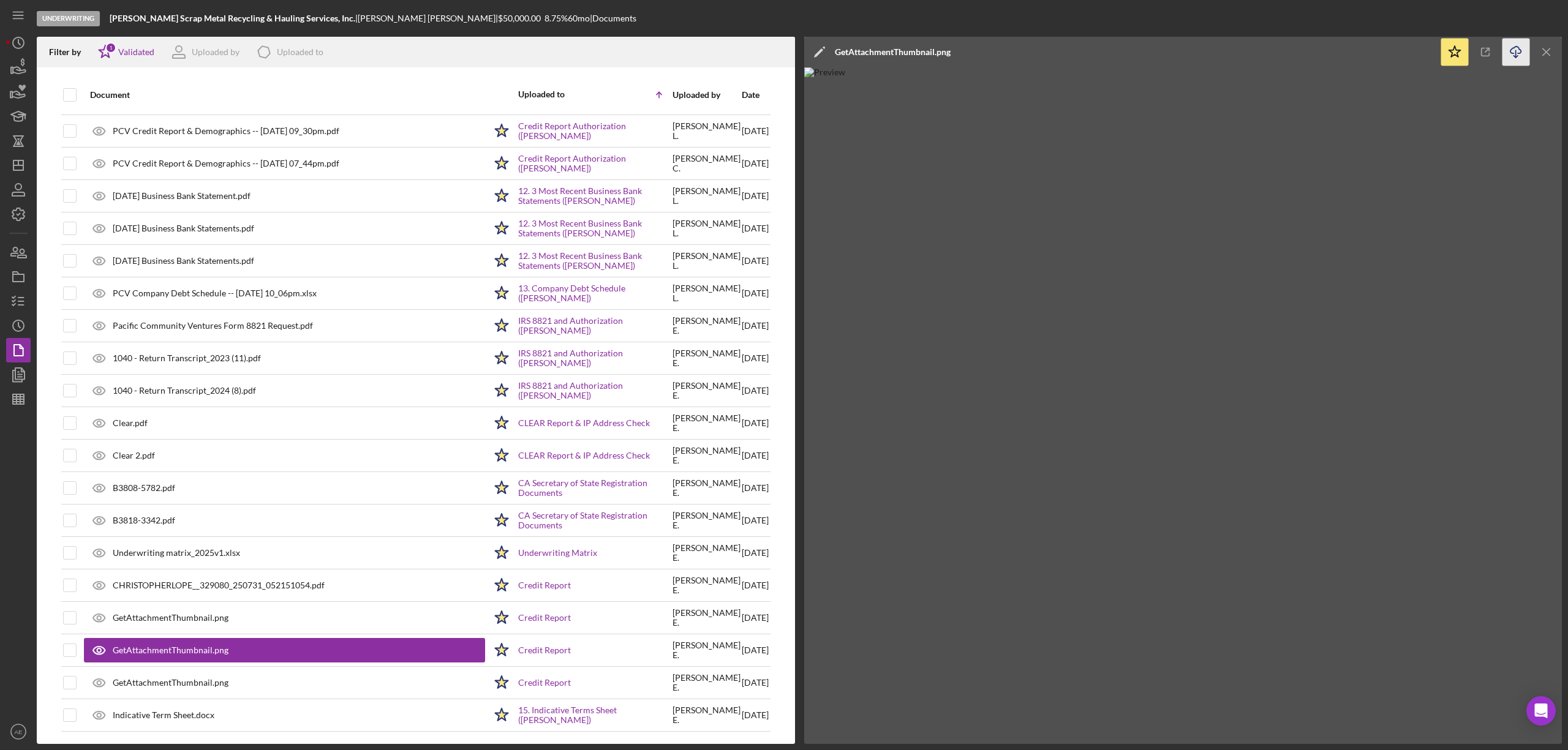
click at [1509, 54] on icon "Icon/Download" at bounding box center [1516, 52] width 27 height 27
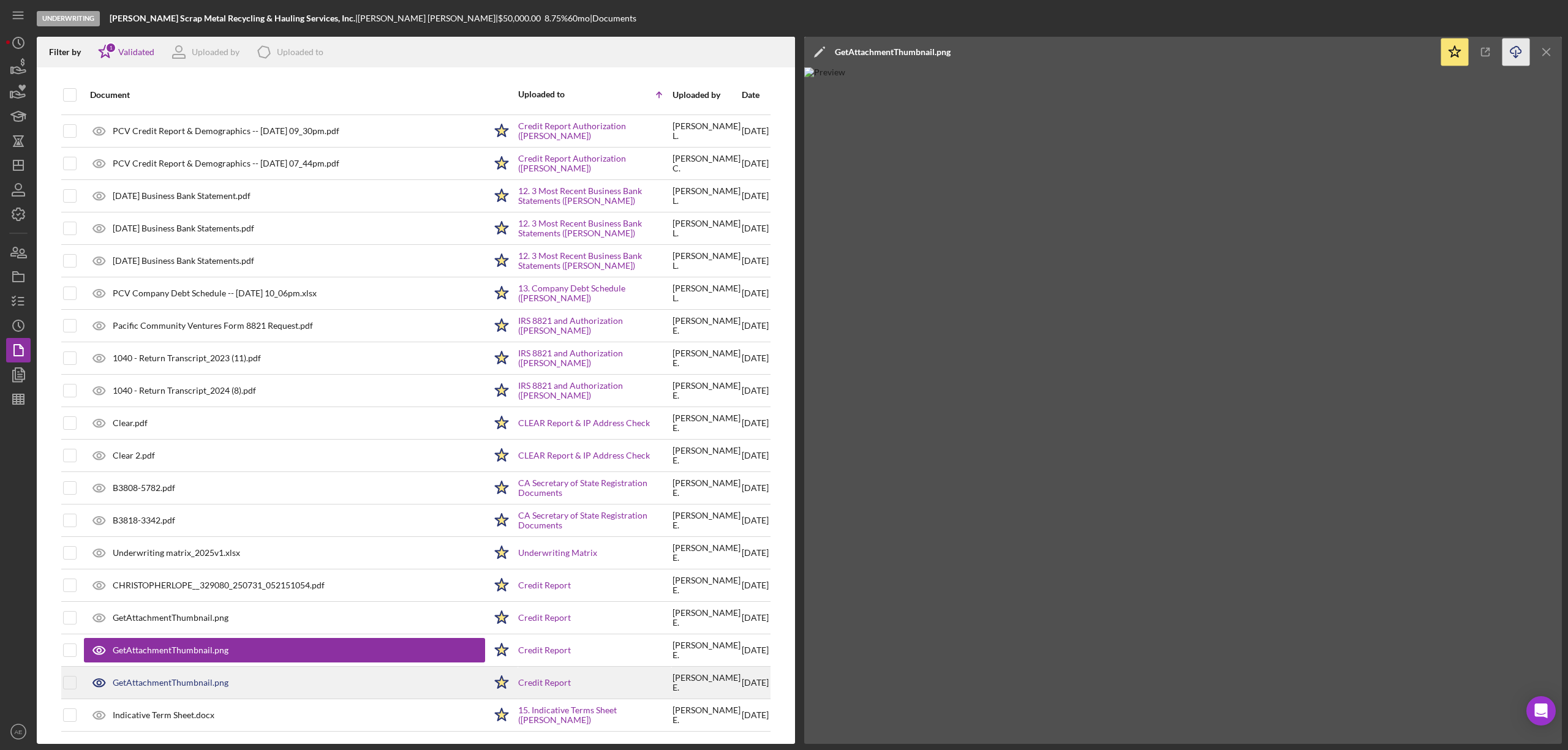
click at [240, 672] on div "GetAttachmentThumbnail.png" at bounding box center [284, 683] width 401 height 31
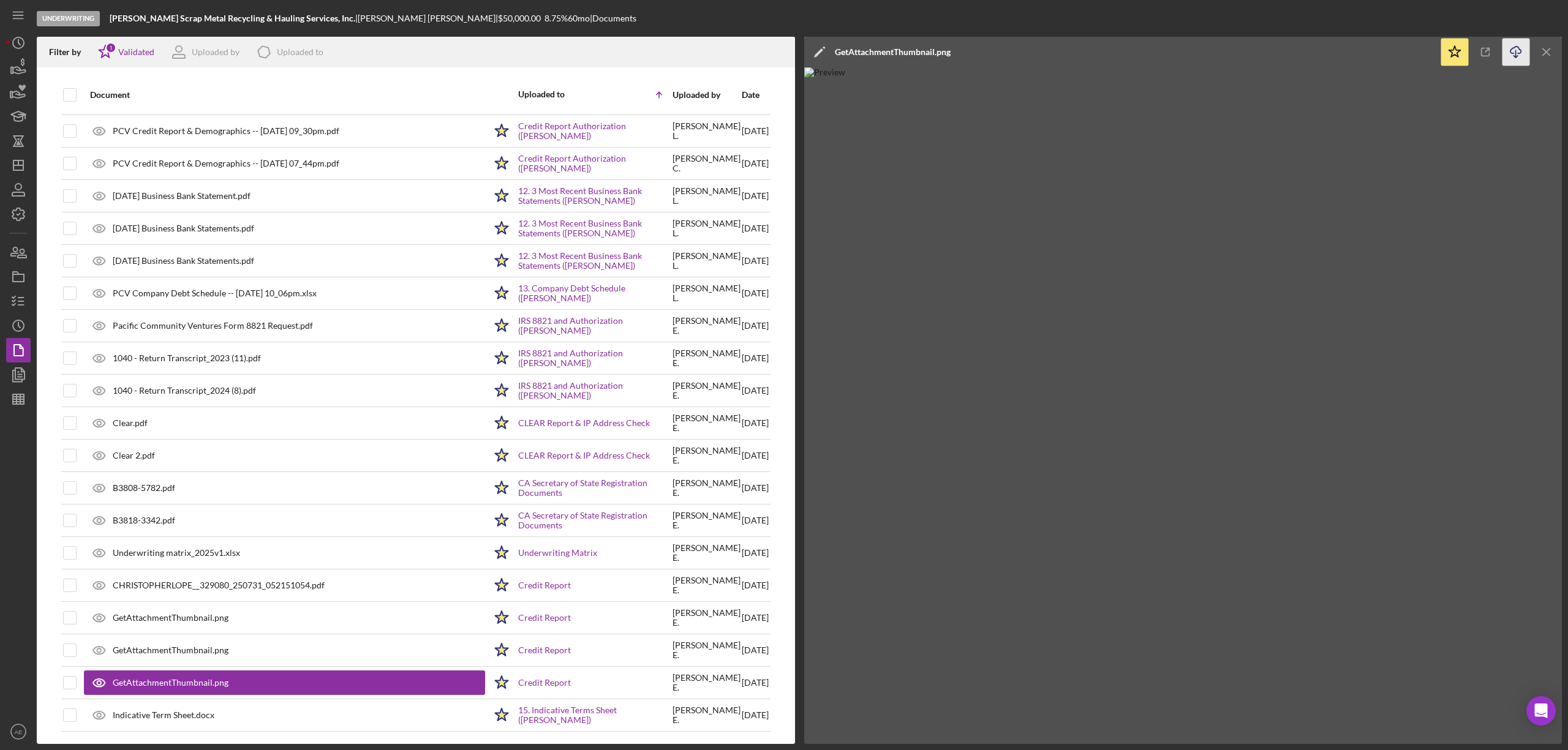
drag, startPoint x: 1513, startPoint y: 55, endPoint x: 1505, endPoint y: 64, distance: 12.0
click at [1513, 55] on icon "Icon/Download" at bounding box center [1516, 52] width 27 height 27
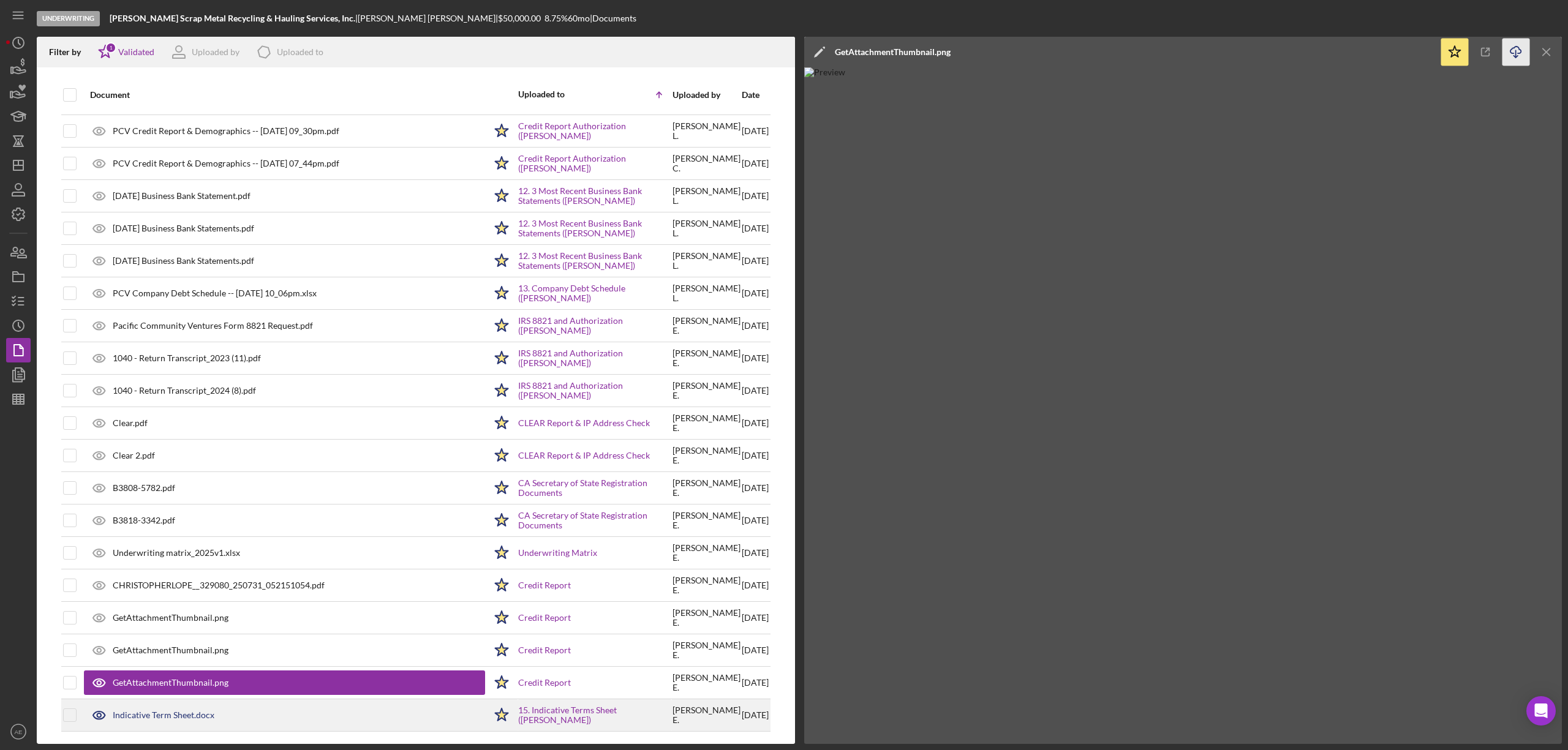
click at [150, 724] on div "Indicative Term Sheet.docx" at bounding box center [284, 715] width 401 height 31
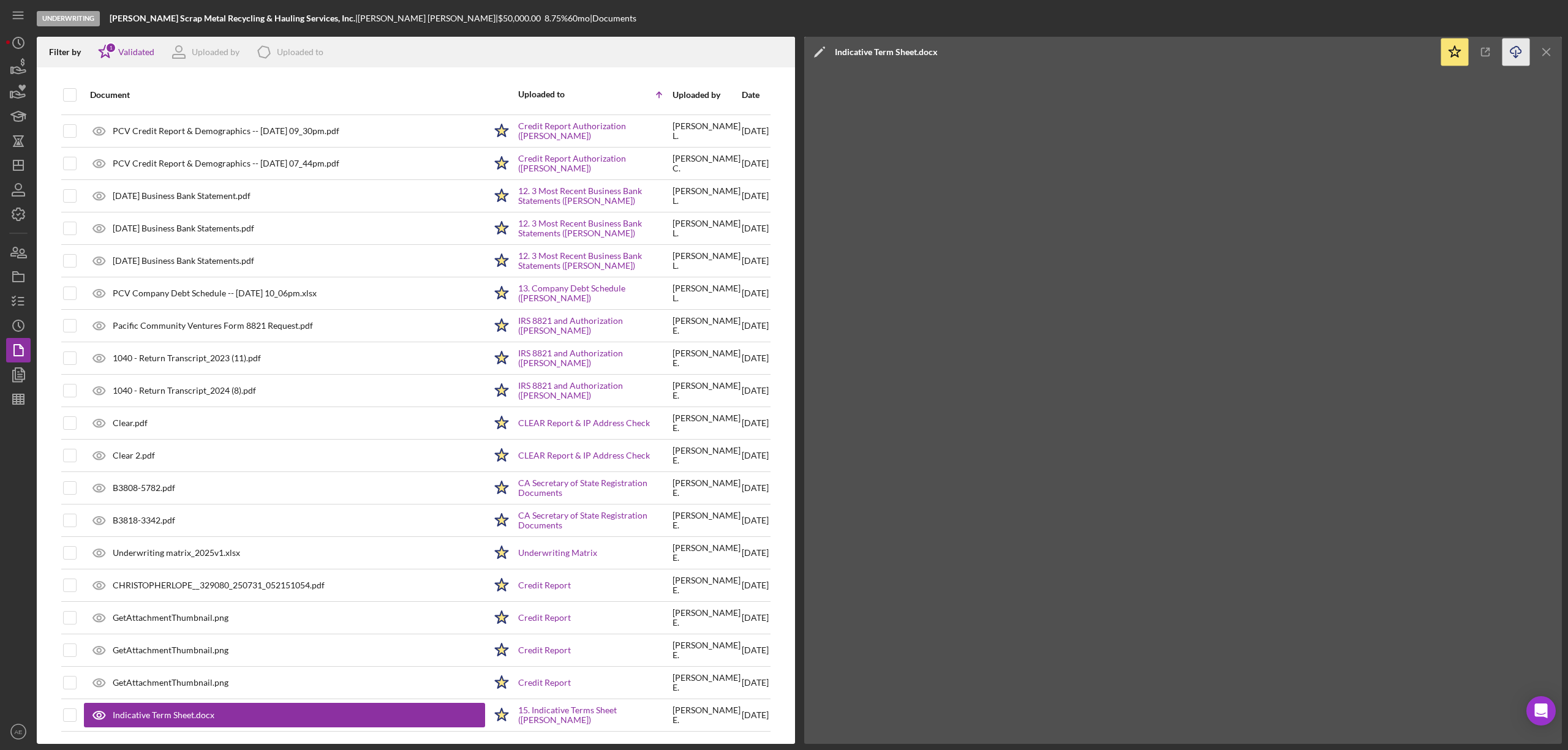
click at [1524, 49] on icon "Icon/Download" at bounding box center [1516, 52] width 27 height 27
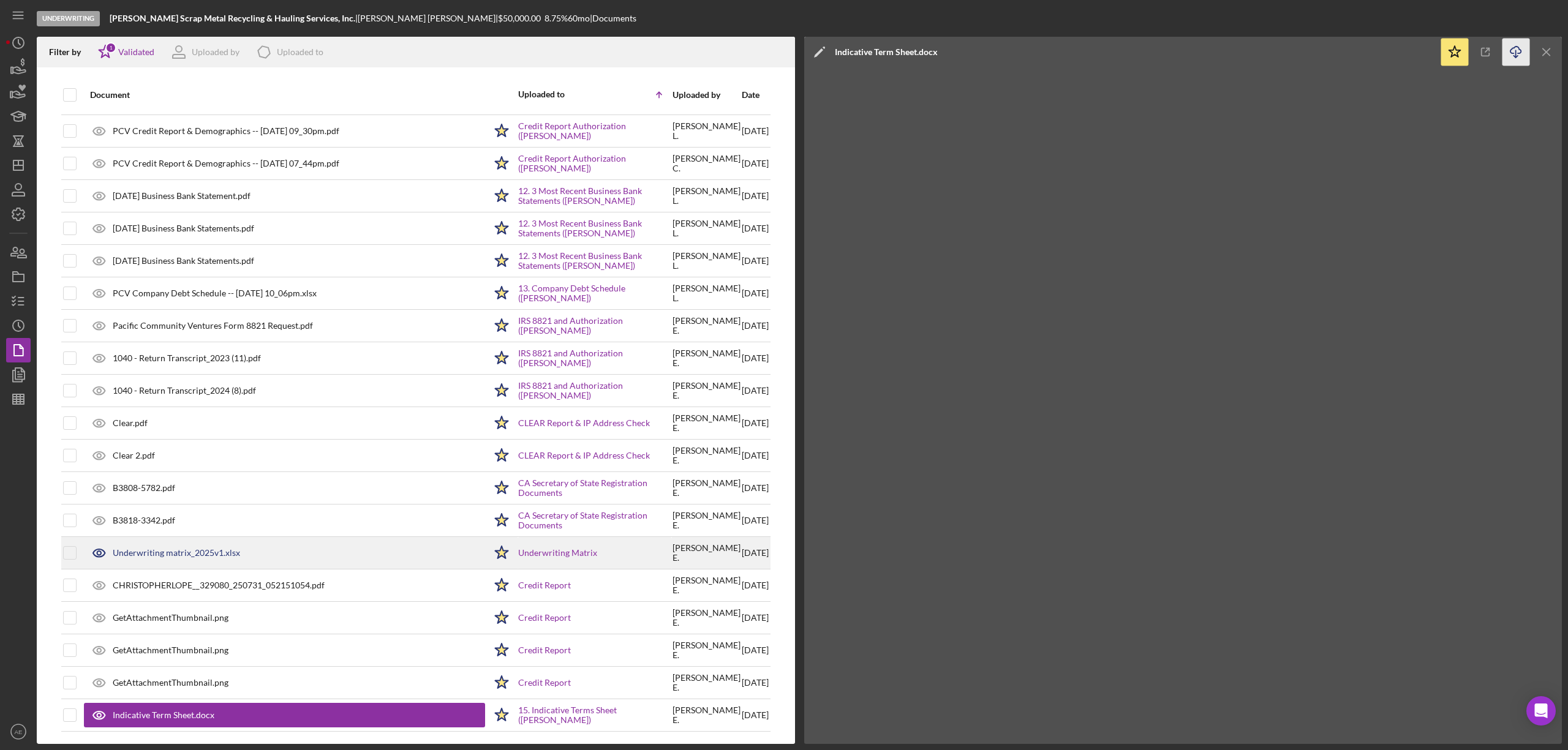
scroll to position [211, 0]
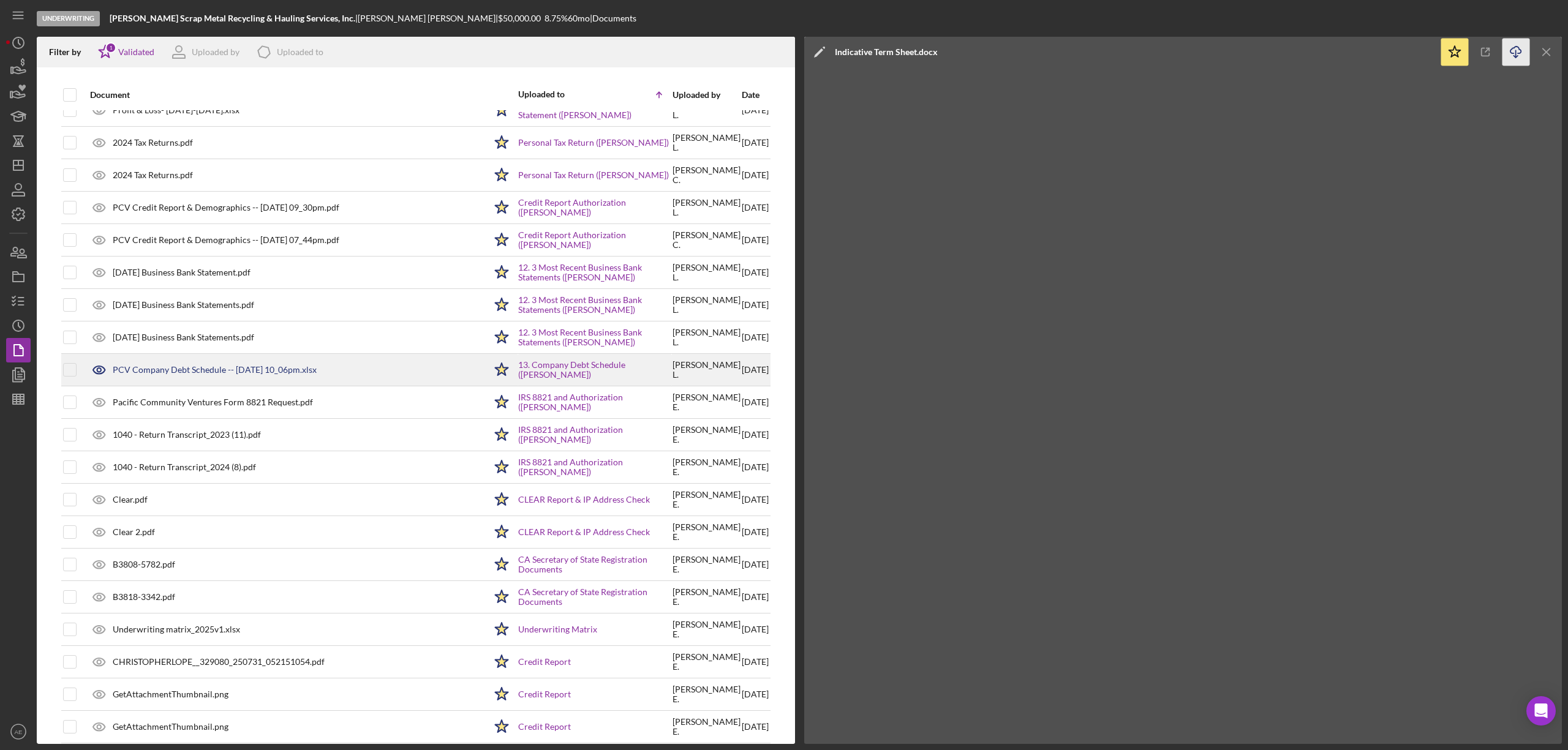
click at [228, 378] on div "PCV Company Debt Schedule -- 2025-08-15 10_06pm.xlsx" at bounding box center [284, 370] width 401 height 31
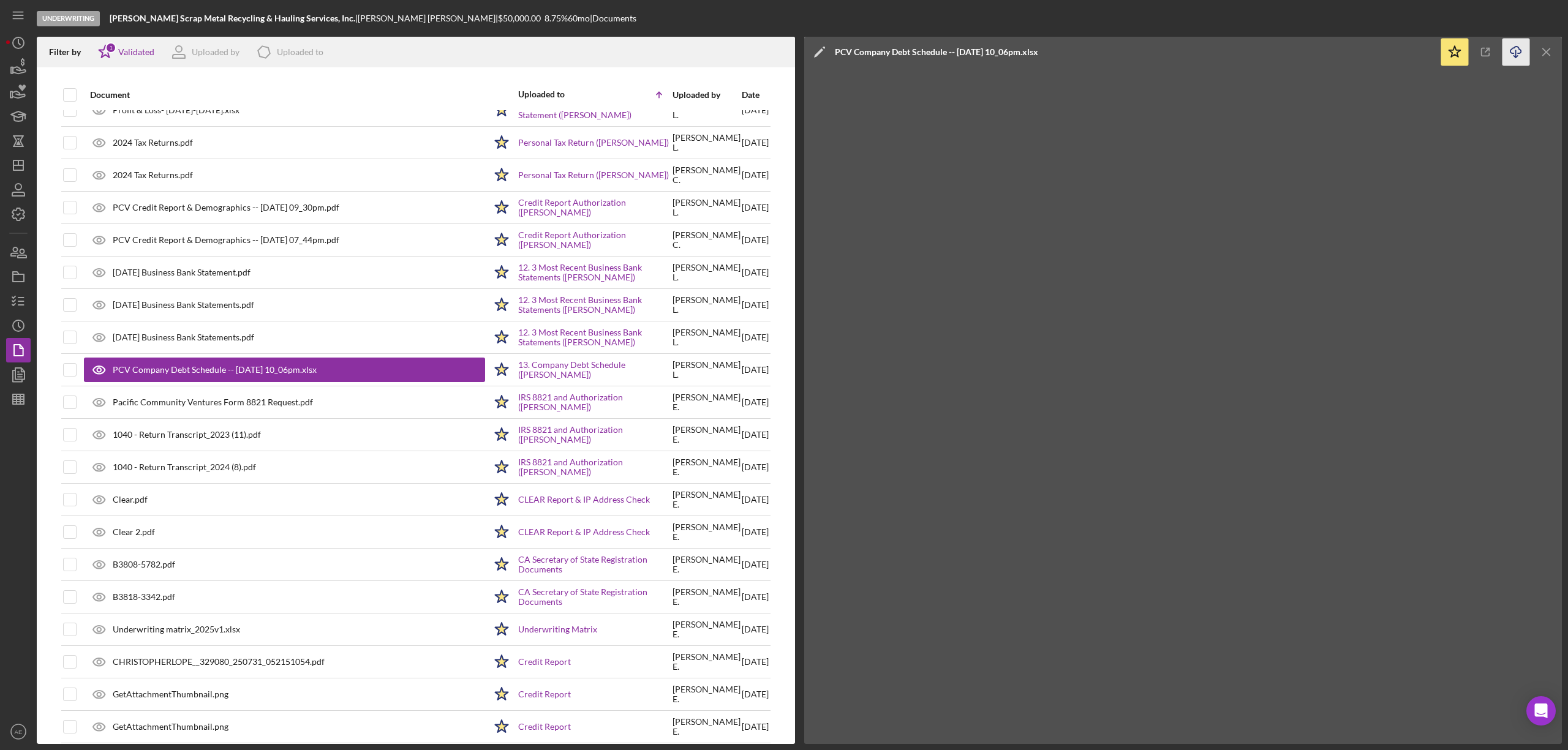
click at [1510, 52] on icon "Icon/Download" at bounding box center [1516, 52] width 27 height 27
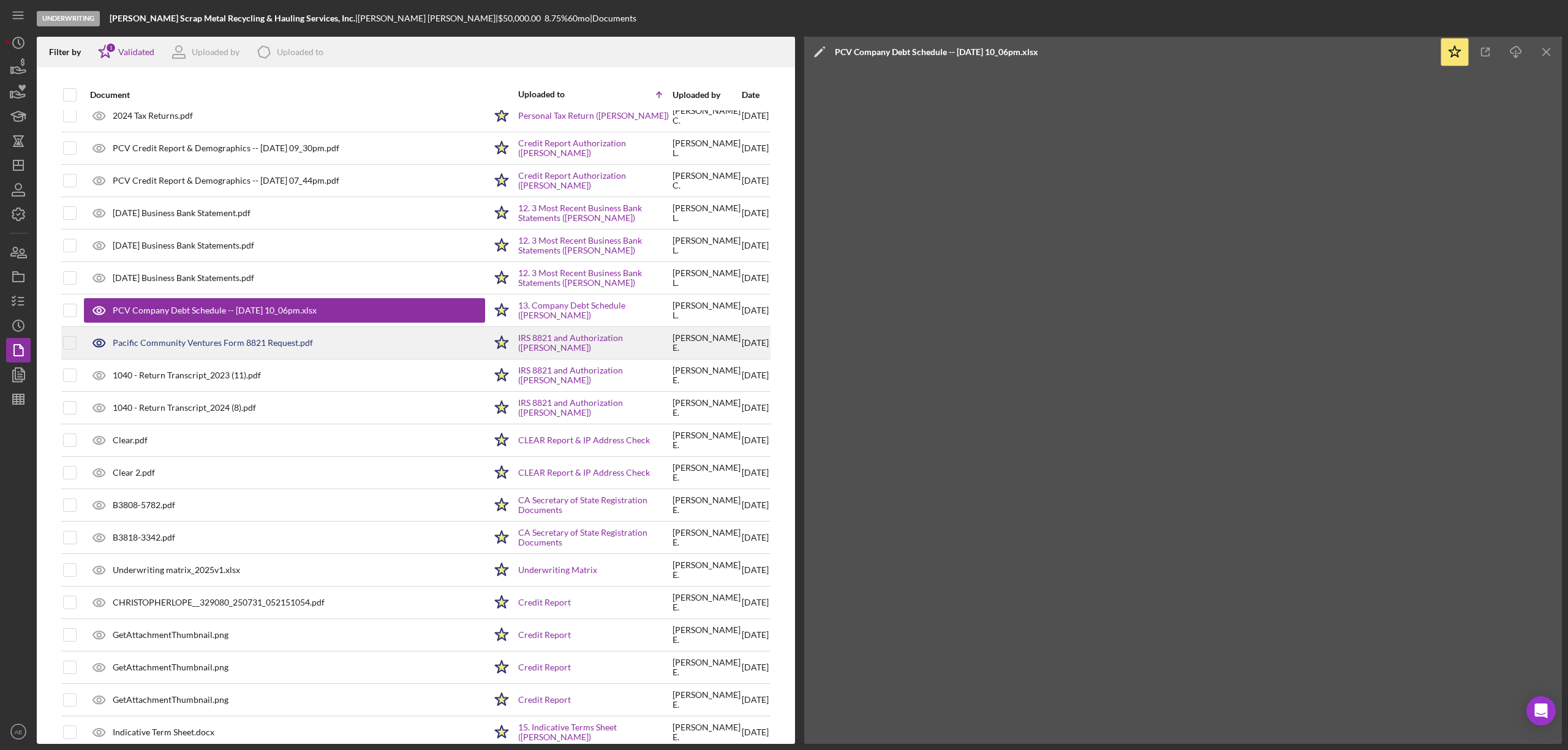
scroll to position [293, 0]
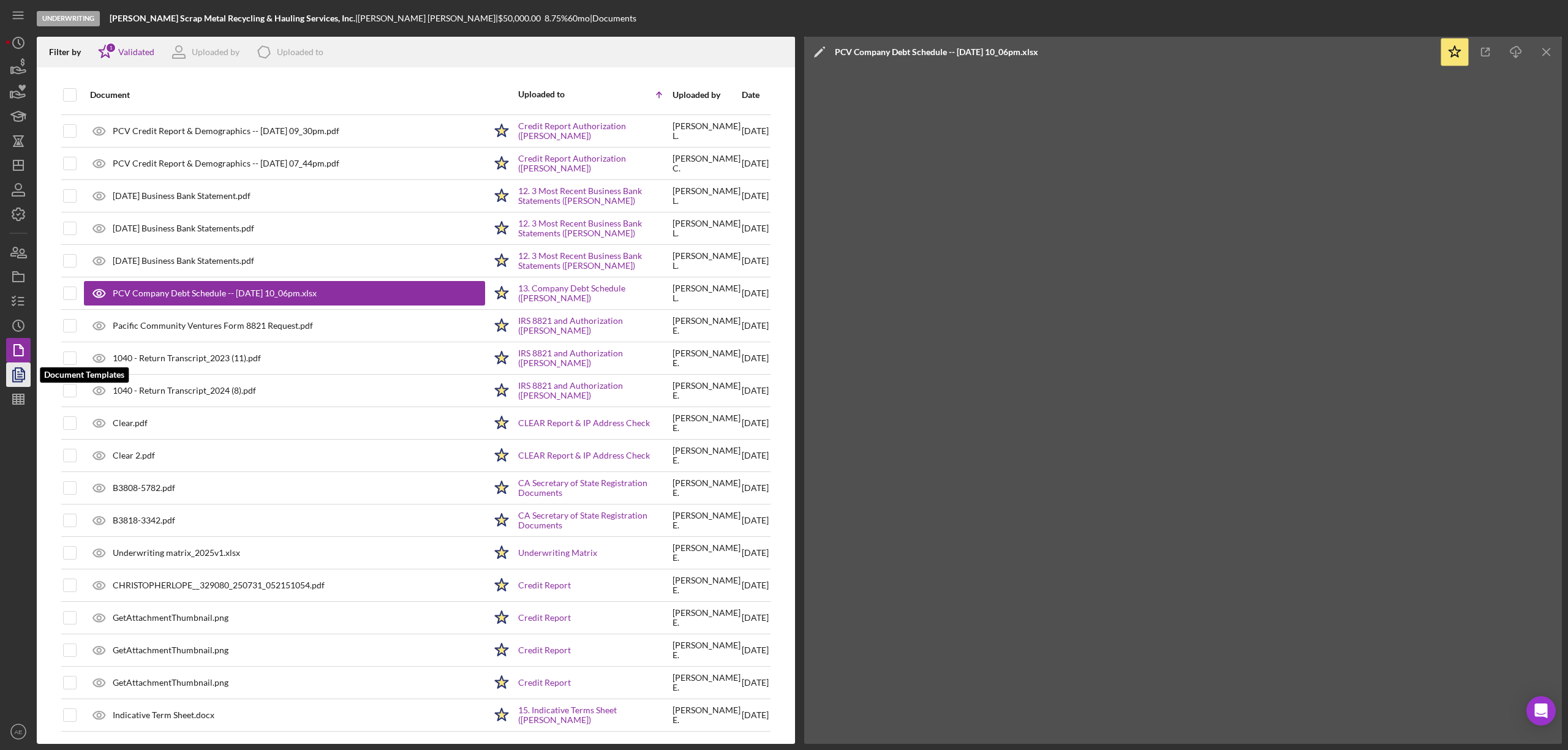
click at [25, 366] on icon "button" at bounding box center [18, 375] width 31 height 31
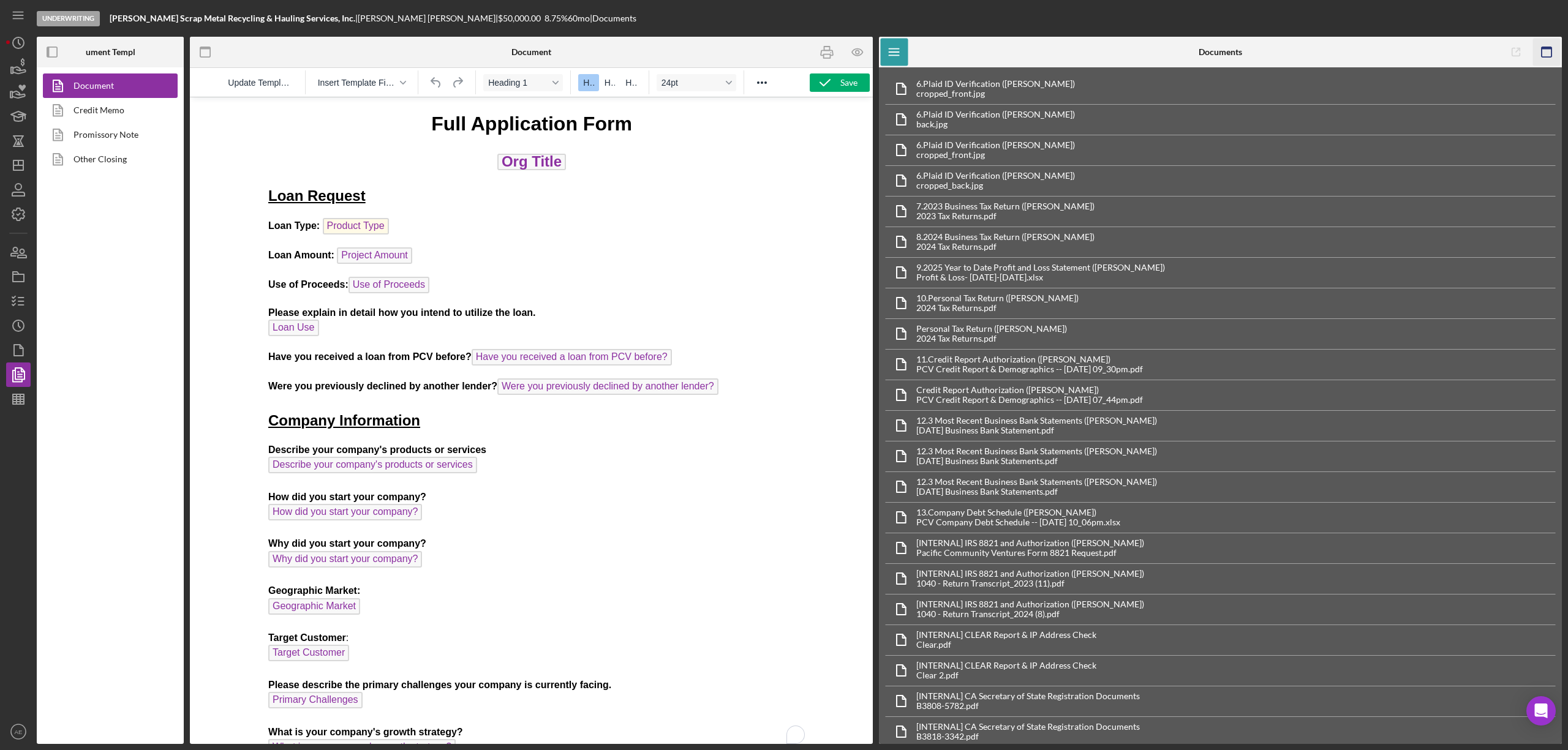
click at [1539, 57] on icon "button" at bounding box center [1547, 52] width 27 height 27
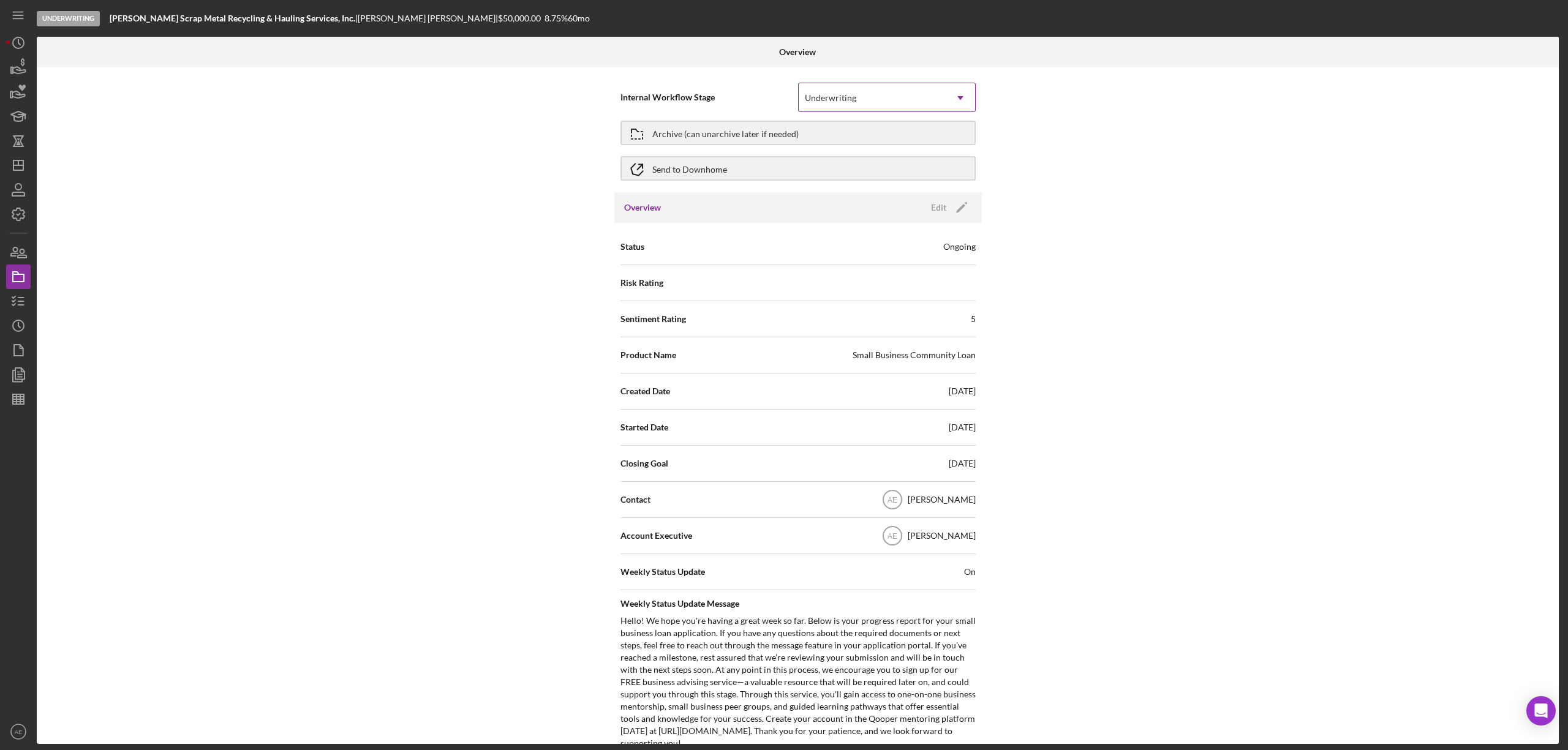
click at [823, 96] on div "Underwriting" at bounding box center [831, 97] width 51 height 10
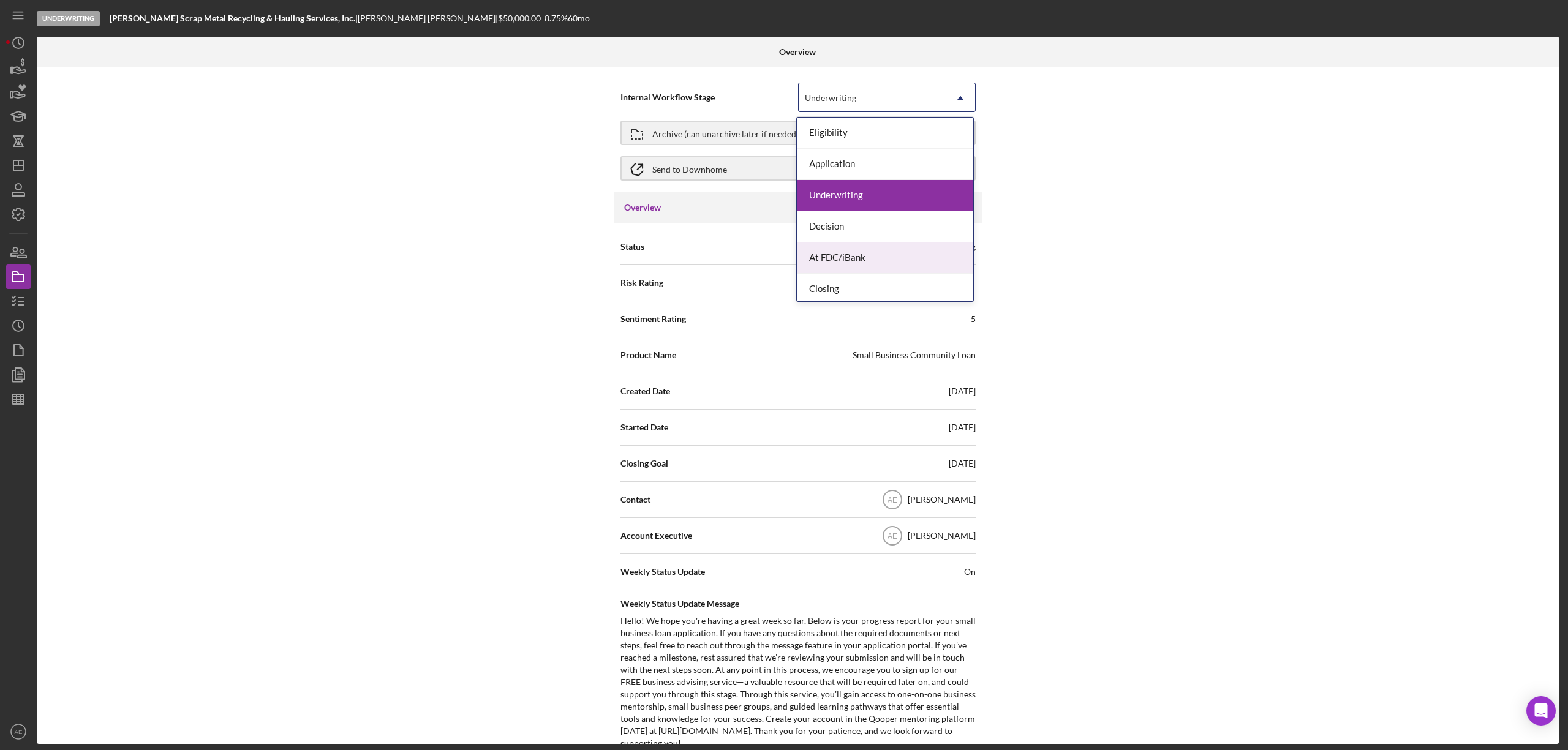
click at [835, 256] on div "At FDC/iBank" at bounding box center [885, 258] width 177 height 31
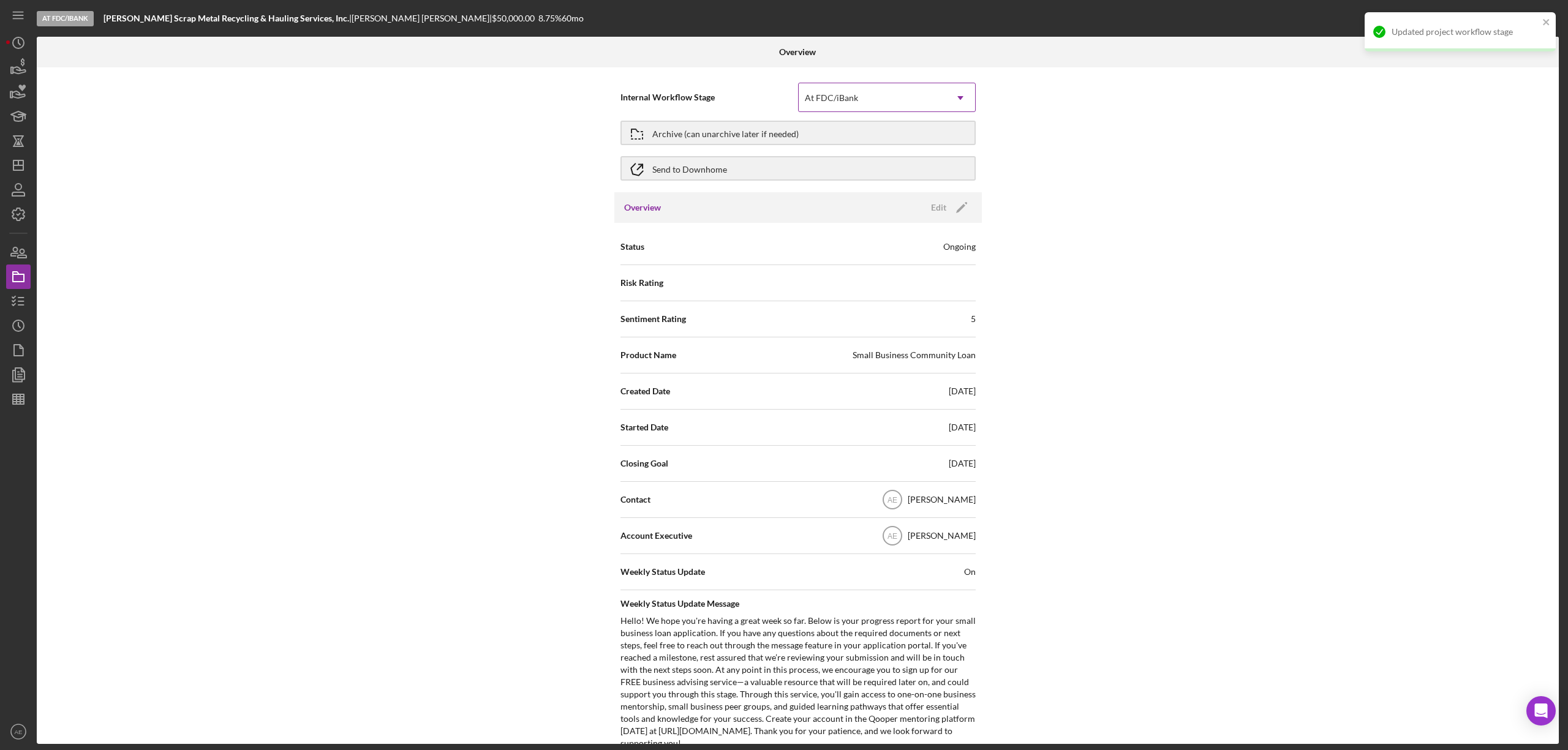
click at [816, 94] on div "At FDC/iBank" at bounding box center [832, 97] width 54 height 10
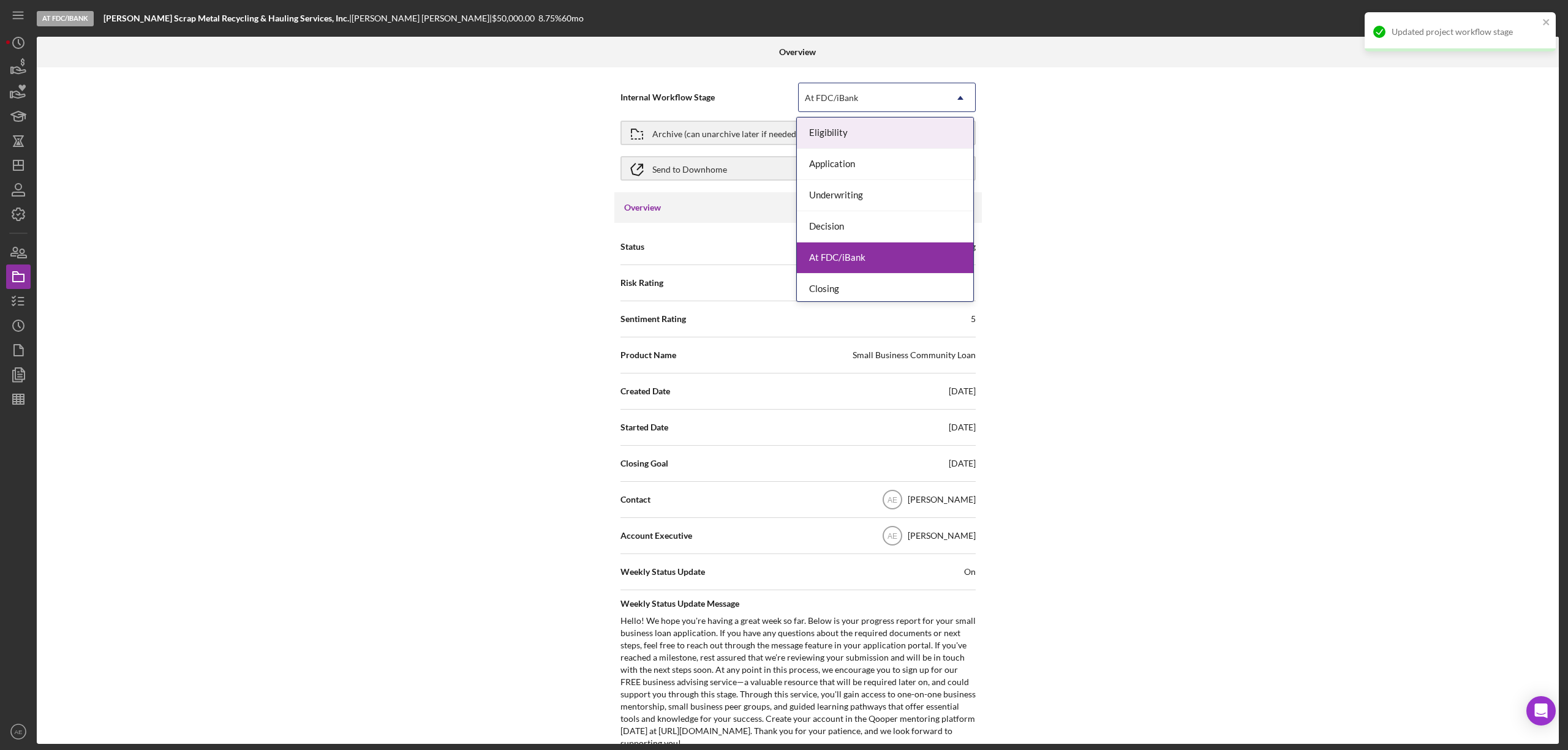
click at [816, 94] on div "At FDC/iBank" at bounding box center [832, 97] width 54 height 10
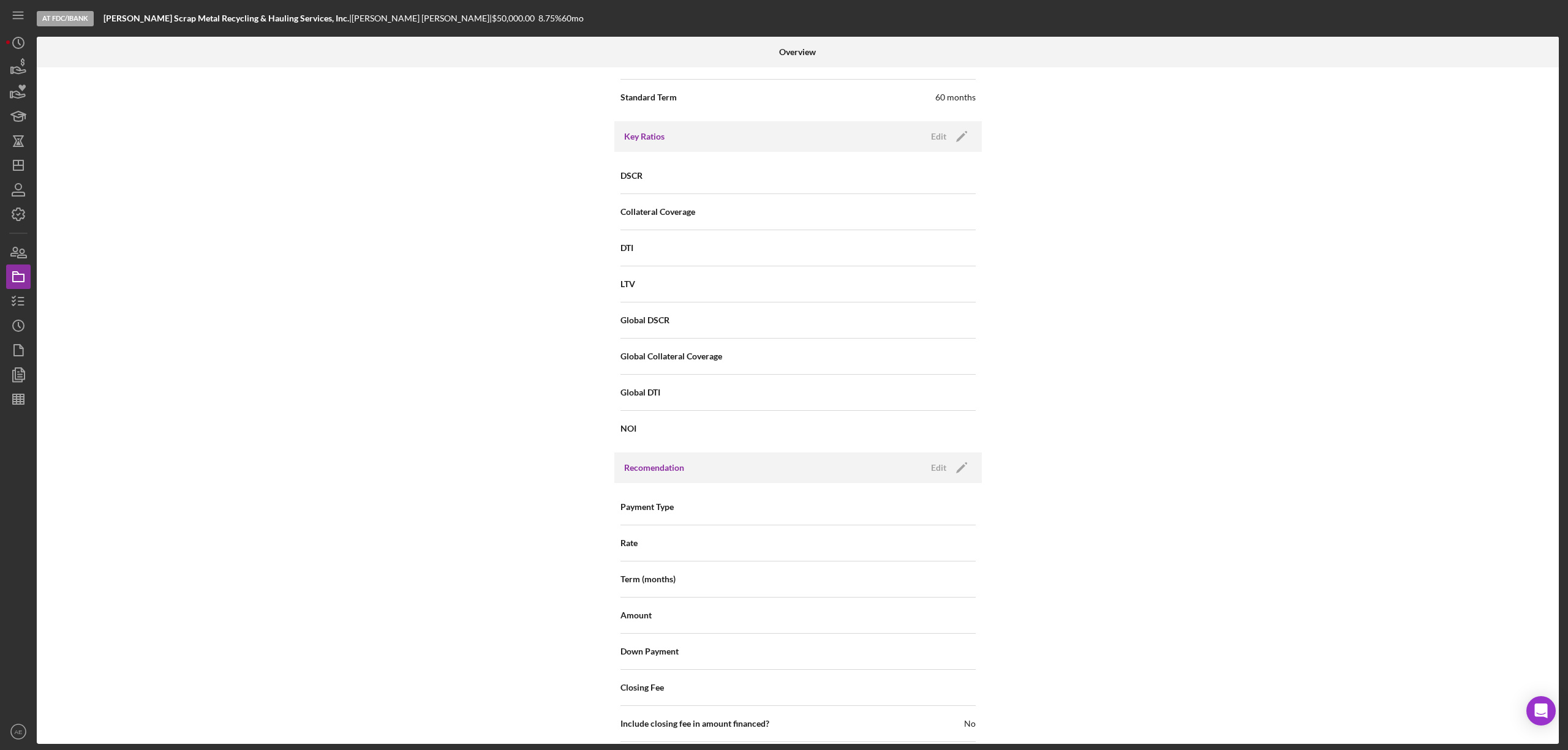
scroll to position [898, 0]
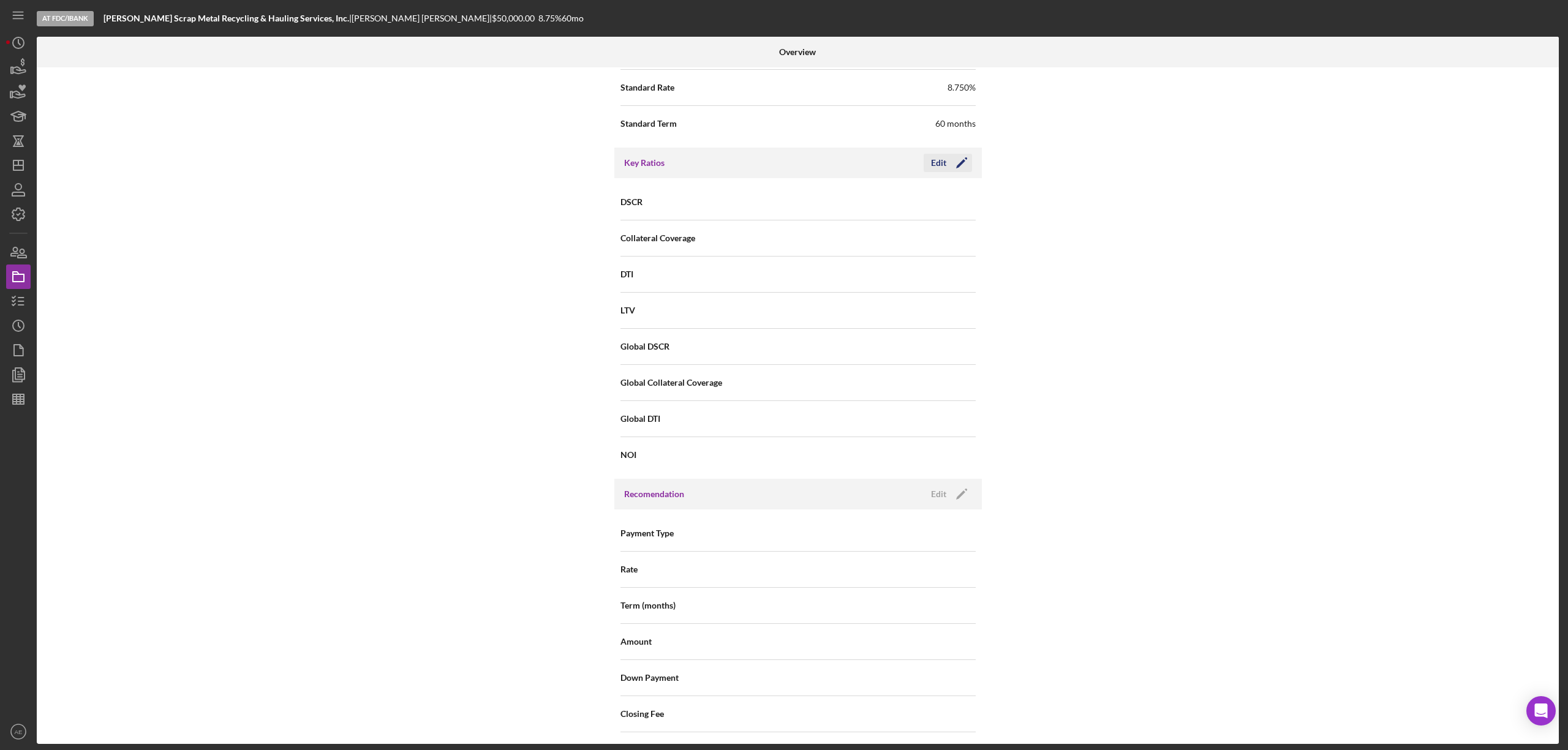
click at [931, 169] on div "Edit" at bounding box center [939, 163] width 15 height 18
click at [873, 207] on input at bounding box center [887, 201] width 177 height 29
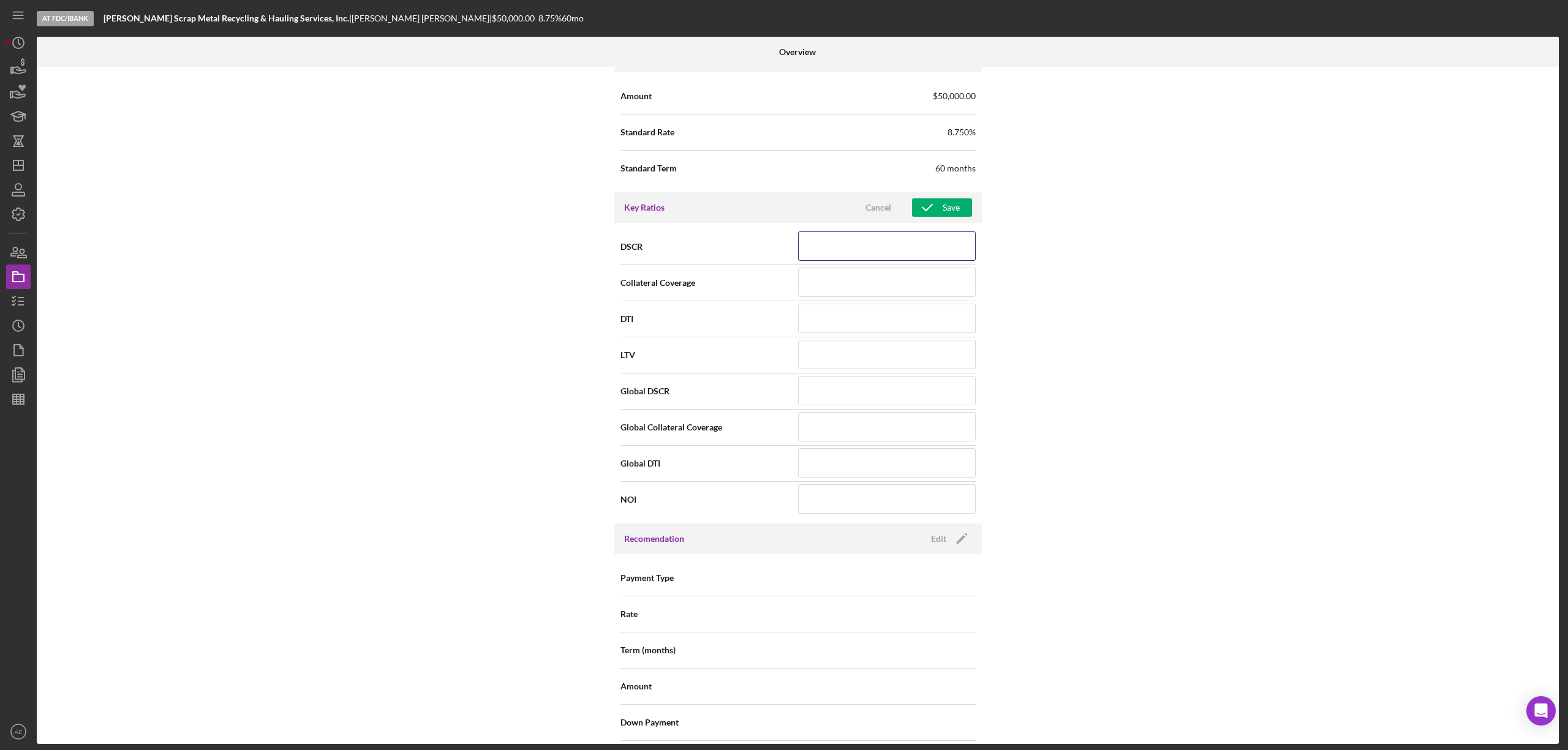
scroll to position [816, 0]
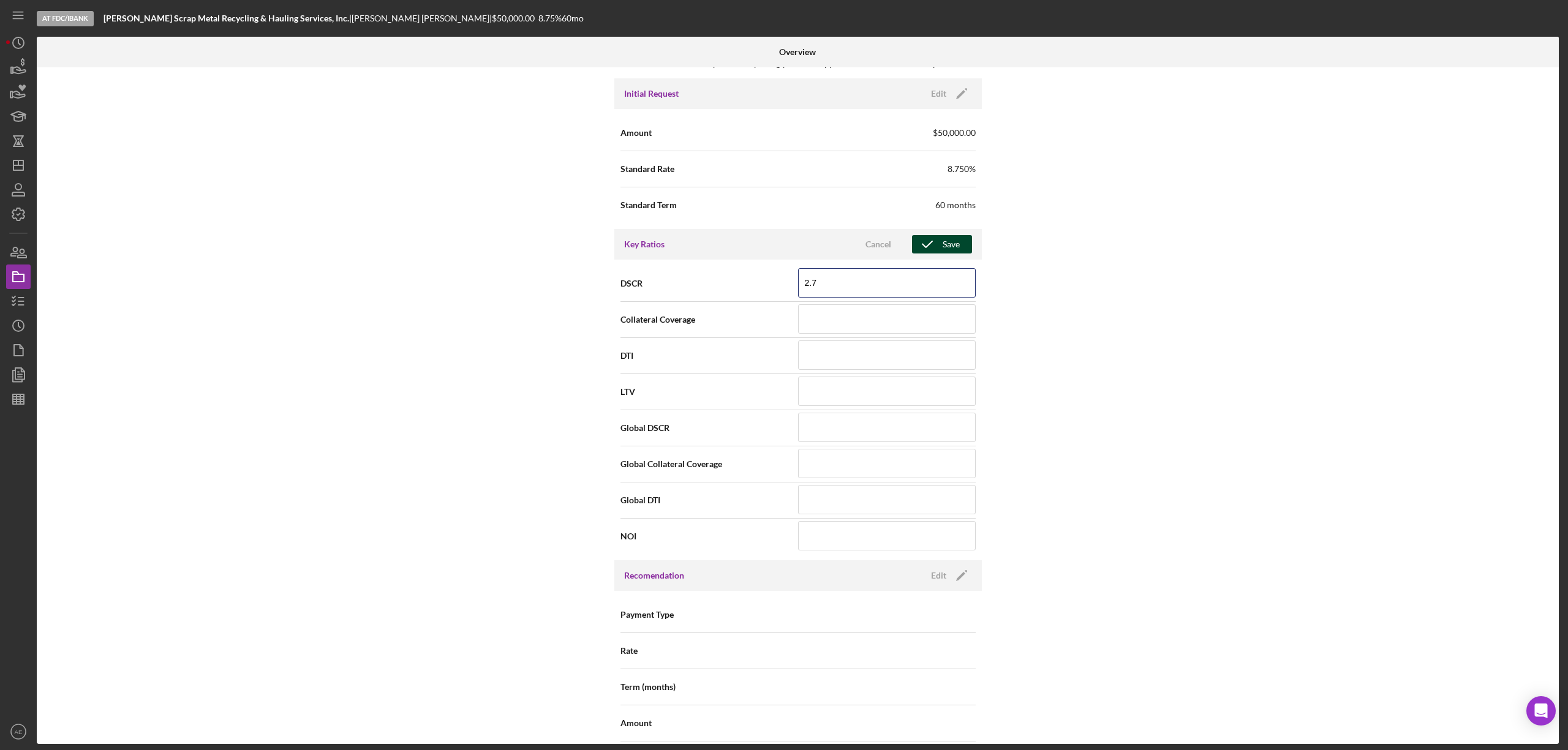
type input "2.7"
click at [932, 246] on icon "button" at bounding box center [928, 244] width 31 height 31
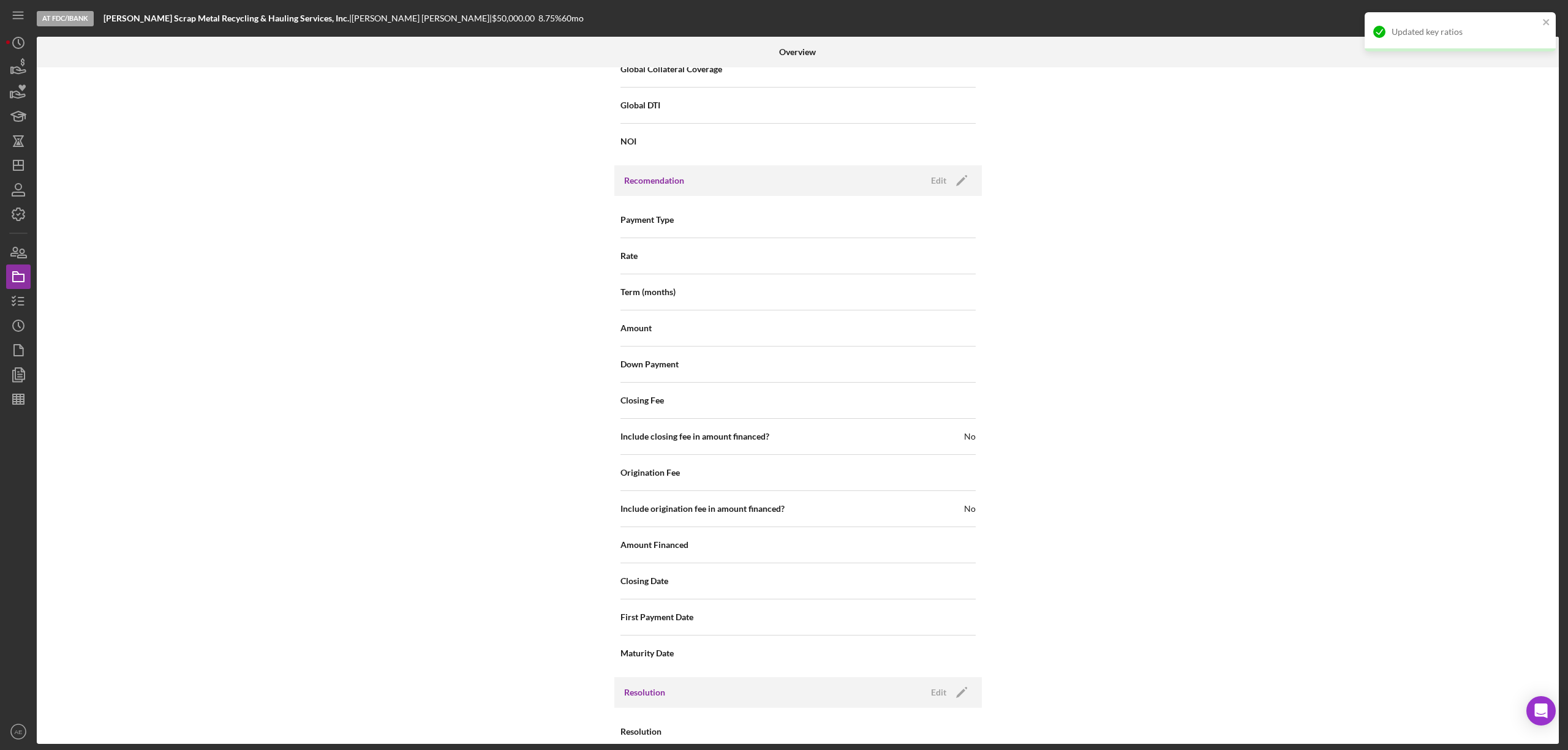
scroll to position [1225, 0]
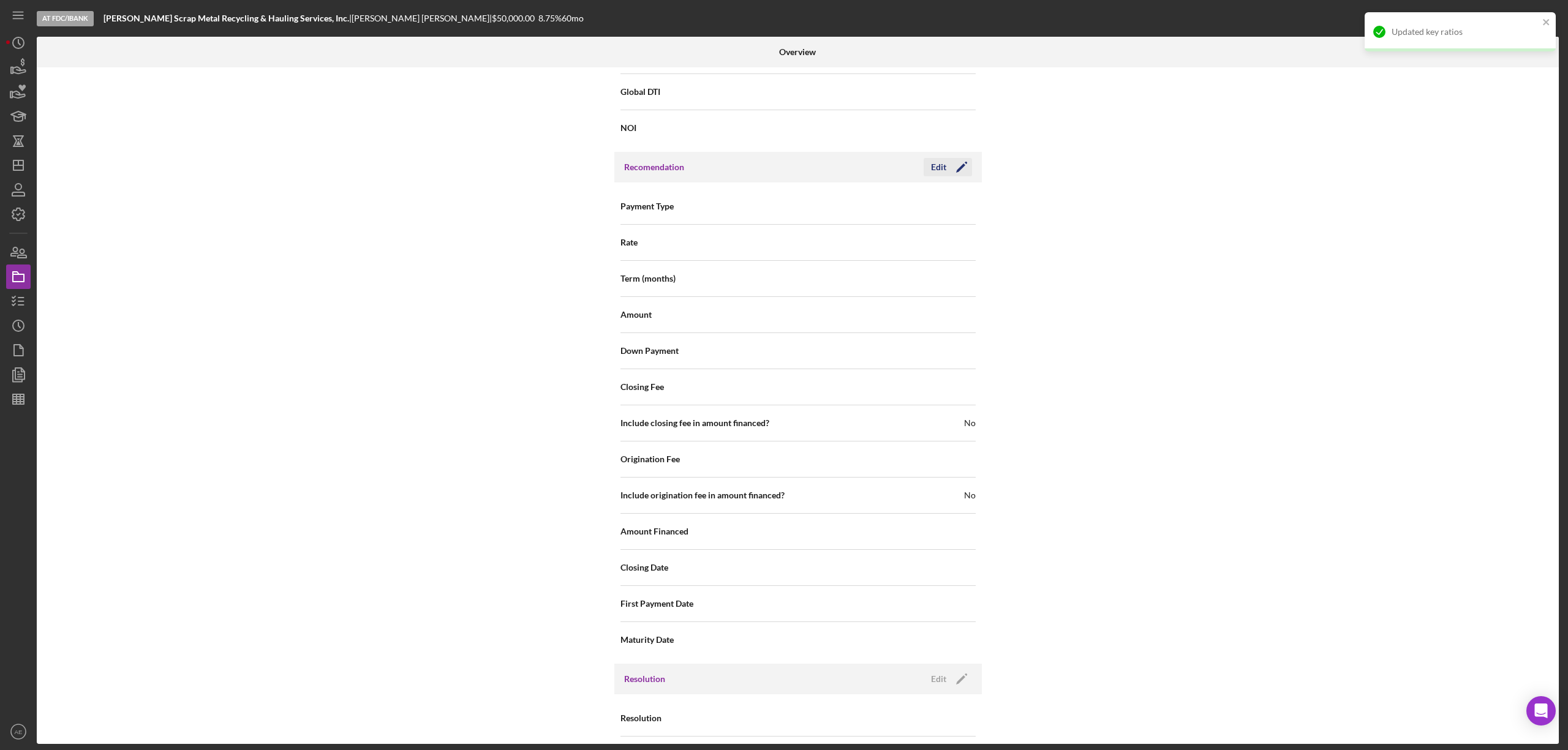
click at [939, 168] on div "Edit" at bounding box center [939, 167] width 15 height 18
click at [823, 206] on div "Select..." at bounding box center [819, 207] width 28 height 10
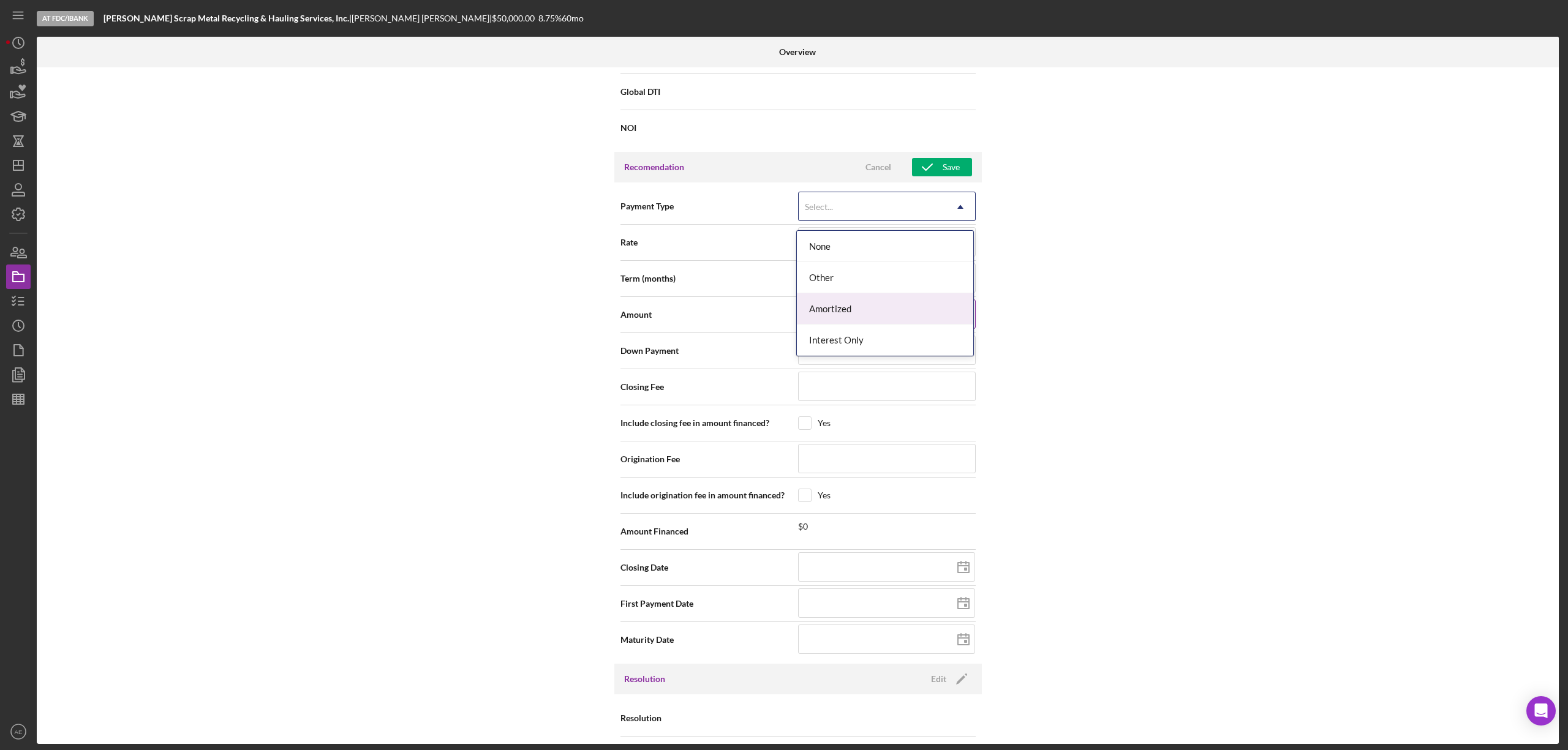
click at [844, 309] on div "Amortized" at bounding box center [885, 308] width 177 height 31
click at [827, 248] on input at bounding box center [887, 242] width 177 height 29
type input "8%"
type input "8.%"
type input "8.7%"
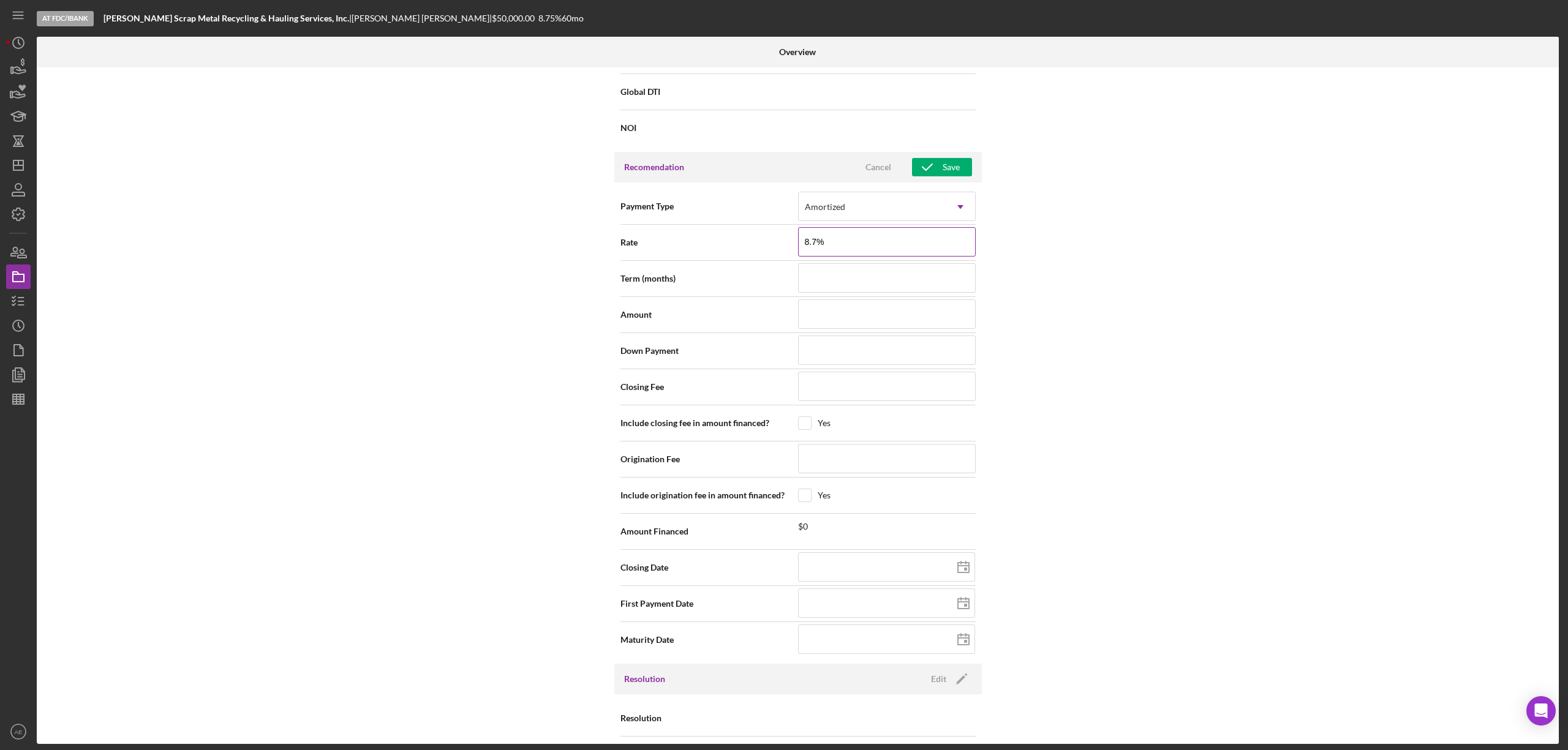
type input "8.75%"
type input "8.750%"
click at [831, 276] on input at bounding box center [887, 278] width 177 height 29
type input "5"
type input "6"
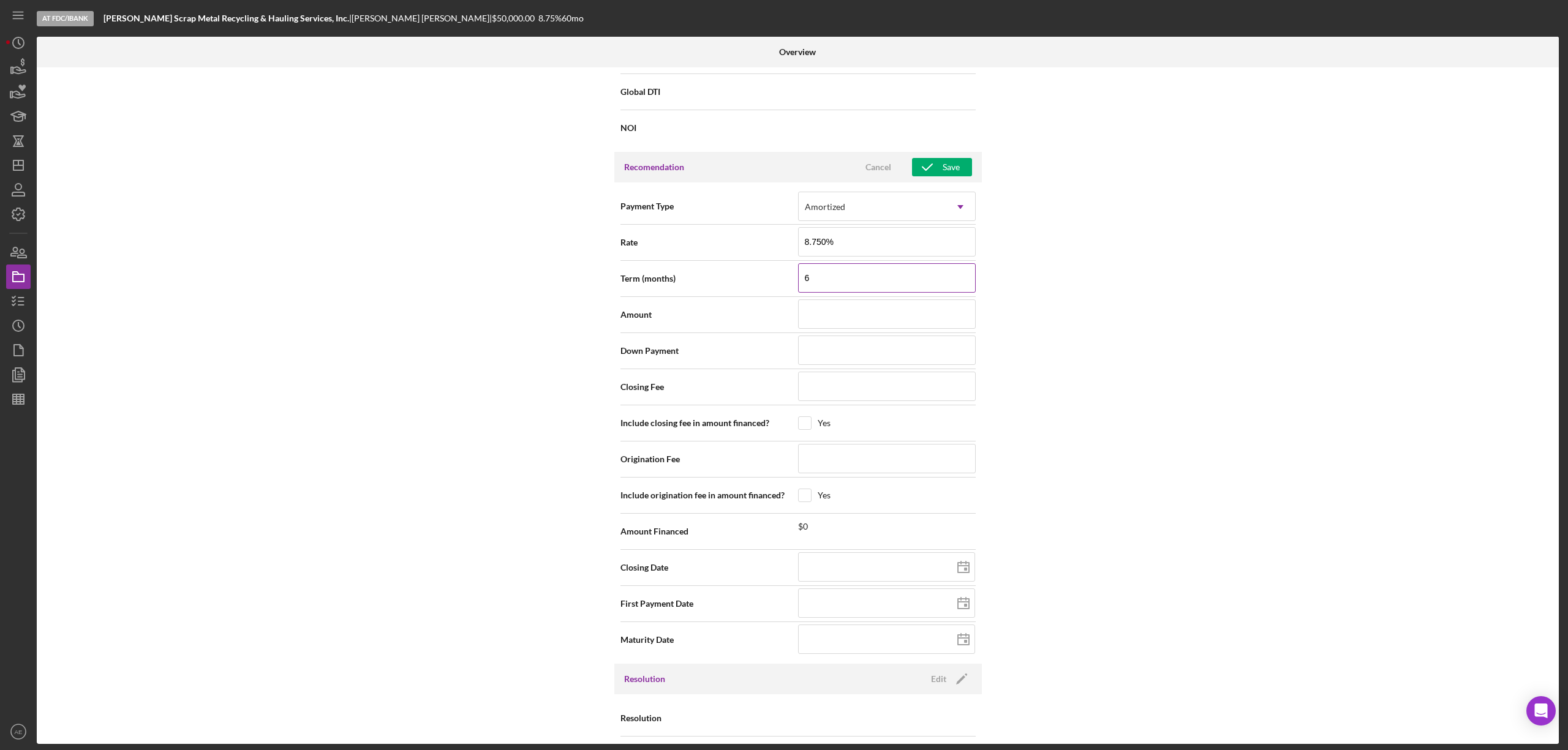
type input "60"
click at [831, 323] on input at bounding box center [887, 314] width 177 height 29
type input "$5"
type input "$50"
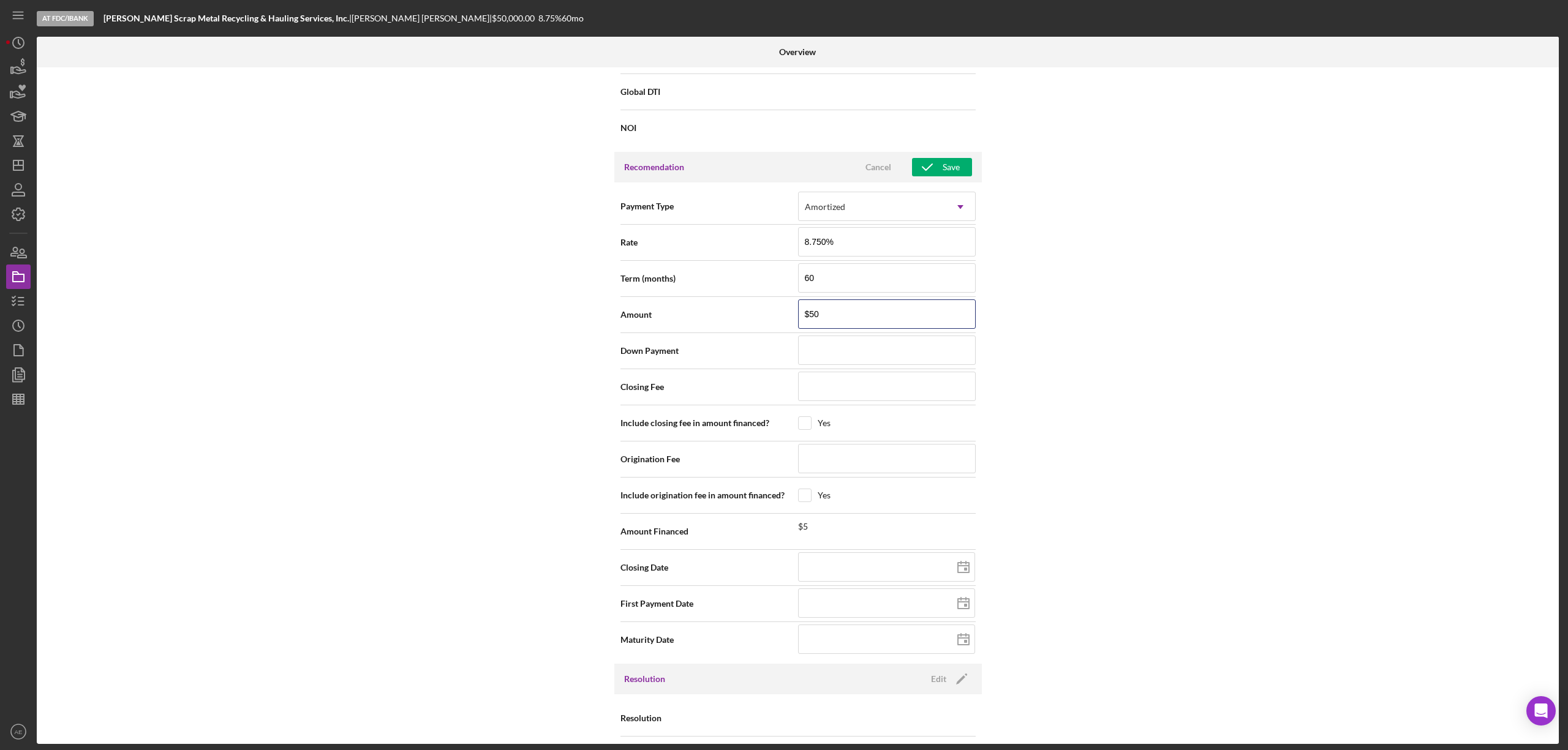
type input "$500"
type input "$5,000"
type input "$50,000"
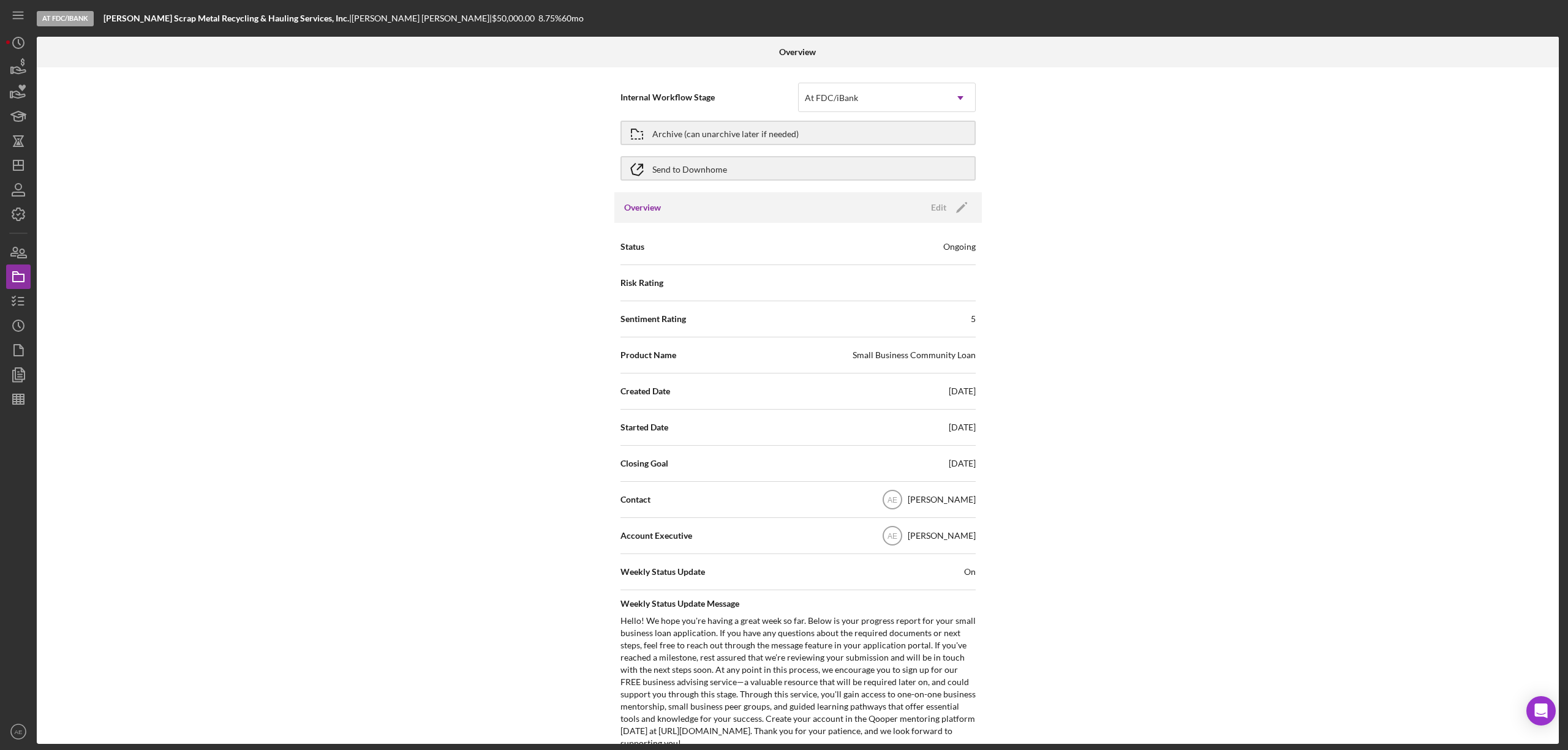
scroll to position [1272, 0]
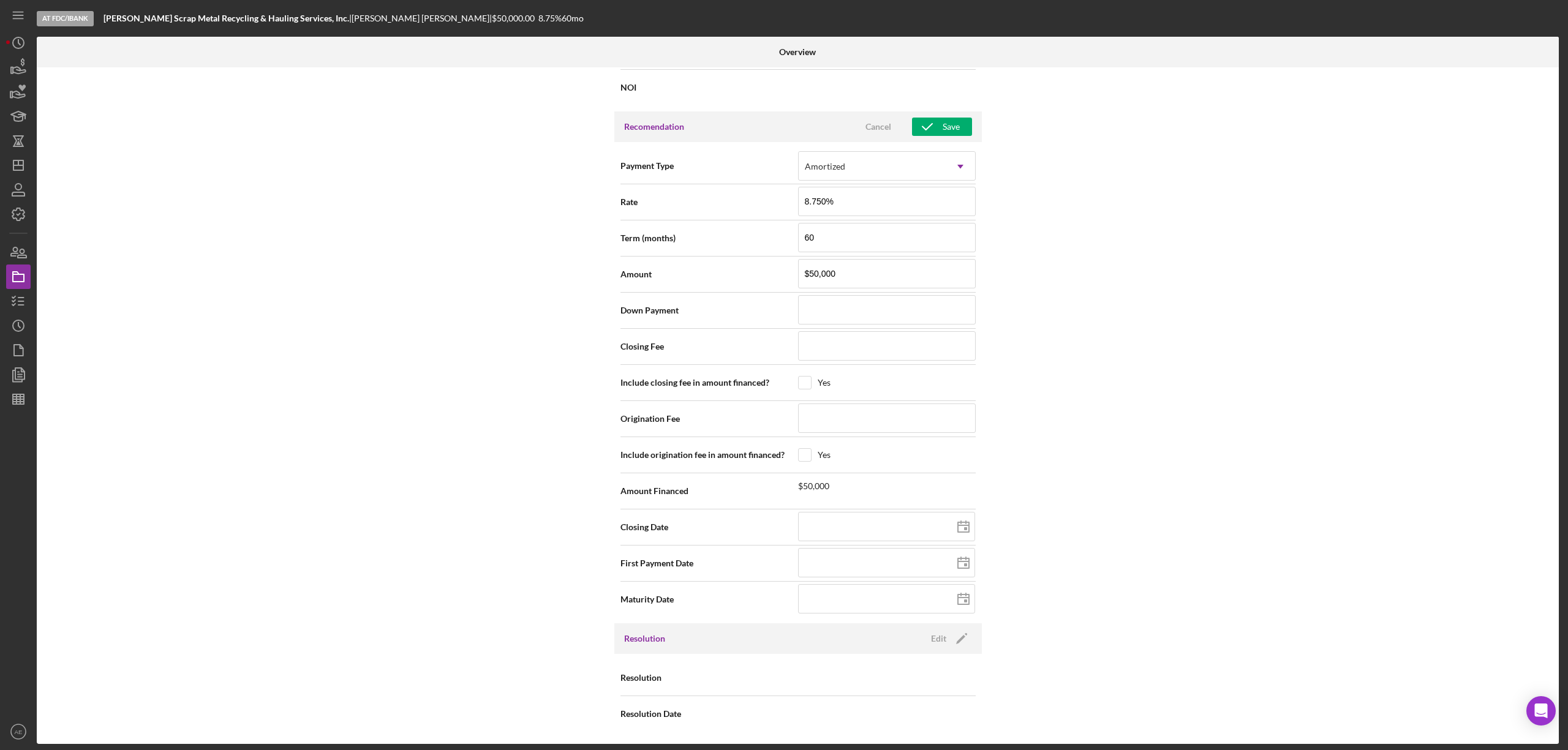
type input "$50,000"
click at [844, 412] on input at bounding box center [887, 418] width 177 height 29
paste input "$175,000"
type input "$175,000"
type input "$17,500"
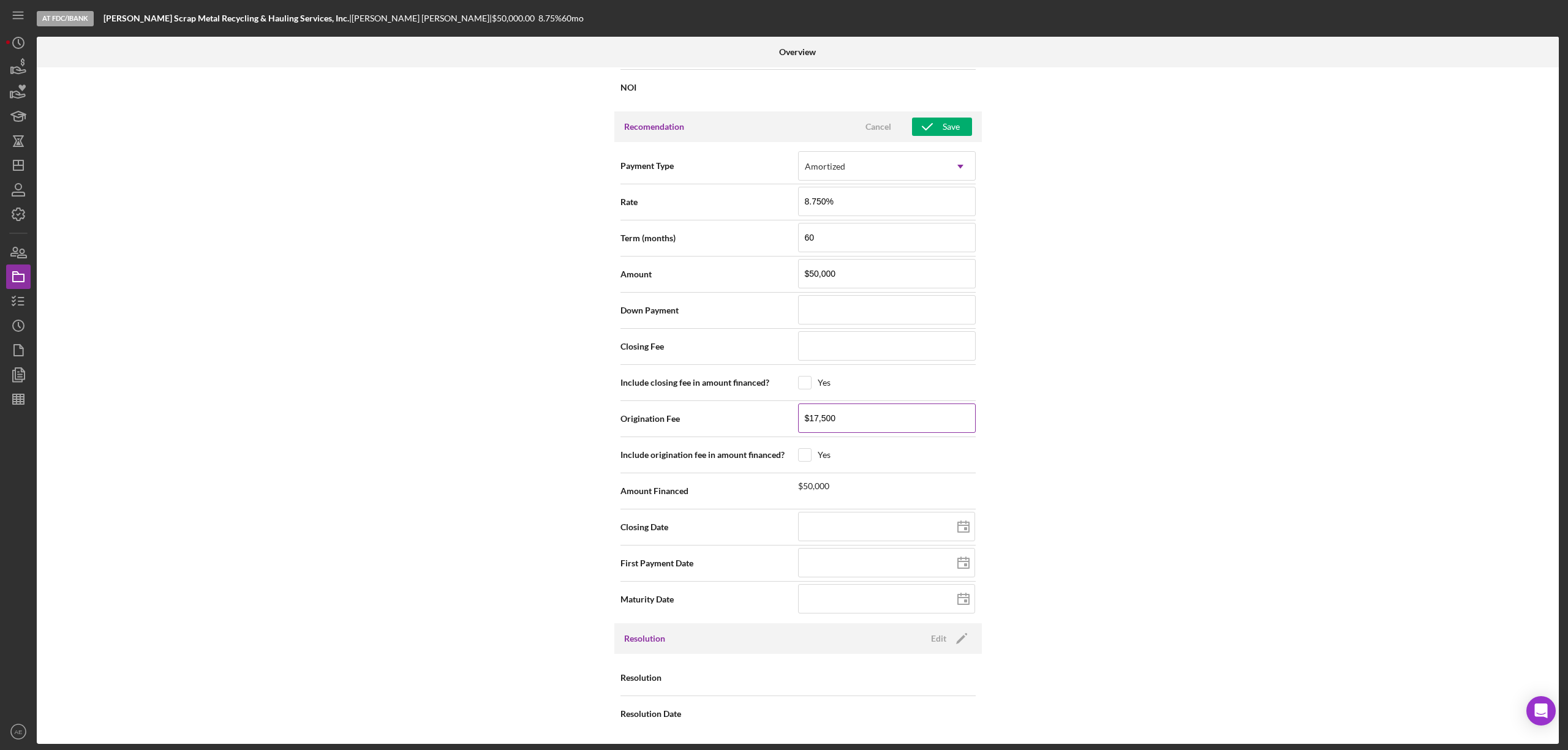
type input "$1,750"
click at [957, 119] on div "Save" at bounding box center [951, 127] width 17 height 18
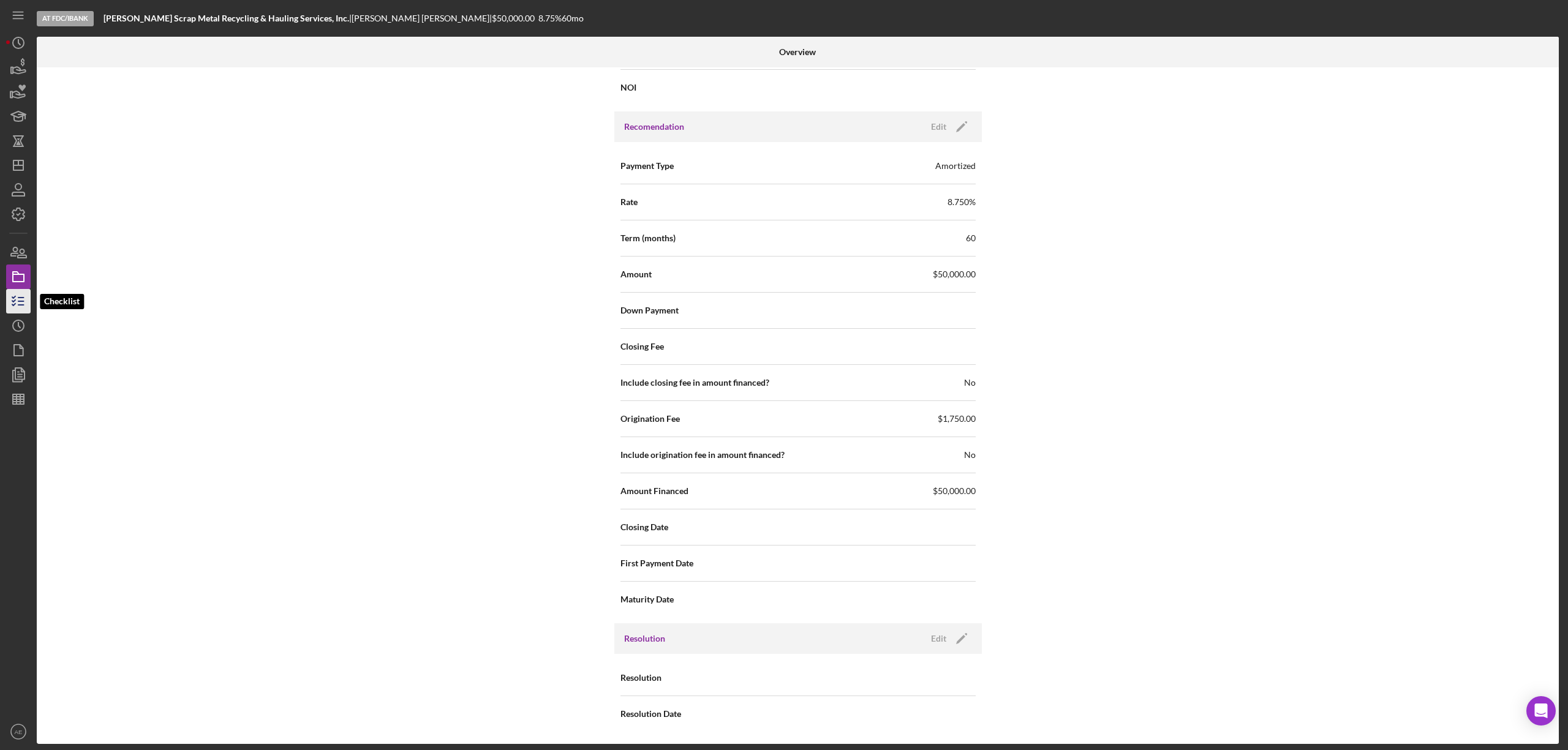
click at [20, 299] on icon "button" at bounding box center [18, 301] width 31 height 31
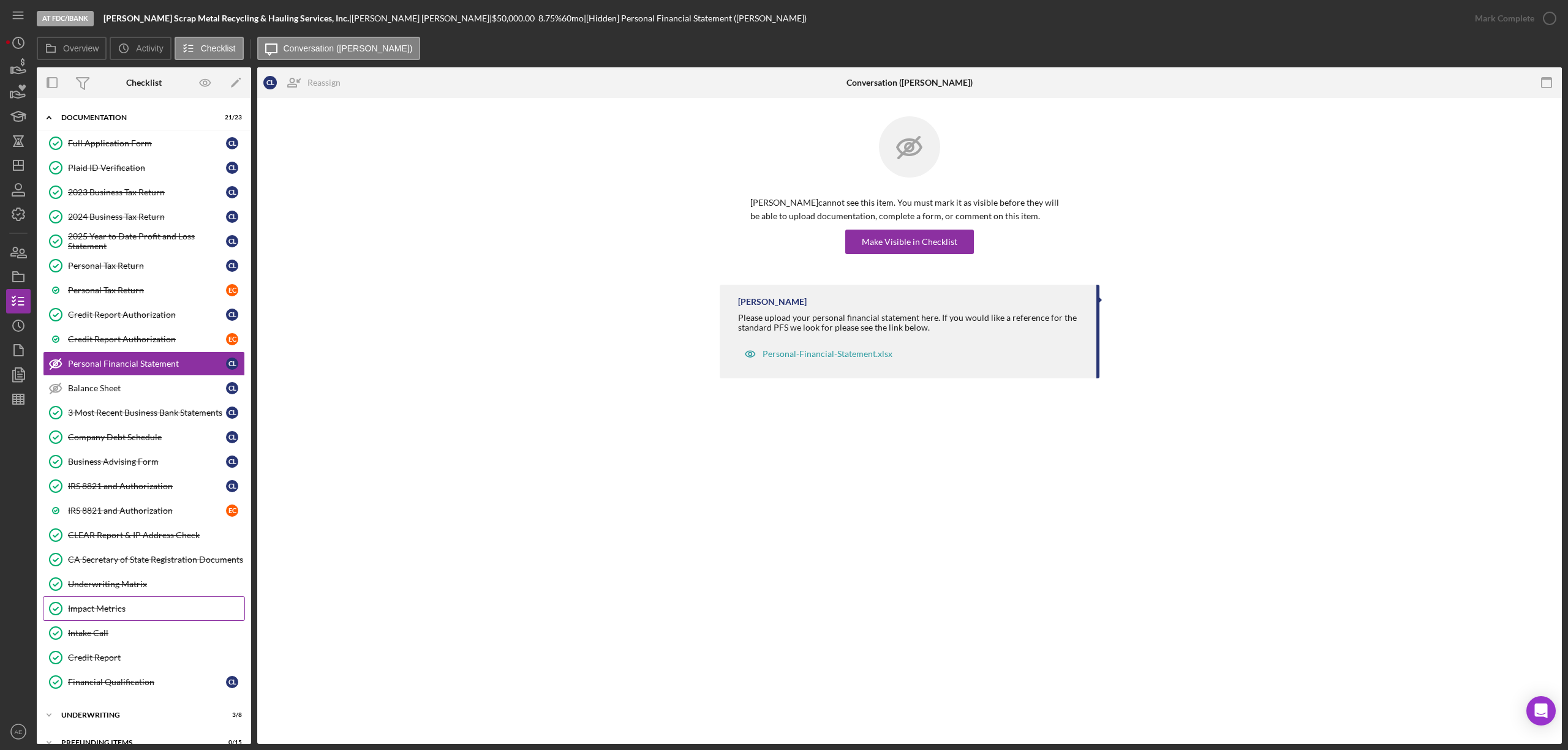
scroll to position [79, 0]
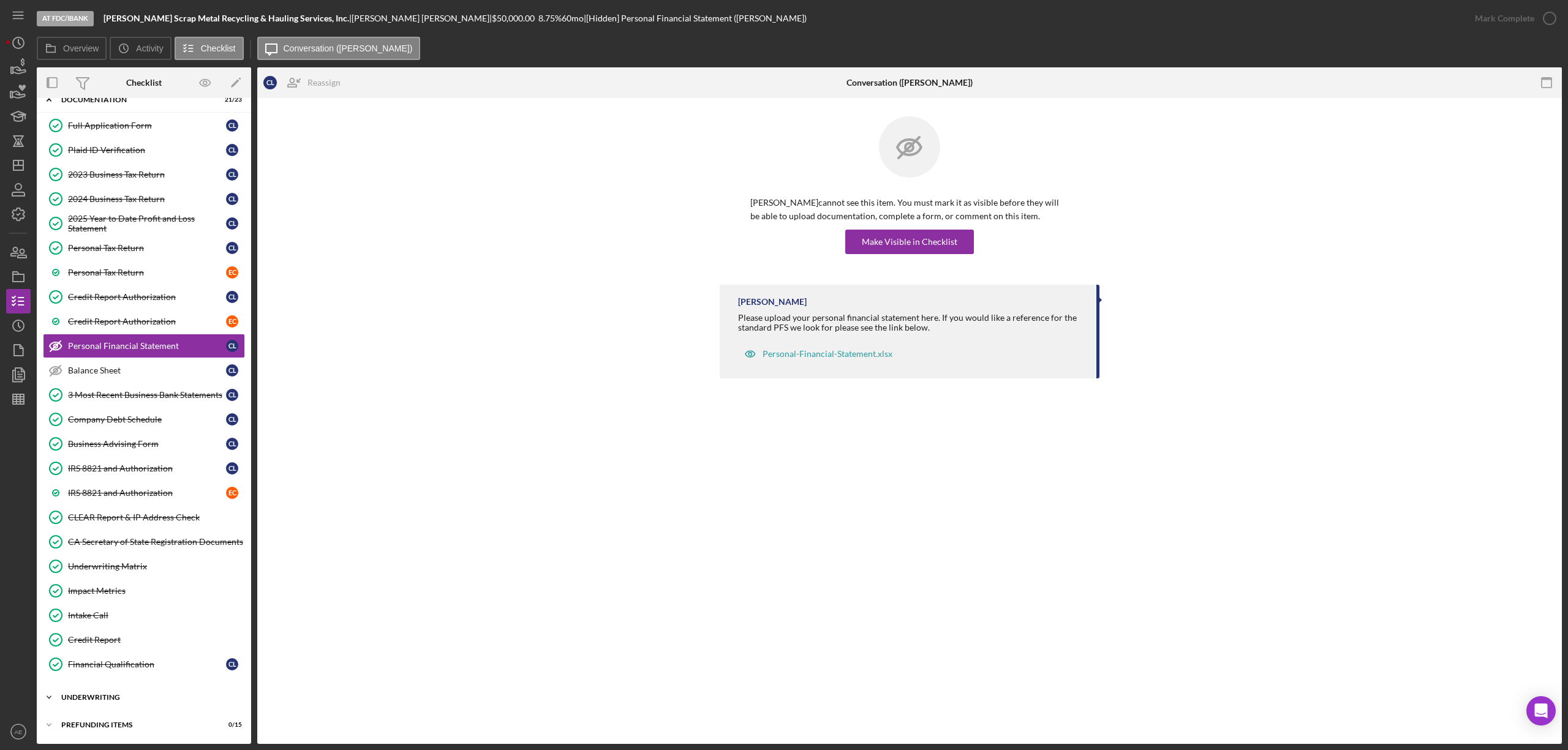
drag, startPoint x: 116, startPoint y: 694, endPoint x: 116, endPoint y: 686, distance: 8.0
click at [116, 694] on div "Underwriting" at bounding box center [148, 698] width 174 height 8
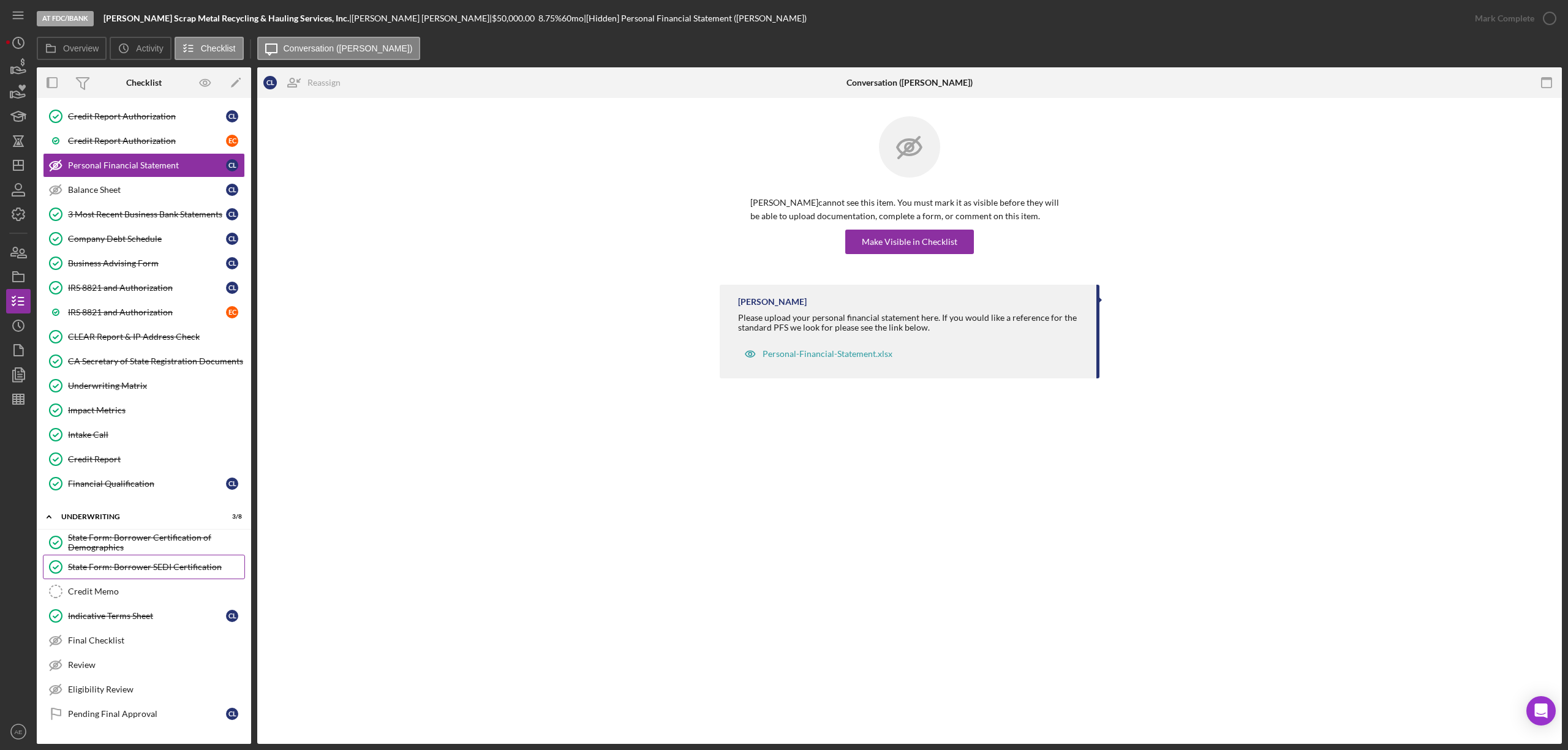
scroll to position [285, 0]
